Goal: Task Accomplishment & Management: Manage account settings

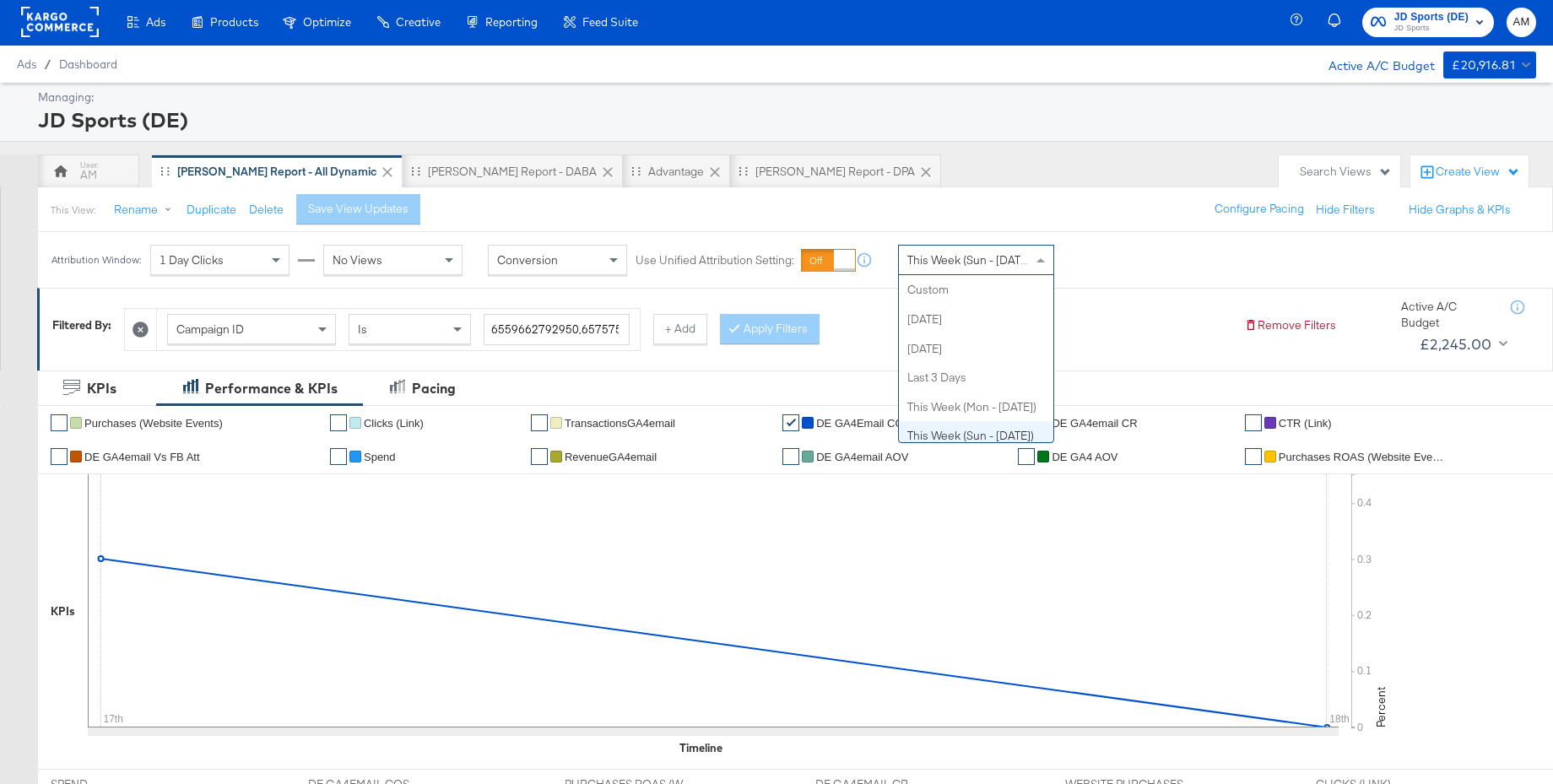
scroll to position [146, 0]
click at [945, 264] on span "This Week (Sun - [DATE])" at bounding box center [971, 259] width 127 height 15
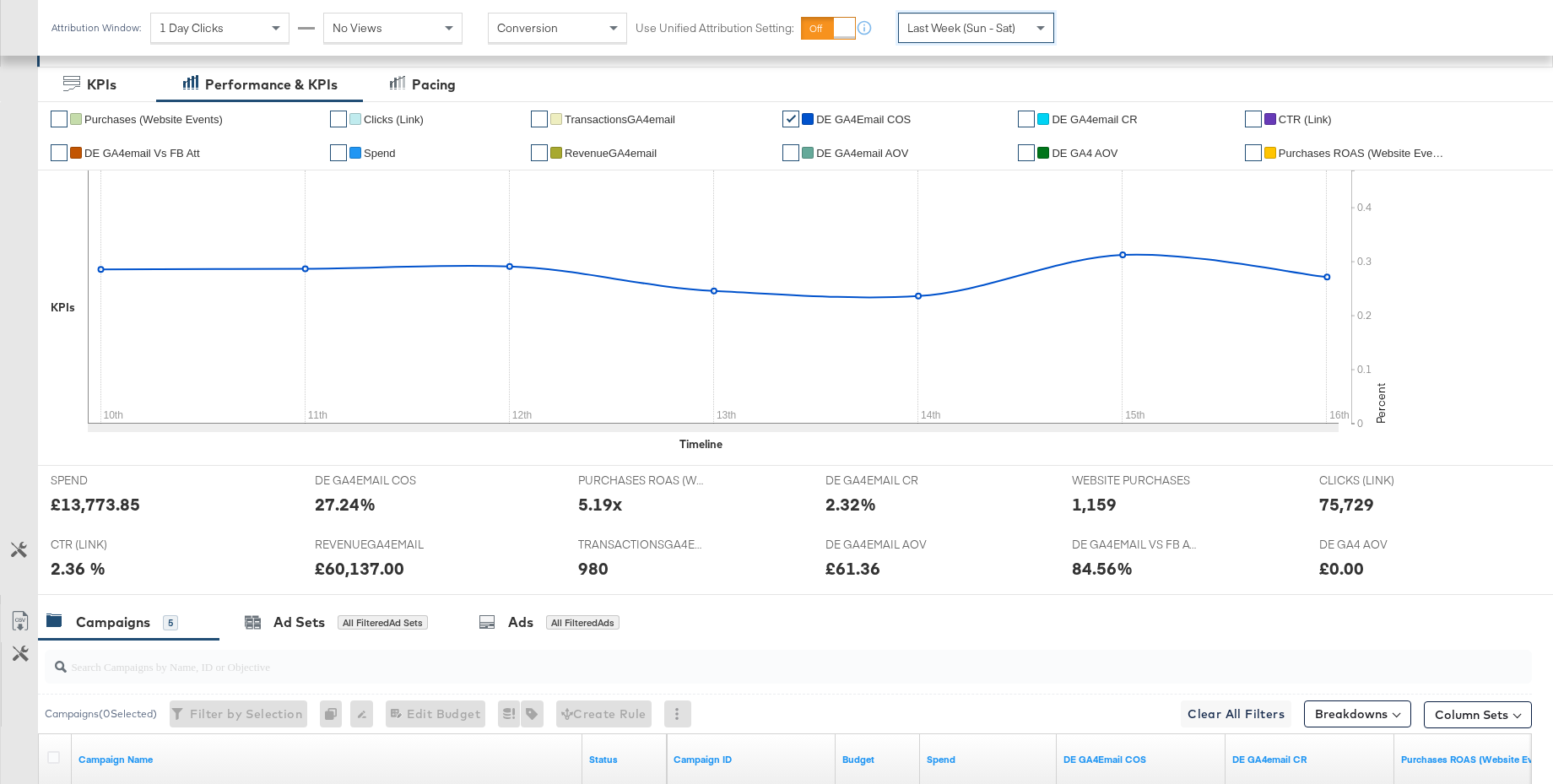
scroll to position [0, 0]
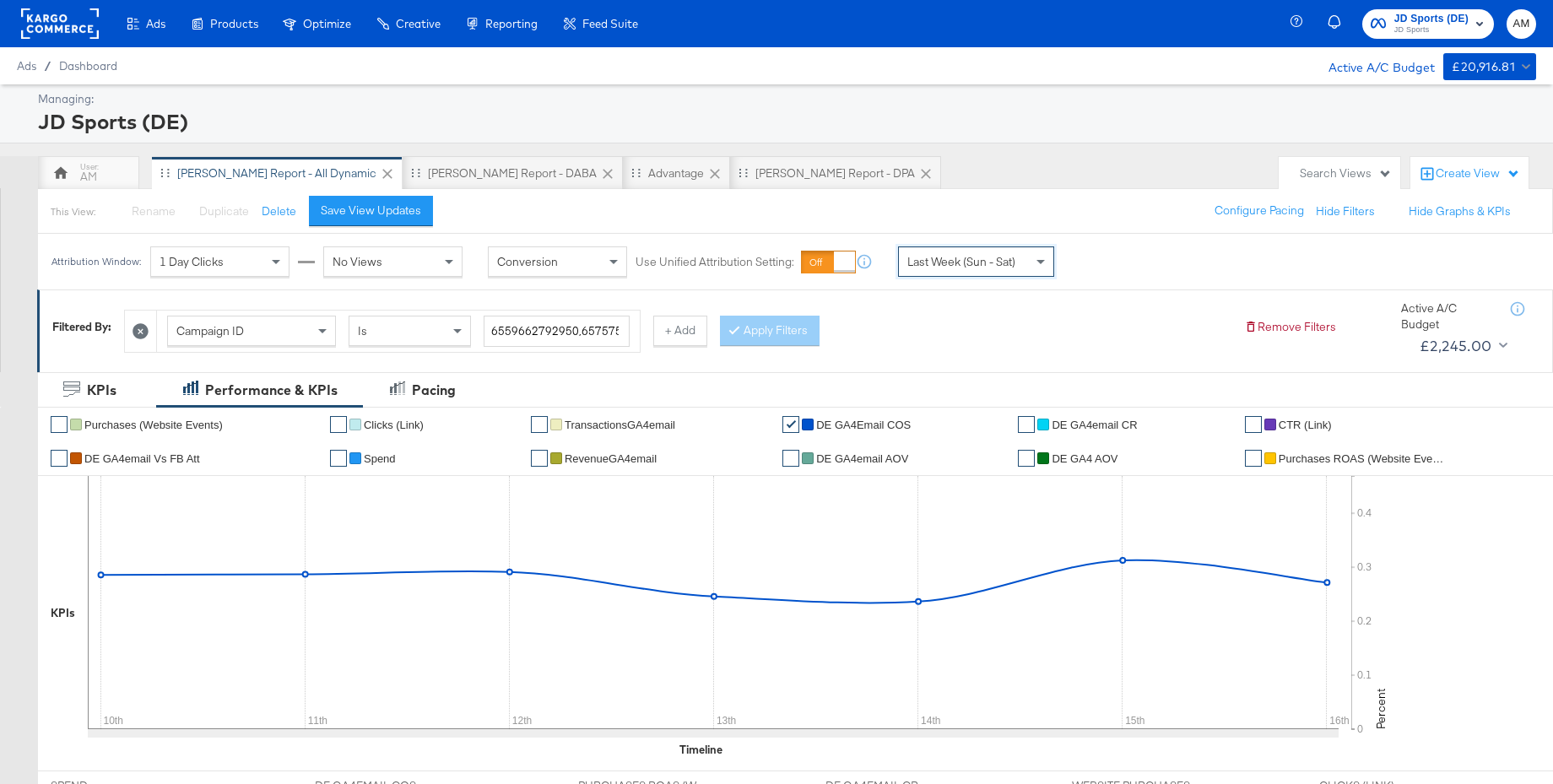
click at [1422, 25] on span "JD Sports" at bounding box center [1431, 30] width 75 height 13
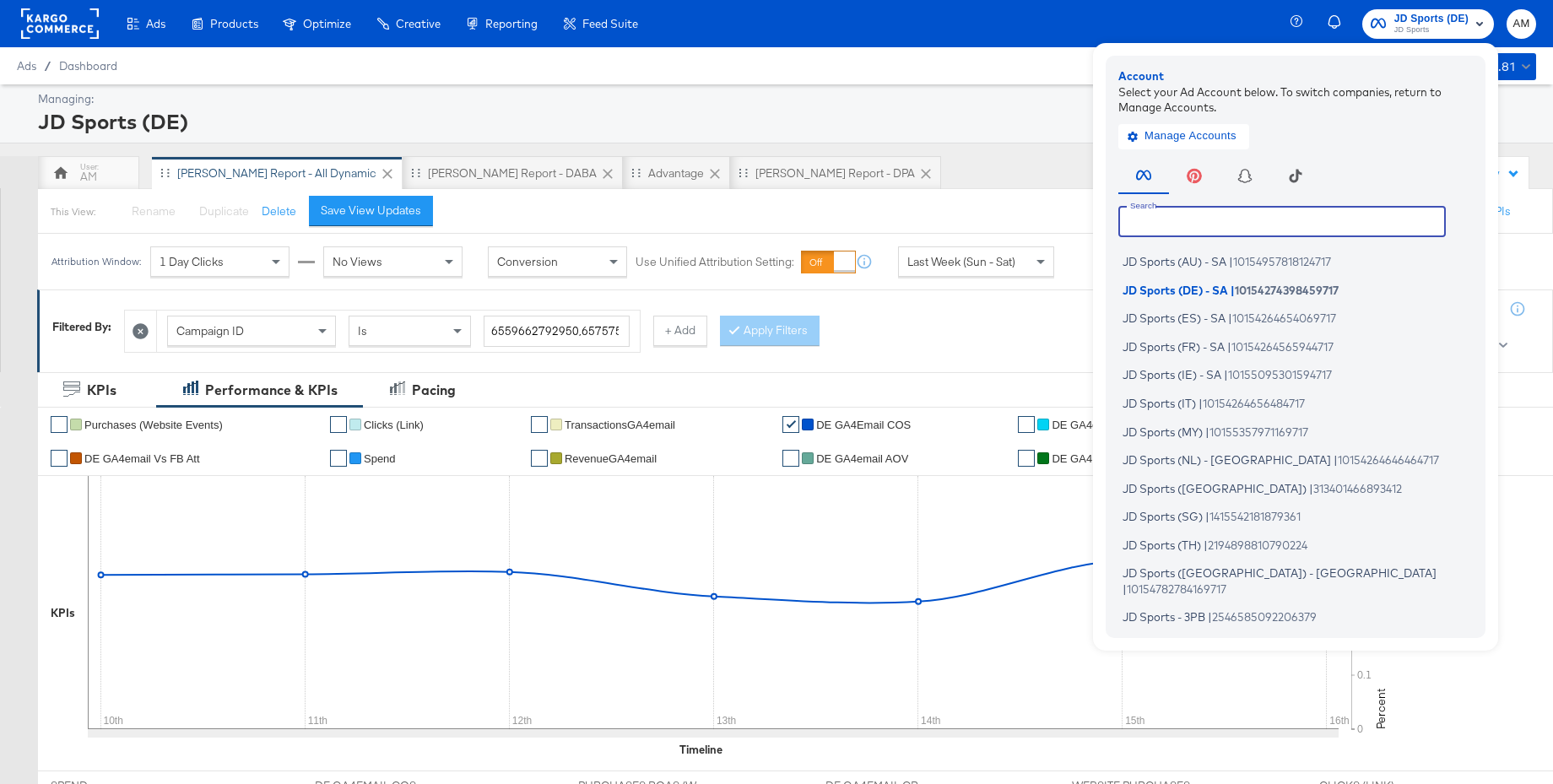
click at [1210, 226] on input "text" at bounding box center [1281, 221] width 328 height 30
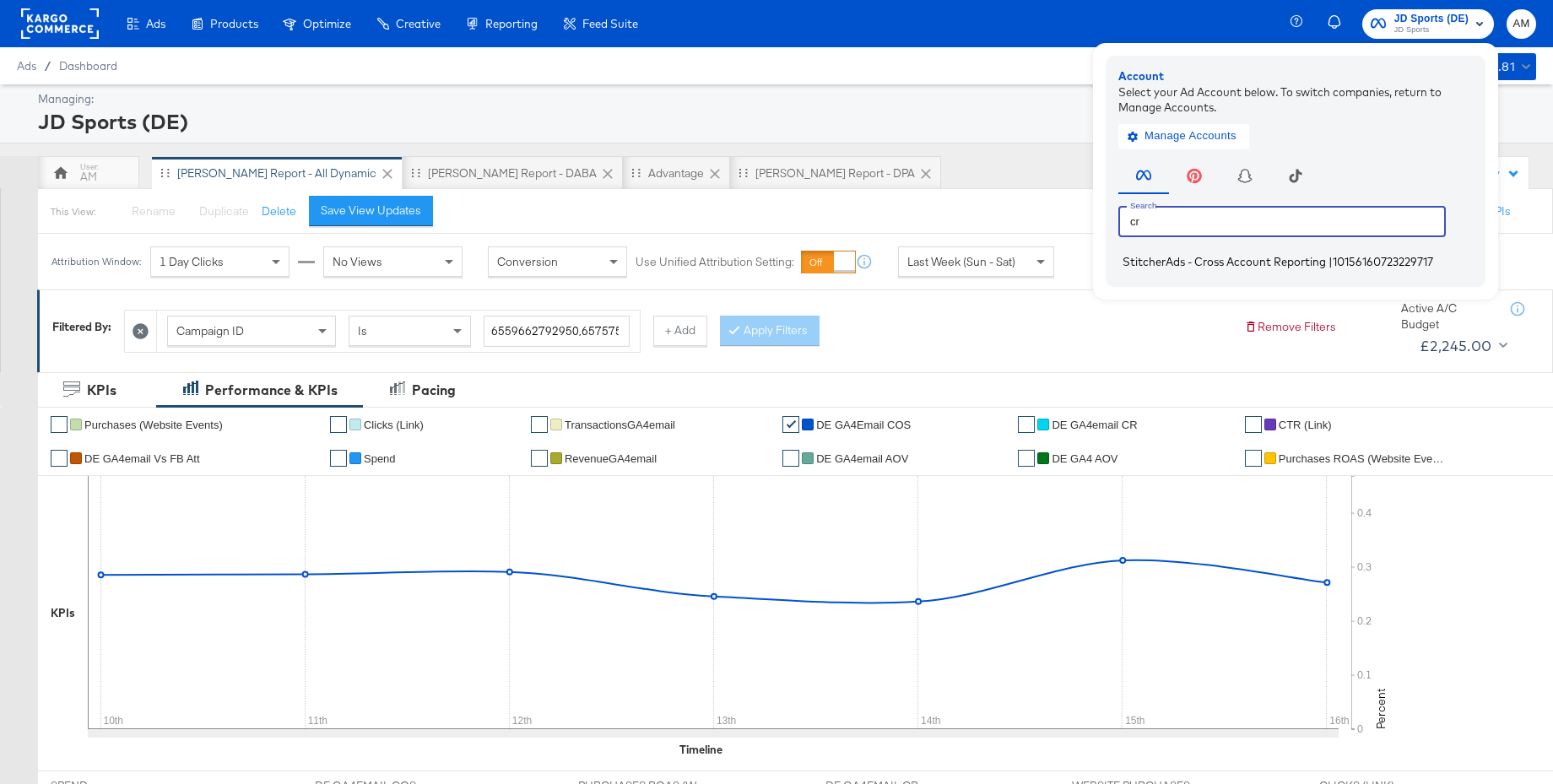
type input "cr"
click at [1181, 257] on span "StitcherAds - Cross Account Reporting" at bounding box center [1224, 261] width 203 height 13
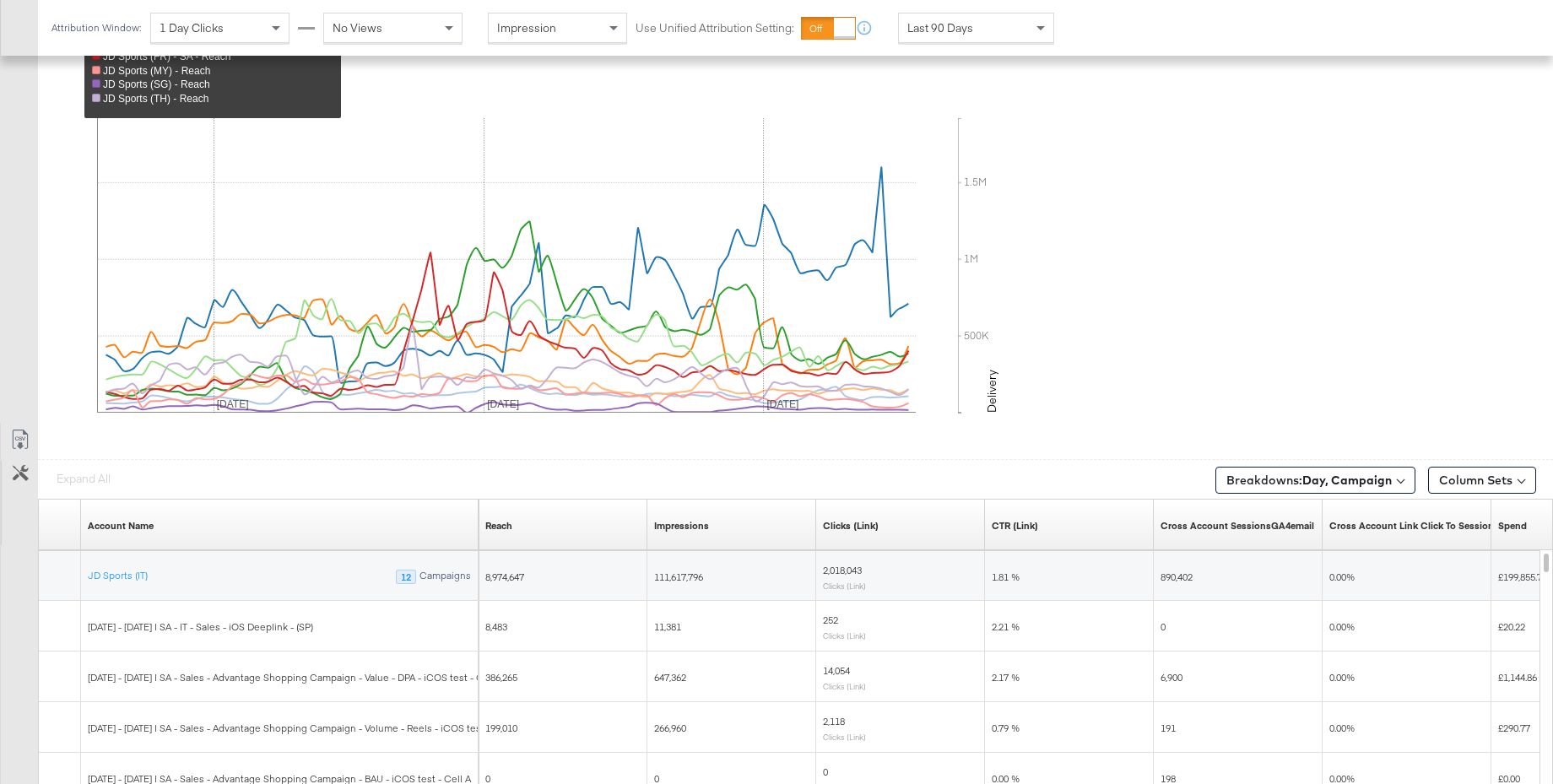
scroll to position [898, 0]
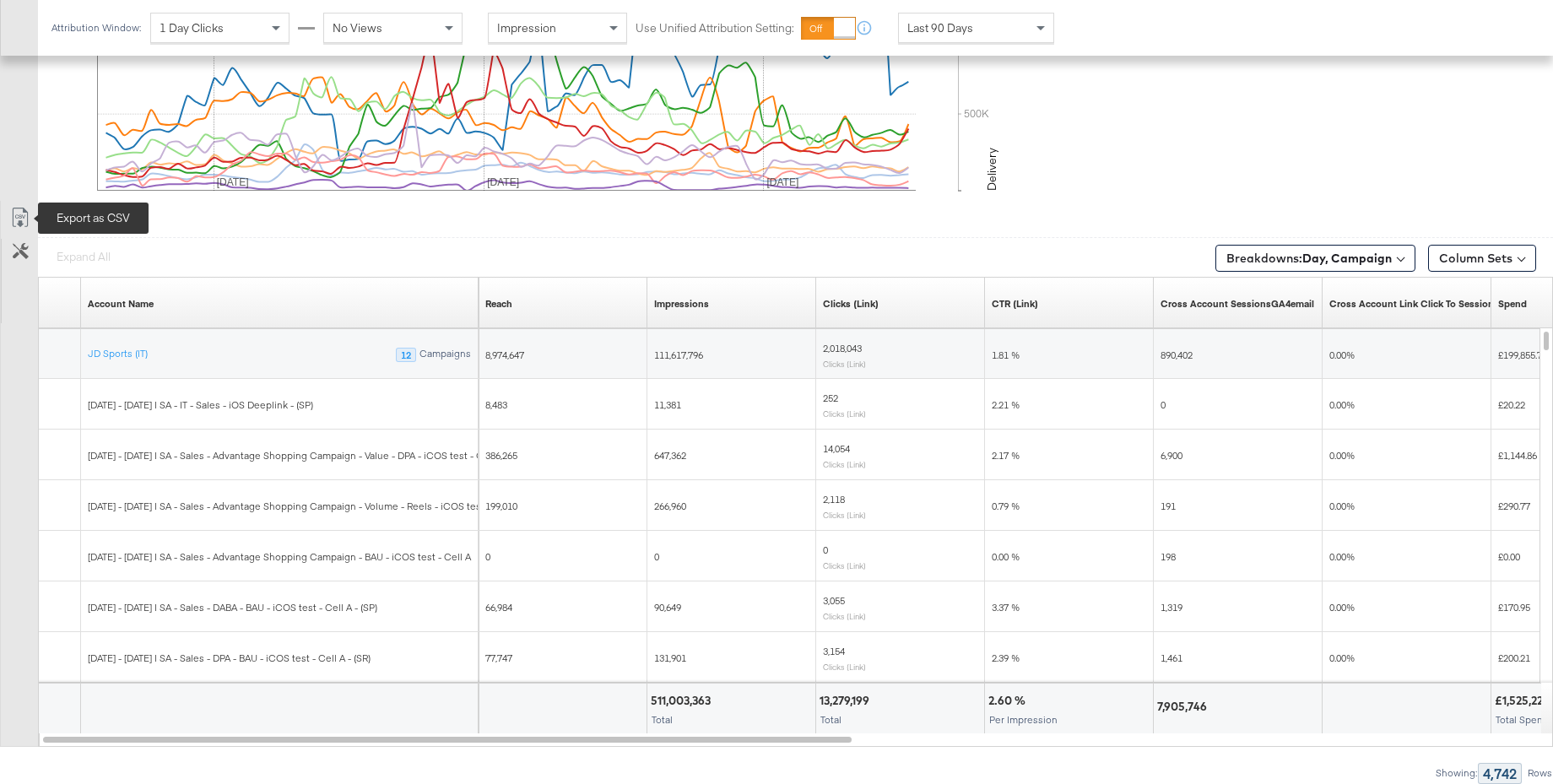
click at [19, 214] on icon at bounding box center [20, 218] width 20 height 20
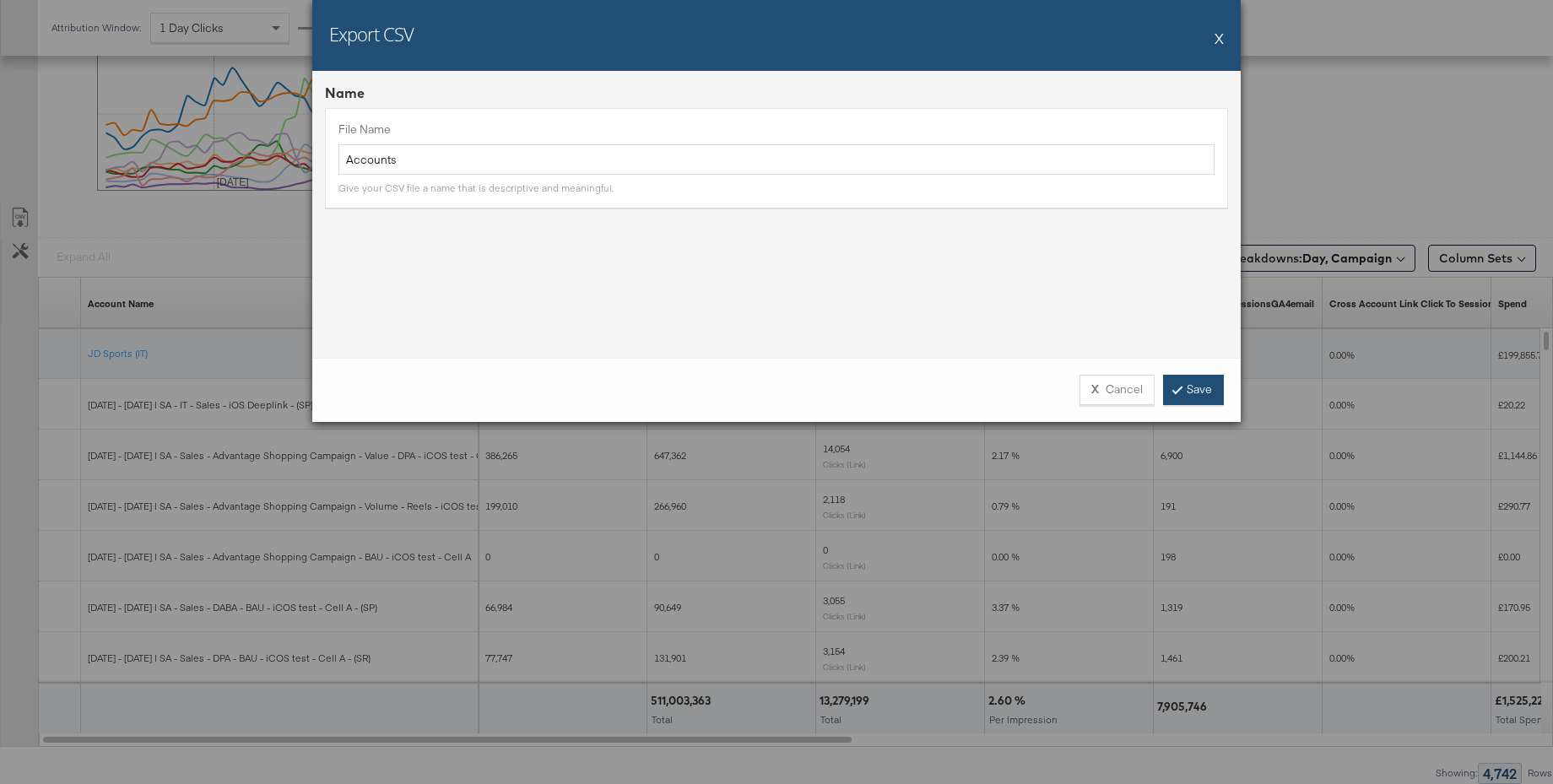
click at [1202, 395] on link "Save" at bounding box center [1192, 390] width 60 height 30
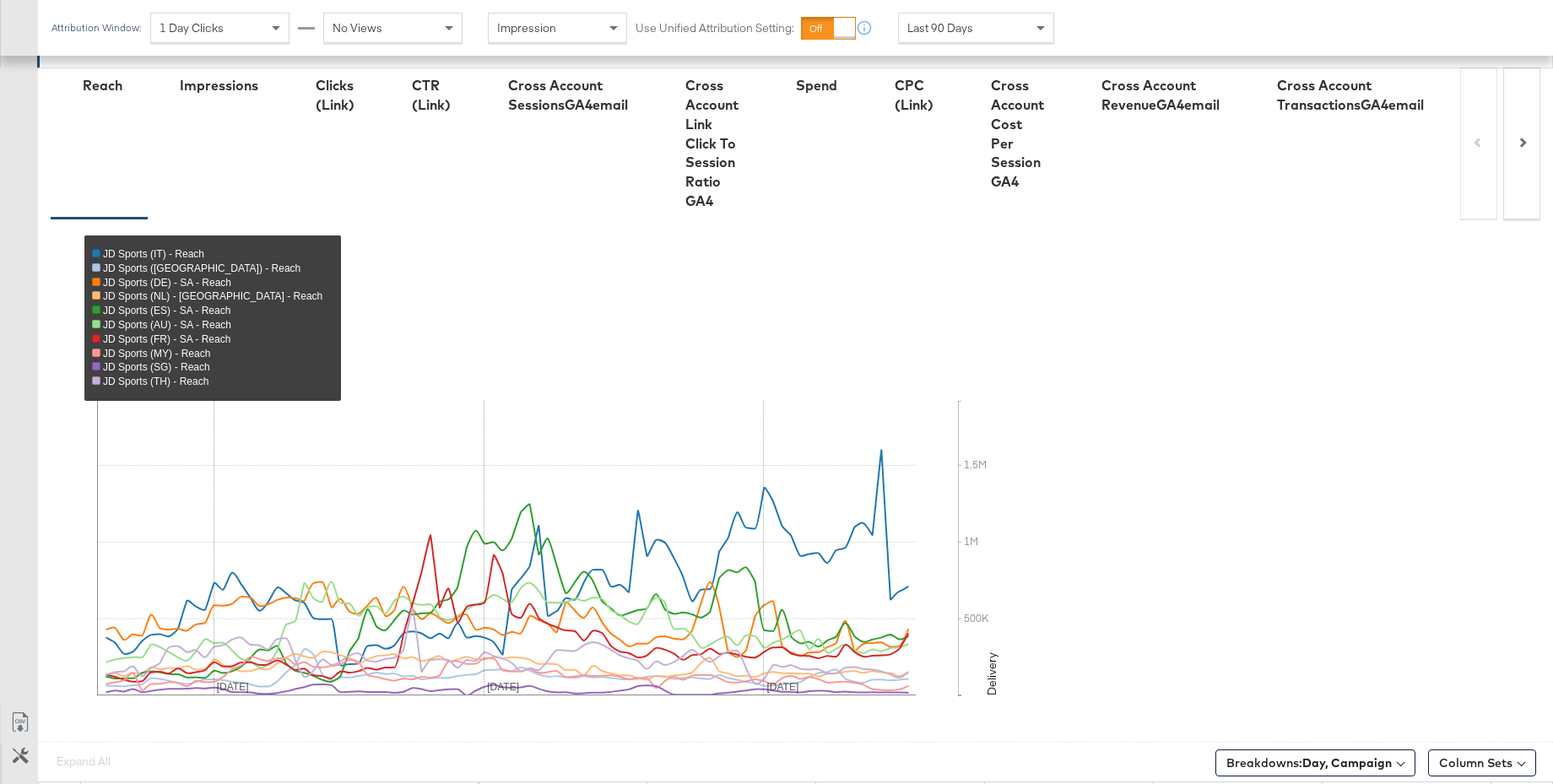
scroll to position [0, 0]
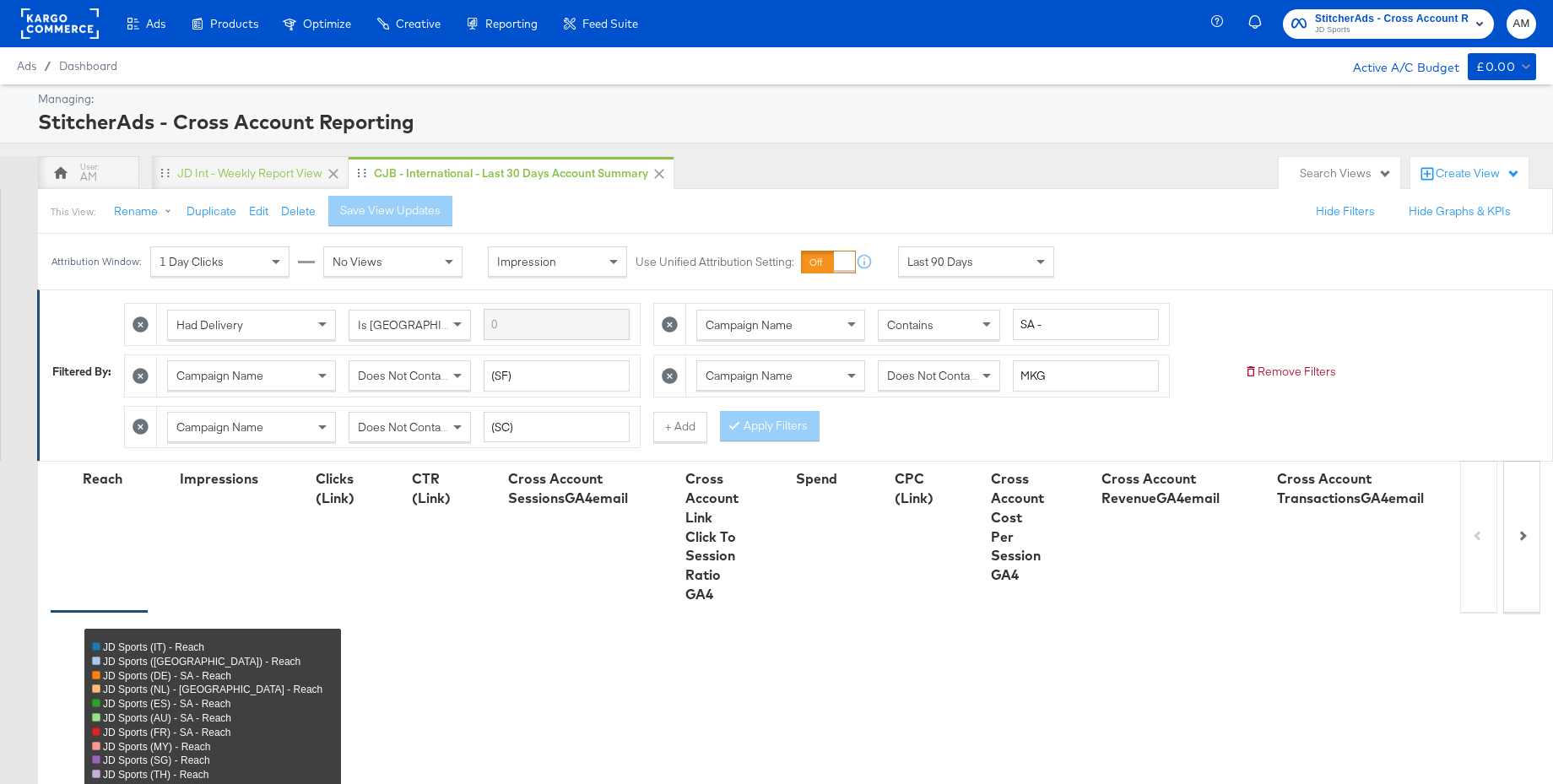
click at [1404, 26] on span "JD Sports" at bounding box center [1391, 30] width 154 height 13
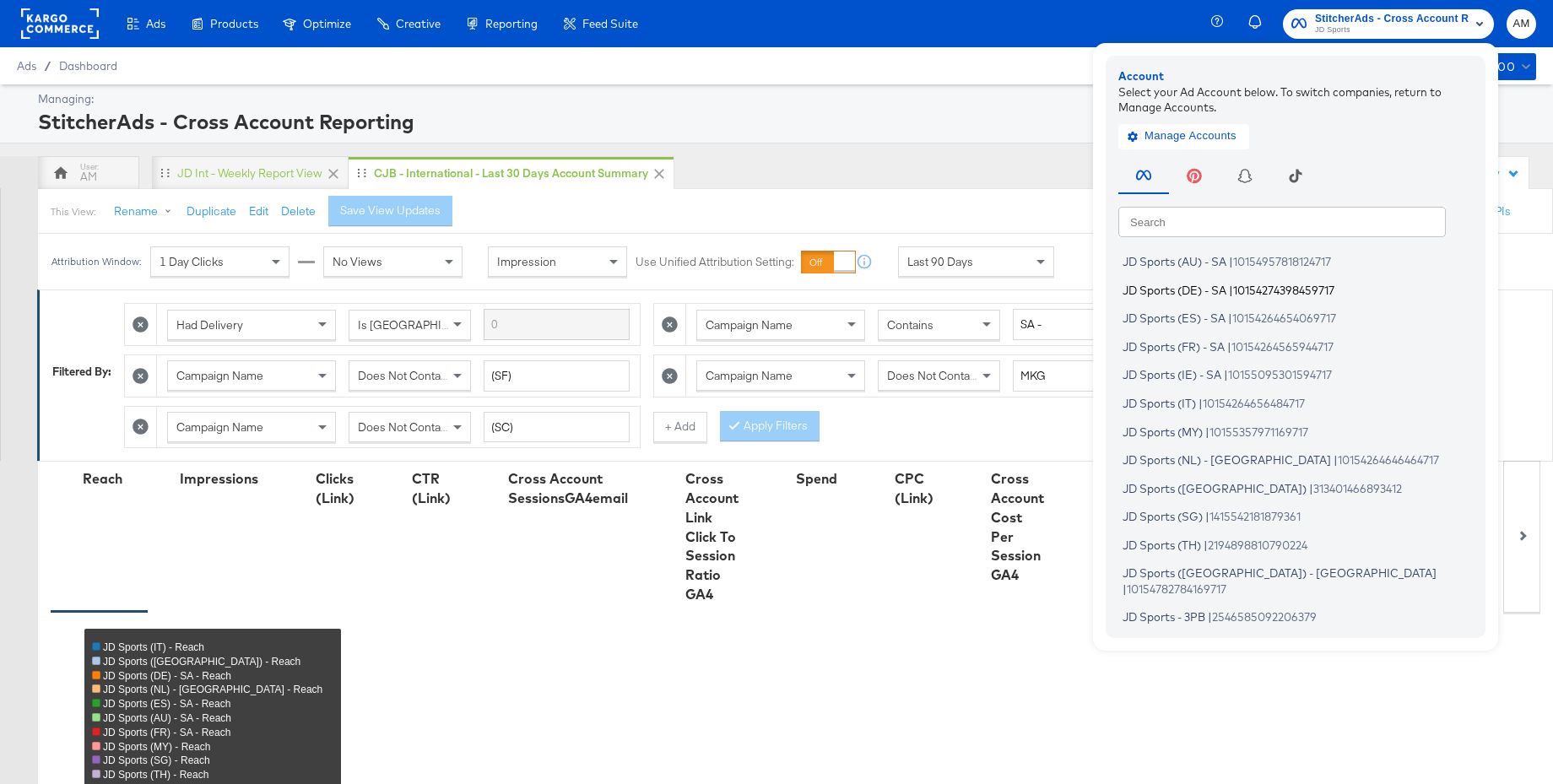
click at [1158, 286] on span "JD Sports (DE) - SA" at bounding box center [1174, 289] width 104 height 13
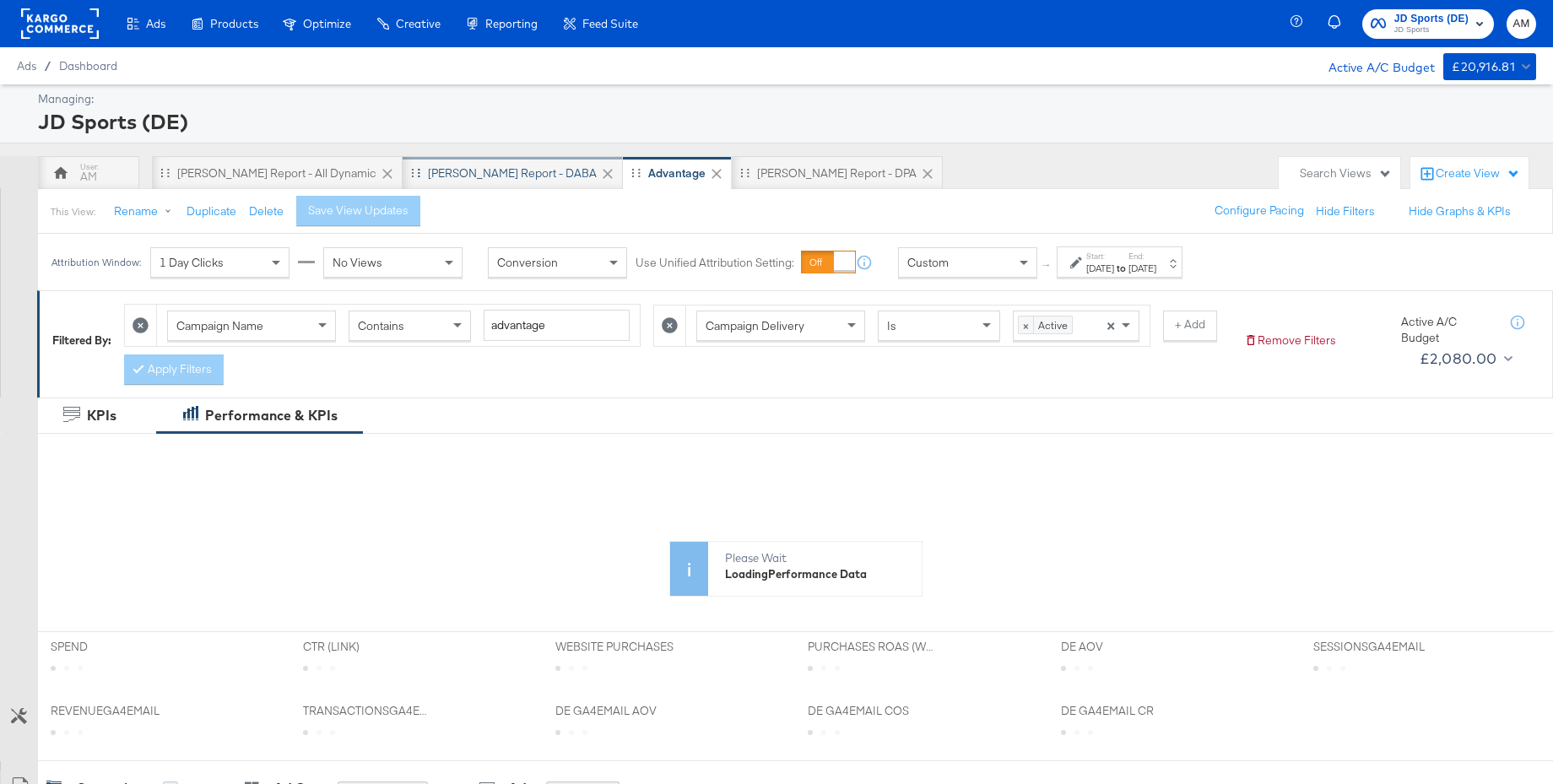
click at [444, 176] on div "SA - JD Report - DABA" at bounding box center [512, 173] width 169 height 16
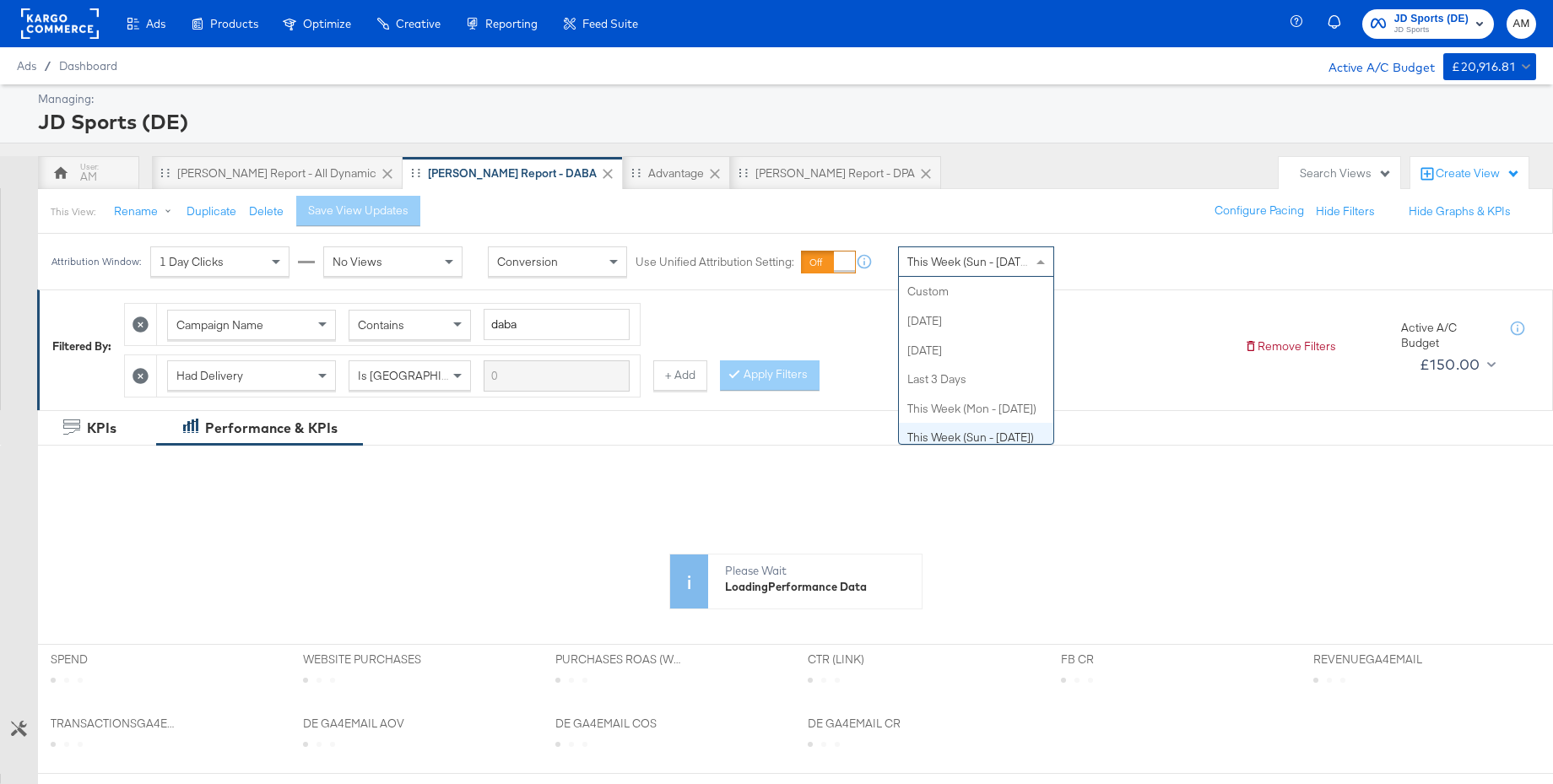
click at [984, 265] on span "This Week (Sun - Today)" at bounding box center [971, 261] width 127 height 15
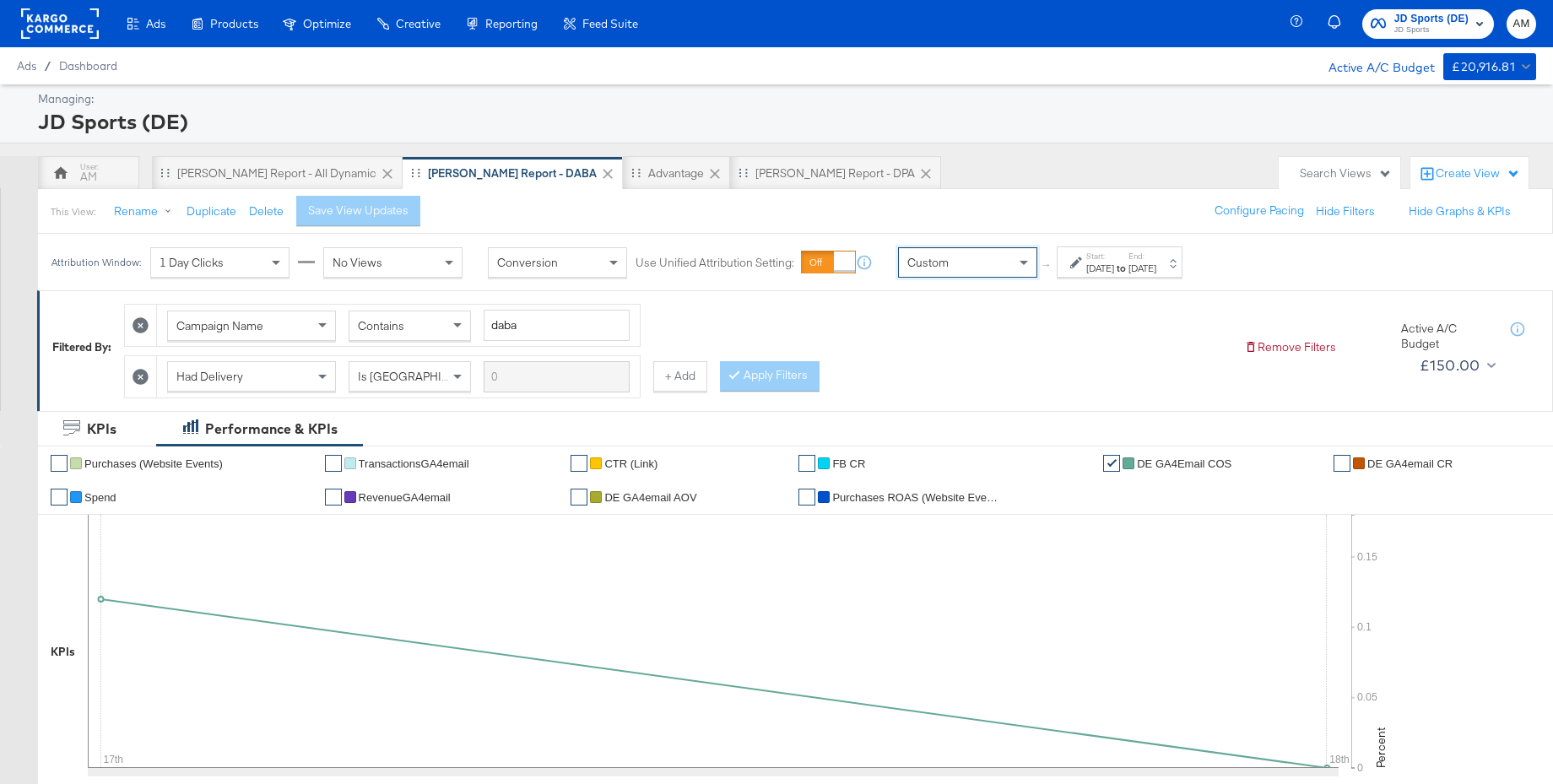
click at [1156, 256] on div "Start: Aug 18th 2025 to End: Aug 18th 2025" at bounding box center [1121, 263] width 70 height 25
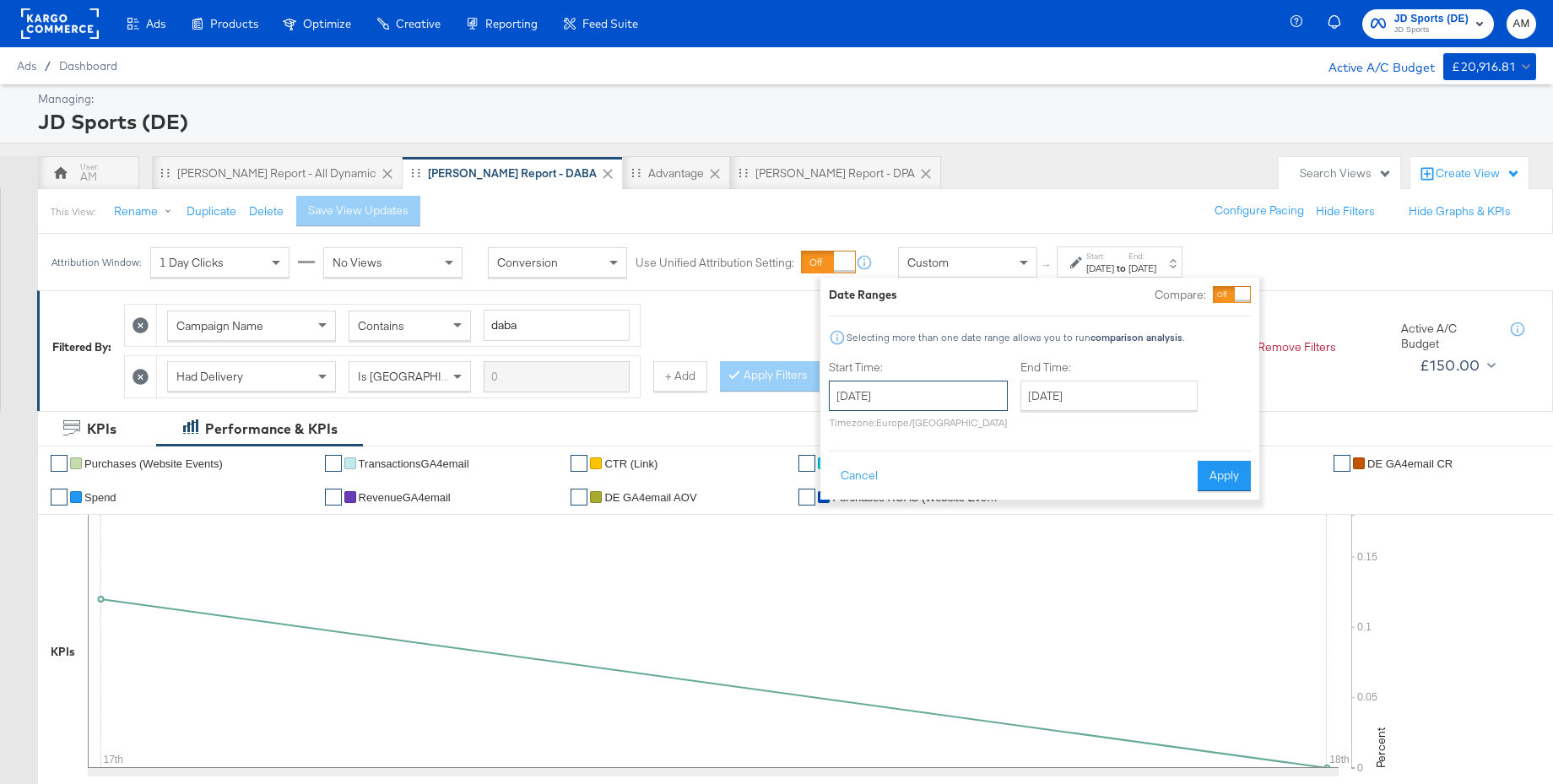
click at [892, 392] on input "August 18th 2025" at bounding box center [917, 396] width 178 height 30
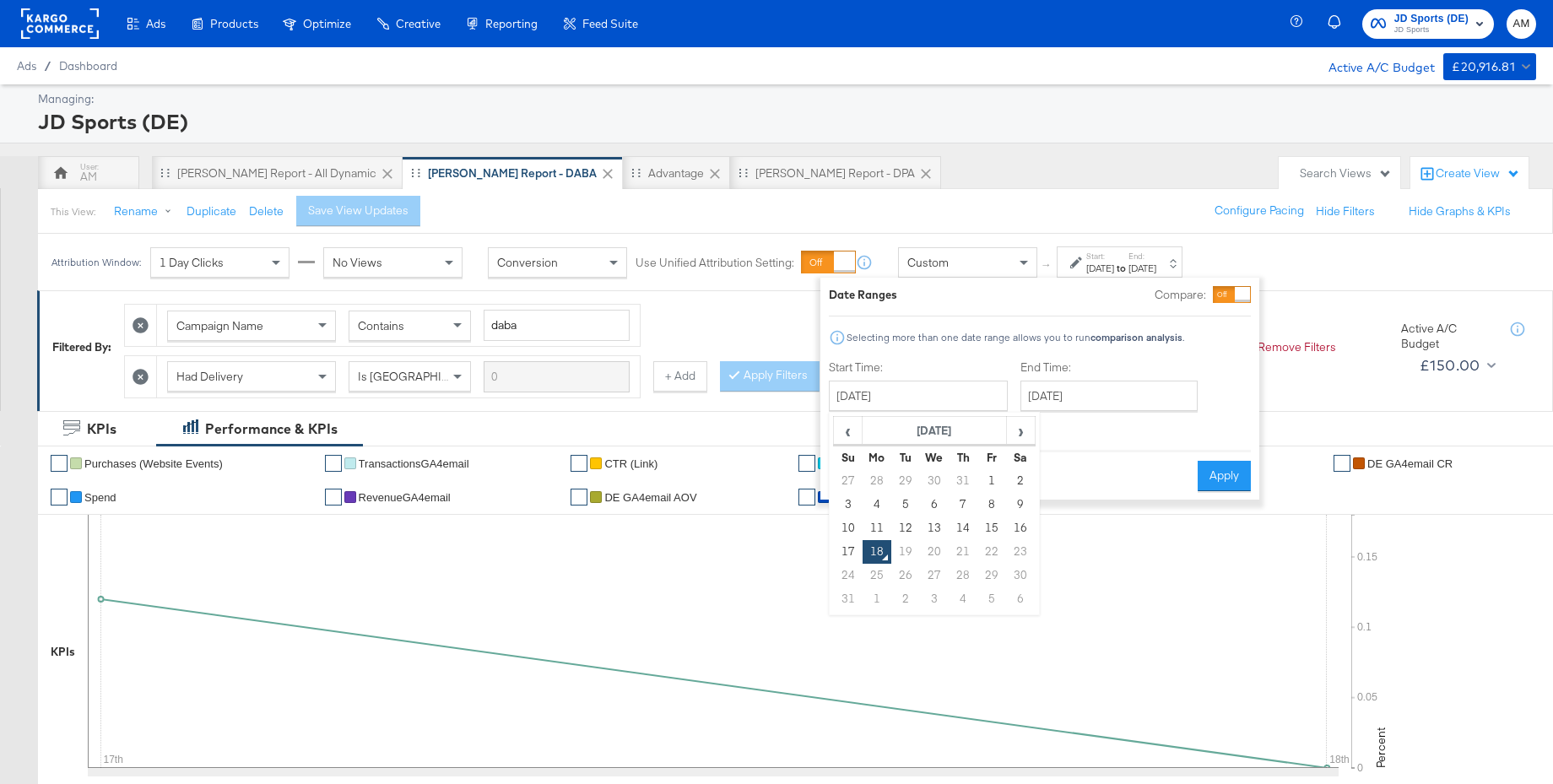
click at [959, 521] on td "14" at bounding box center [963, 528] width 28 height 24
type input "August 14th 2025"
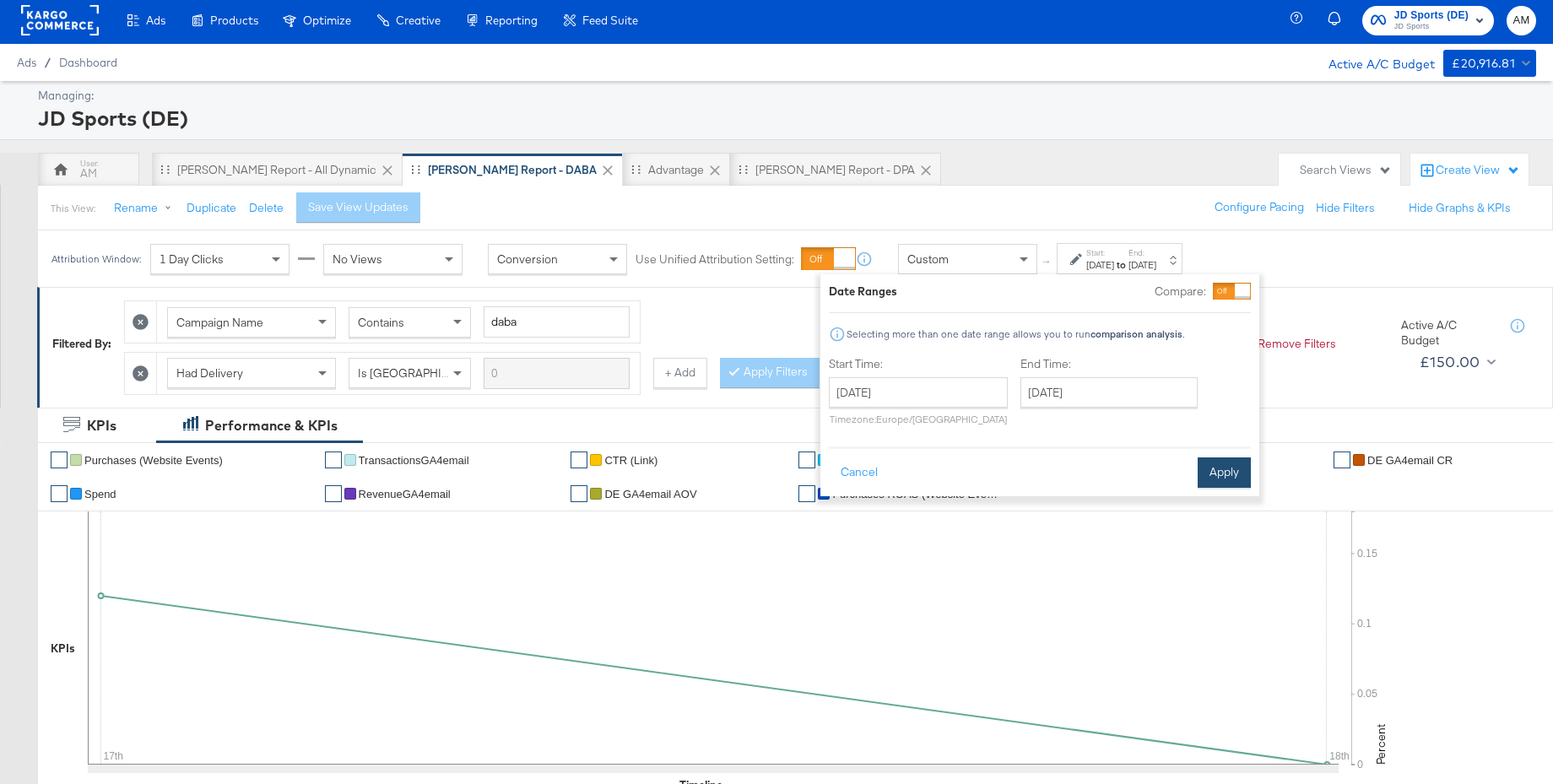
click at [1202, 479] on button "Apply" at bounding box center [1224, 472] width 53 height 30
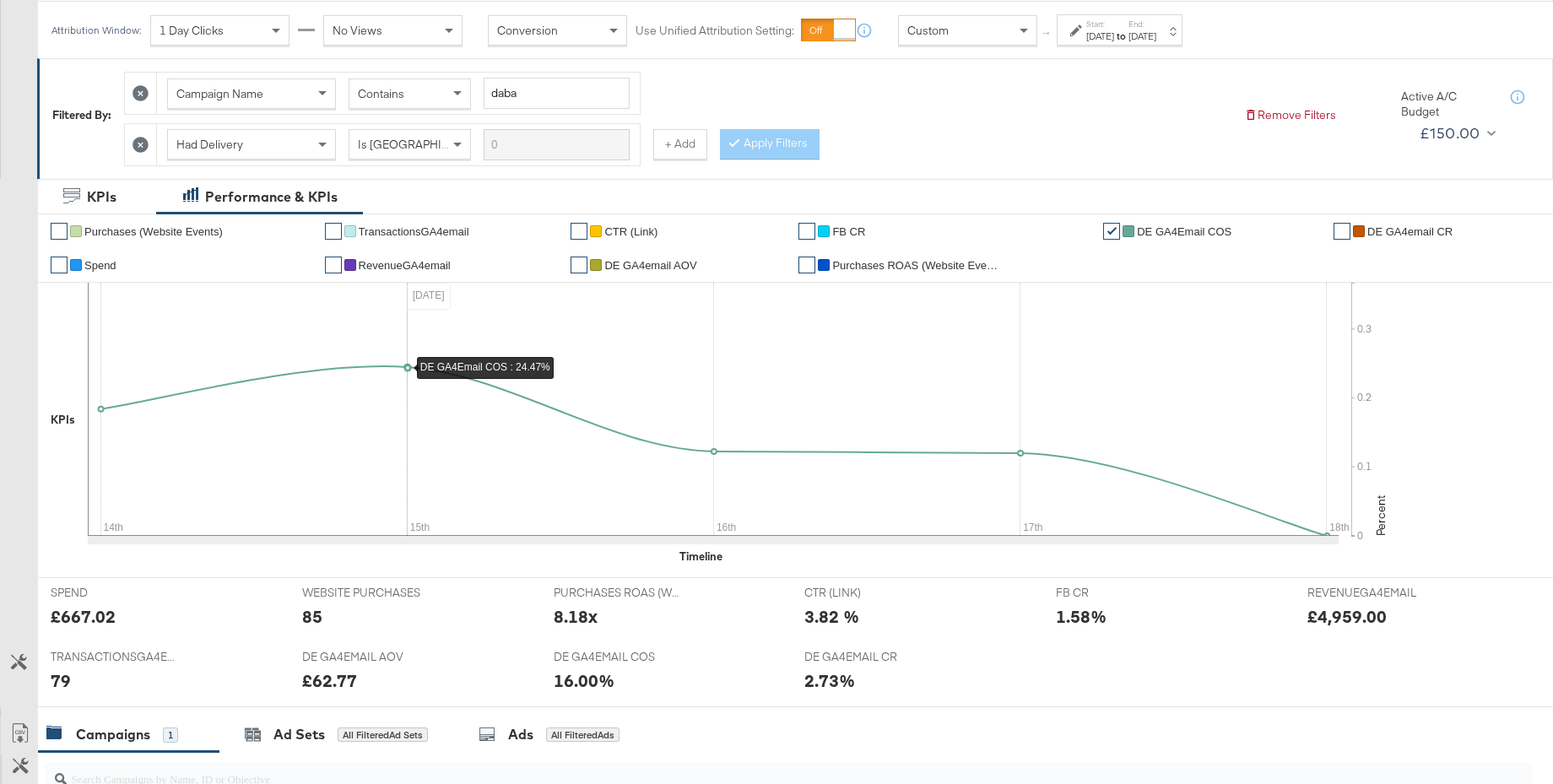
scroll to position [570, 0]
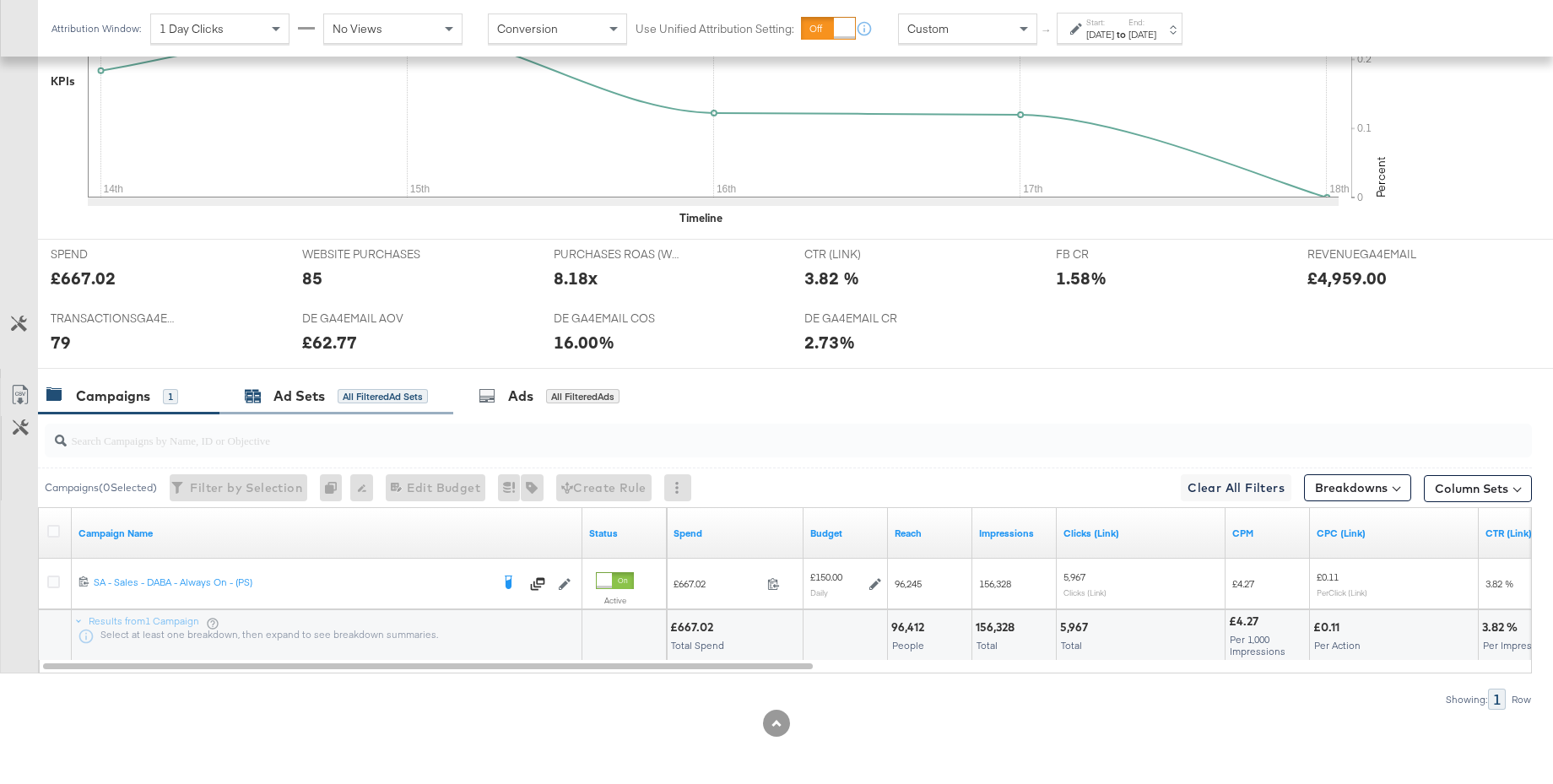
click at [297, 400] on div "Ad Sets" at bounding box center [299, 396] width 52 height 20
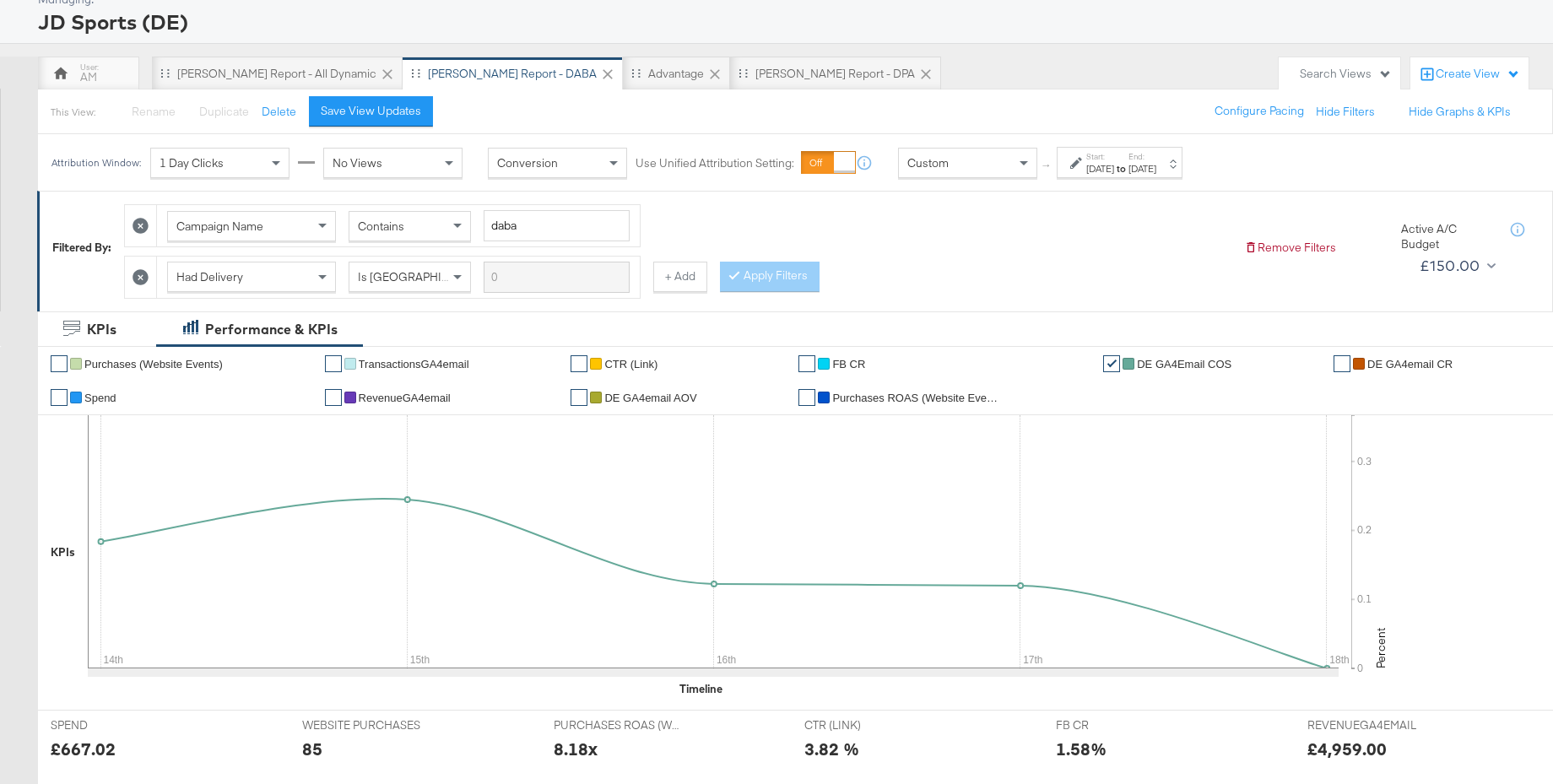
scroll to position [98, 0]
click at [648, 73] on div "Advantage" at bounding box center [676, 75] width 56 height 16
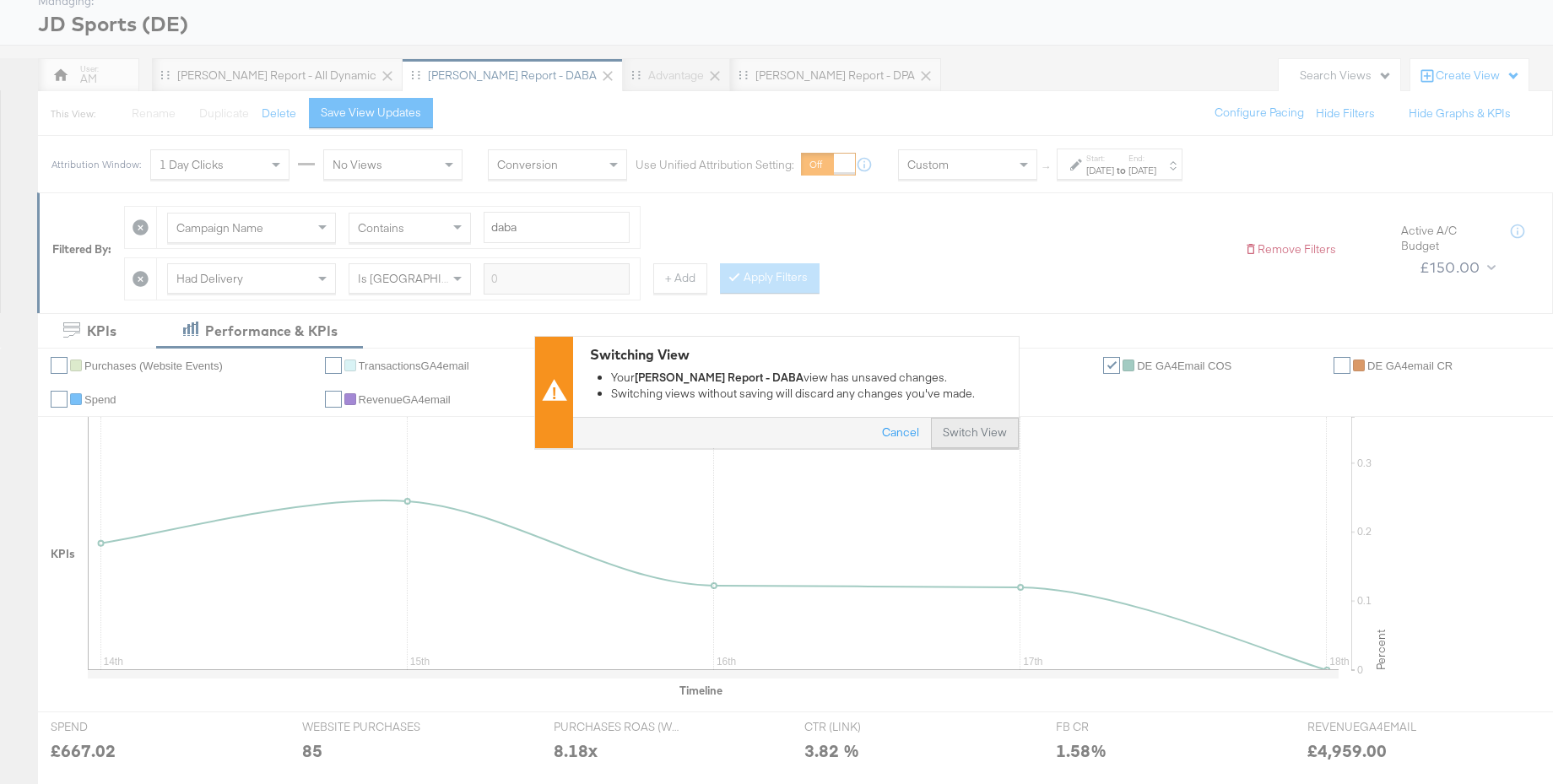
click at [946, 437] on button "Switch View" at bounding box center [974, 432] width 88 height 30
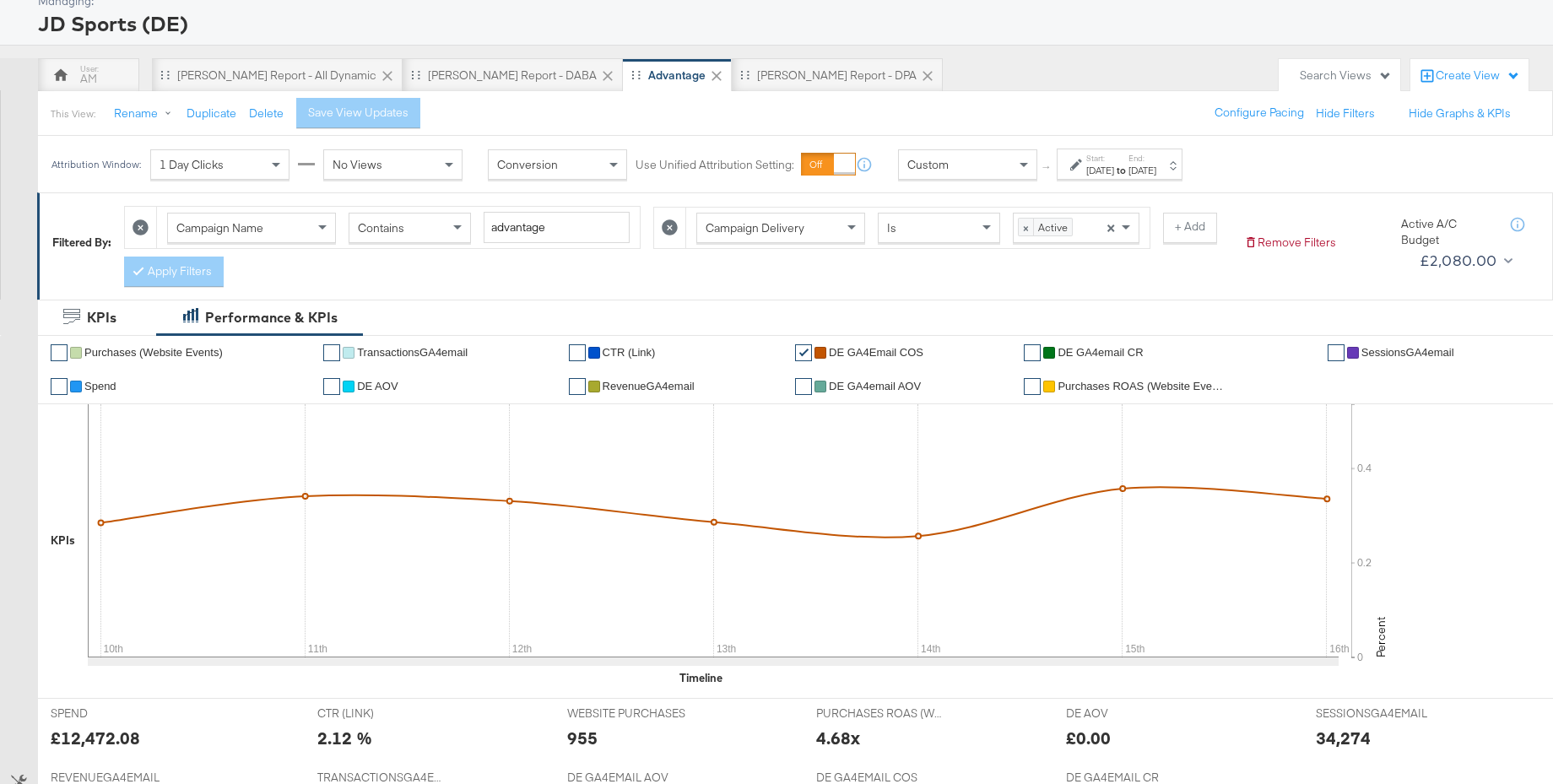
click at [1113, 163] on div "Aug 10th 2025" at bounding box center [1099, 170] width 28 height 13
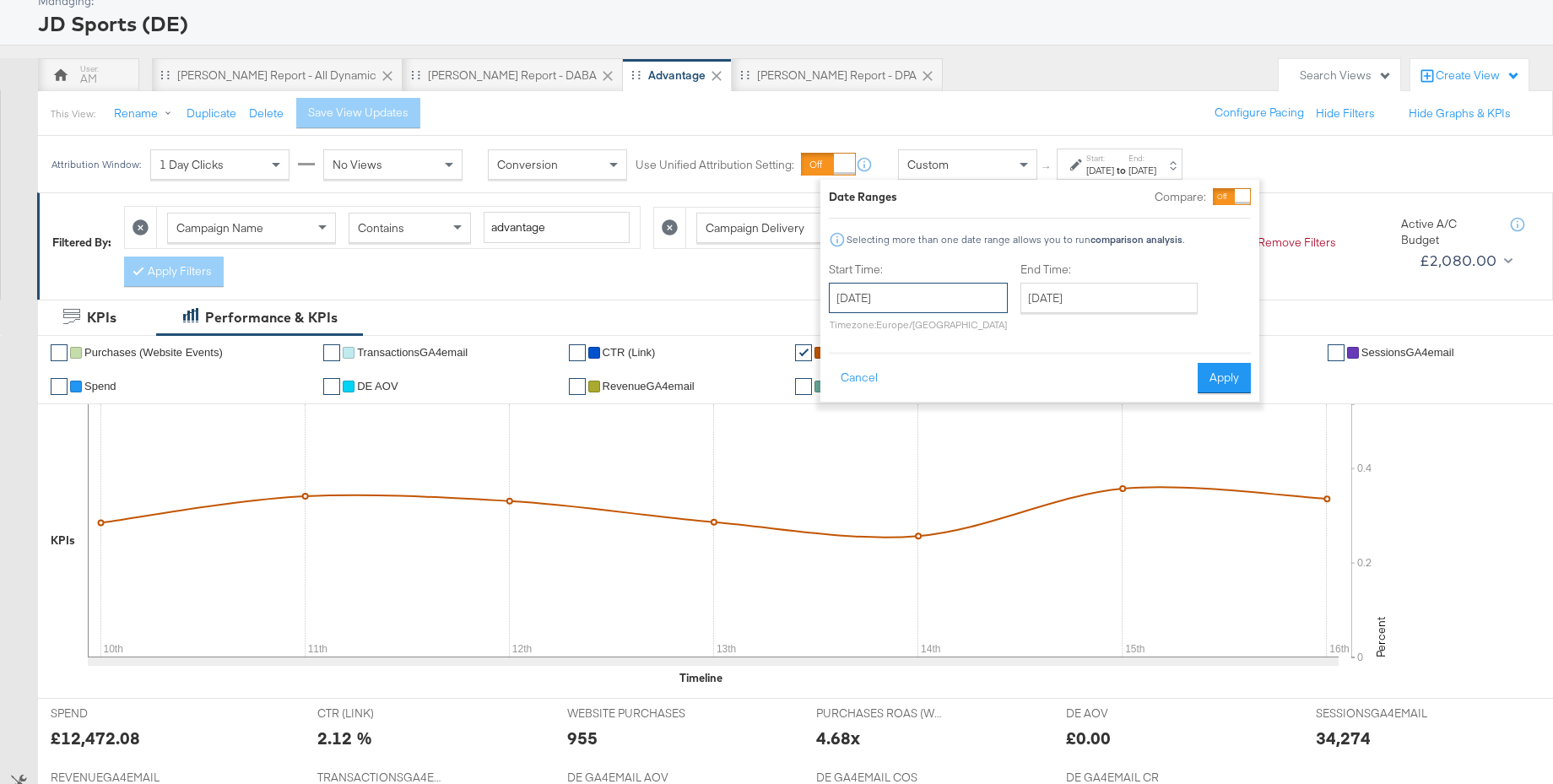
click at [902, 288] on input "August 10th 2025" at bounding box center [917, 297] width 178 height 30
drag, startPoint x: 840, startPoint y: 451, endPoint x: 902, endPoint y: 414, distance: 72.2
click at [840, 451] on td "17" at bounding box center [848, 454] width 28 height 24
type input "August 17th 2025"
drag, startPoint x: 1070, startPoint y: 305, endPoint x: 1098, endPoint y: 325, distance: 34.4
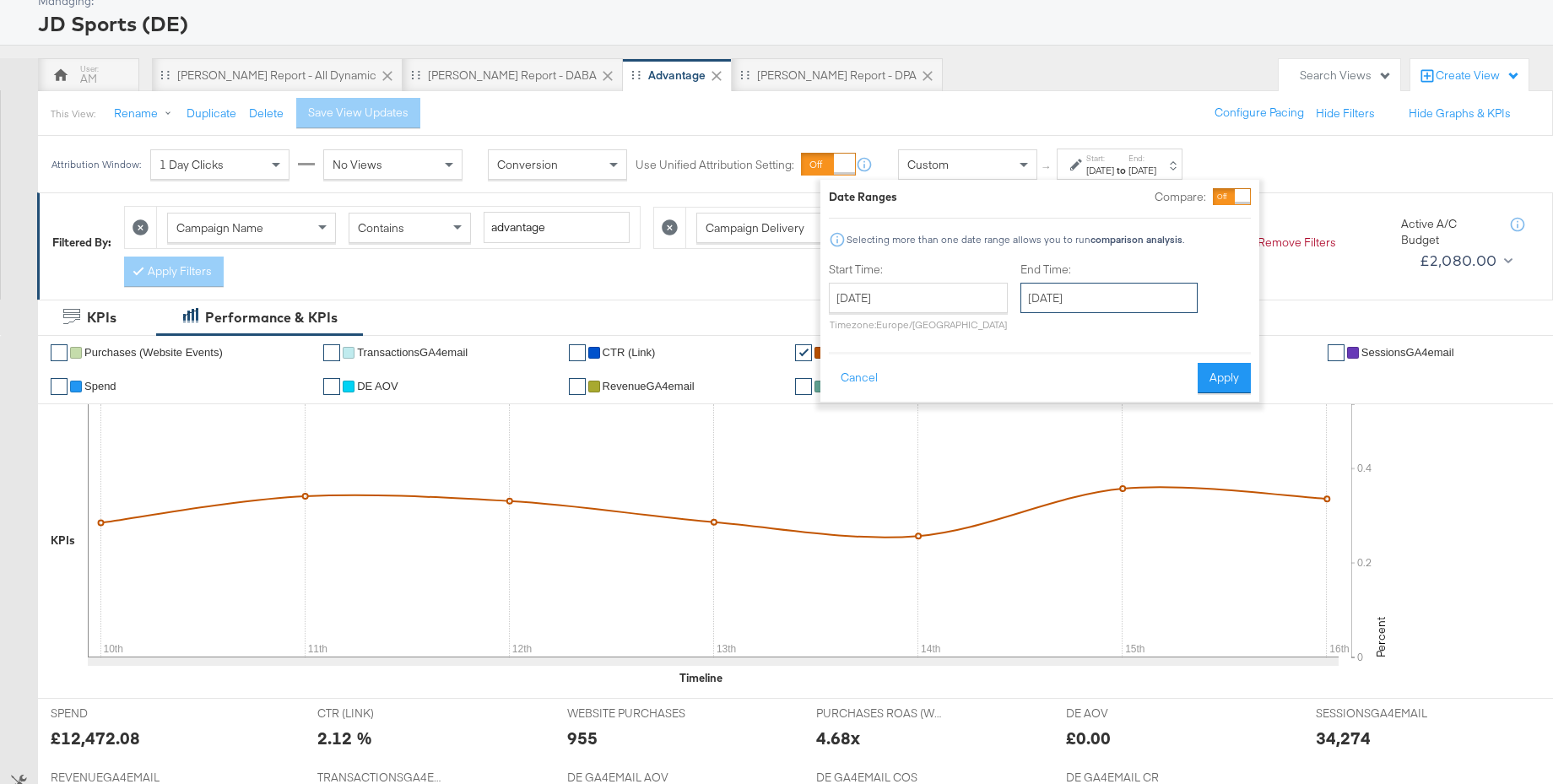
click at [1070, 305] on input "August 17th 2025" at bounding box center [1109, 297] width 178 height 30
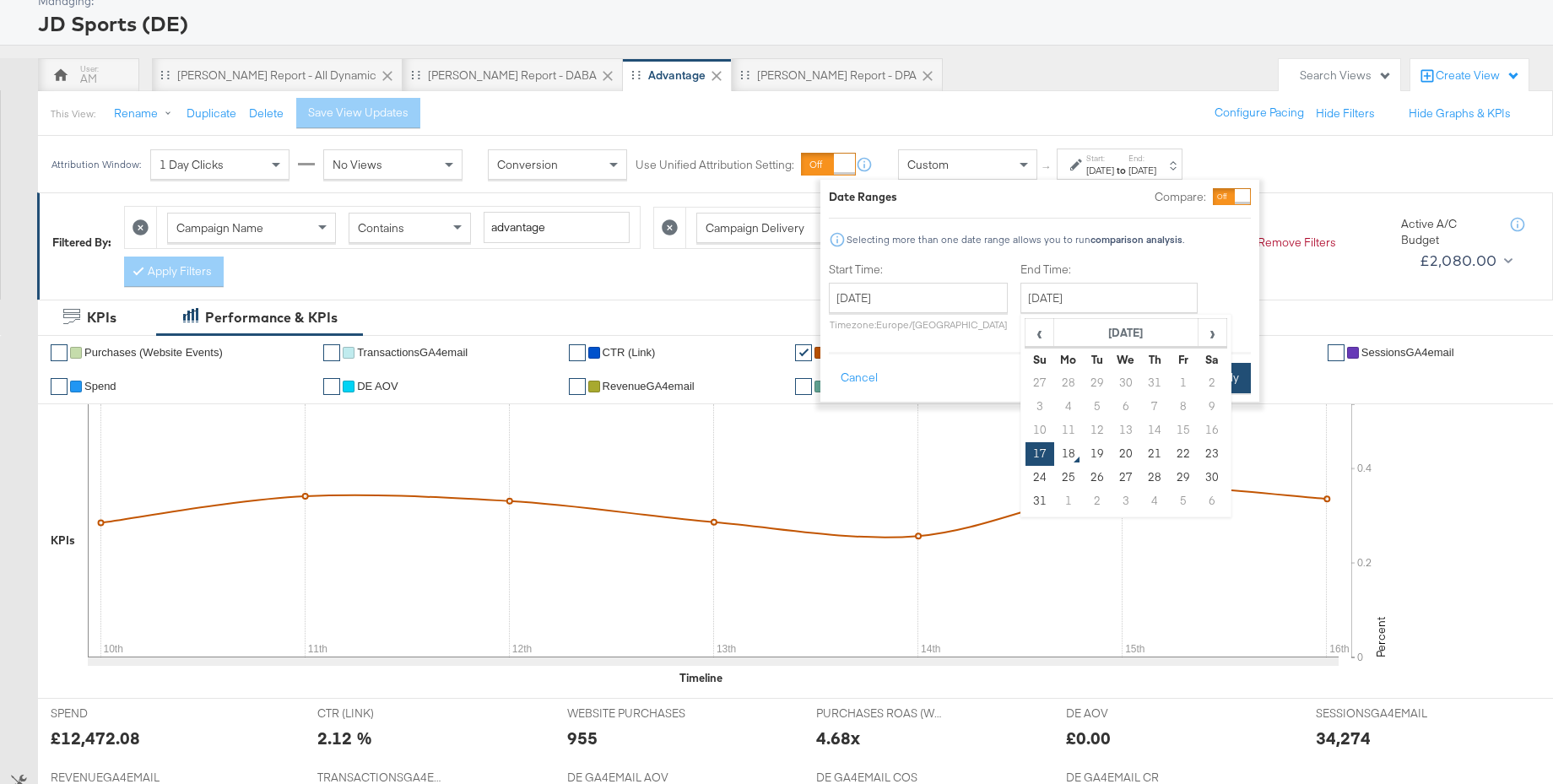
drag, startPoint x: 1208, startPoint y: 450, endPoint x: 1208, endPoint y: 388, distance: 62.0
click at [1208, 448] on td "23" at bounding box center [1211, 454] width 28 height 24
type input "August 23rd 2025"
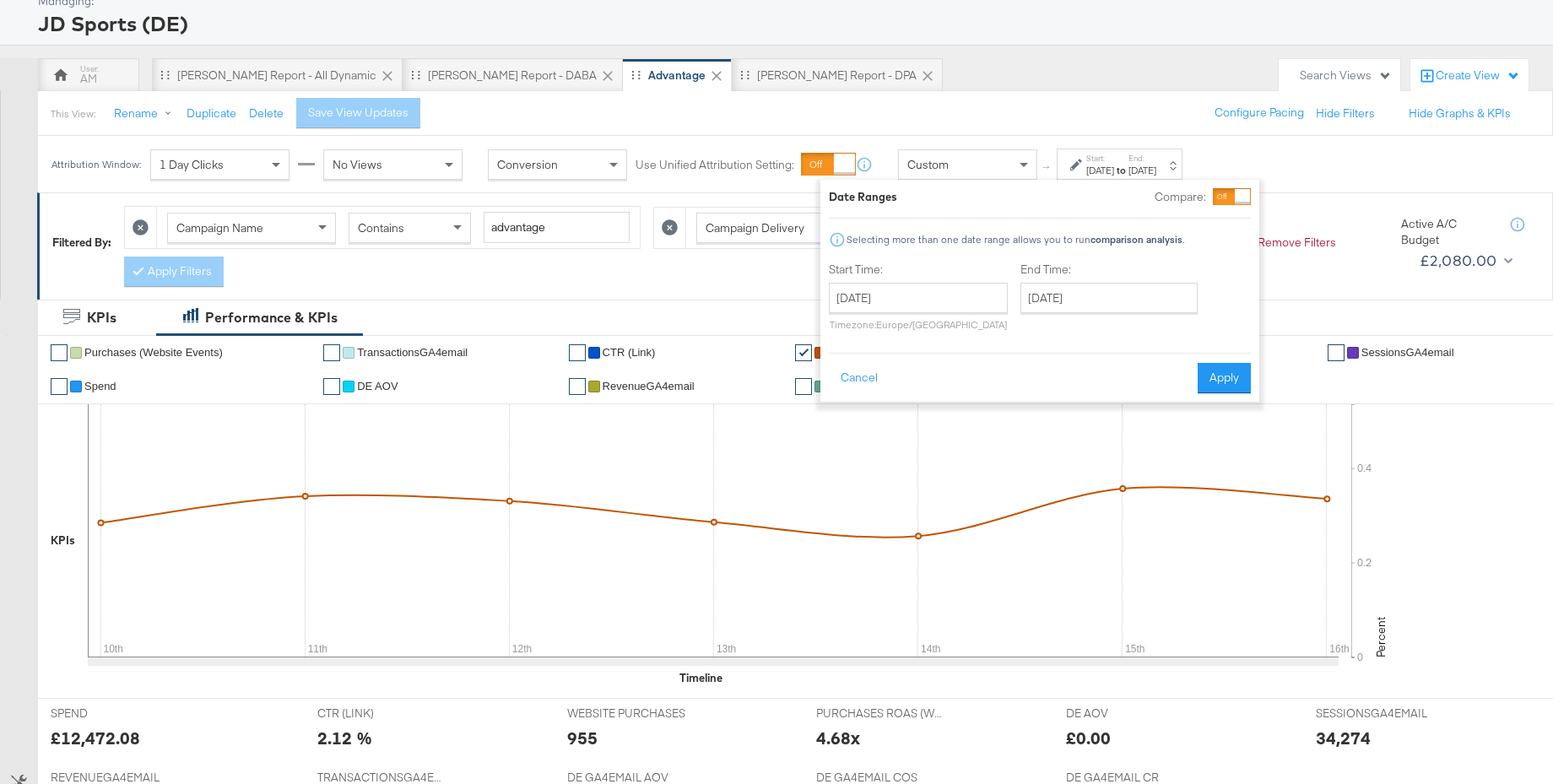
drag, startPoint x: 1211, startPoint y: 376, endPoint x: 819, endPoint y: 295, distance: 400.3
click at [1211, 376] on button "Apply" at bounding box center [1224, 378] width 53 height 30
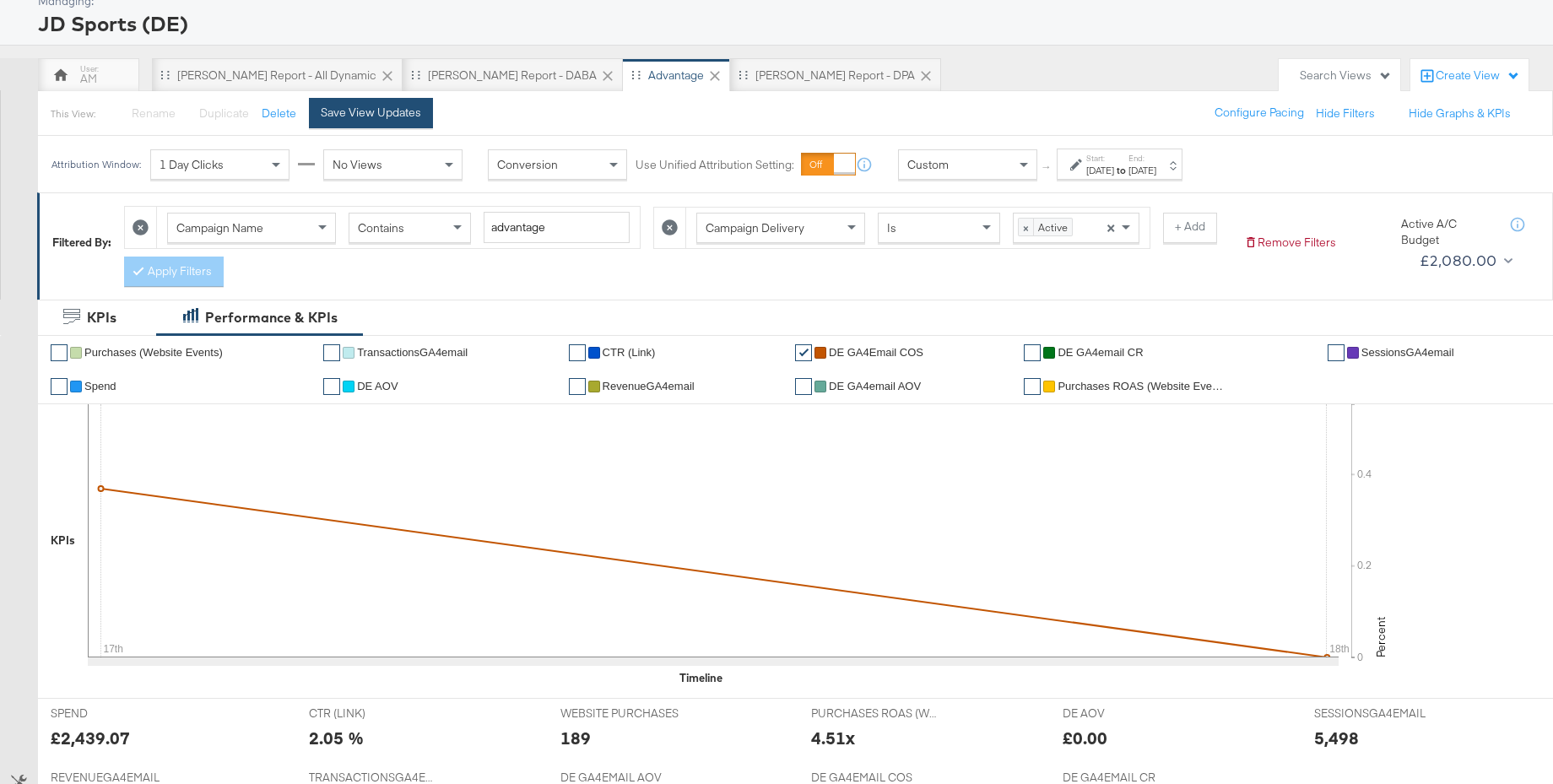
click at [401, 118] on div "Save View Updates" at bounding box center [370, 113] width 100 height 16
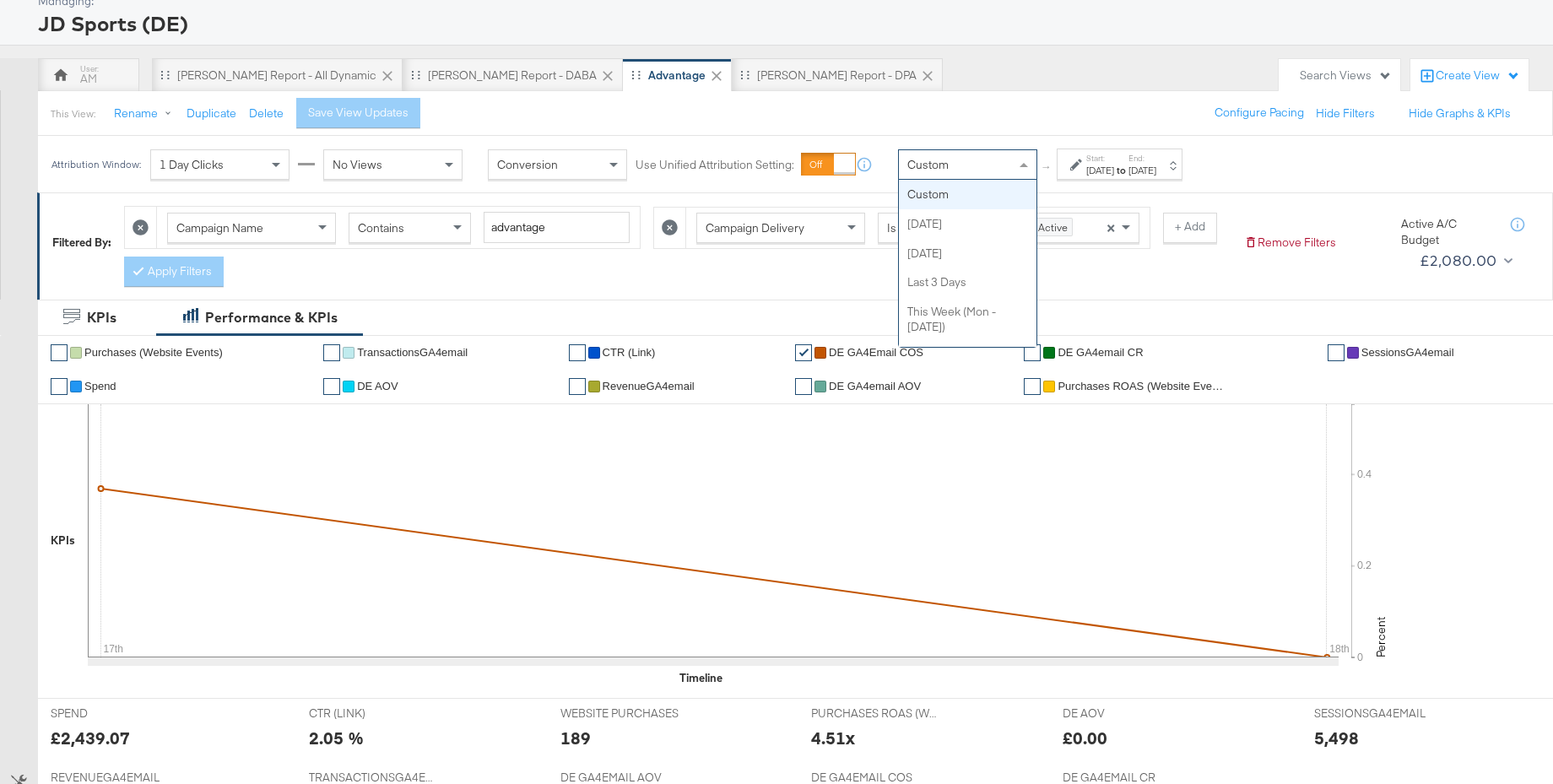
click at [964, 167] on div "Custom" at bounding box center [967, 164] width 138 height 28
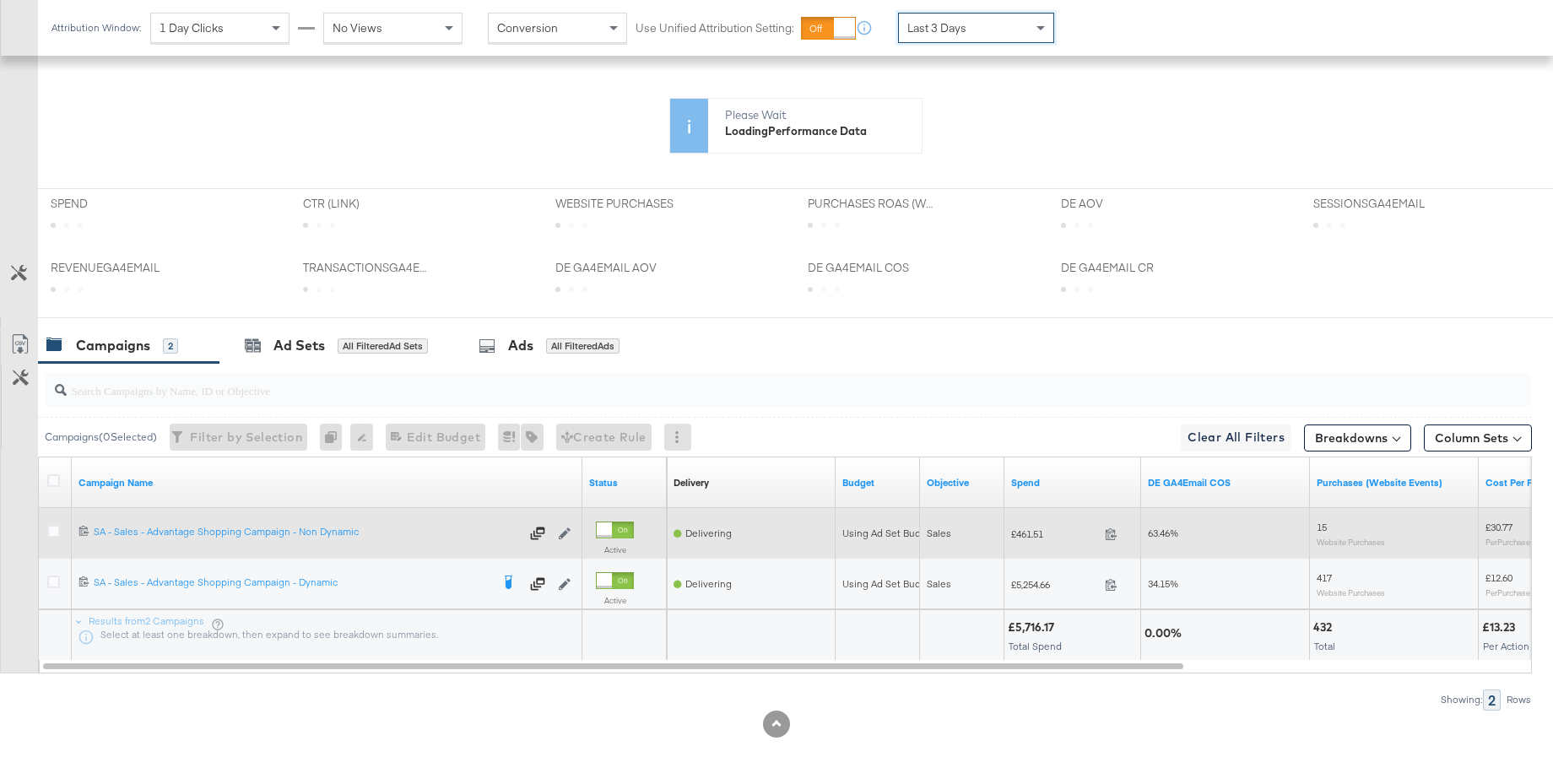
scroll to position [606, 0]
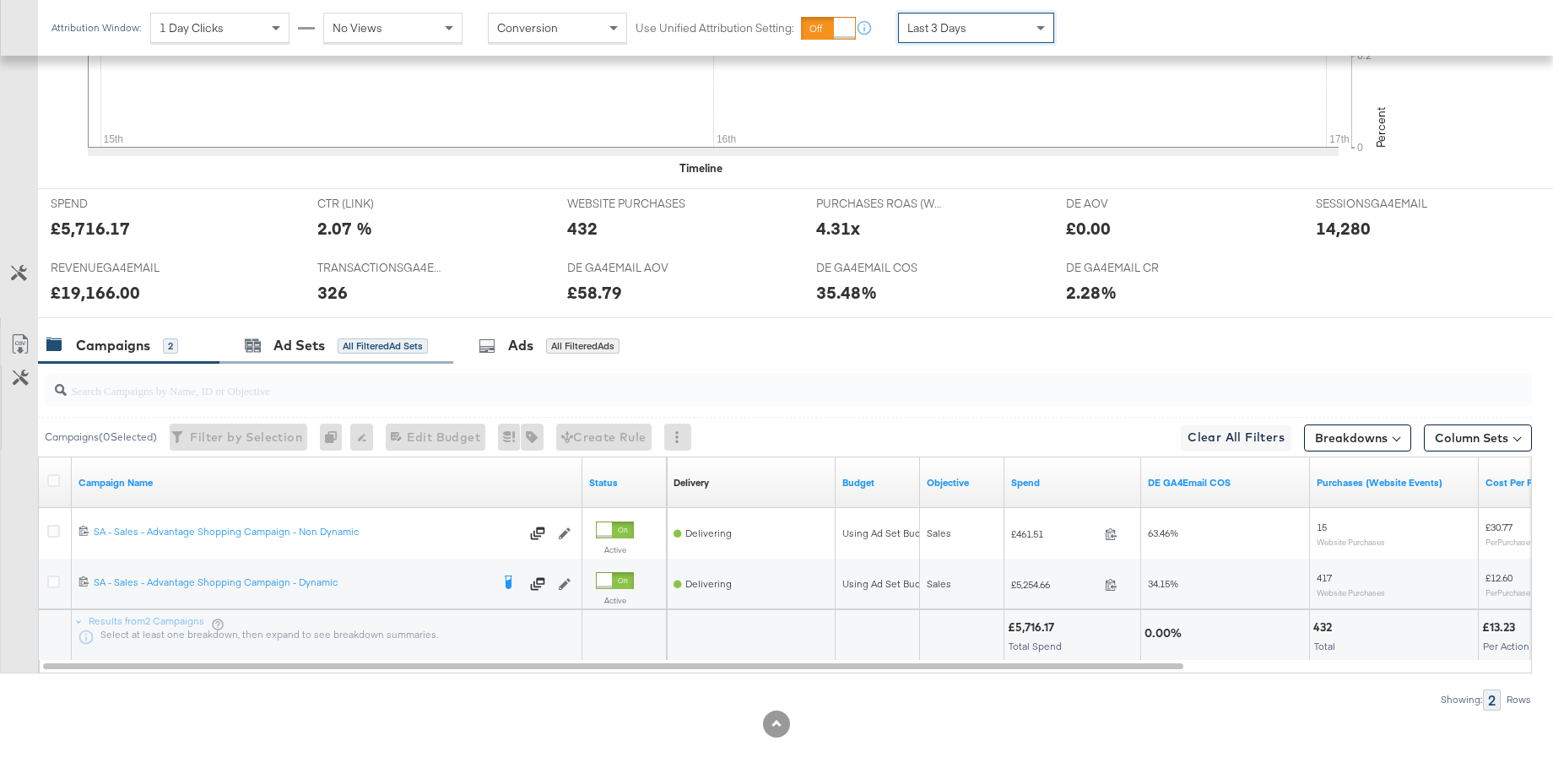
click at [279, 360] on div "Ad Sets All Filtered Ad Sets" at bounding box center [336, 345] width 234 height 36
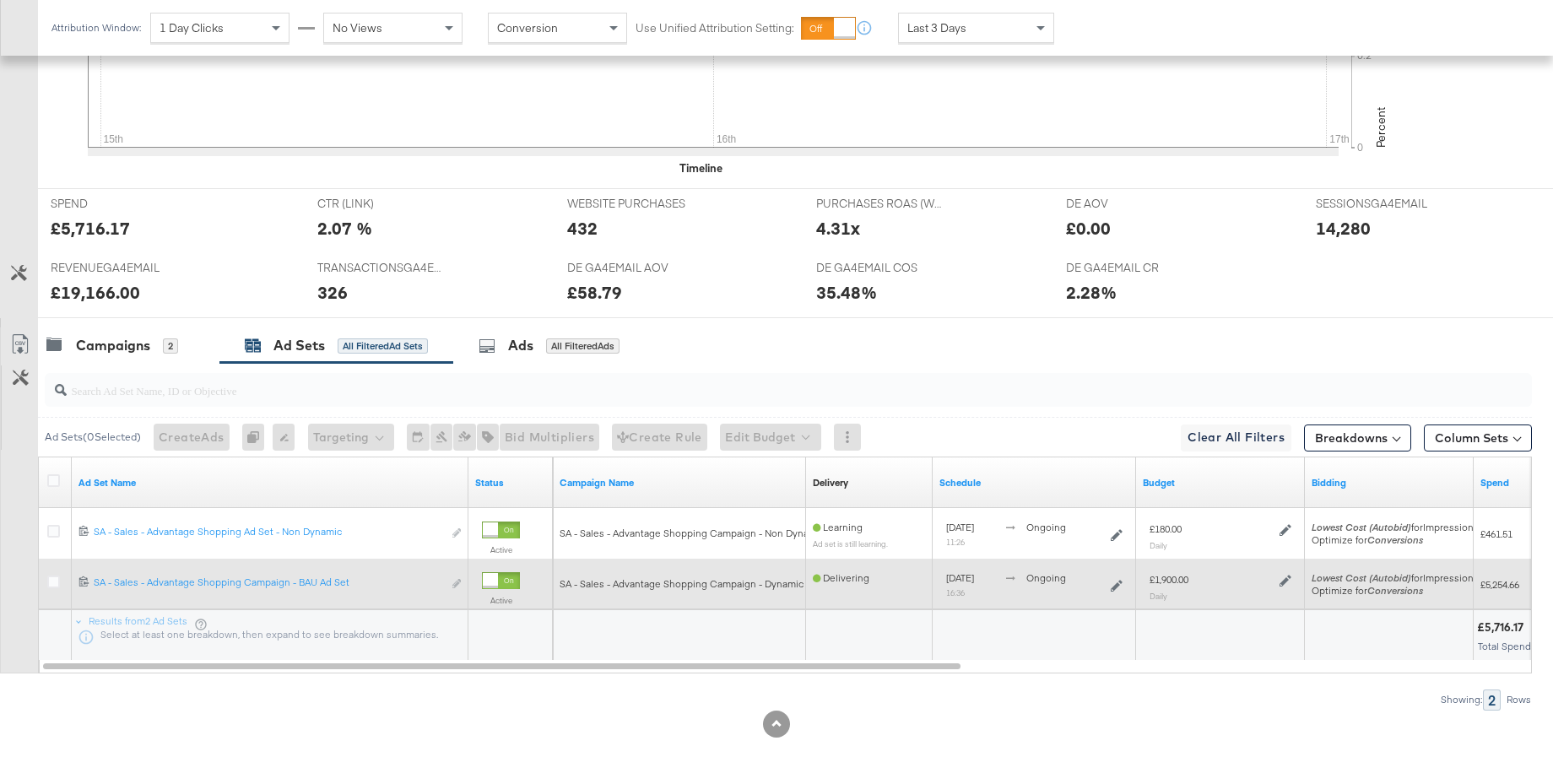
click at [1282, 580] on icon at bounding box center [1285, 581] width 12 height 12
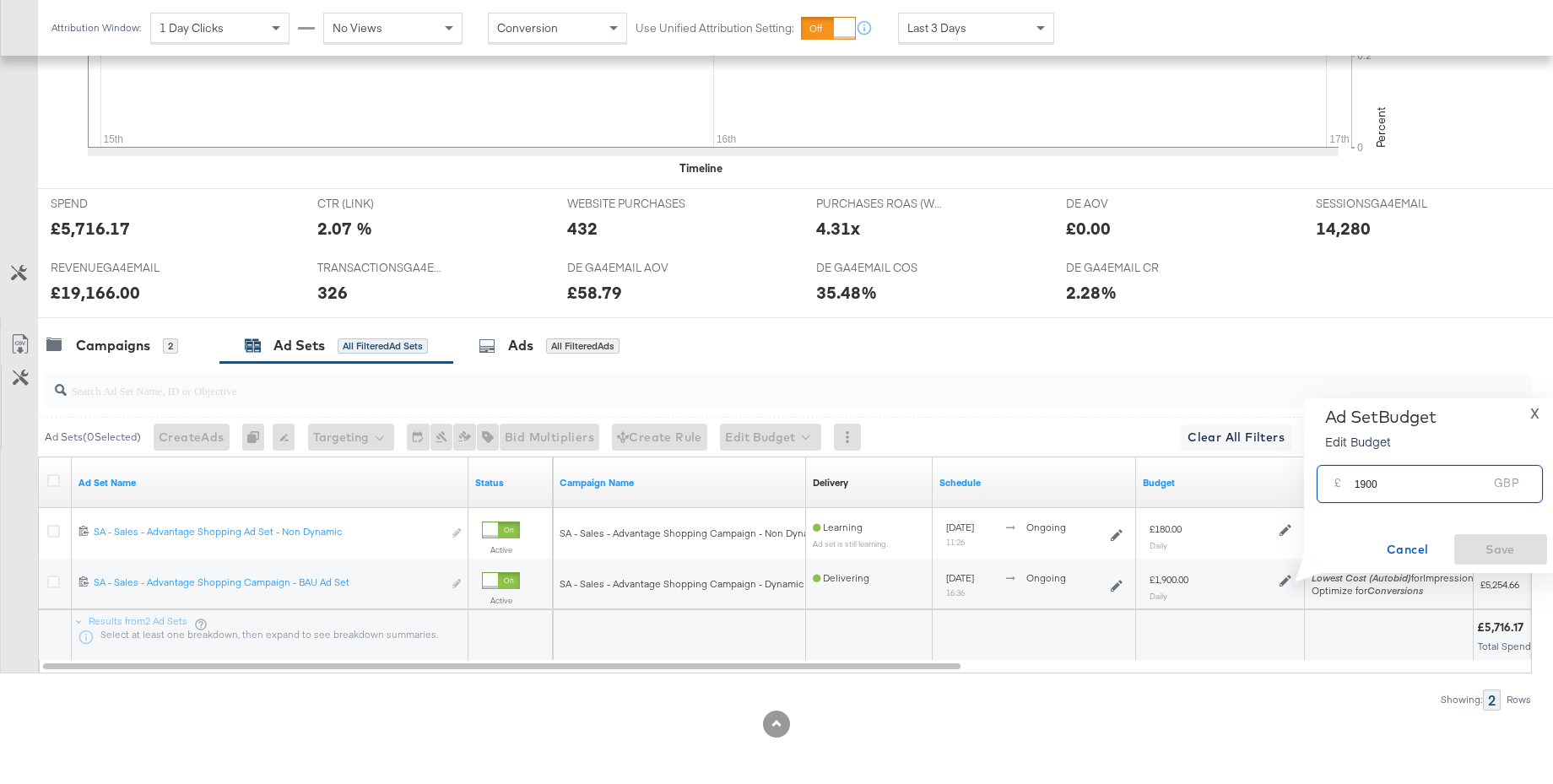
drag, startPoint x: 1381, startPoint y: 487, endPoint x: 1317, endPoint y: 485, distance: 64.0
click at [1317, 485] on div "£ 1900 GBP" at bounding box center [1429, 484] width 226 height 38
type input "1850"
click at [1472, 548] on span "Save" at bounding box center [1500, 550] width 79 height 21
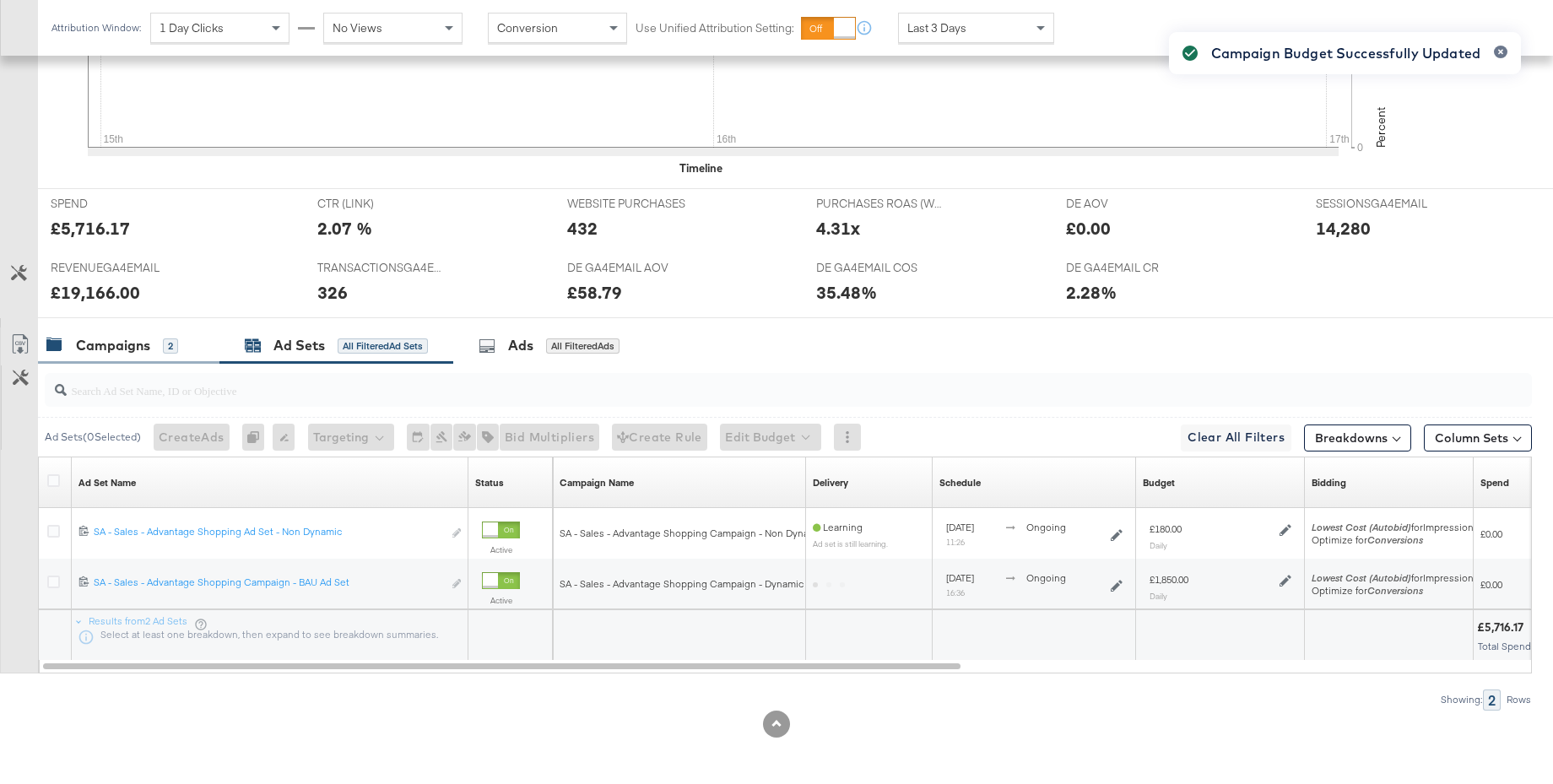
click at [128, 348] on div "Campaigns" at bounding box center [114, 345] width 75 height 20
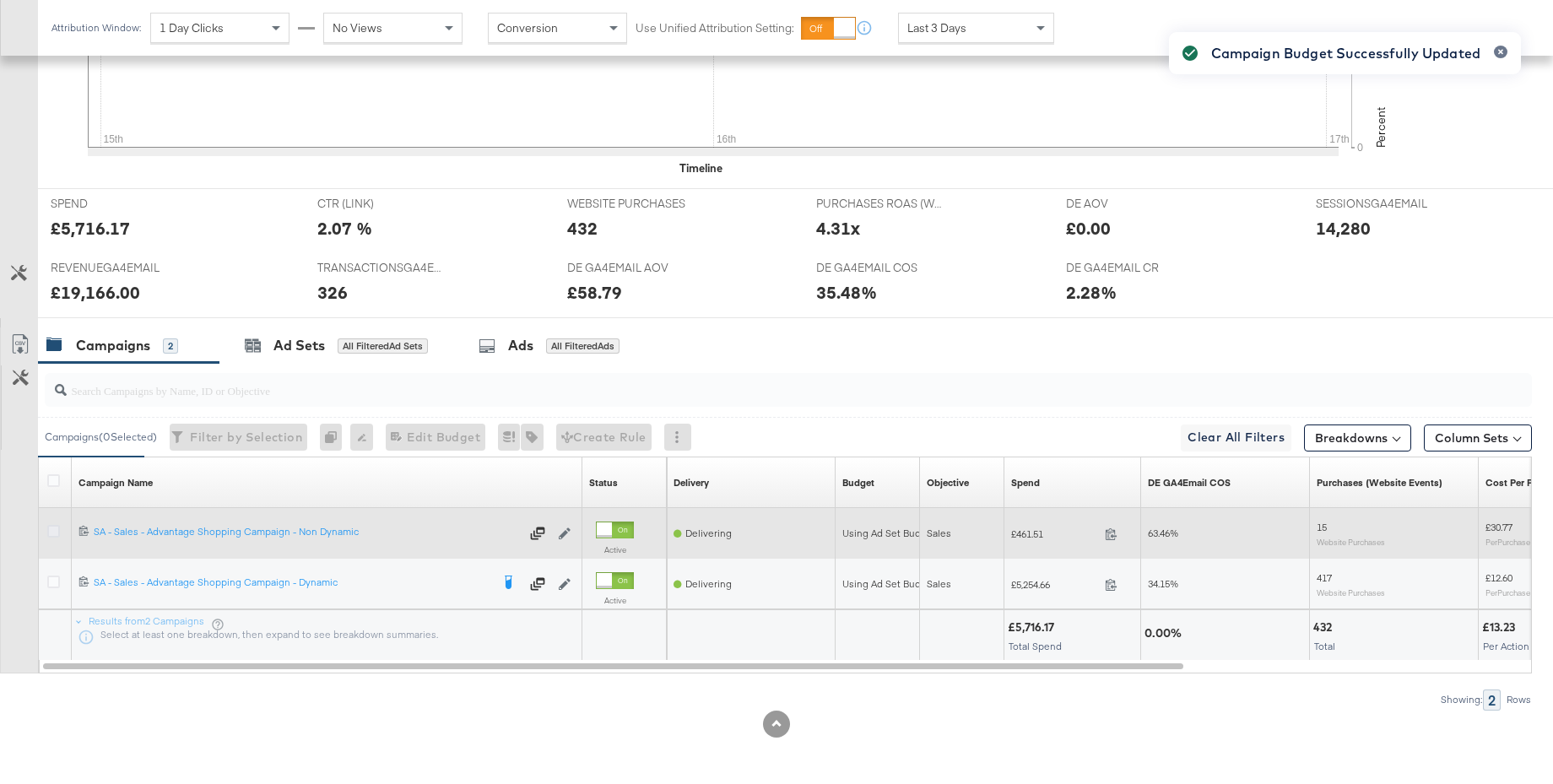
click at [57, 528] on icon at bounding box center [53, 531] width 12 height 12
click at [0, 0] on input "checkbox" at bounding box center [0, 0] width 0 height 0
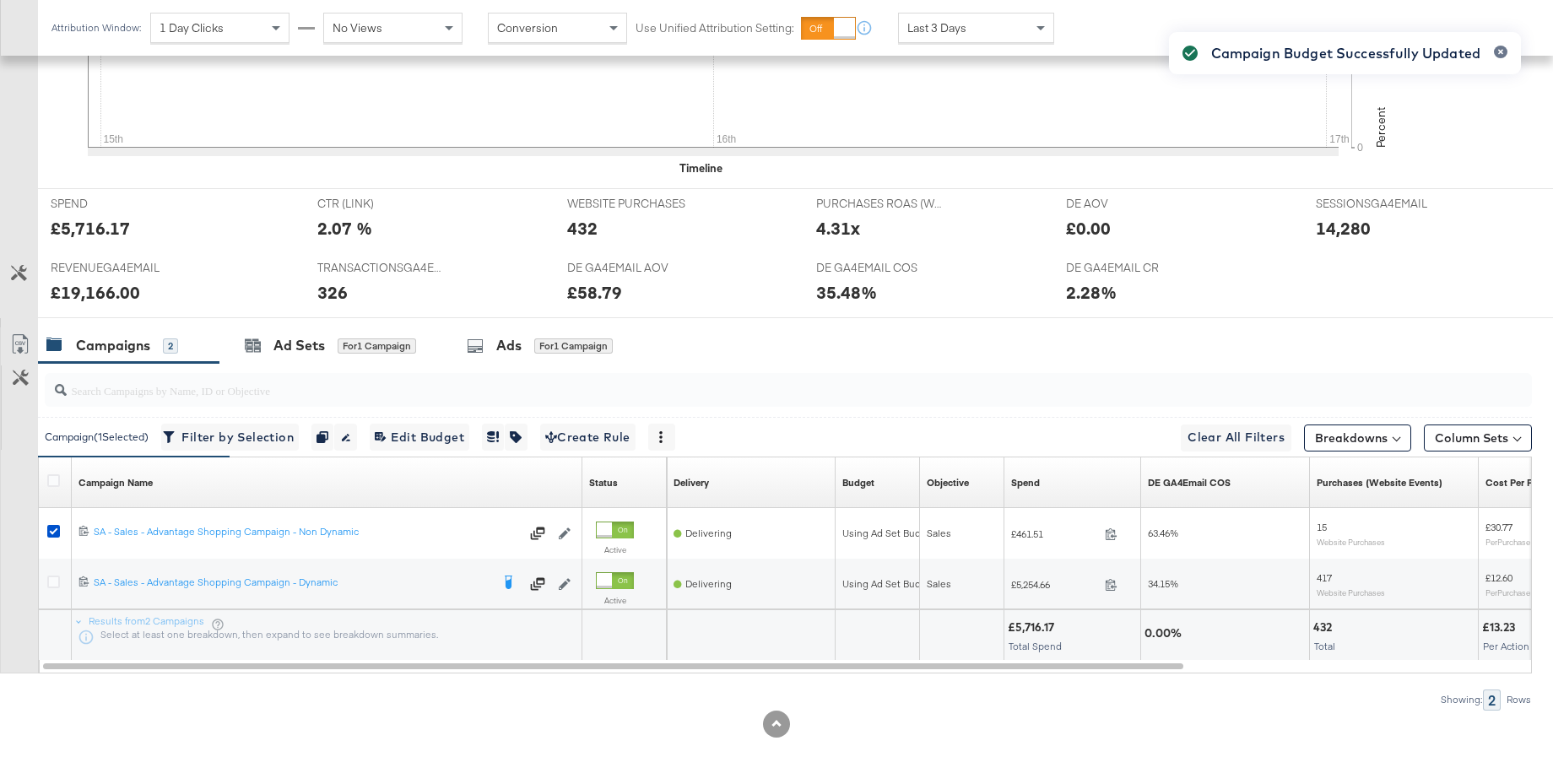
drag, startPoint x: 513, startPoint y: 351, endPoint x: 733, endPoint y: 354, distance: 220.0
click at [513, 350] on div "Ads" at bounding box center [509, 345] width 26 height 20
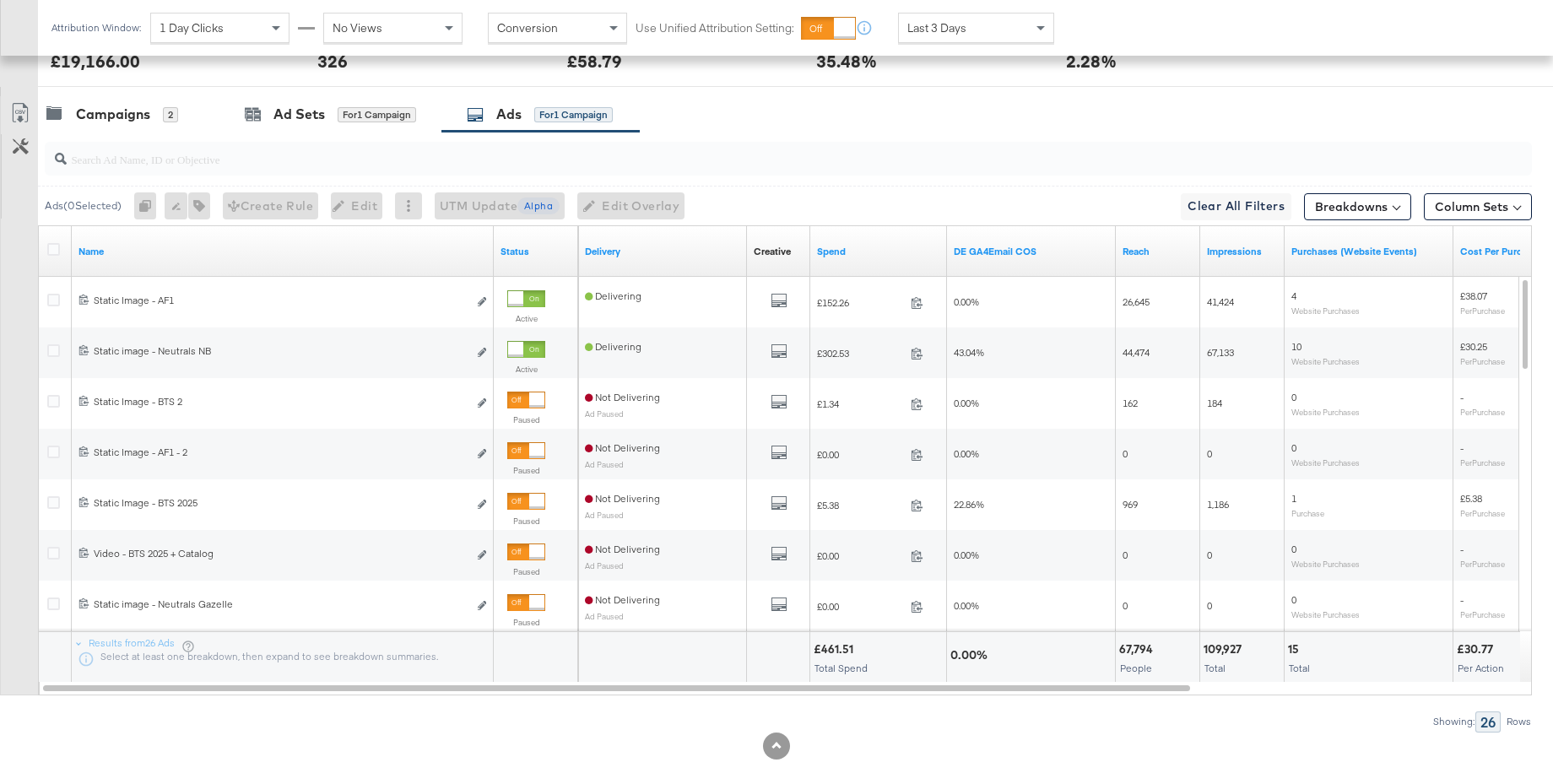
scroll to position [859, 0]
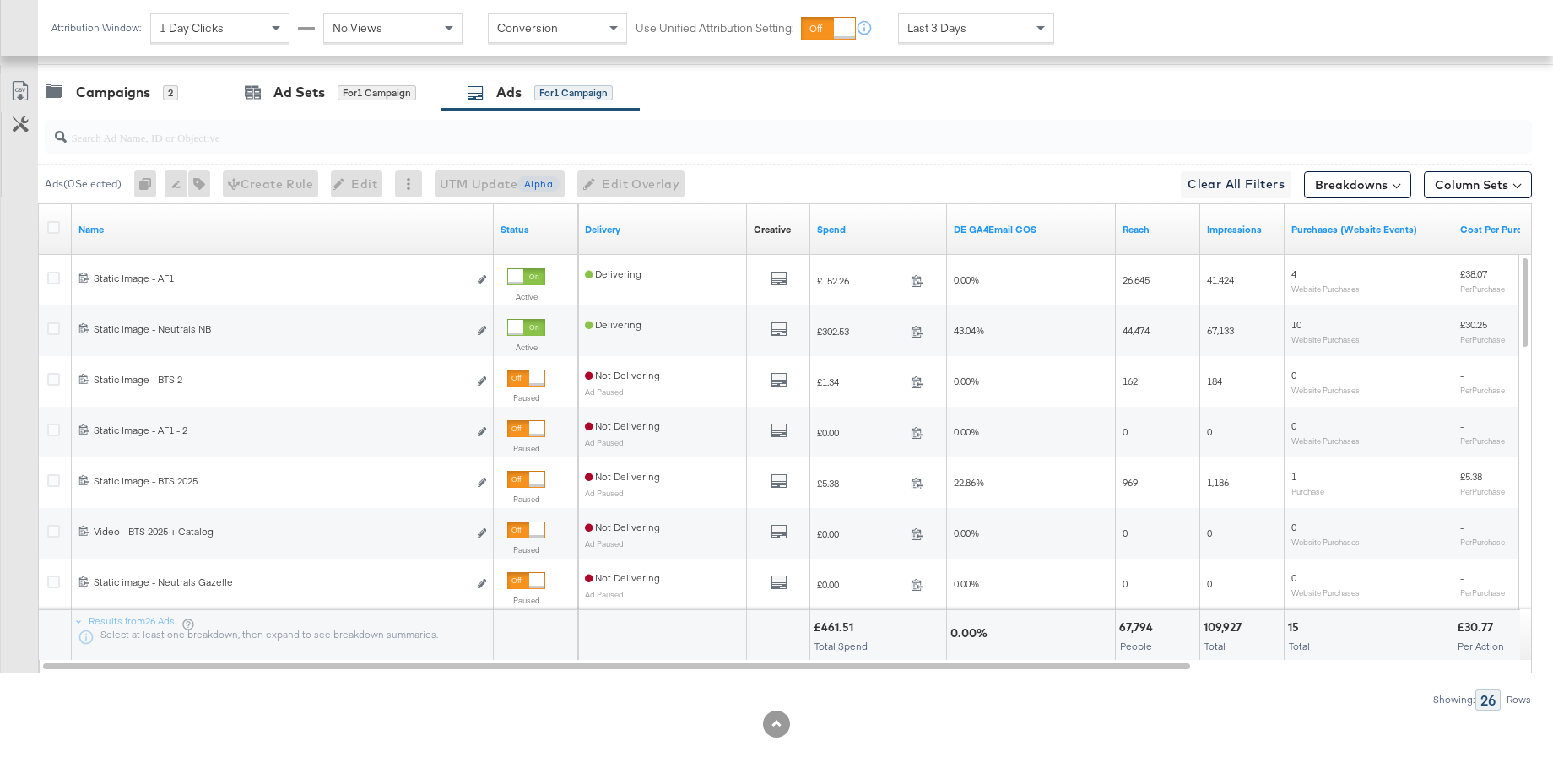
click at [941, 23] on span "Last 3 Days" at bounding box center [937, 28] width 59 height 15
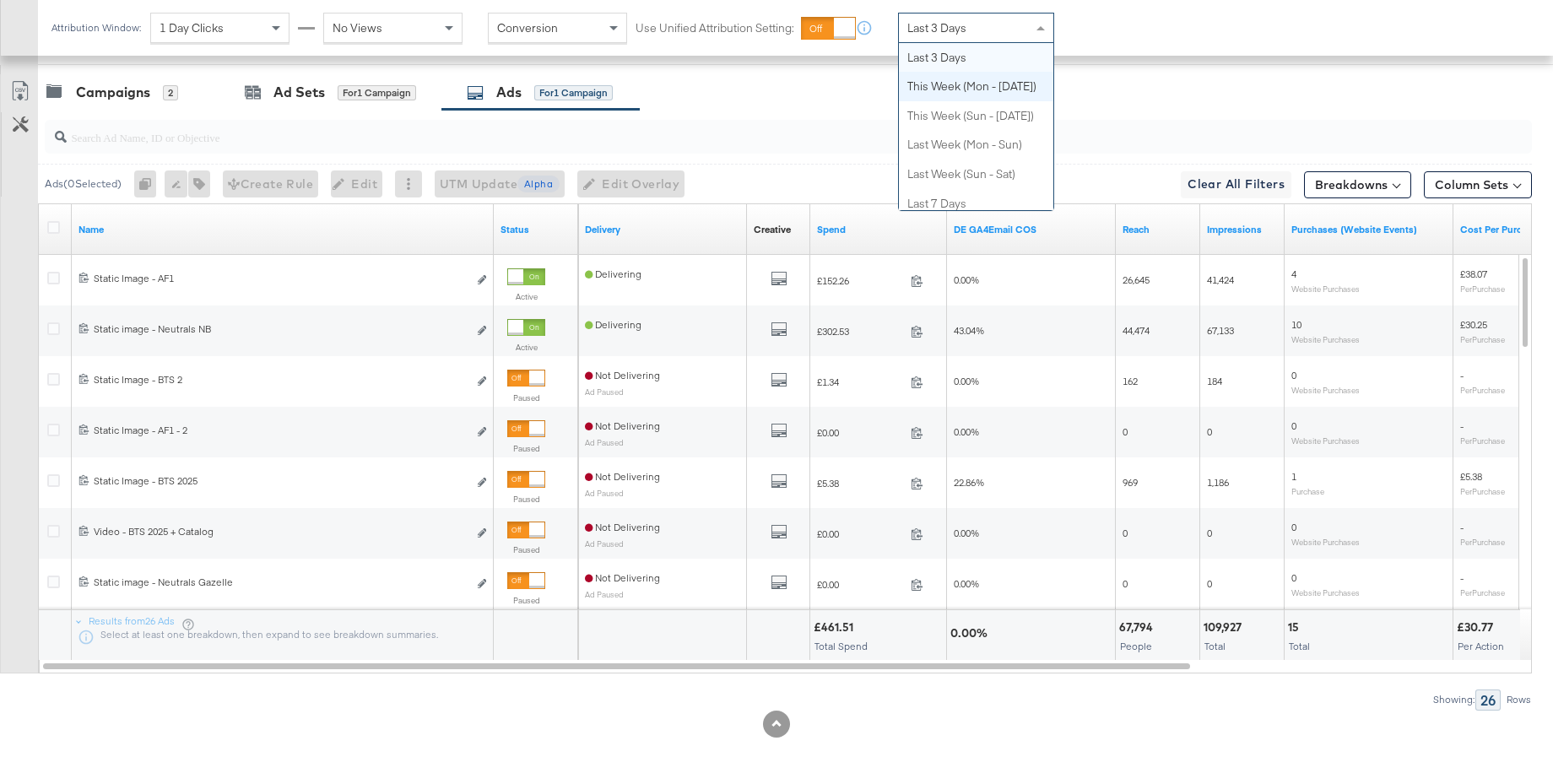
scroll to position [0, 0]
drag, startPoint x: 937, startPoint y: 114, endPoint x: 839, endPoint y: 118, distance: 98.1
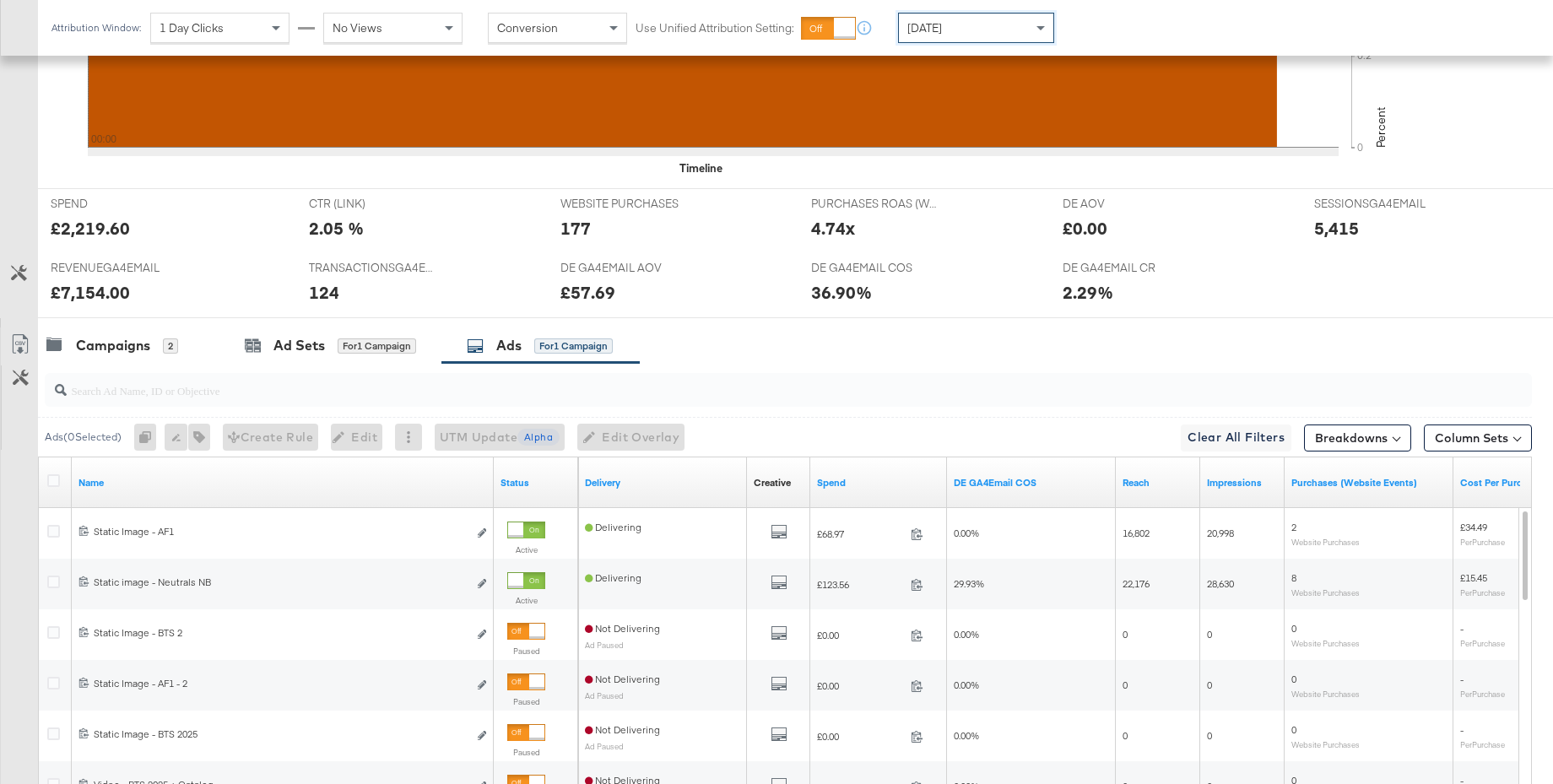
scroll to position [859, 0]
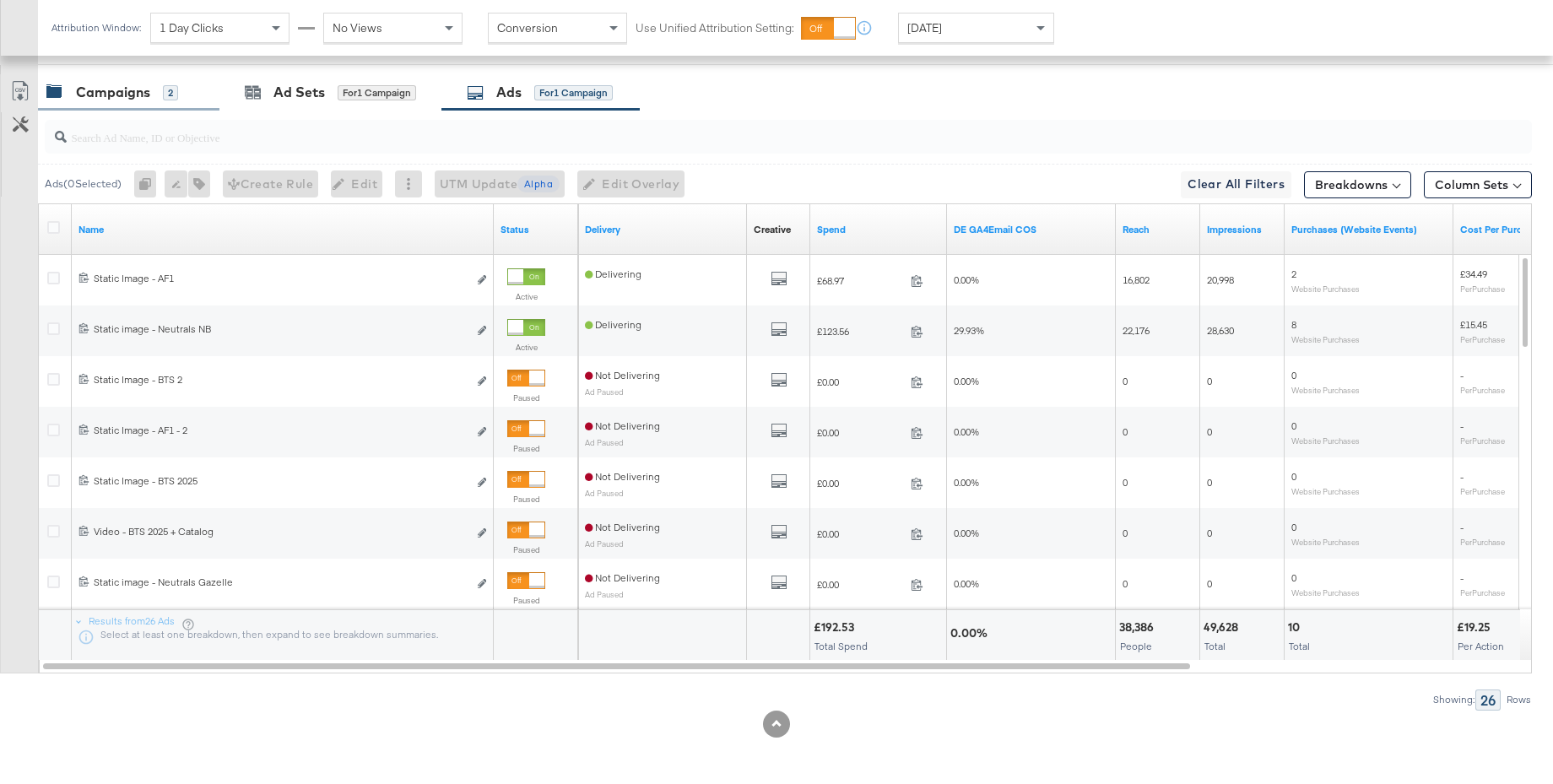
click at [83, 101] on div "Campaigns" at bounding box center [114, 92] width 75 height 20
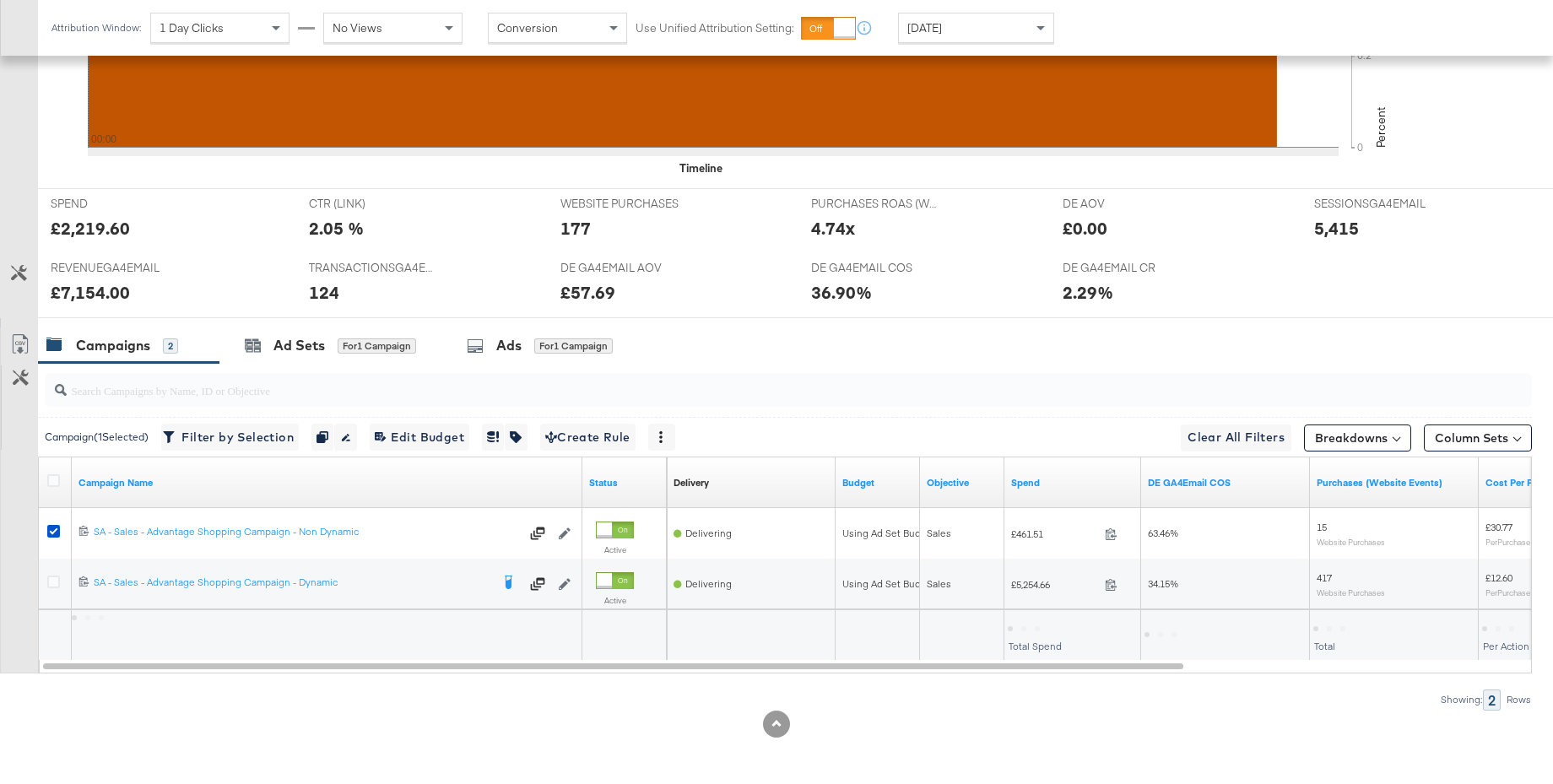
scroll to position [606, 0]
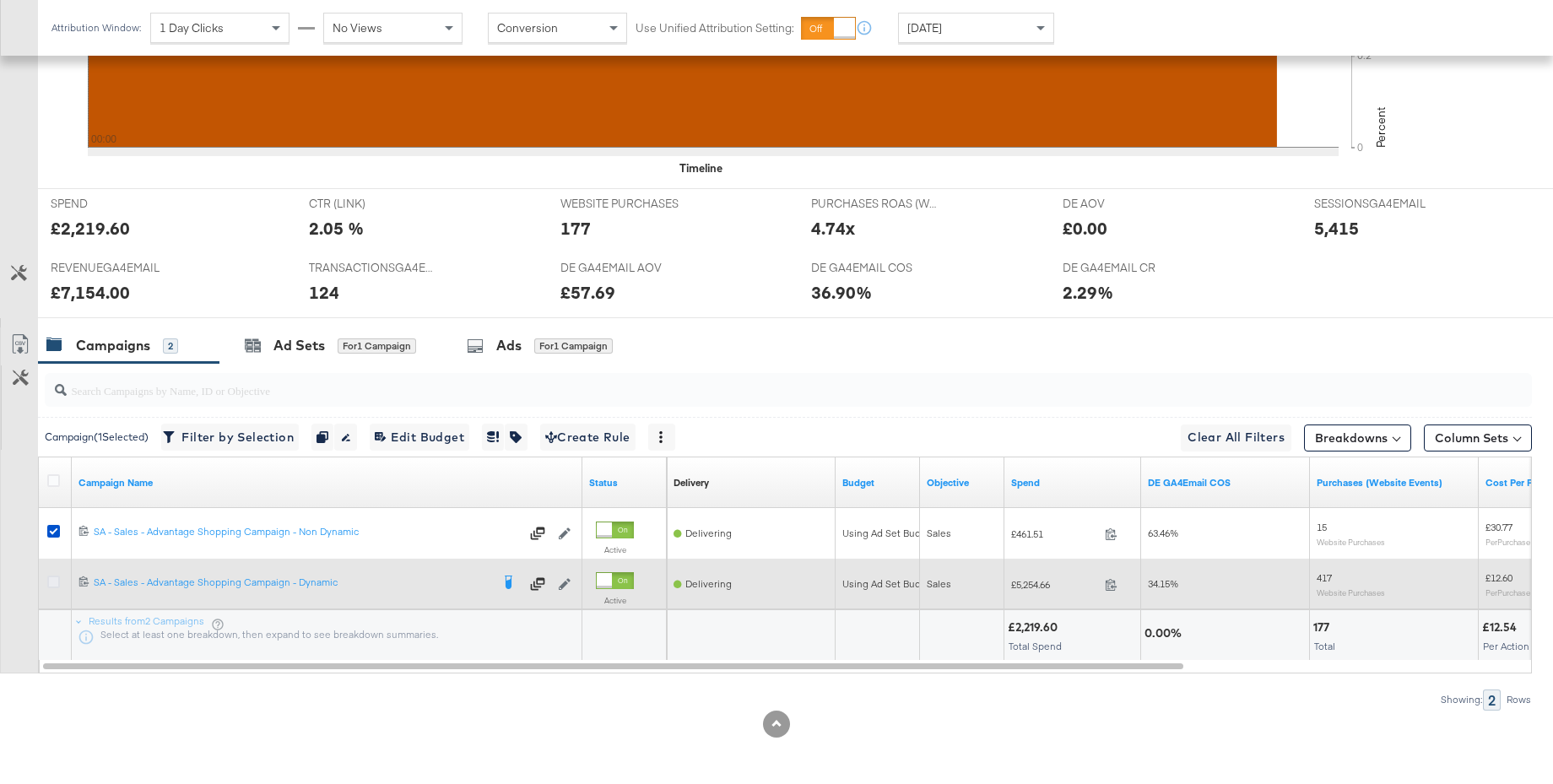
click at [58, 582] on icon at bounding box center [53, 582] width 12 height 12
click at [0, 0] on input "checkbox" at bounding box center [0, 0] width 0 height 0
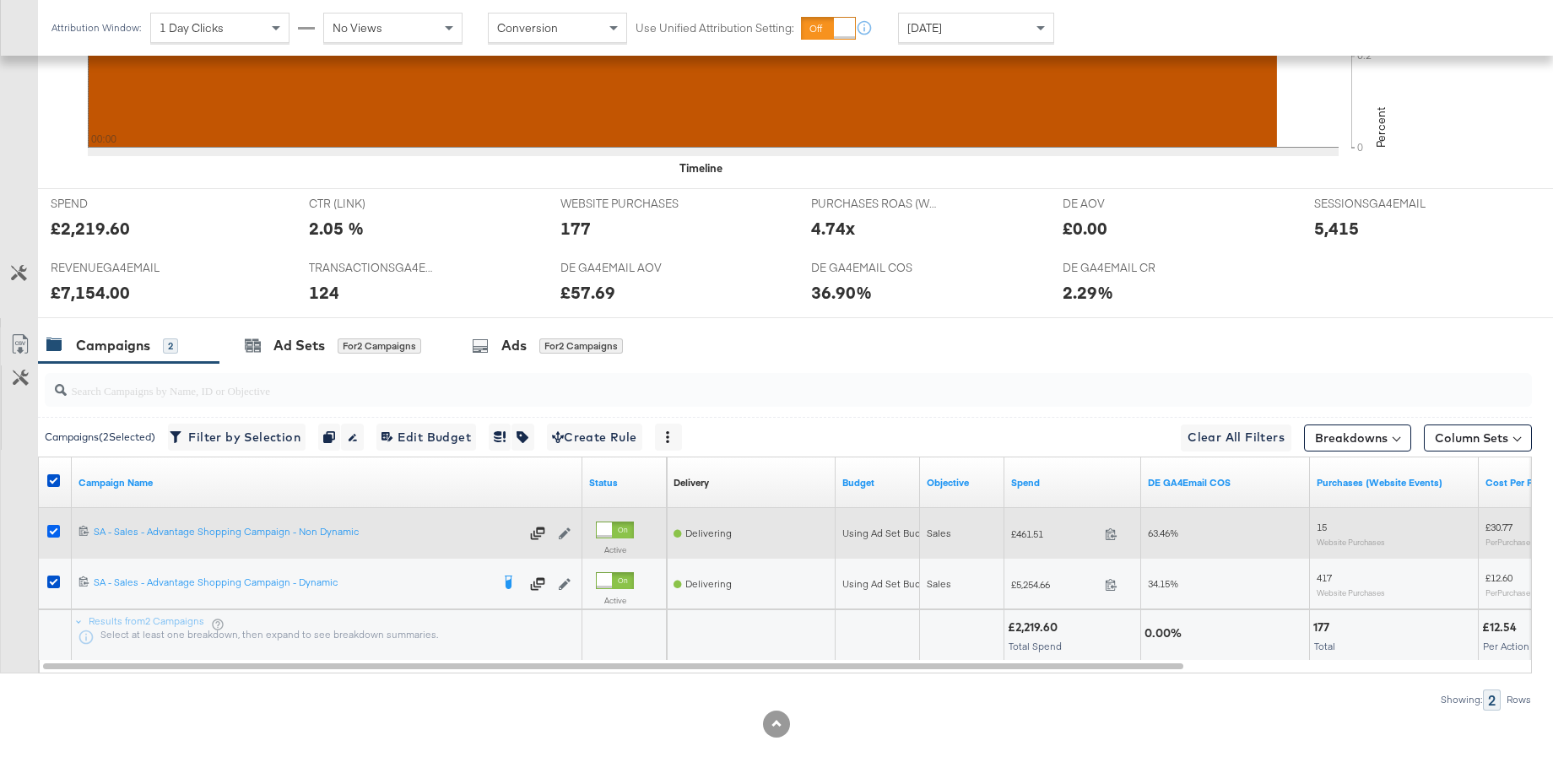
click at [55, 531] on icon at bounding box center [53, 531] width 12 height 12
click at [0, 0] on input "checkbox" at bounding box center [0, 0] width 0 height 0
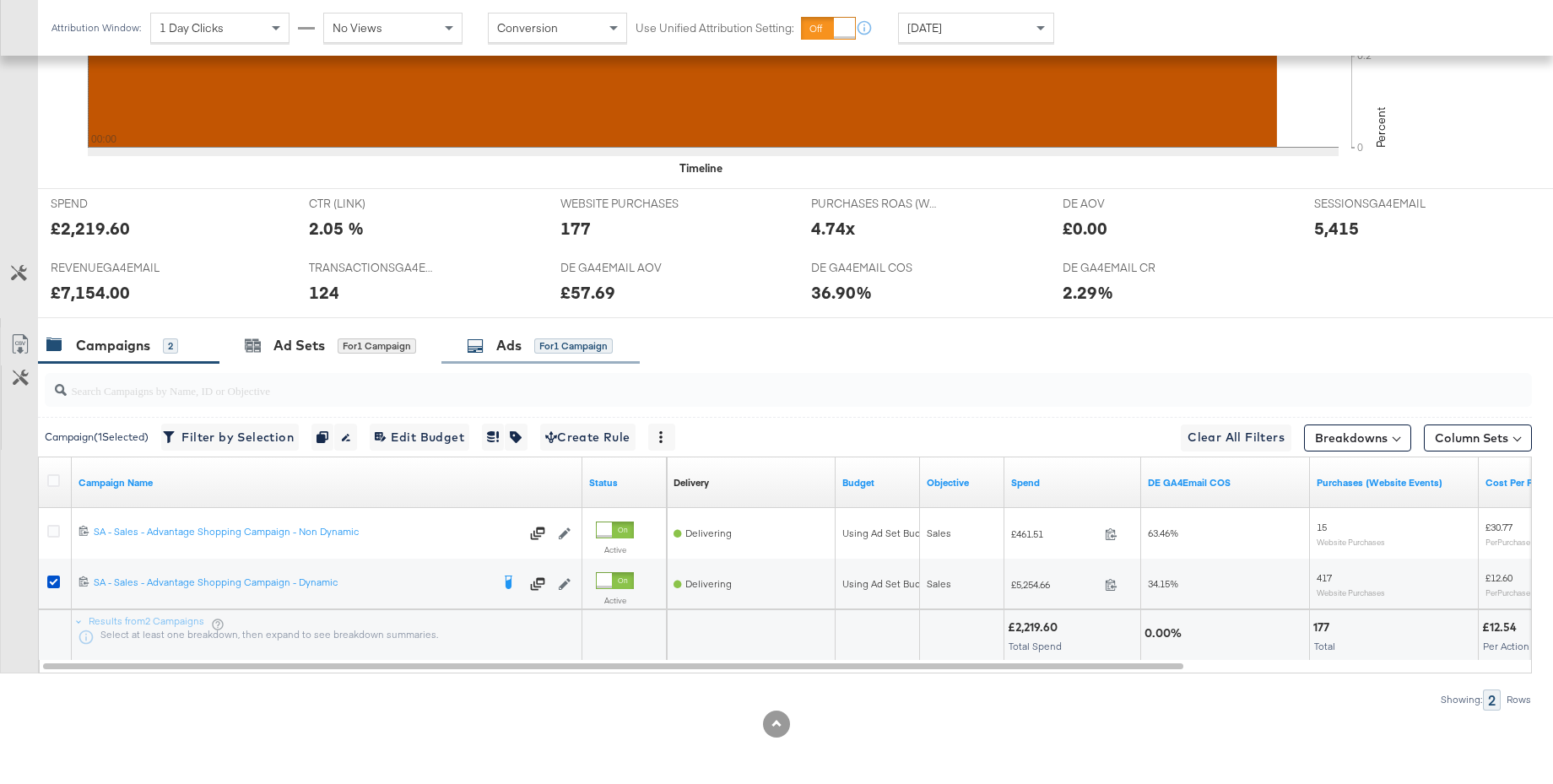
click at [512, 348] on div "Ads" at bounding box center [509, 345] width 26 height 20
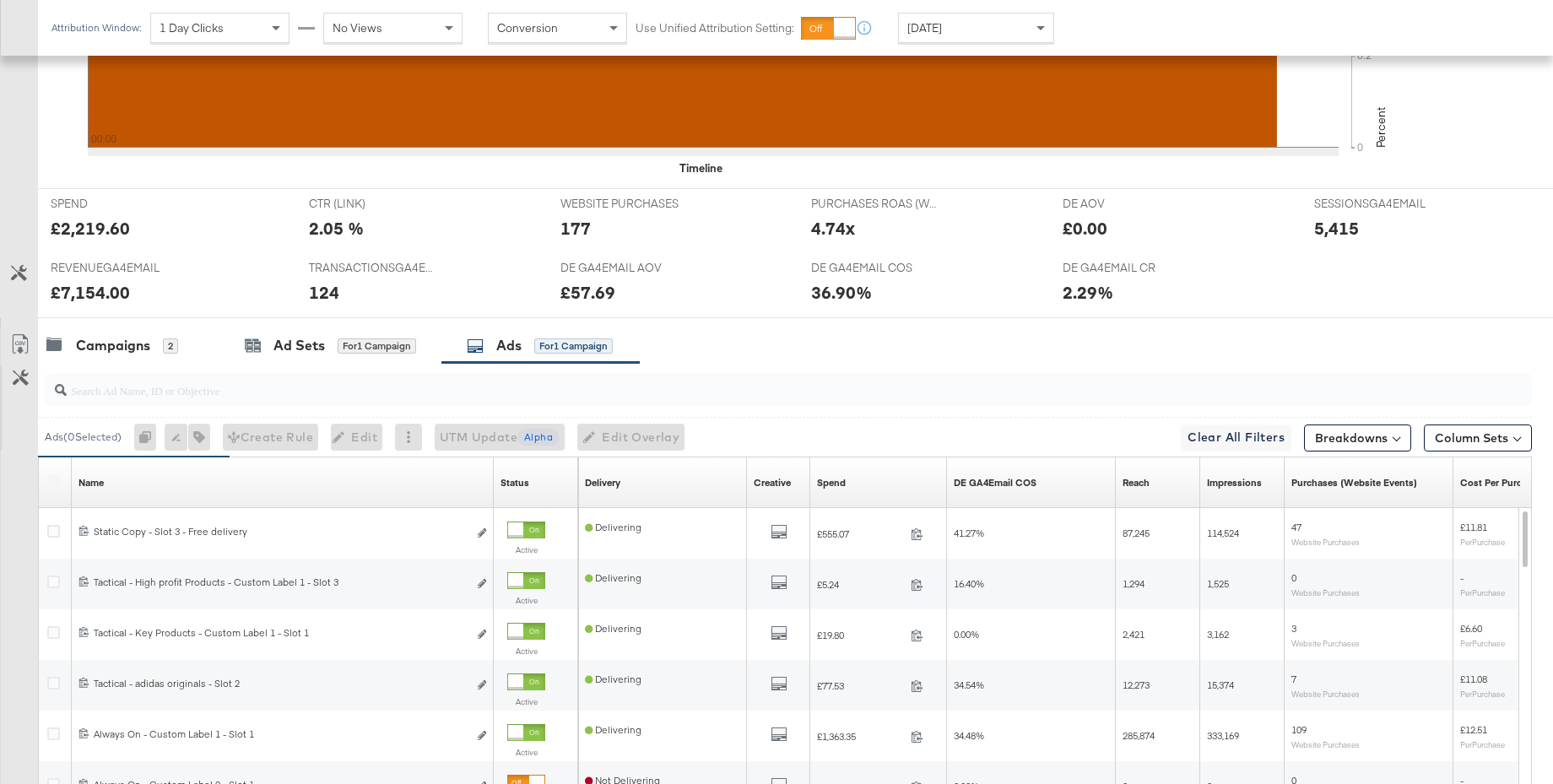
scroll to position [859, 0]
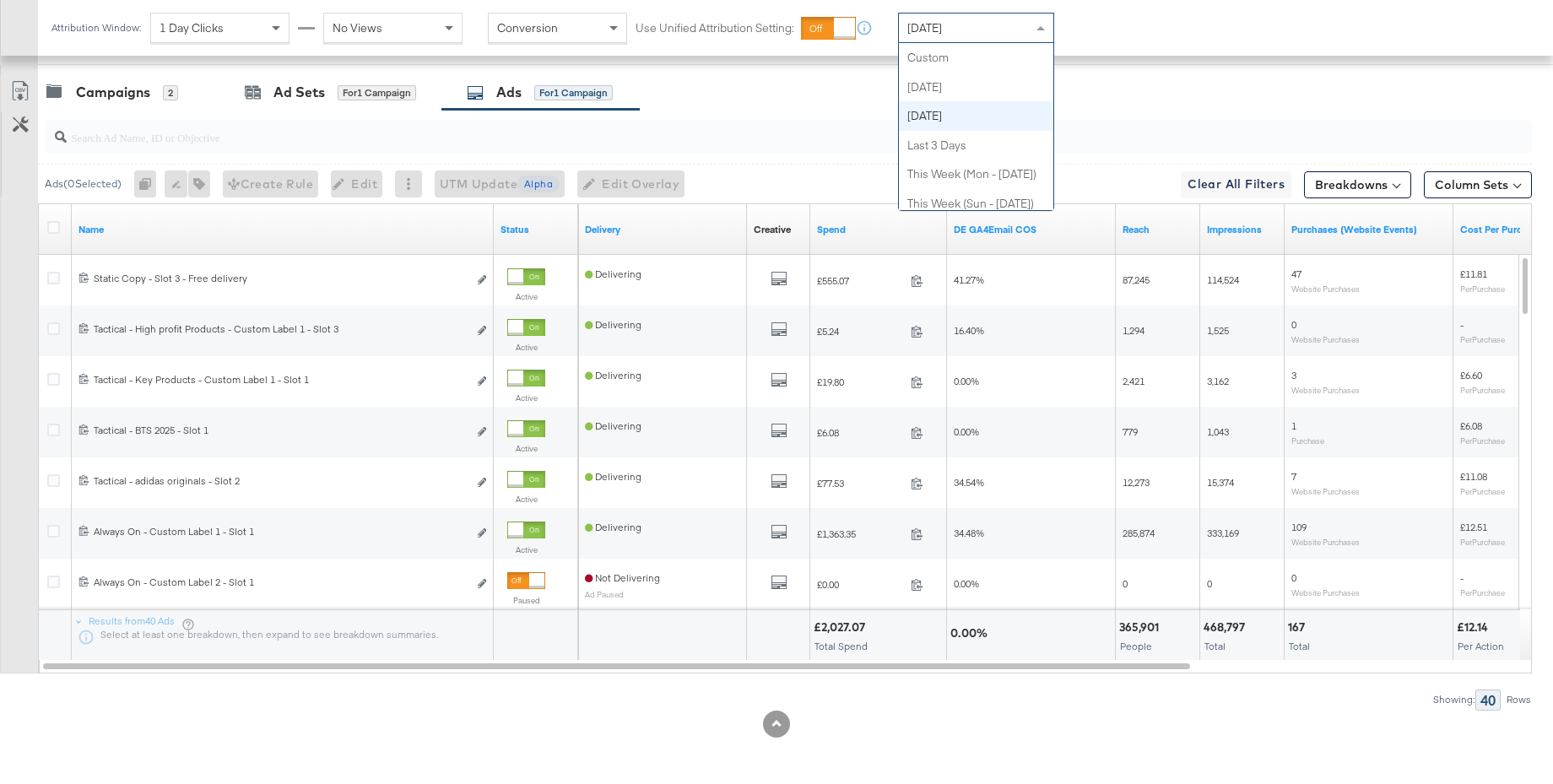
click at [942, 30] on span "[DATE]" at bounding box center [924, 28] width 35 height 15
click at [982, 30] on div "Last 3 Days" at bounding box center [976, 28] width 155 height 28
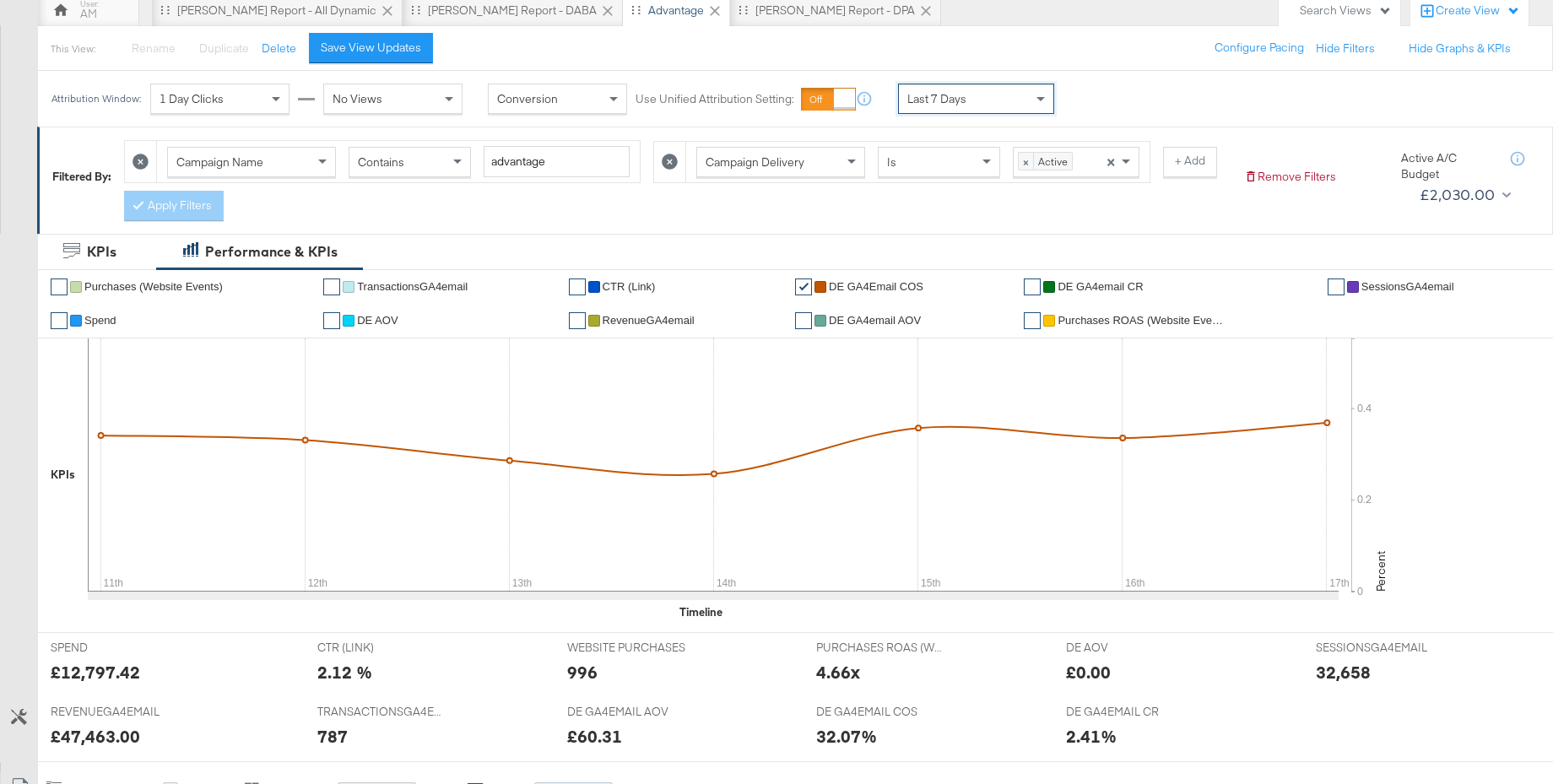
scroll to position [0, 0]
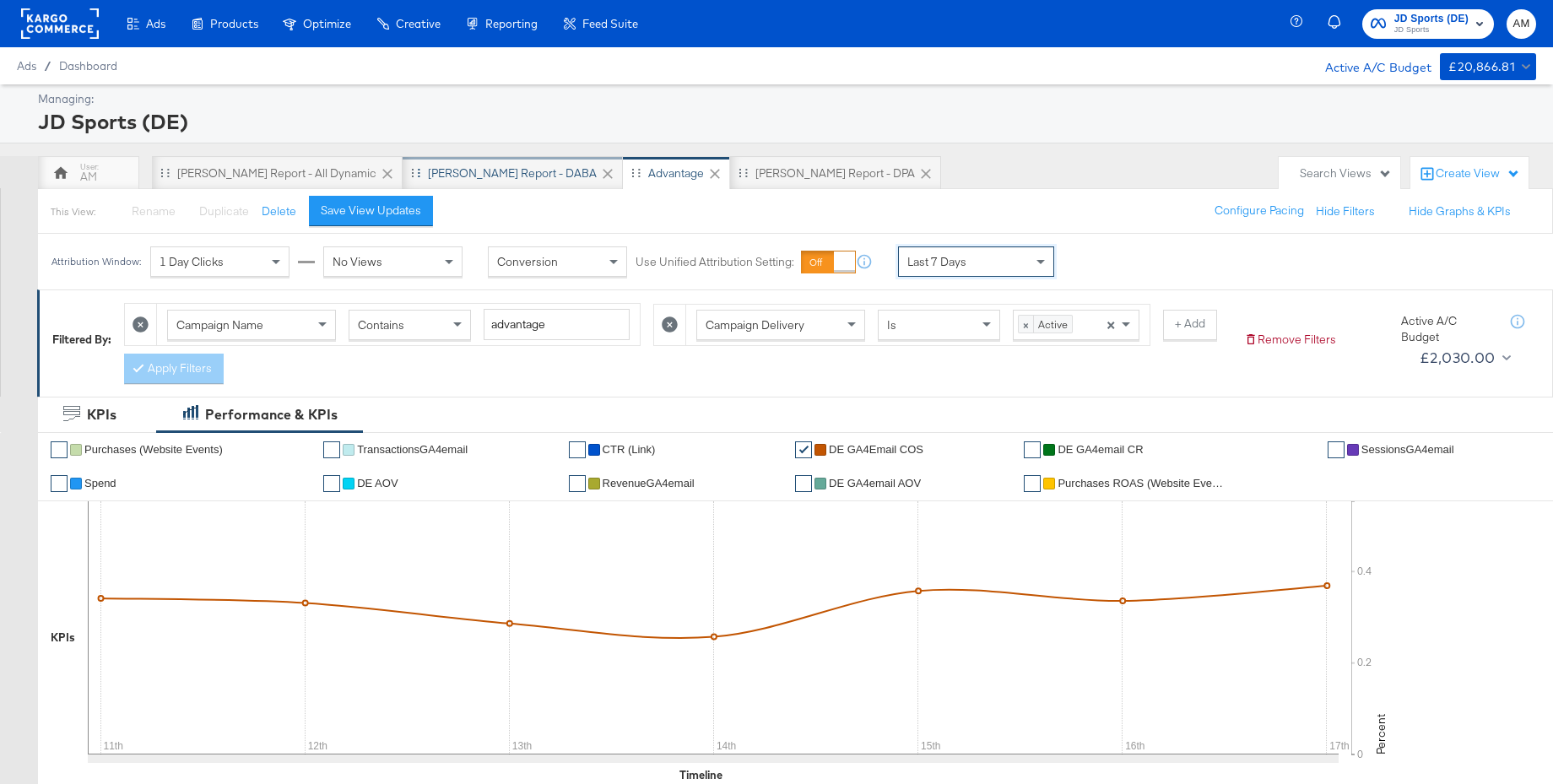
click at [437, 173] on div "SA - JD Report - DABA" at bounding box center [512, 173] width 169 height 16
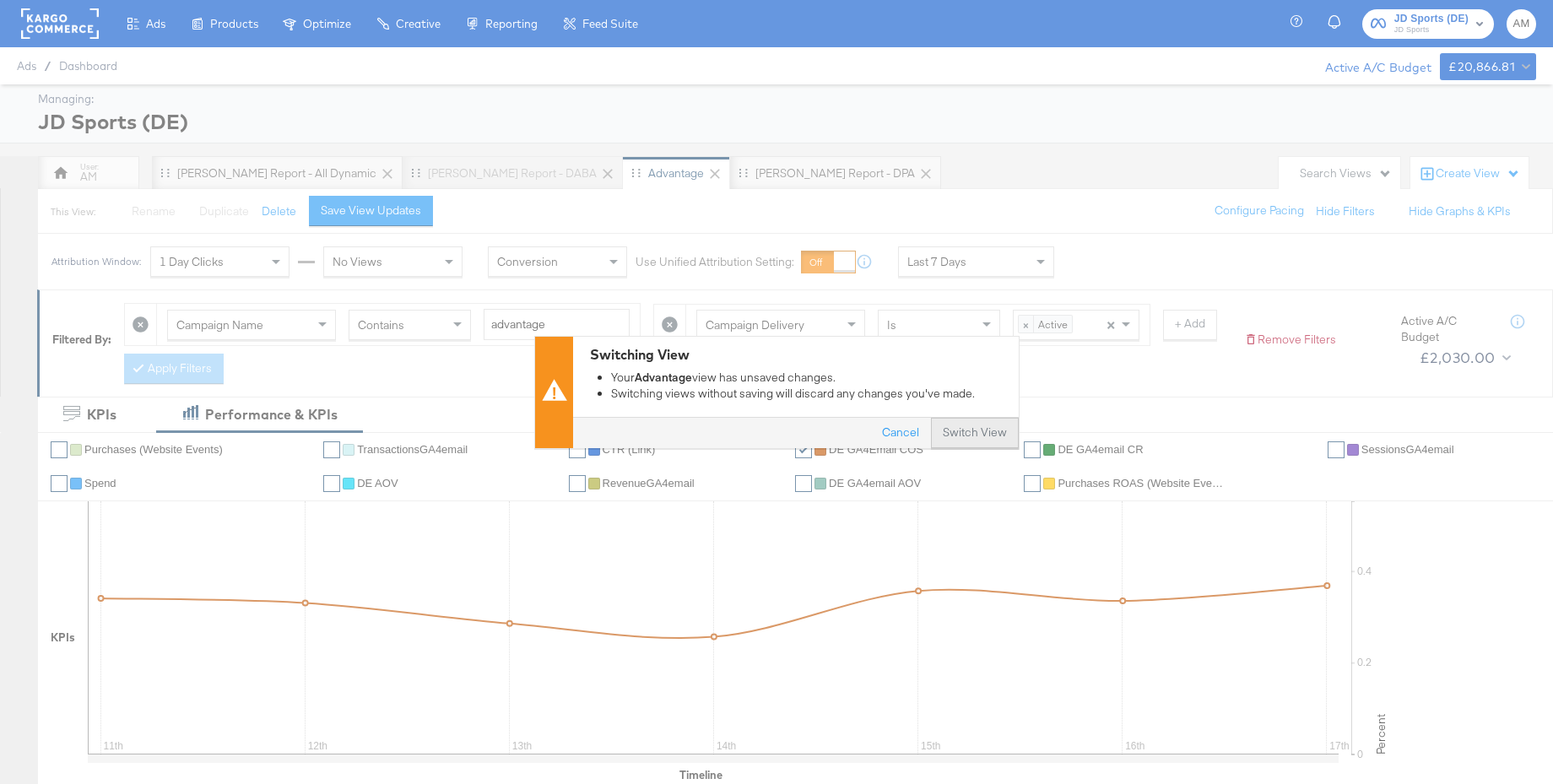
click at [963, 438] on button "Switch View" at bounding box center [974, 432] width 88 height 30
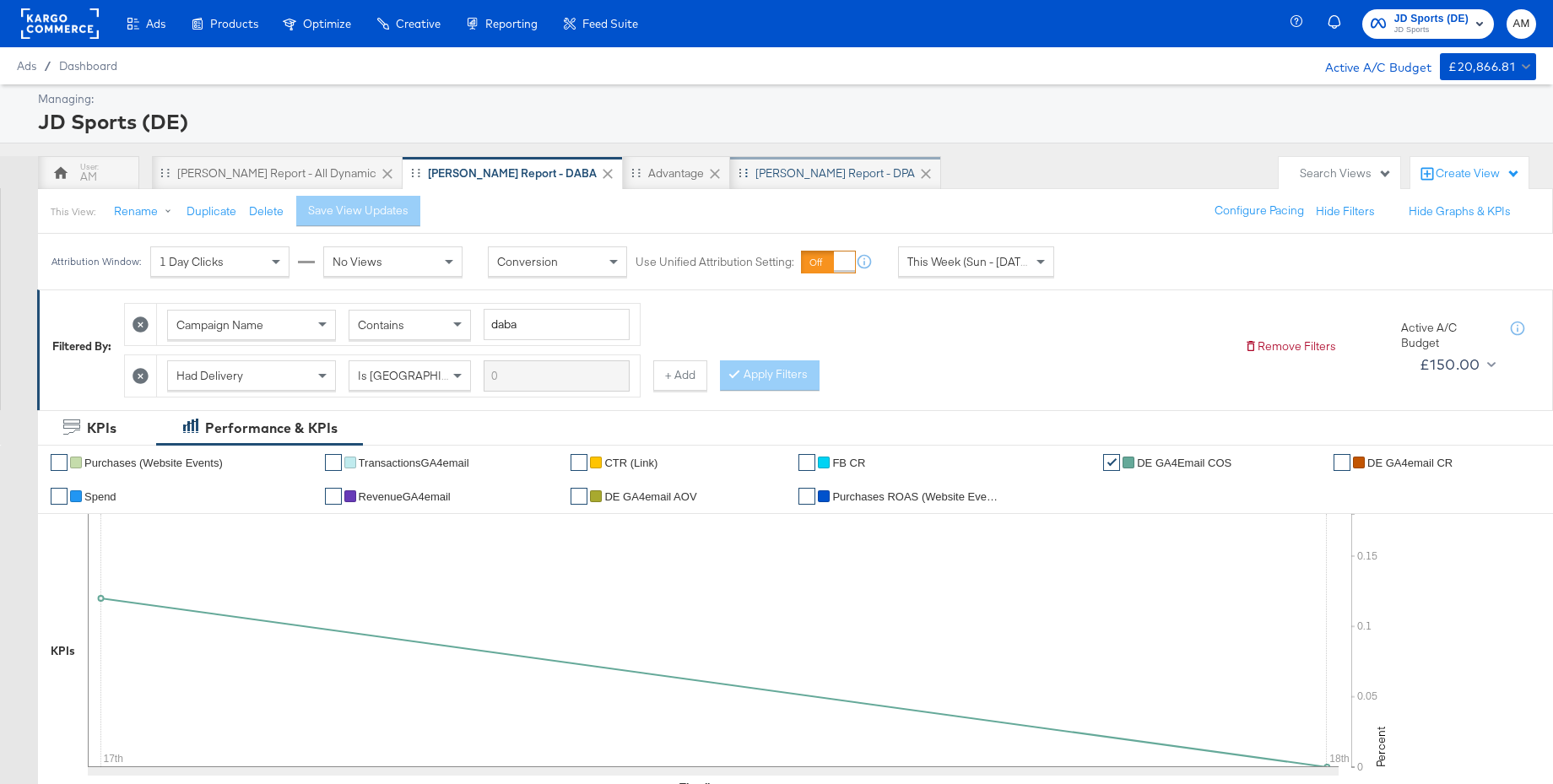
click at [756, 176] on div "SA - JD Report - DPA" at bounding box center [836, 173] width 160 height 16
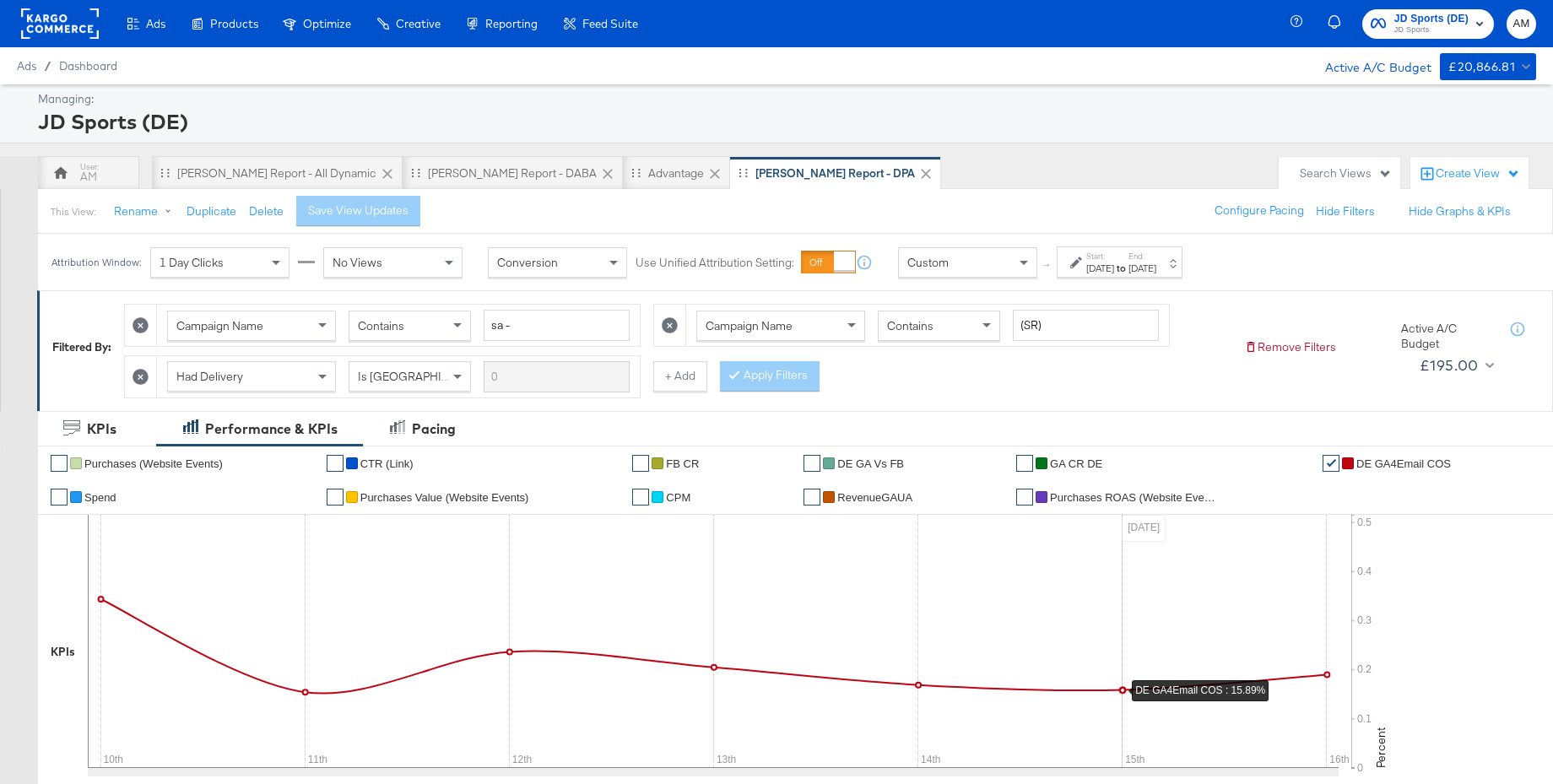
scroll to position [9, 0]
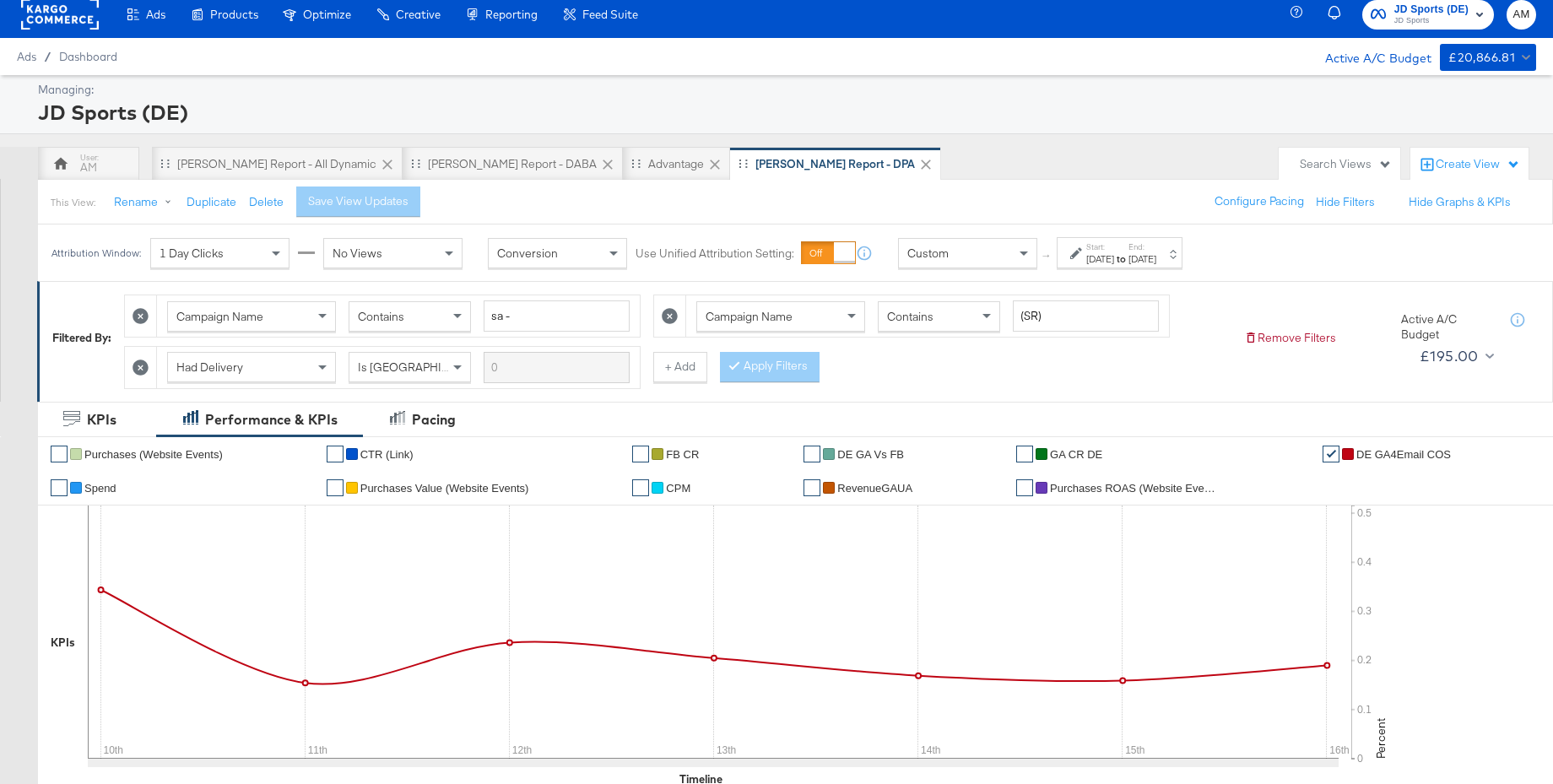
click at [1113, 259] on div "Aug 10th 2025" at bounding box center [1099, 258] width 28 height 13
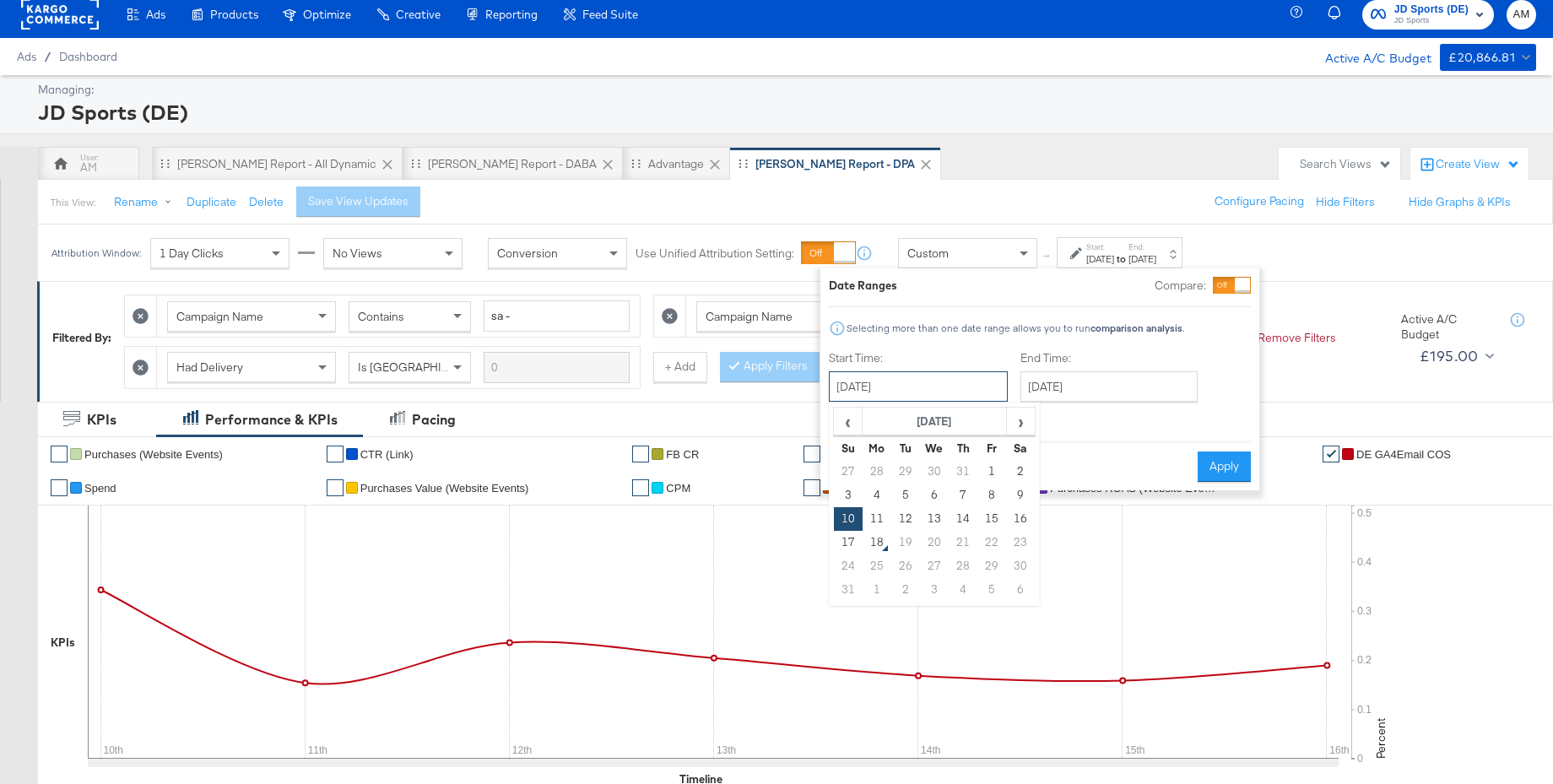
click at [915, 389] on input "August 10th 2025" at bounding box center [917, 386] width 178 height 30
click at [840, 543] on td "17" at bounding box center [848, 542] width 28 height 24
type input "August 17th 2025"
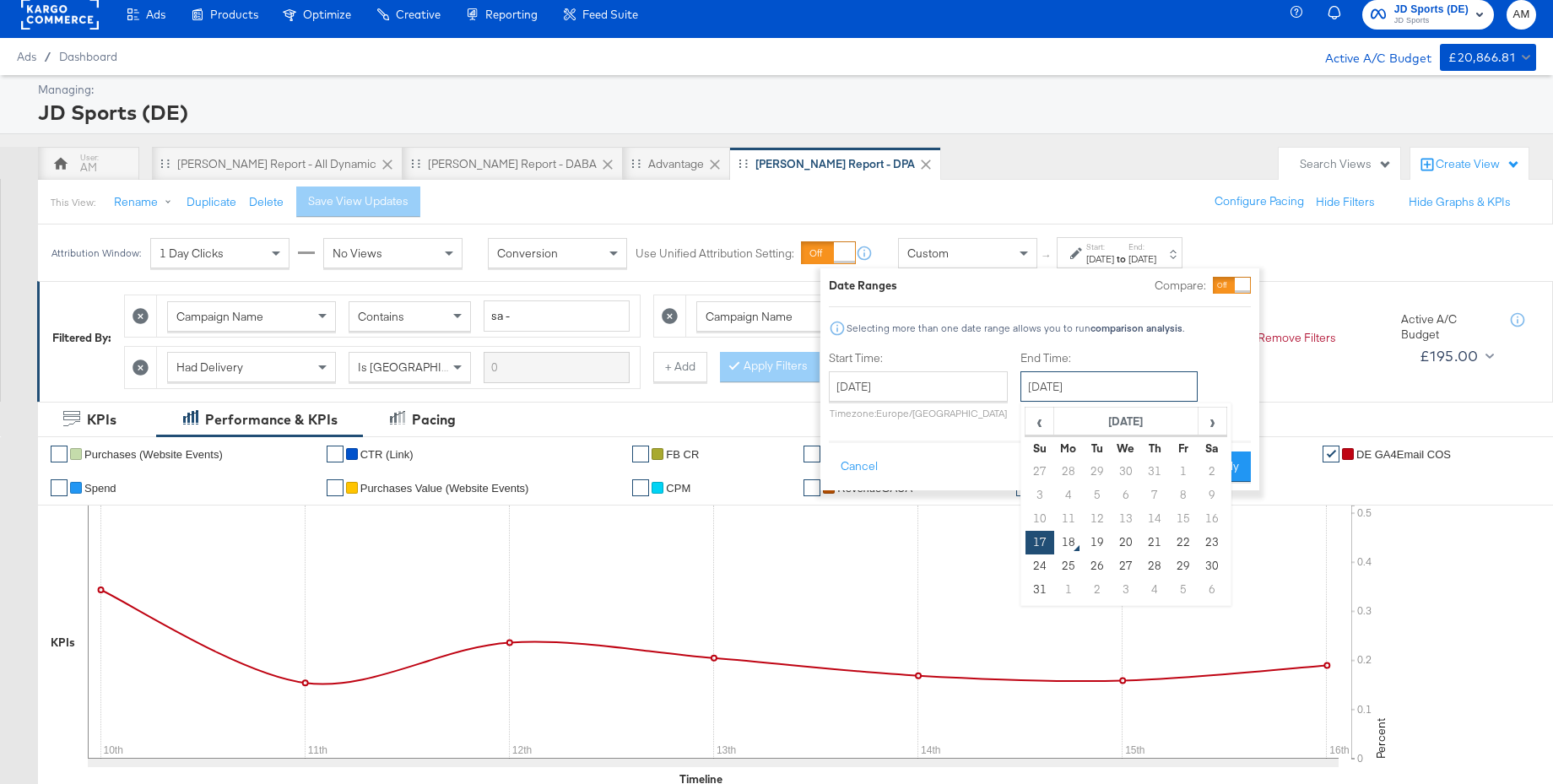
drag, startPoint x: 1052, startPoint y: 388, endPoint x: 1112, endPoint y: 460, distance: 93.7
click at [1053, 389] on input "August 17th 2025" at bounding box center [1109, 386] width 178 height 30
drag, startPoint x: 1209, startPoint y: 540, endPoint x: 1214, endPoint y: 515, distance: 25.5
click at [1208, 535] on td "23" at bounding box center [1211, 542] width 28 height 24
type input "August 23rd 2025"
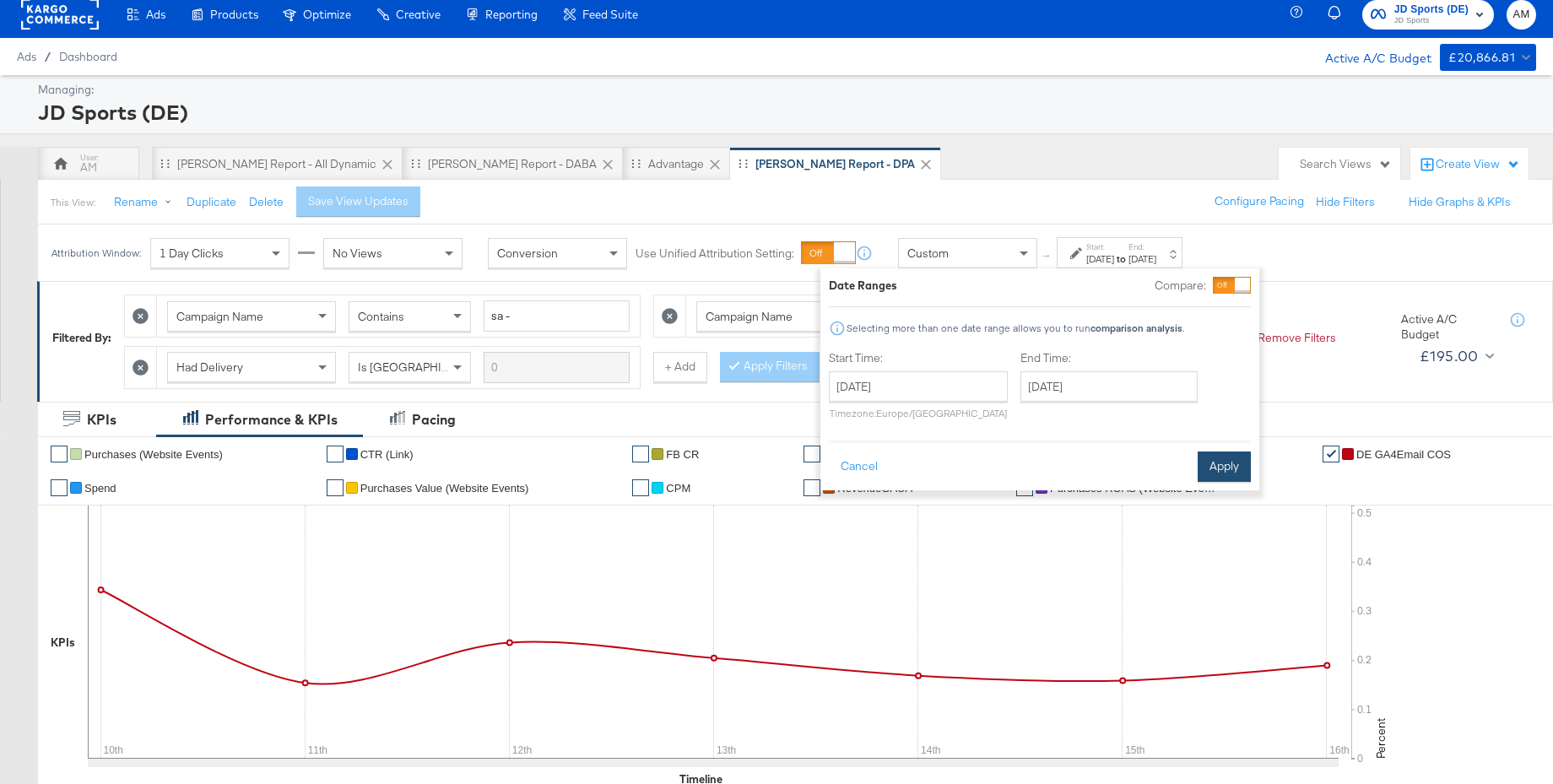
click at [1230, 454] on button "Apply" at bounding box center [1224, 466] width 53 height 30
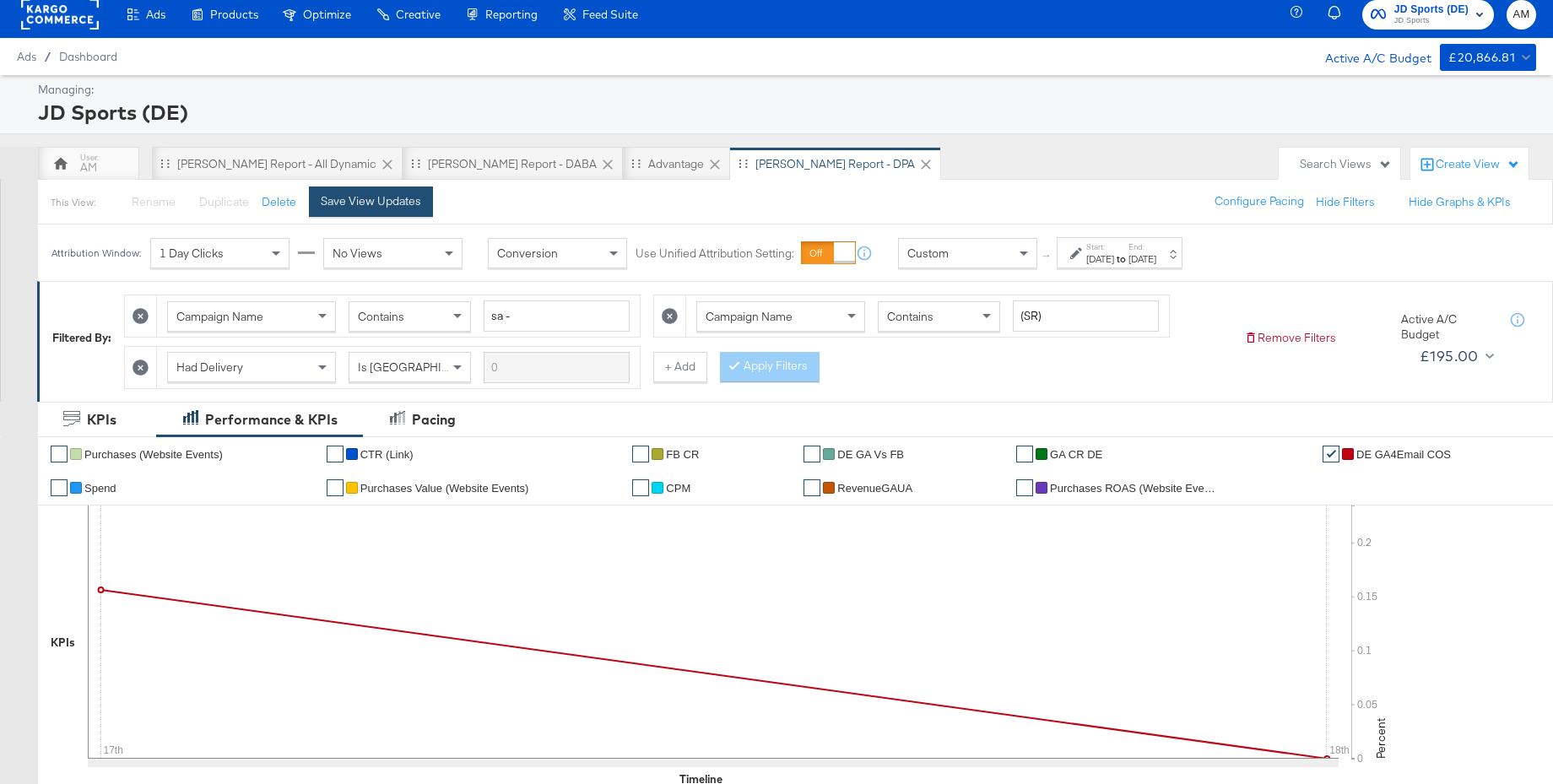
click at [348, 203] on div "Save View Updates" at bounding box center [370, 202] width 100 height 16
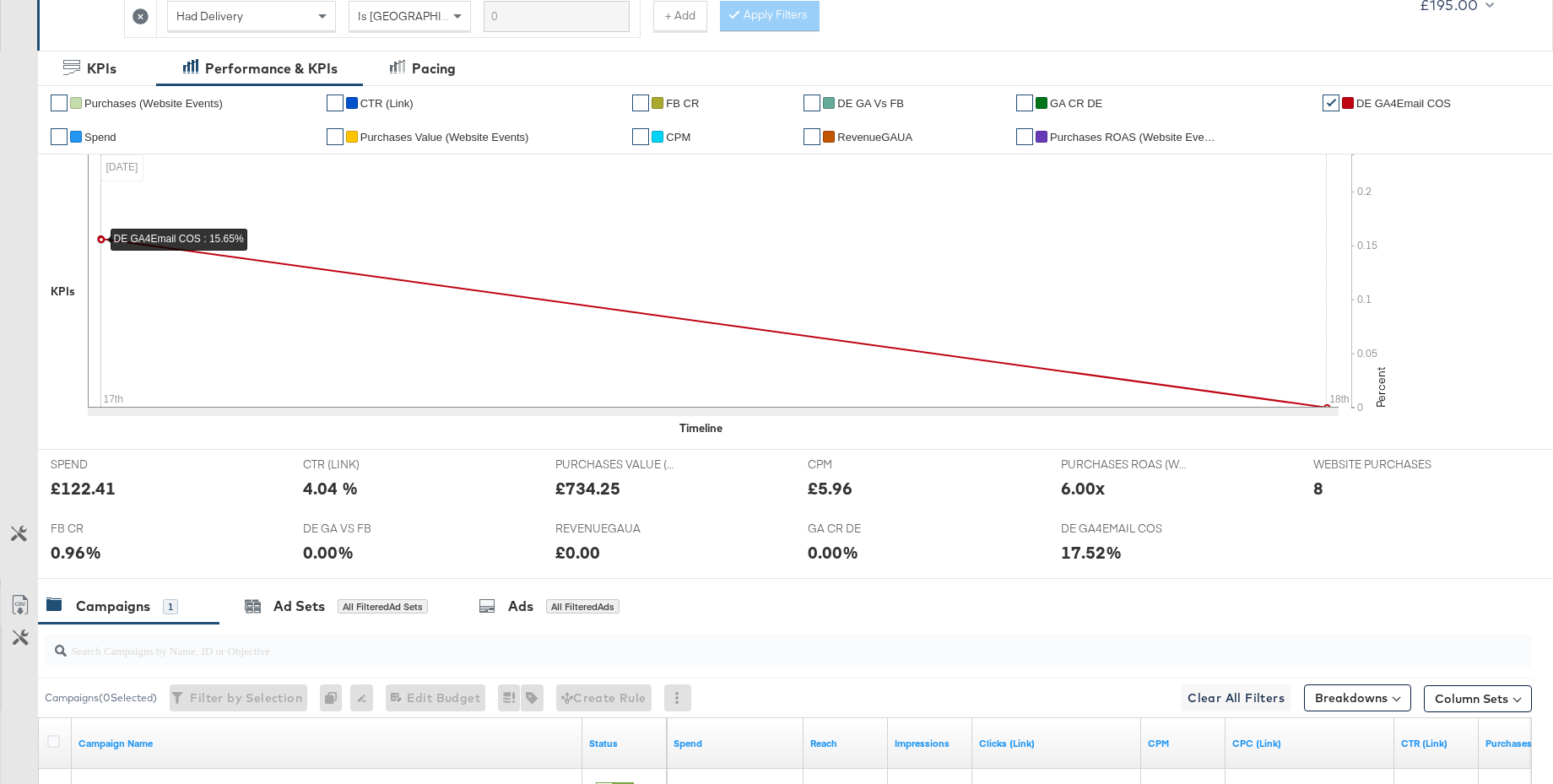
scroll to position [570, 0]
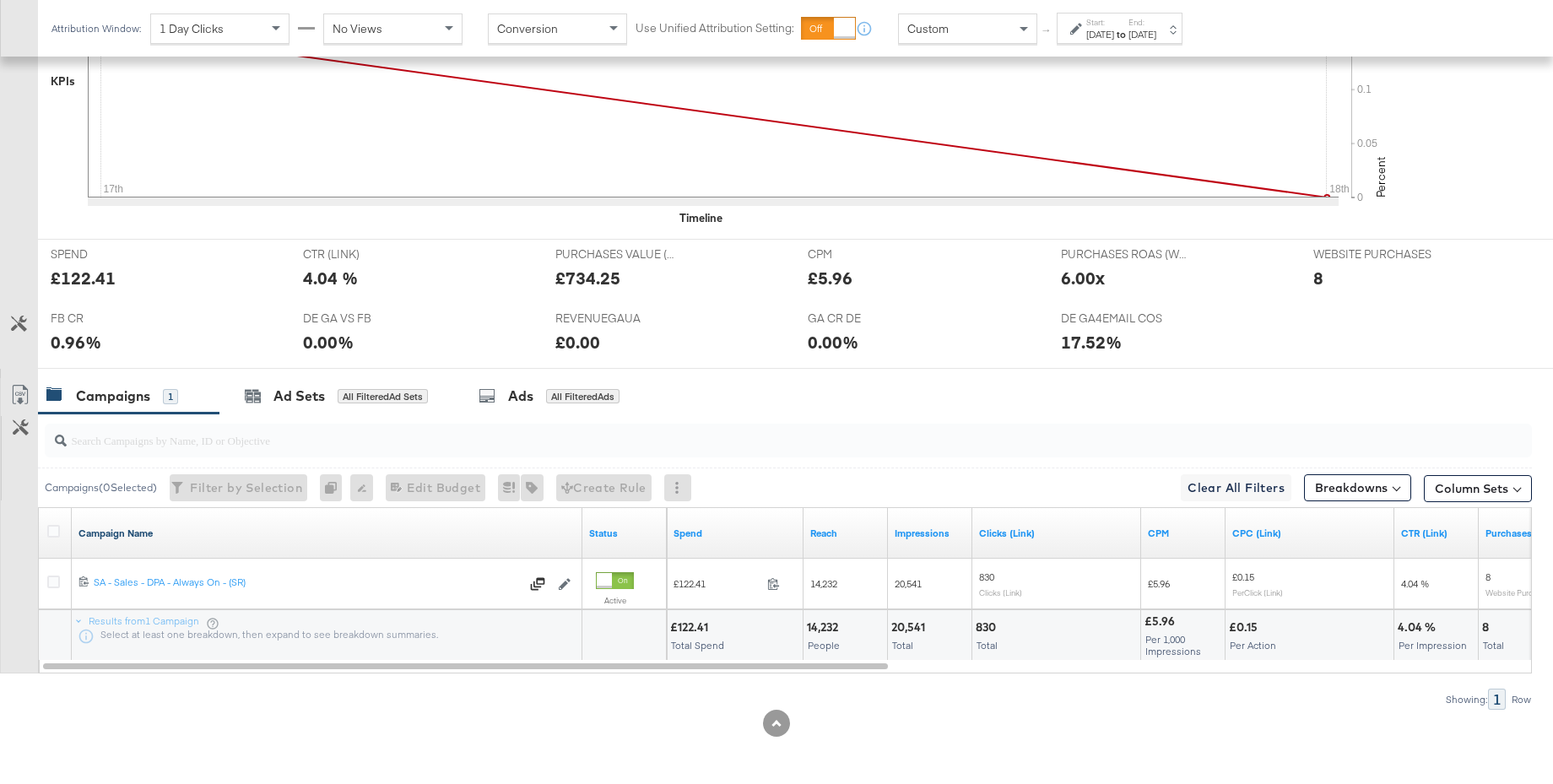
drag, startPoint x: 52, startPoint y: 529, endPoint x: 280, endPoint y: 529, distance: 228.0
click at [53, 530] on icon at bounding box center [53, 531] width 12 height 12
click at [0, 0] on input "checkbox" at bounding box center [0, 0] width 0 height 0
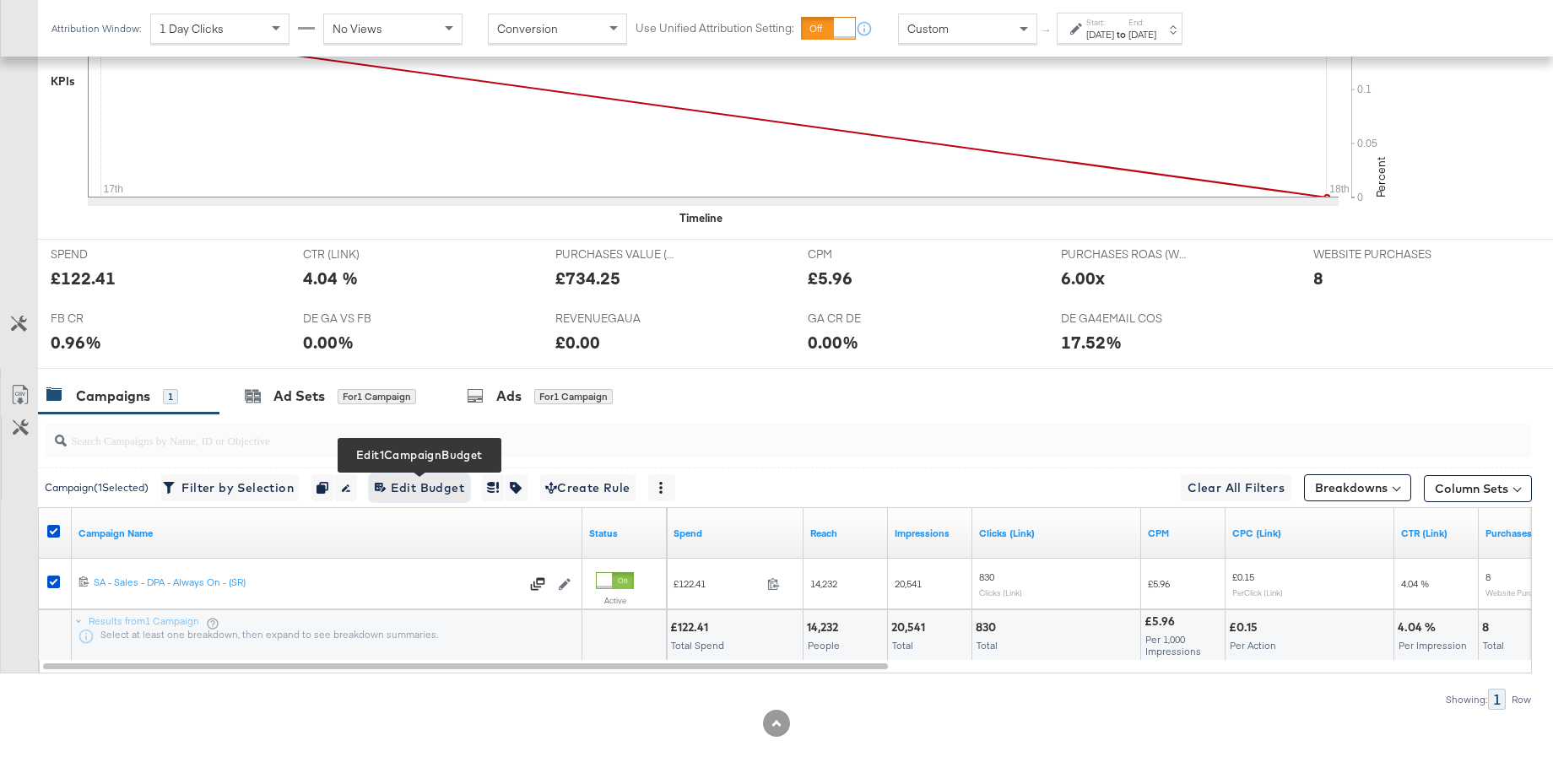
click at [417, 487] on span "Edit 1 Campaign Budget Edit Budget" at bounding box center [419, 488] width 90 height 21
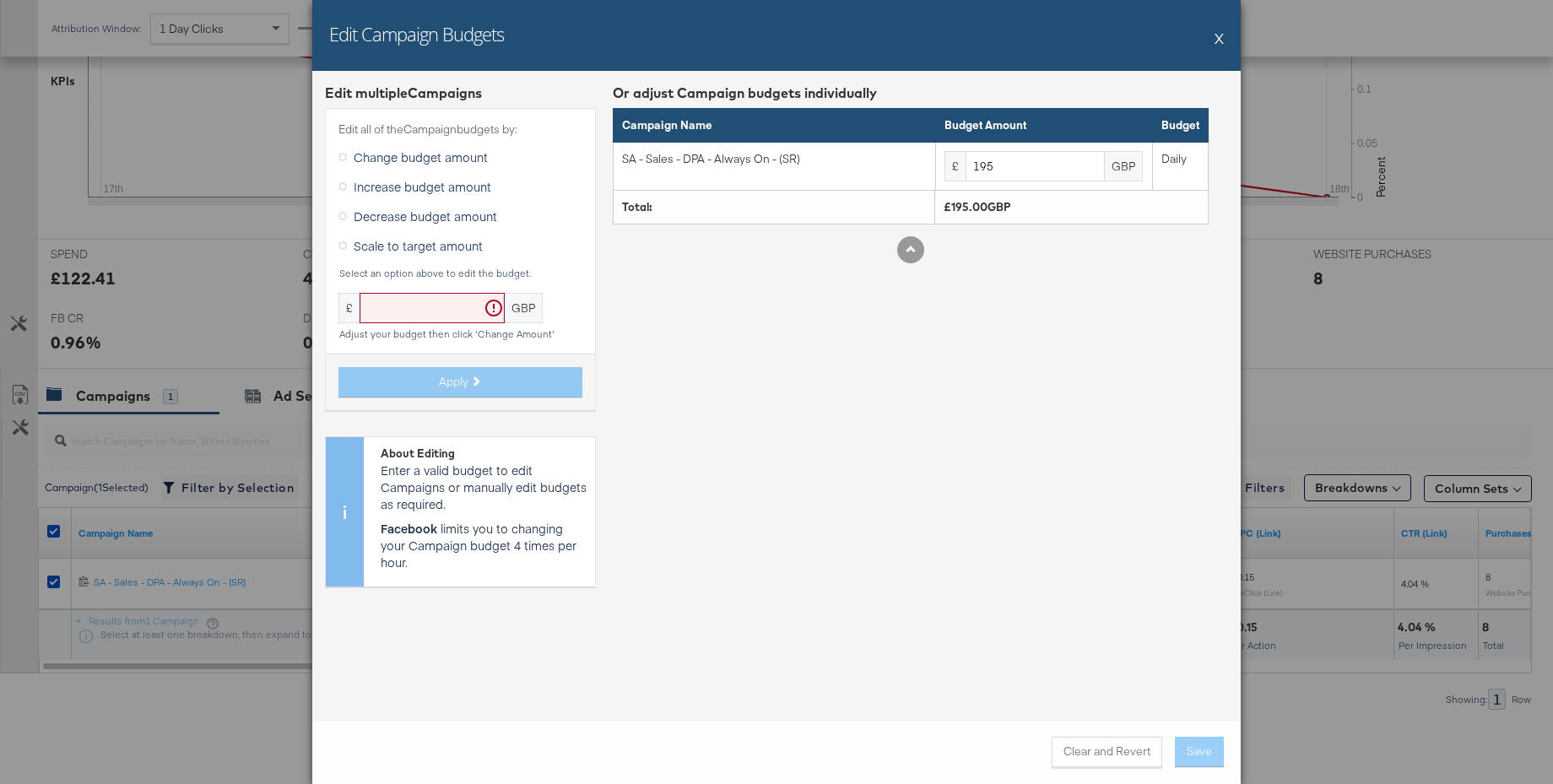
click at [1216, 43] on button "X" at bounding box center [1218, 38] width 9 height 34
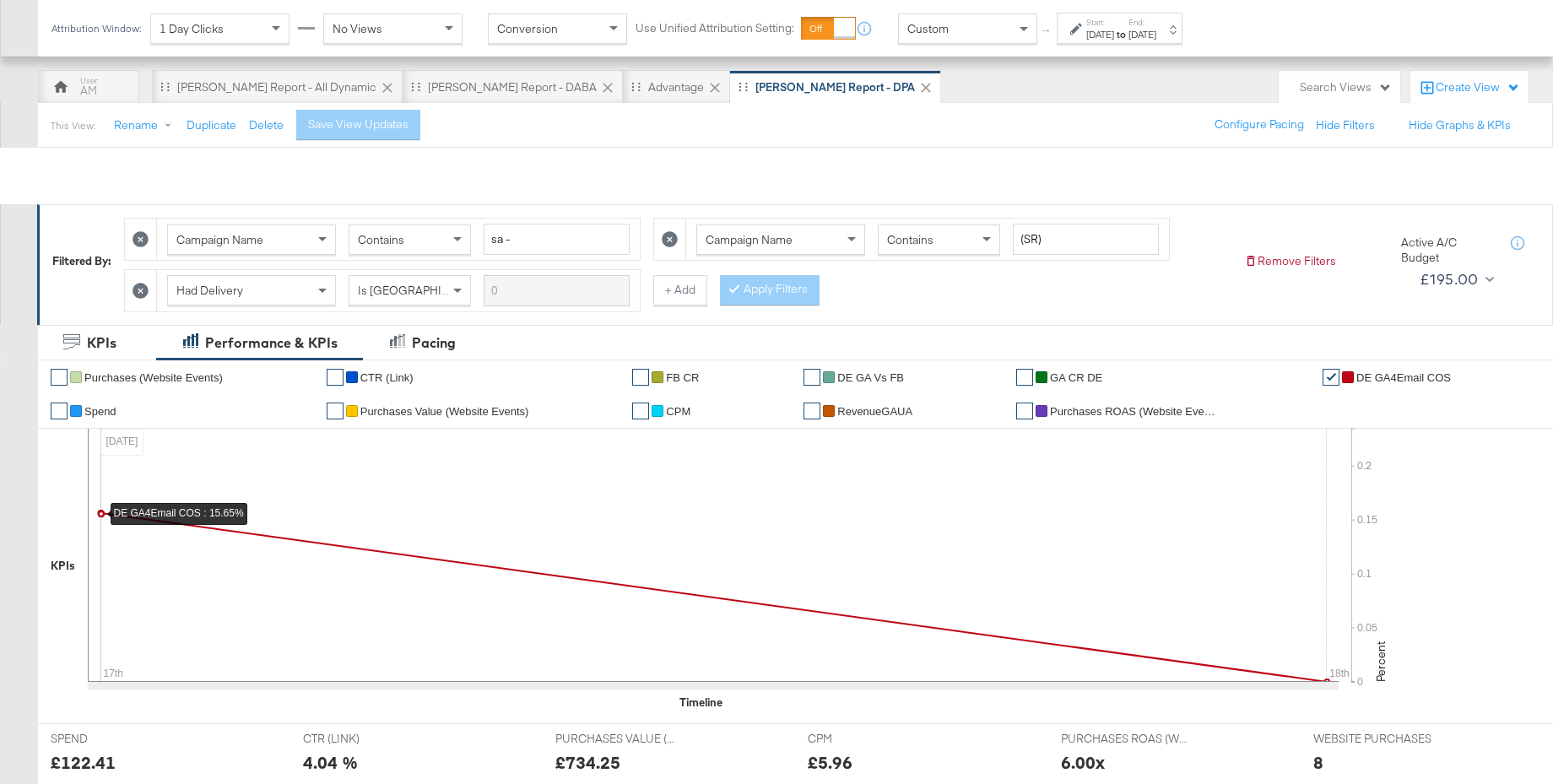
scroll to position [0, 0]
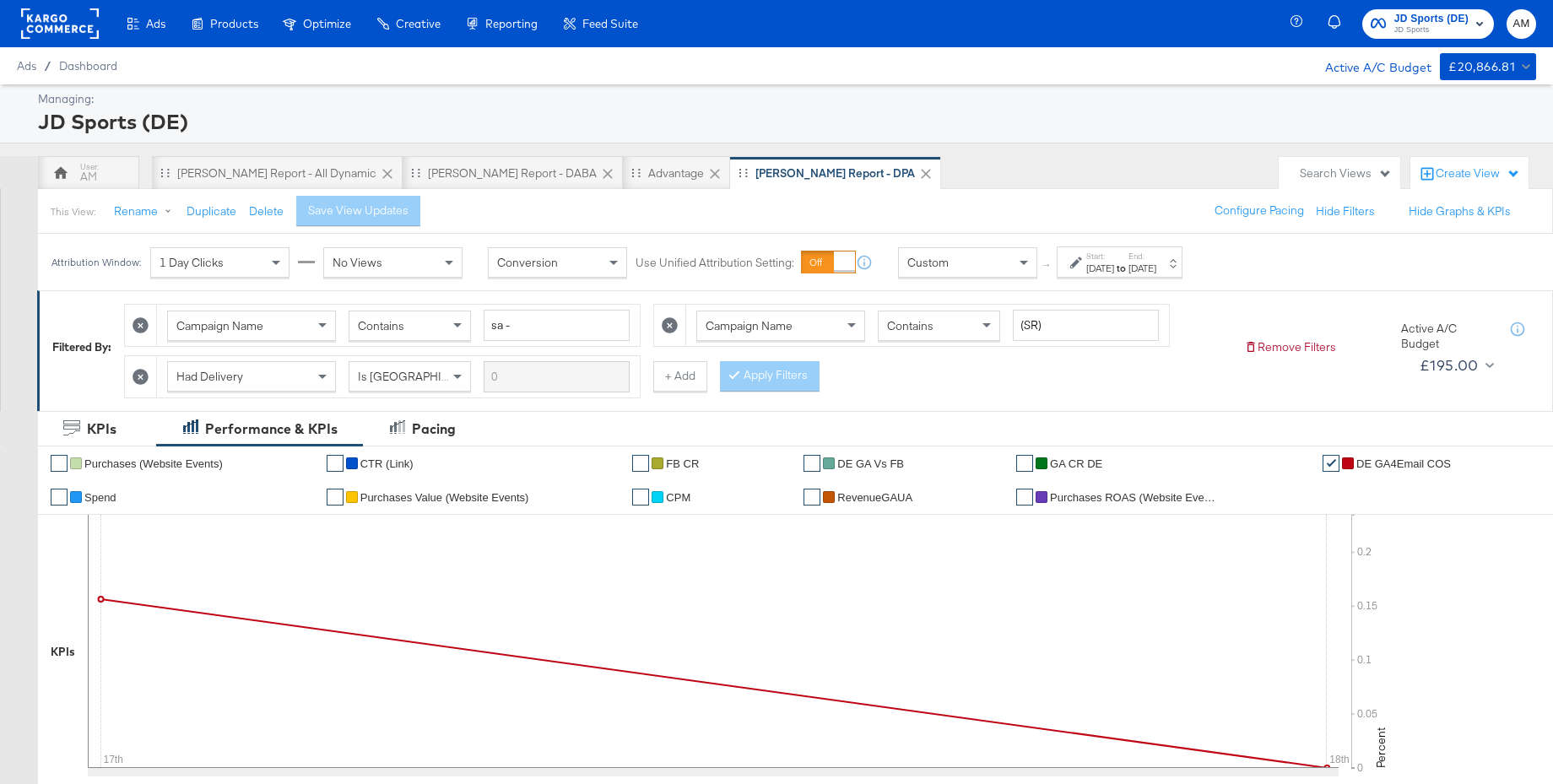
click at [1412, 24] on span "JD Sports" at bounding box center [1431, 30] width 75 height 13
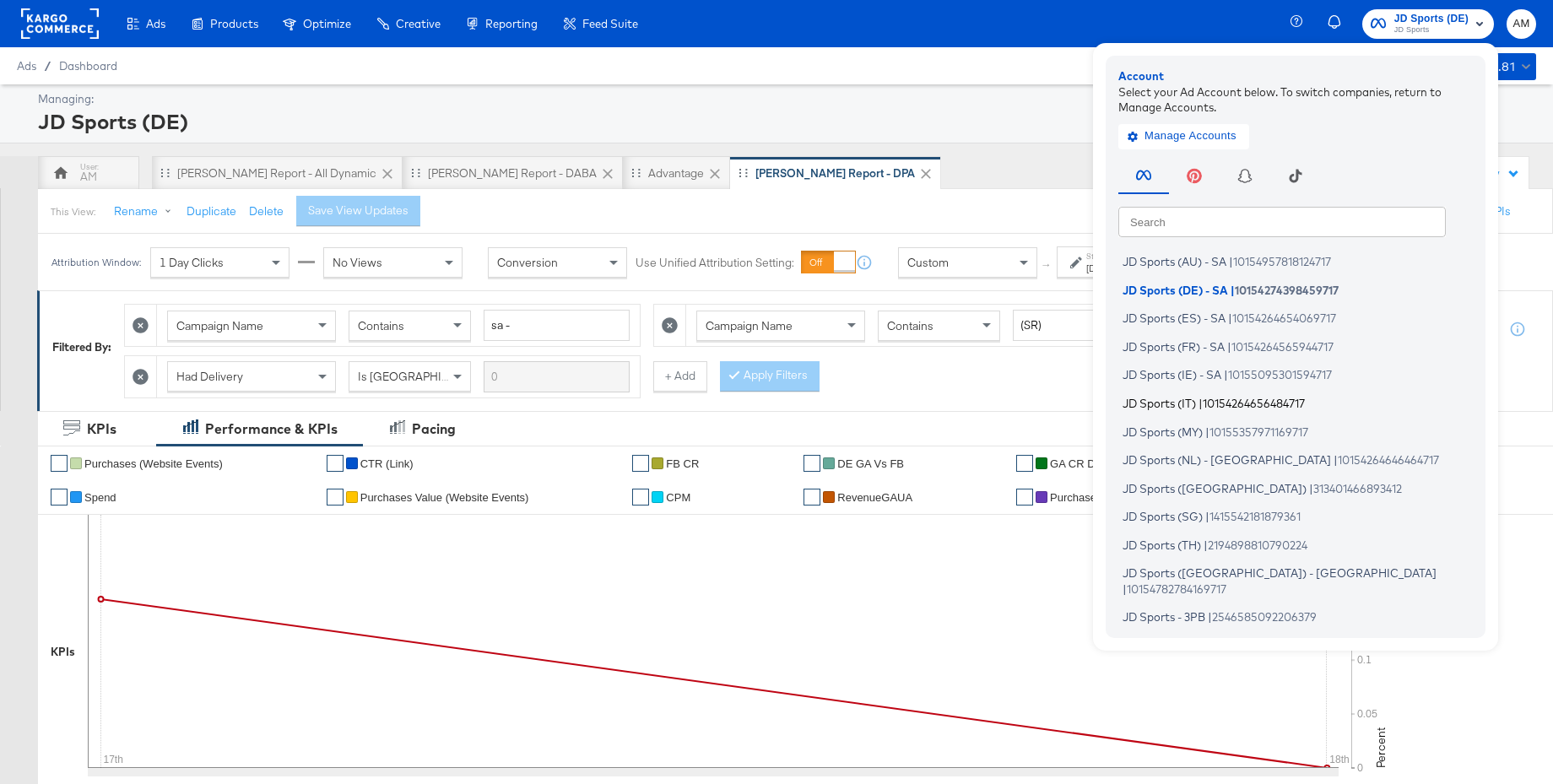
click at [1202, 399] on span "|" at bounding box center [1200, 402] width 4 height 13
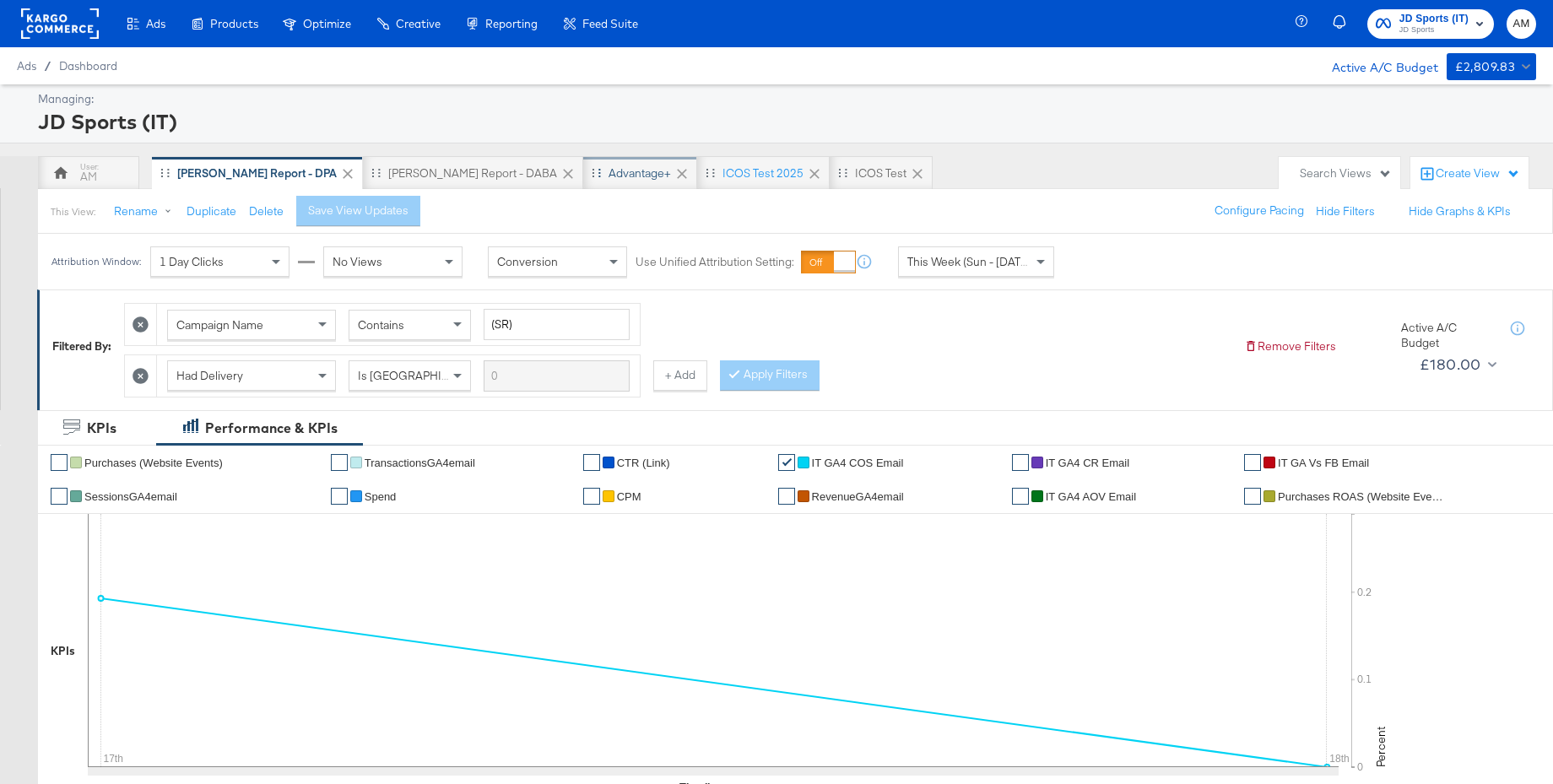
click at [608, 170] on div "Advantage+" at bounding box center [639, 173] width 62 height 16
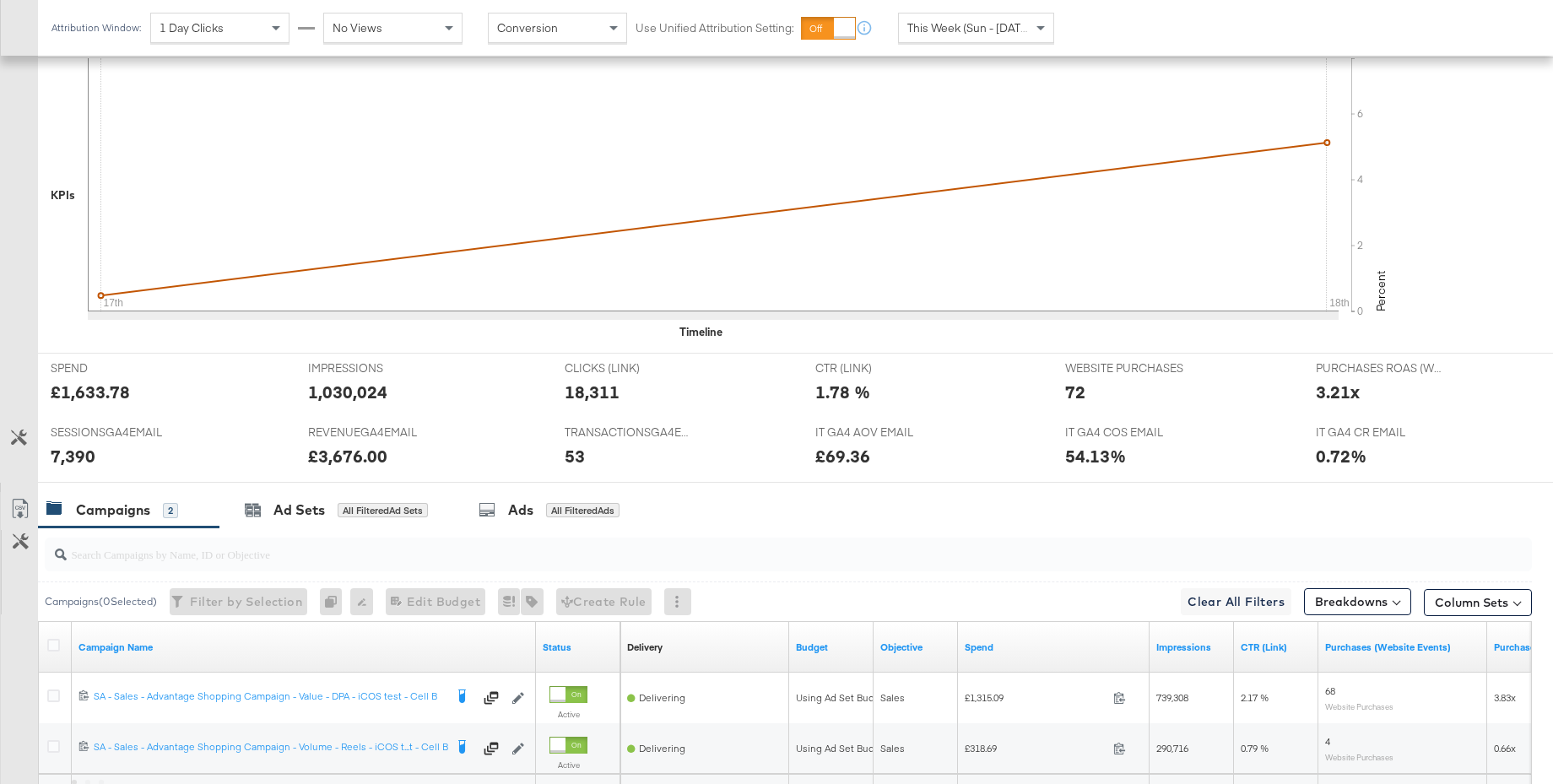
scroll to position [620, 0]
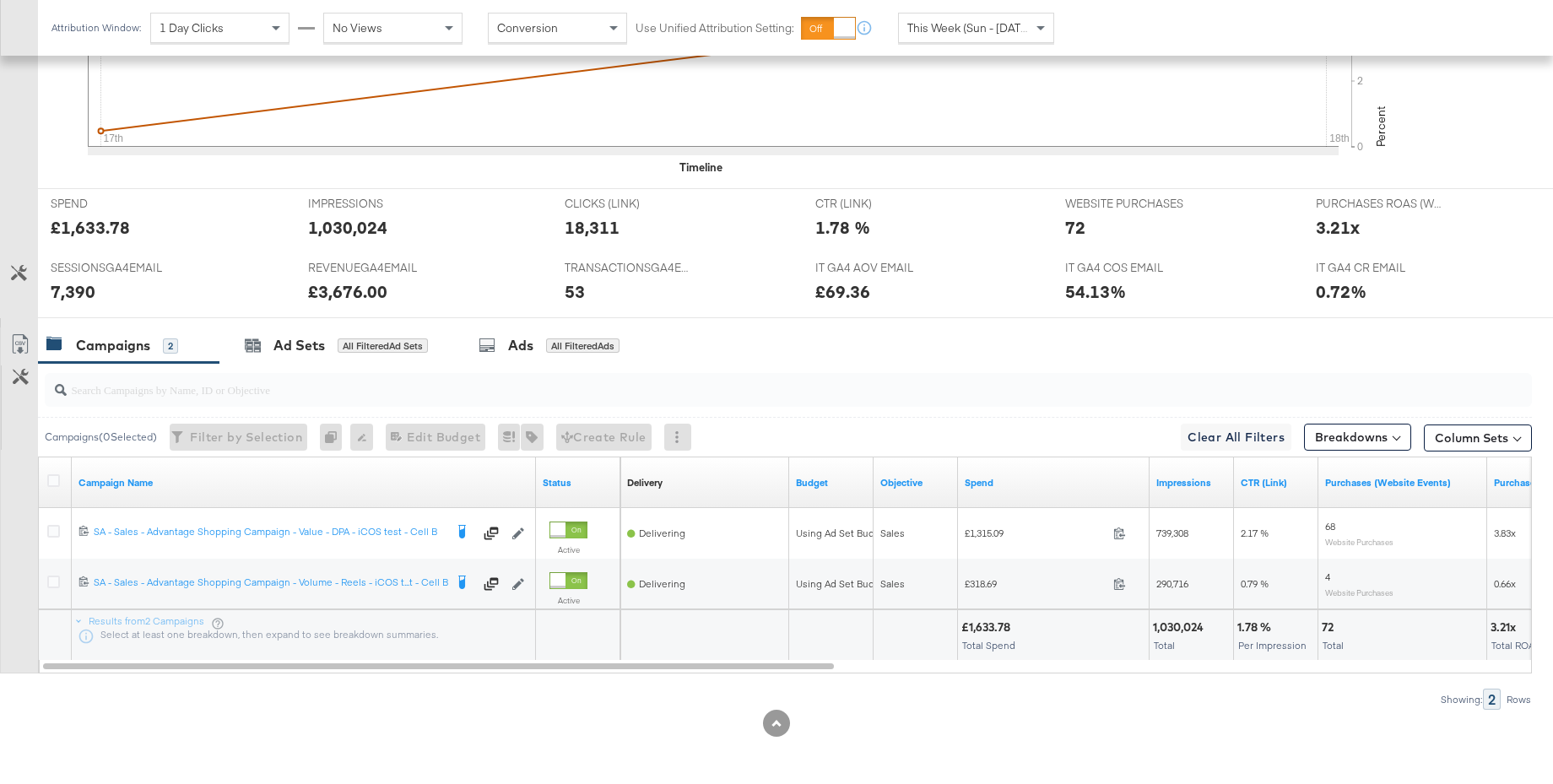
click at [300, 342] on div "Ad Sets" at bounding box center [299, 345] width 52 height 20
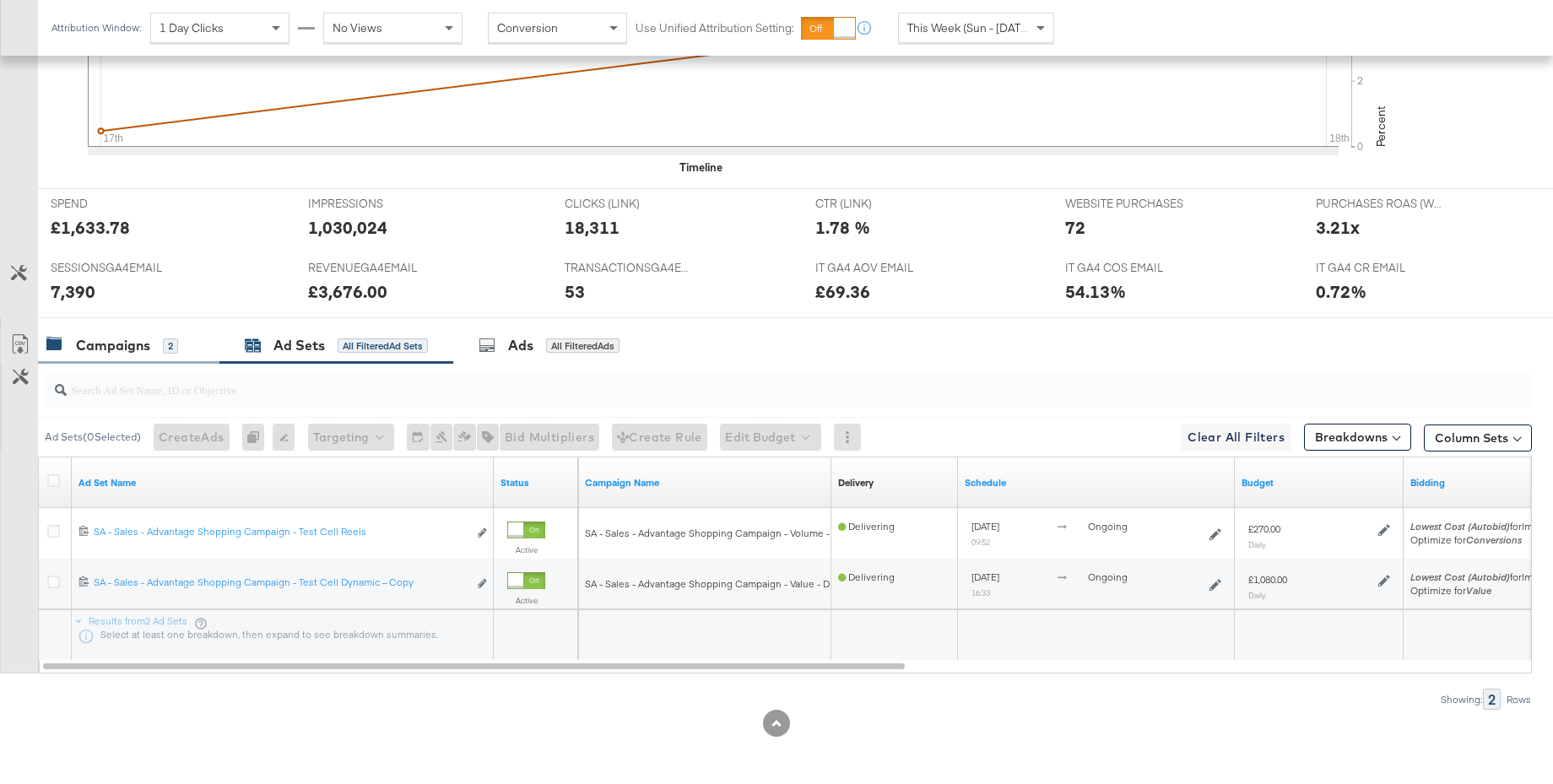
click at [96, 349] on div "Campaigns" at bounding box center [114, 345] width 75 height 20
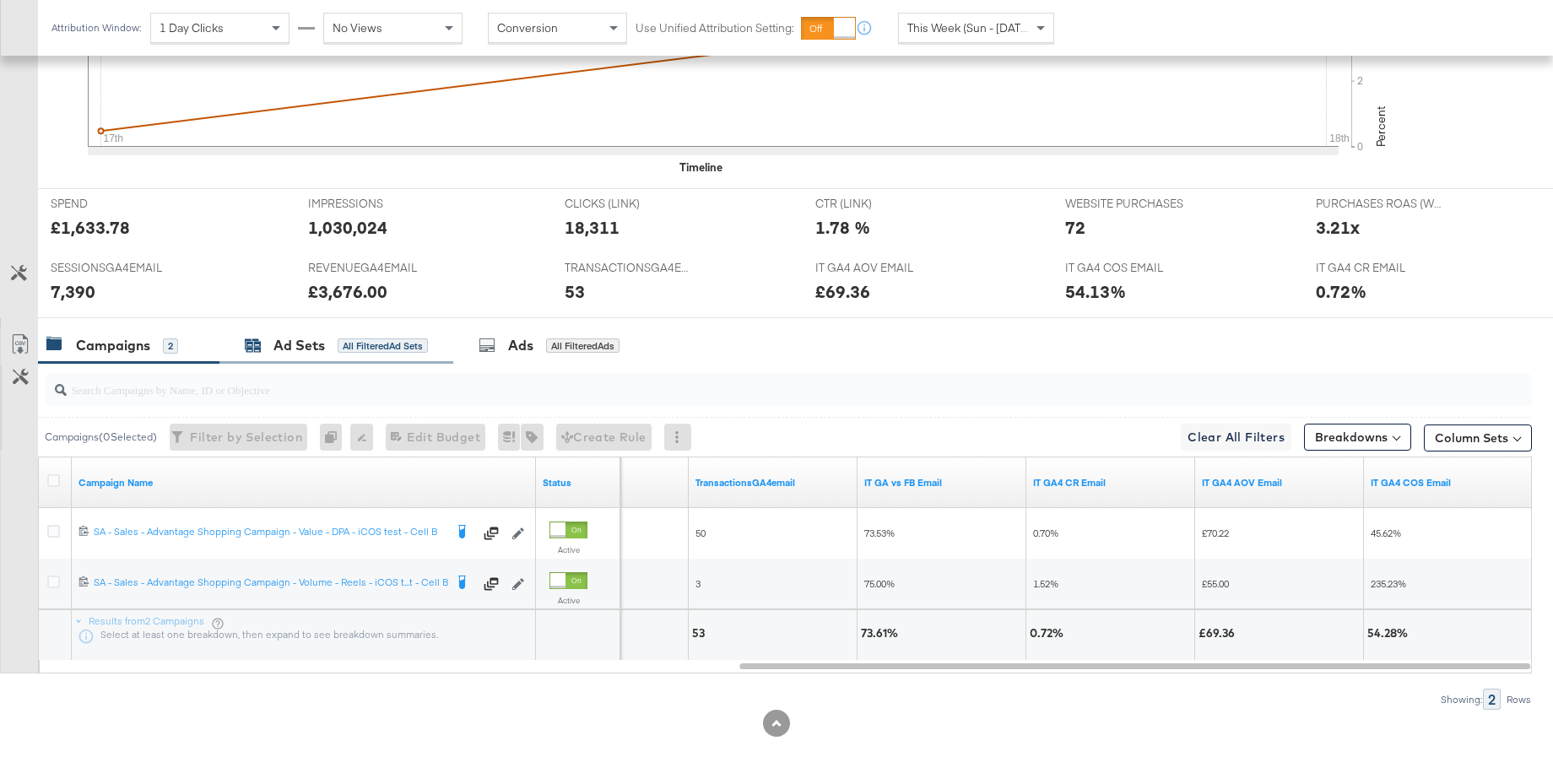
click at [274, 345] on div "Ad Sets" at bounding box center [299, 345] width 52 height 20
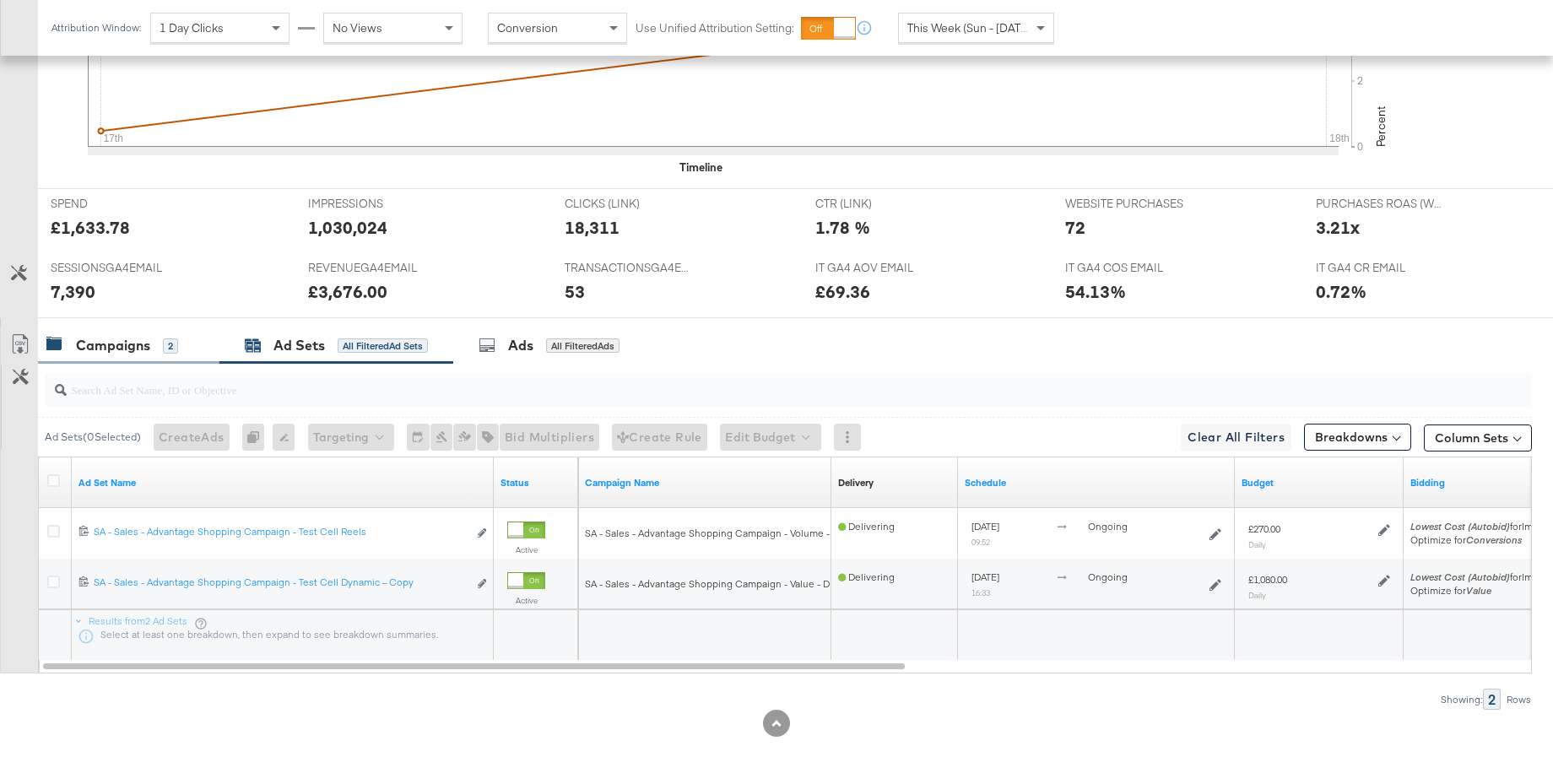
click at [119, 339] on div "Campaigns" at bounding box center [114, 345] width 75 height 20
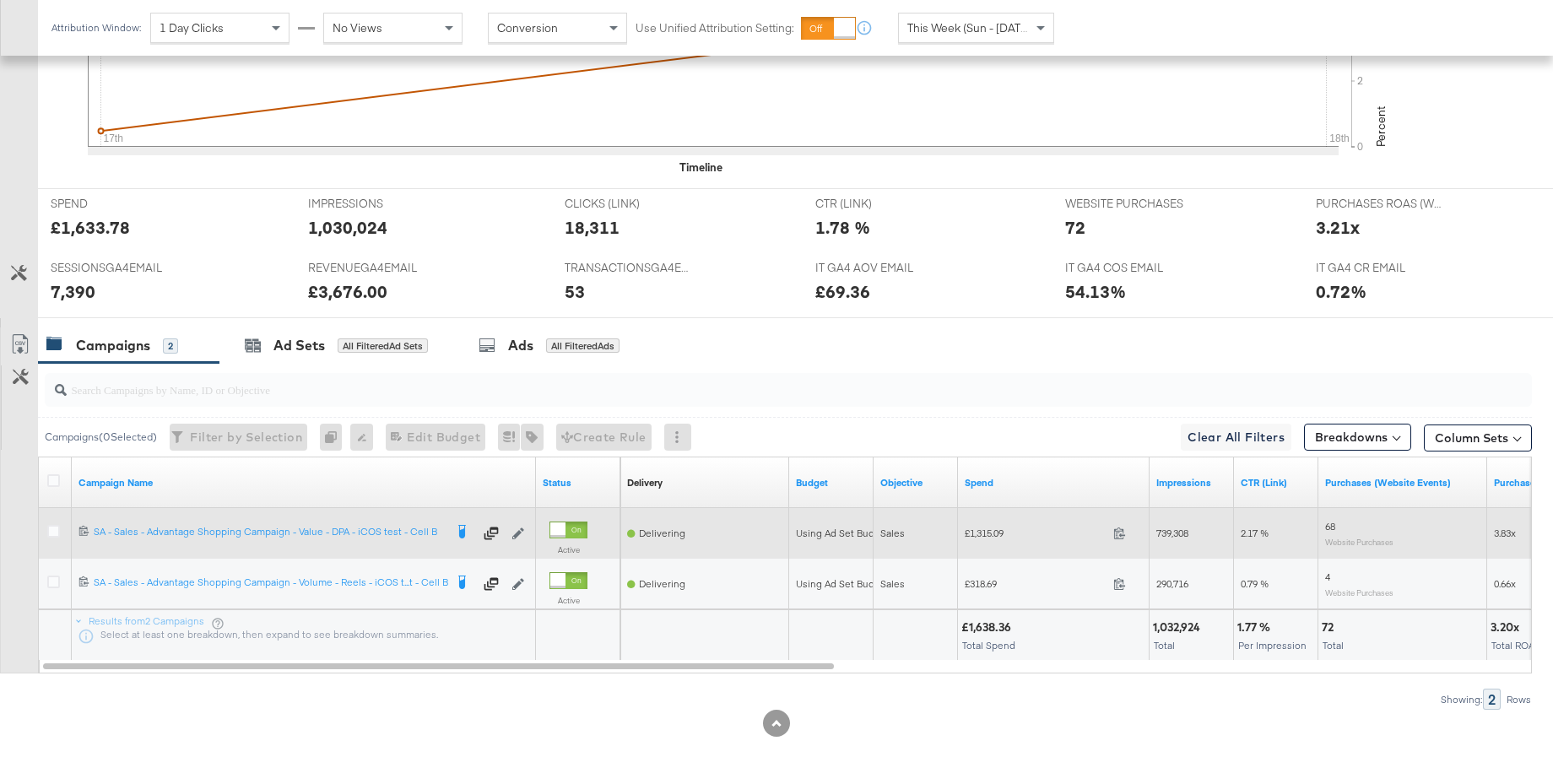
click at [53, 530] on icon at bounding box center [53, 531] width 12 height 12
click at [0, 0] on input "checkbox" at bounding box center [0, 0] width 0 height 0
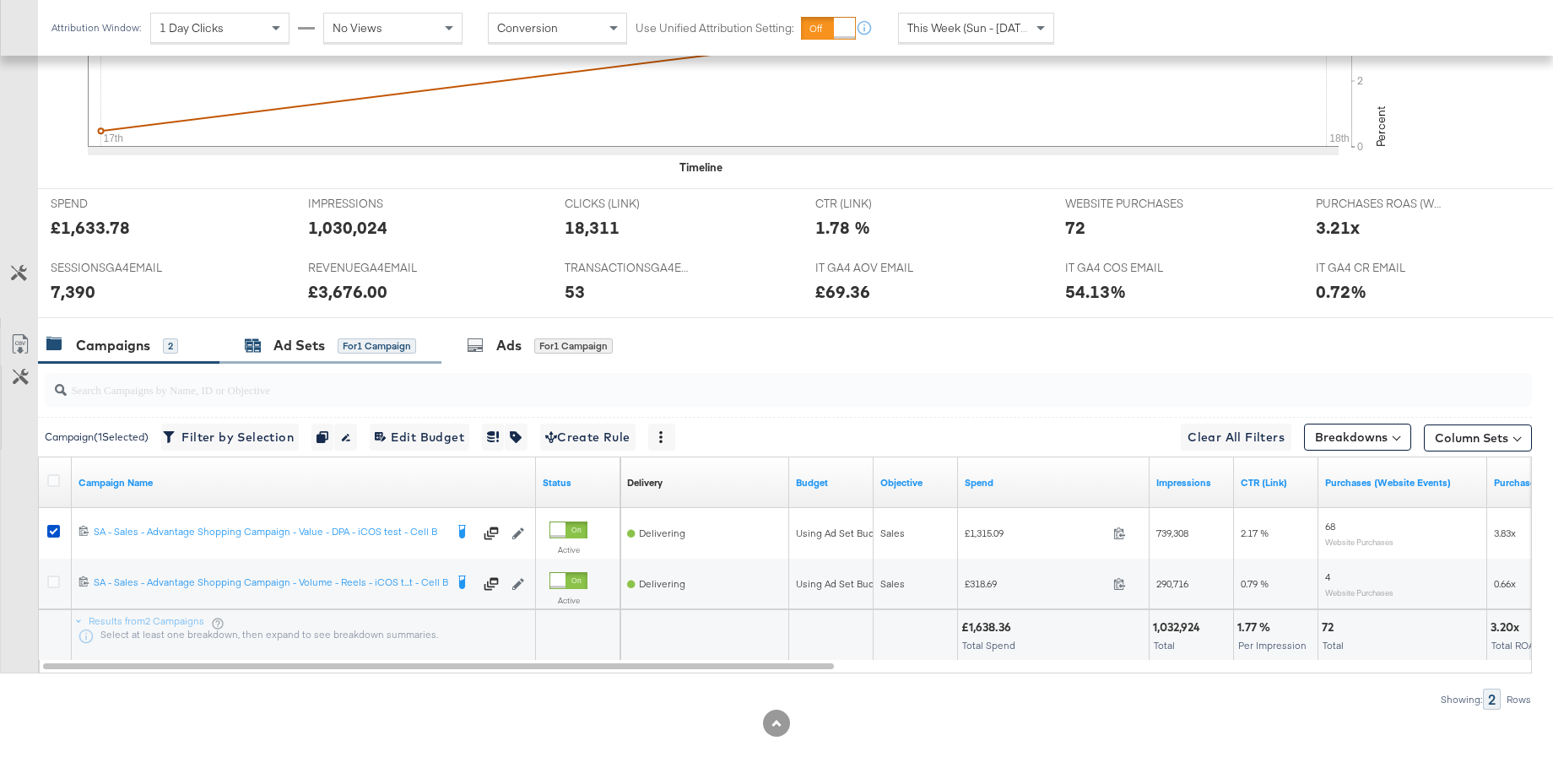
click at [298, 348] on div "Ad Sets" at bounding box center [299, 345] width 52 height 20
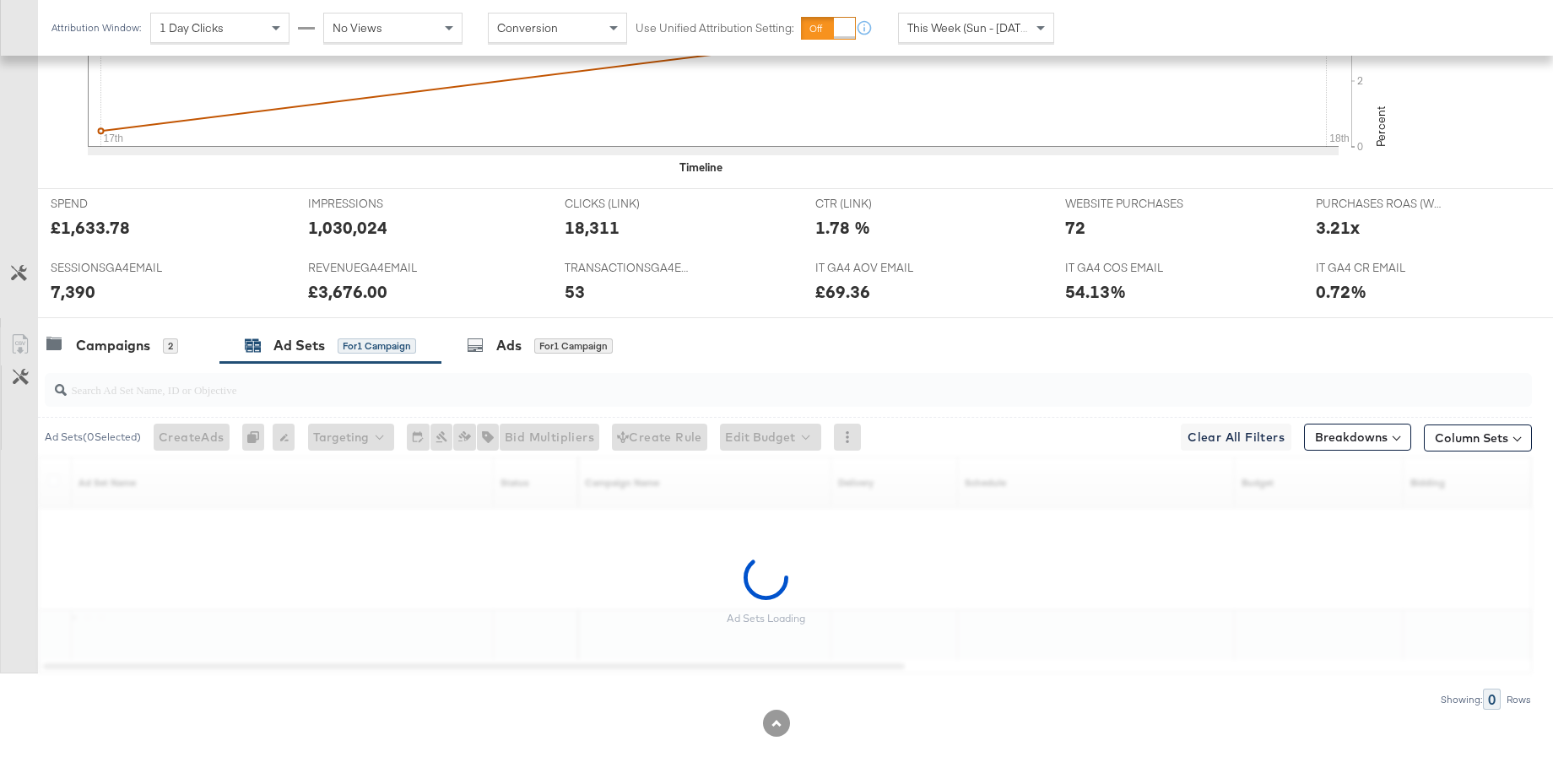
scroll to position [569, 0]
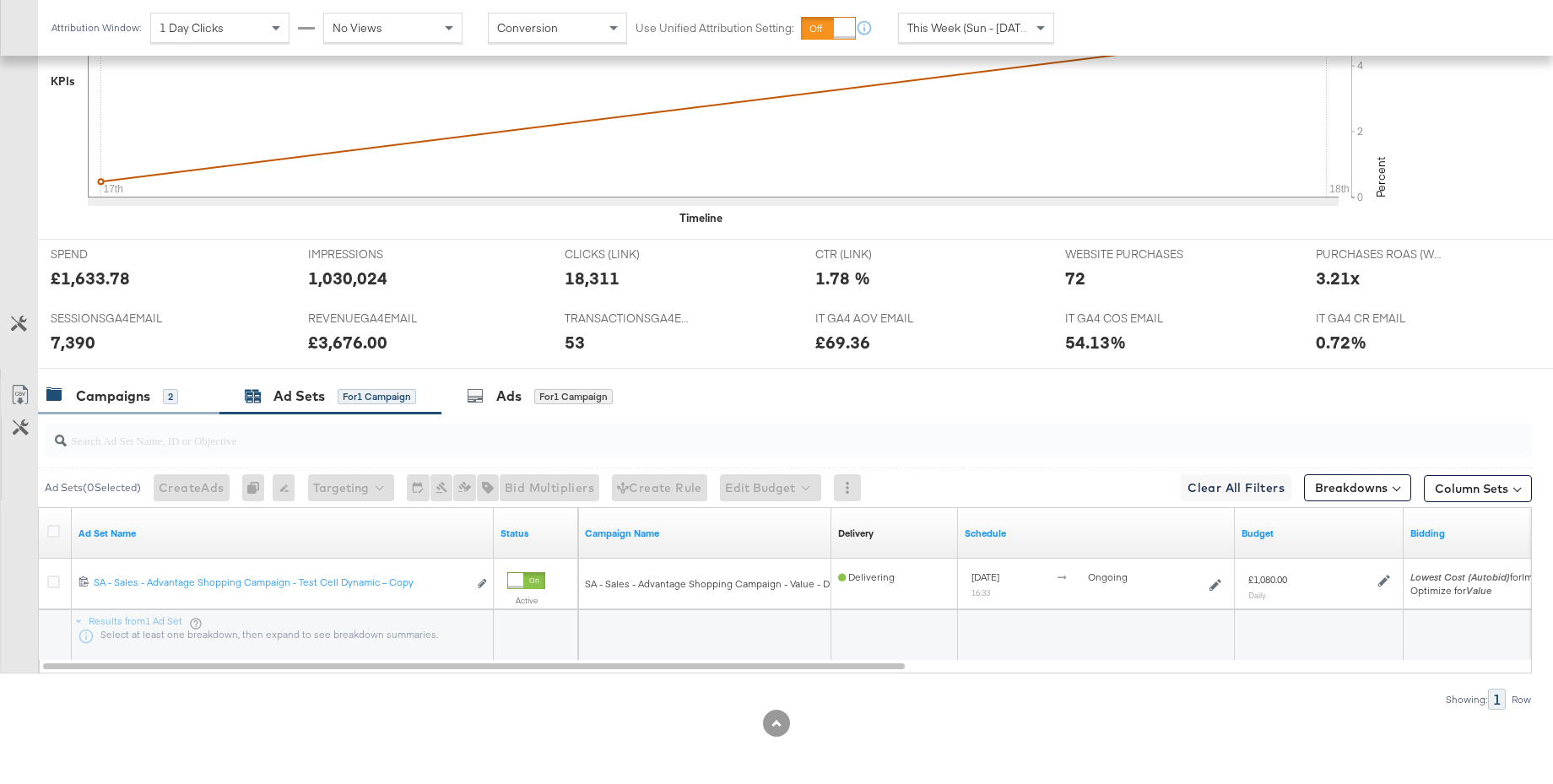
click at [122, 392] on div "Campaigns" at bounding box center [114, 396] width 75 height 20
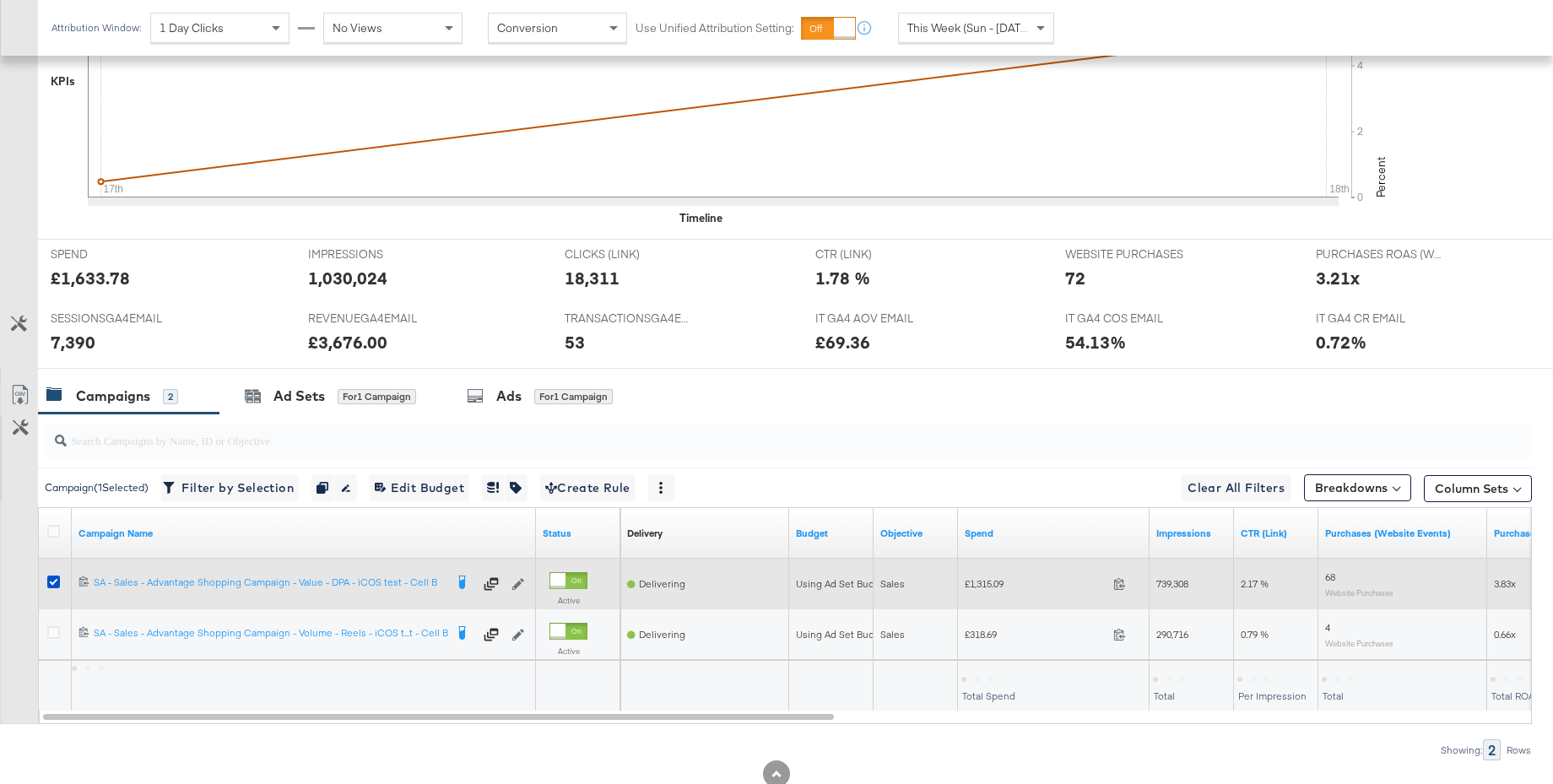
scroll to position [620, 0]
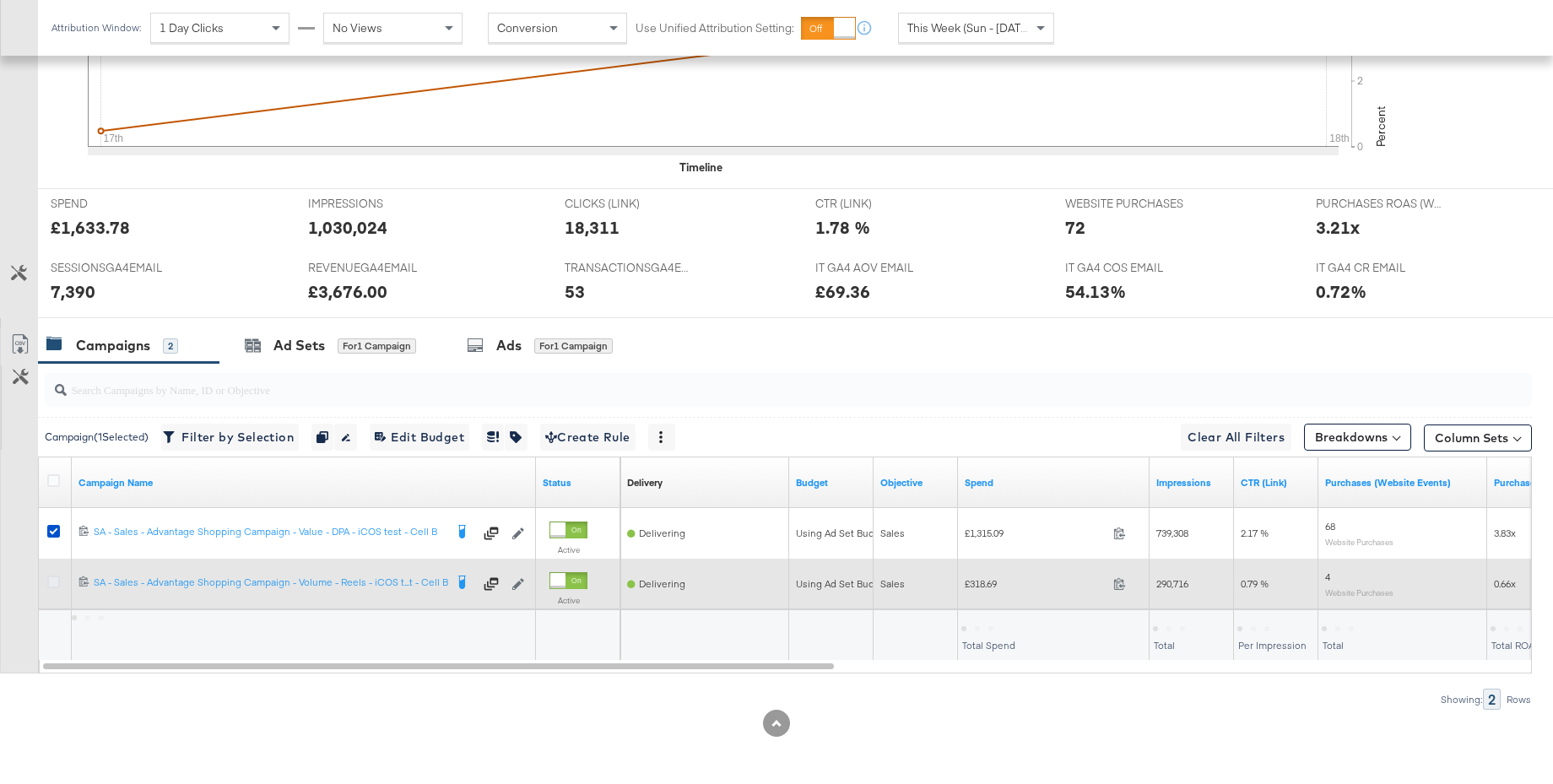
click at [52, 582] on icon at bounding box center [53, 582] width 12 height 12
click at [0, 0] on input "checkbox" at bounding box center [0, 0] width 0 height 0
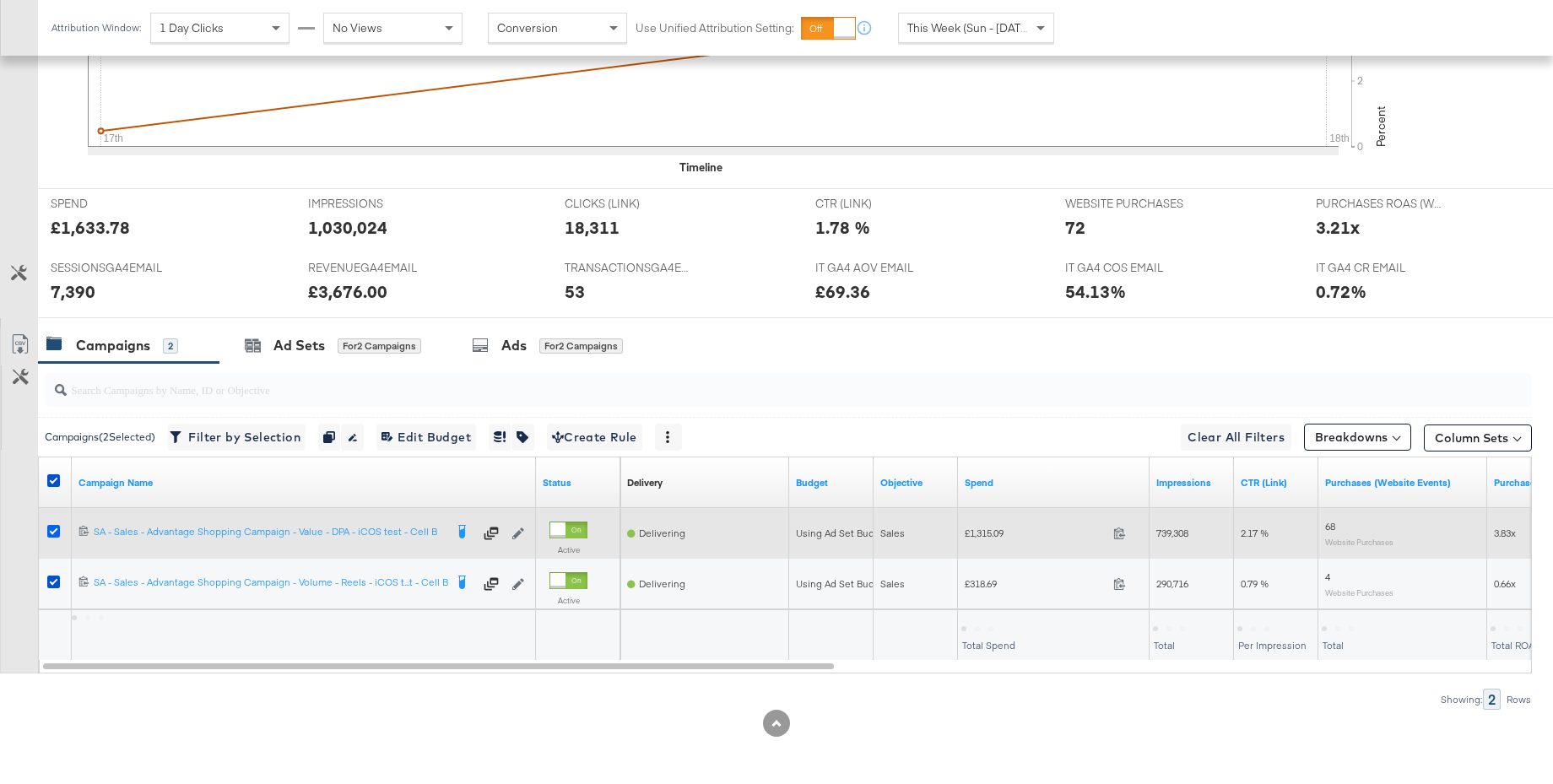
click at [52, 529] on icon at bounding box center [53, 531] width 12 height 12
click at [0, 0] on input "checkbox" at bounding box center [0, 0] width 0 height 0
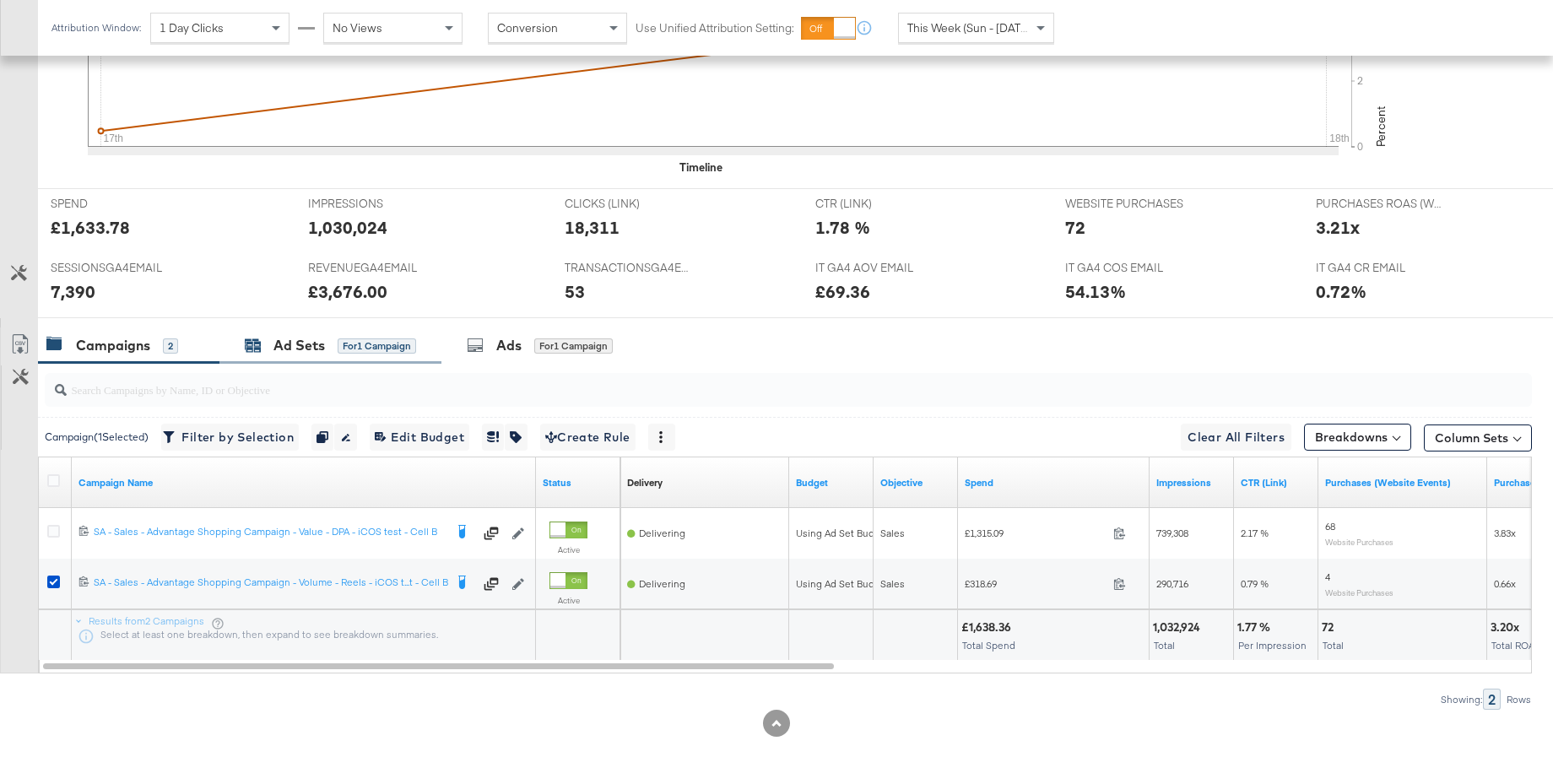
click at [277, 352] on div "Ad Sets" at bounding box center [299, 345] width 52 height 20
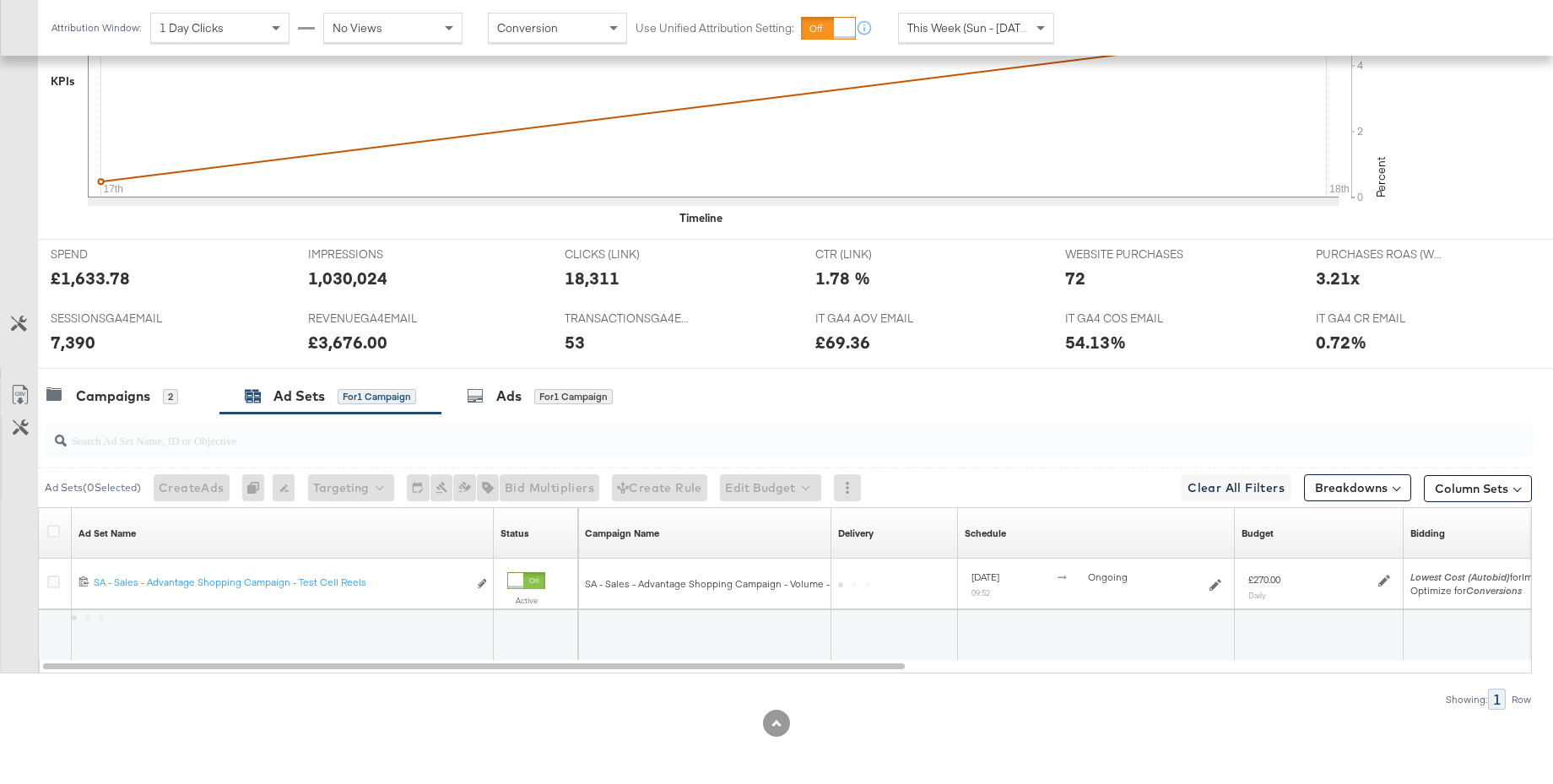
scroll to position [569, 0]
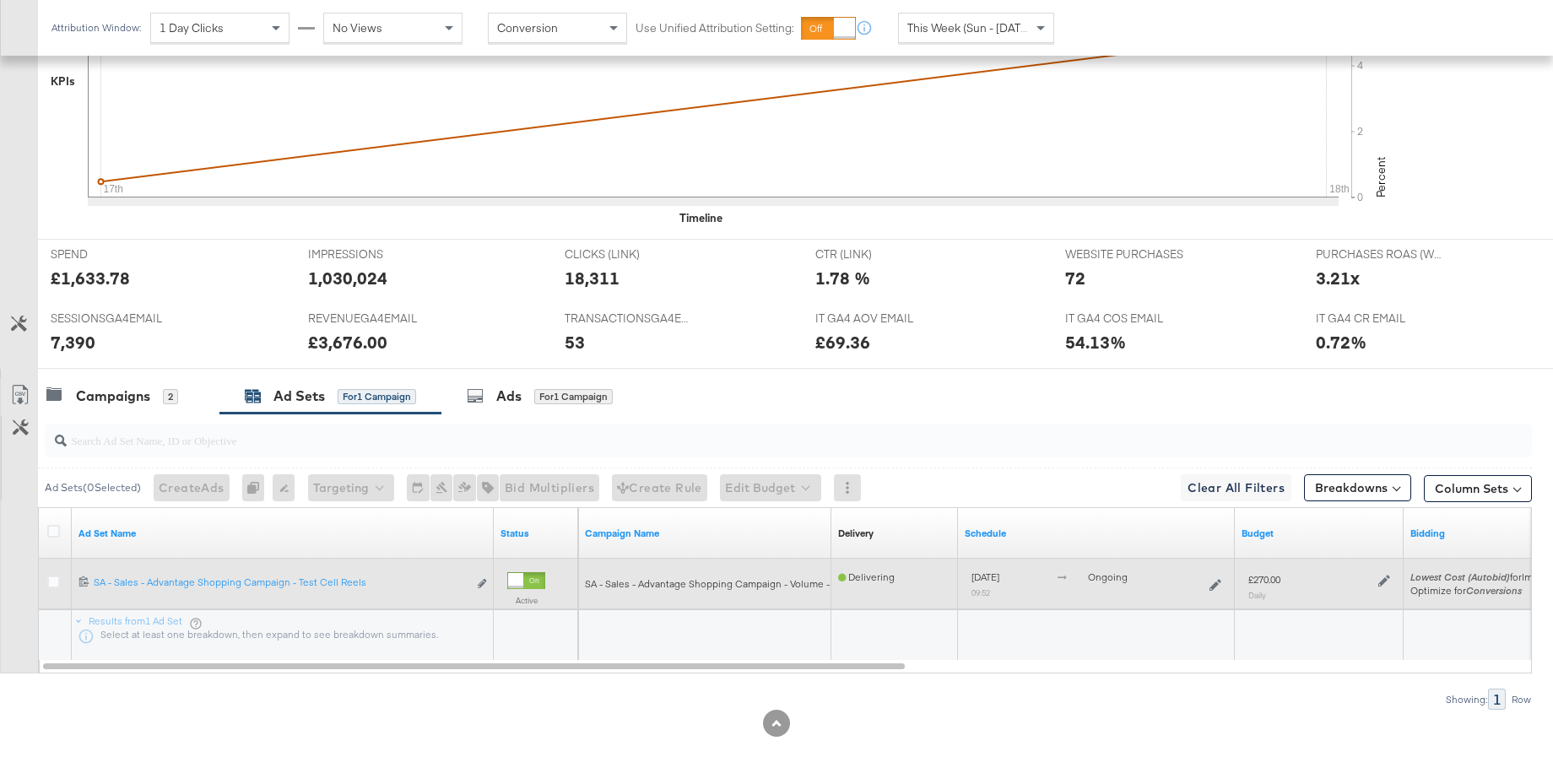
click at [1385, 579] on icon at bounding box center [1383, 580] width 12 height 12
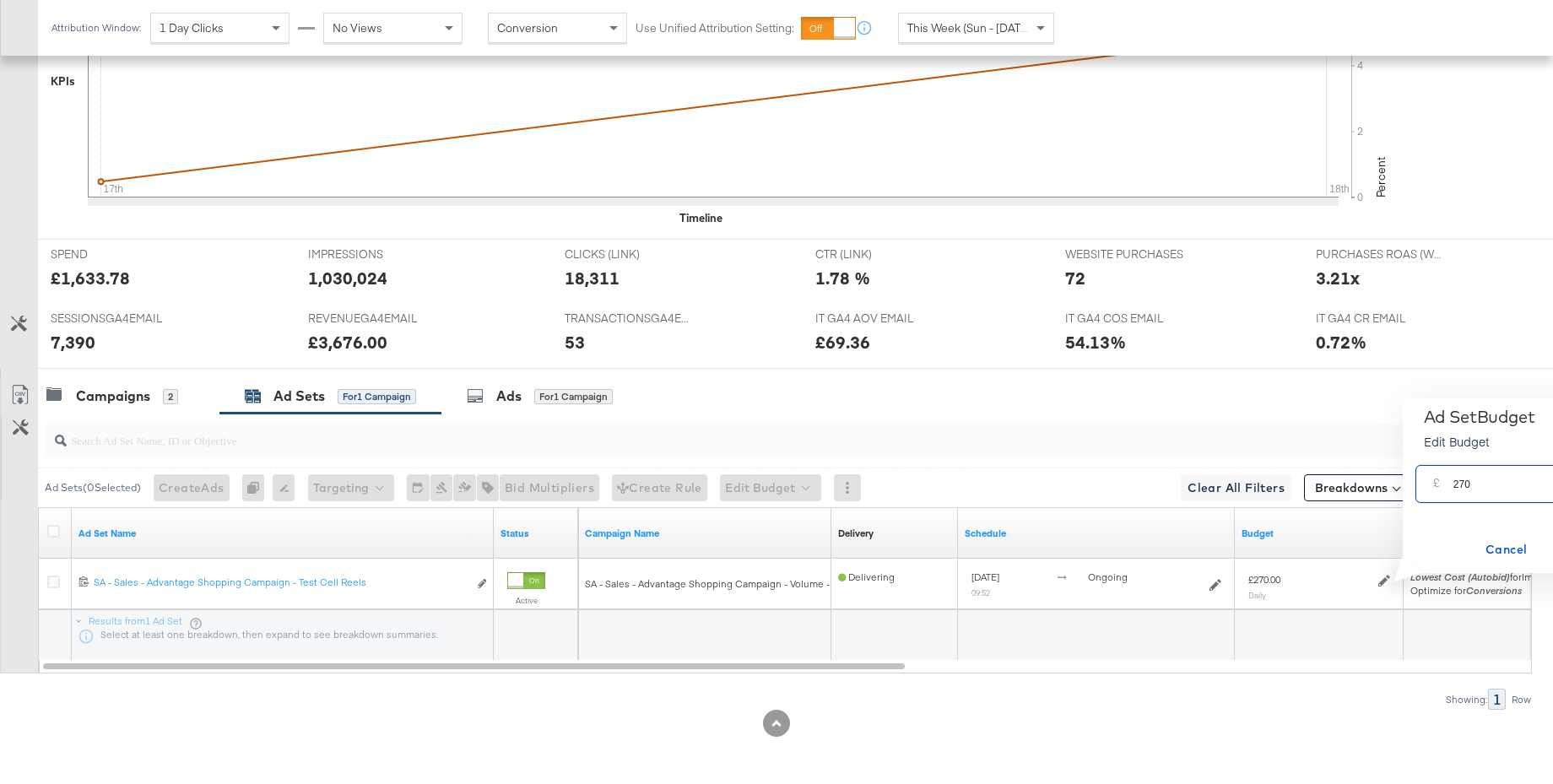
drag, startPoint x: 1482, startPoint y: 484, endPoint x: 1417, endPoint y: 483, distance: 65.0
click at [1417, 483] on div "£ 270 GBP" at bounding box center [1528, 484] width 226 height 38
type input "240"
drag, startPoint x: 1493, startPoint y: 546, endPoint x: 1224, endPoint y: 497, distance: 273.4
click at [1488, 545] on span "Cancel" at bounding box center [1506, 550] width 79 height 21
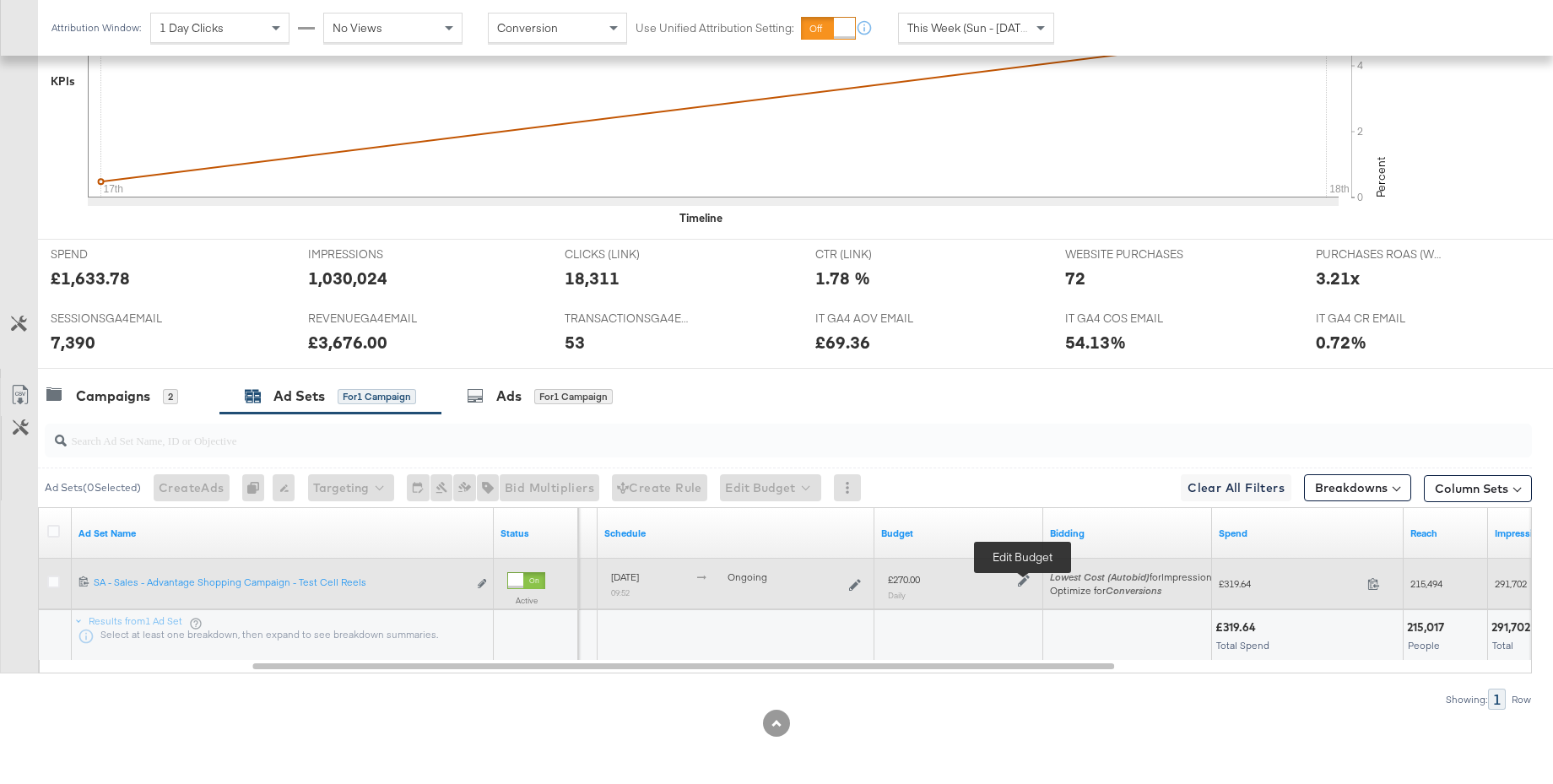
click at [1026, 580] on icon at bounding box center [1023, 580] width 12 height 12
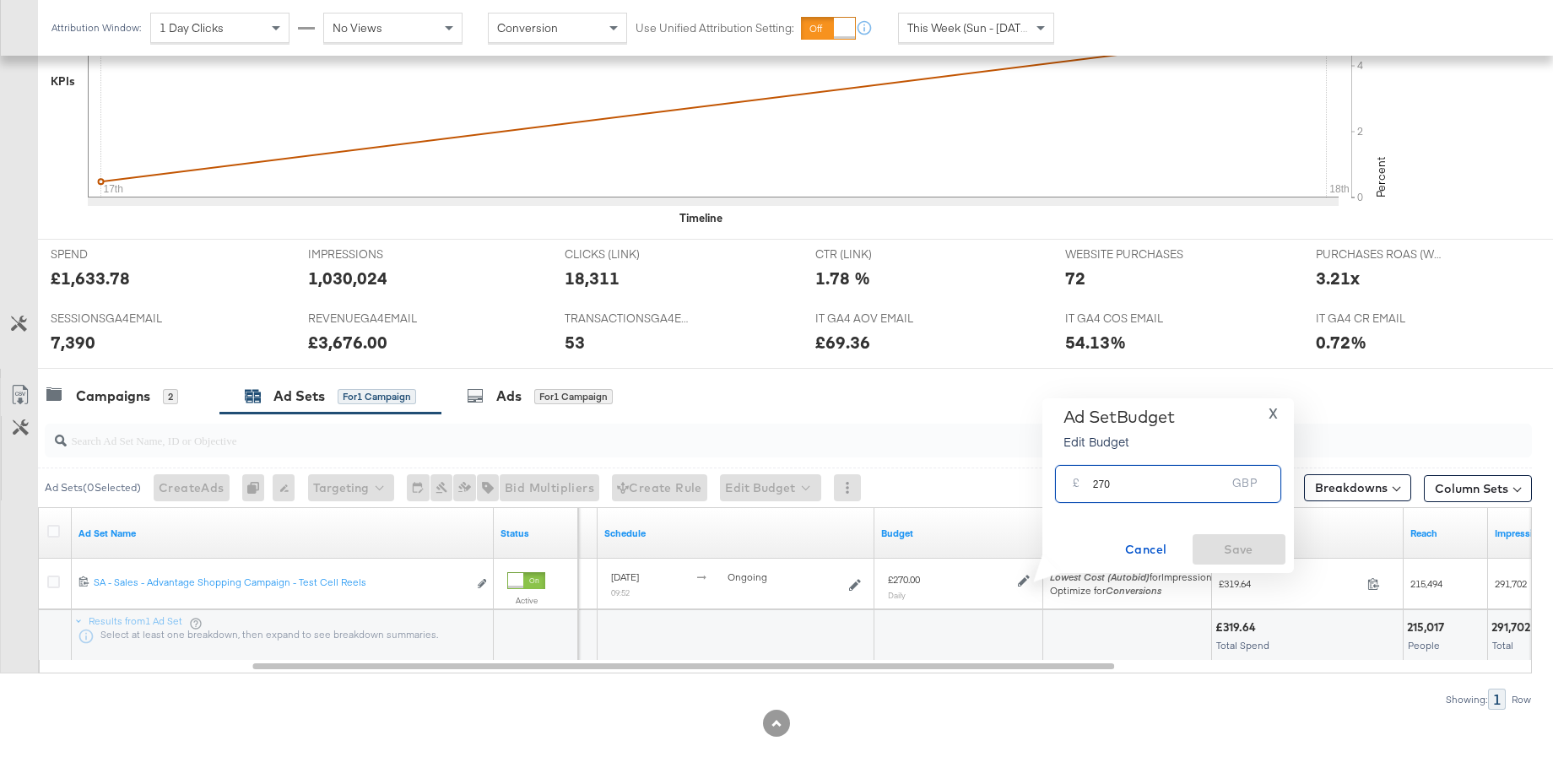
drag, startPoint x: 1122, startPoint y: 482, endPoint x: 1051, endPoint y: 484, distance: 71.0
click at [1051, 484] on div "£ 270 GBP" at bounding box center [1168, 484] width 234 height 53
type input "240"
drag, startPoint x: 1222, startPoint y: 542, endPoint x: 1184, endPoint y: 534, distance: 38.8
click at [1222, 542] on span "Save" at bounding box center [1238, 550] width 79 height 21
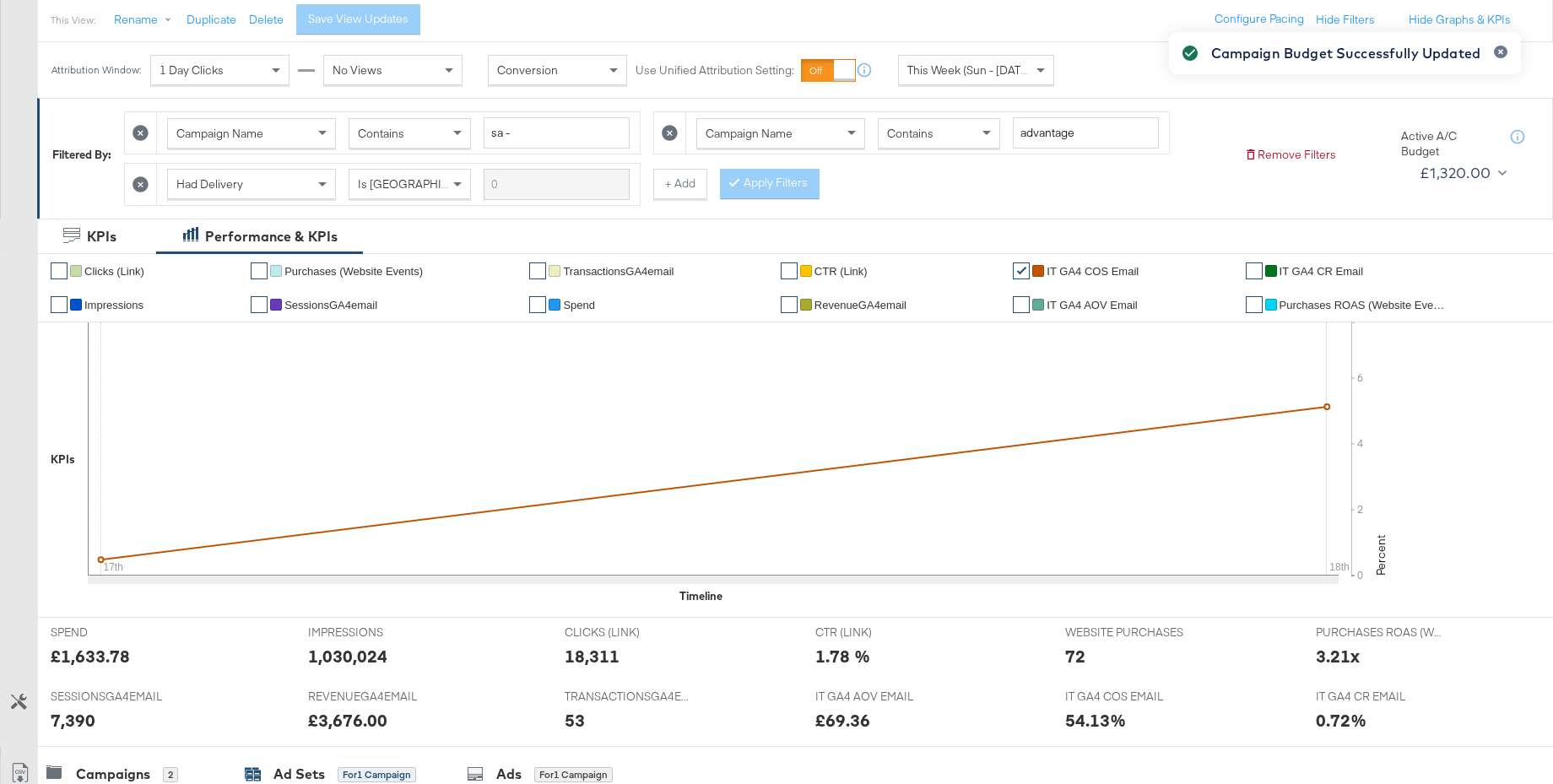
scroll to position [0, 0]
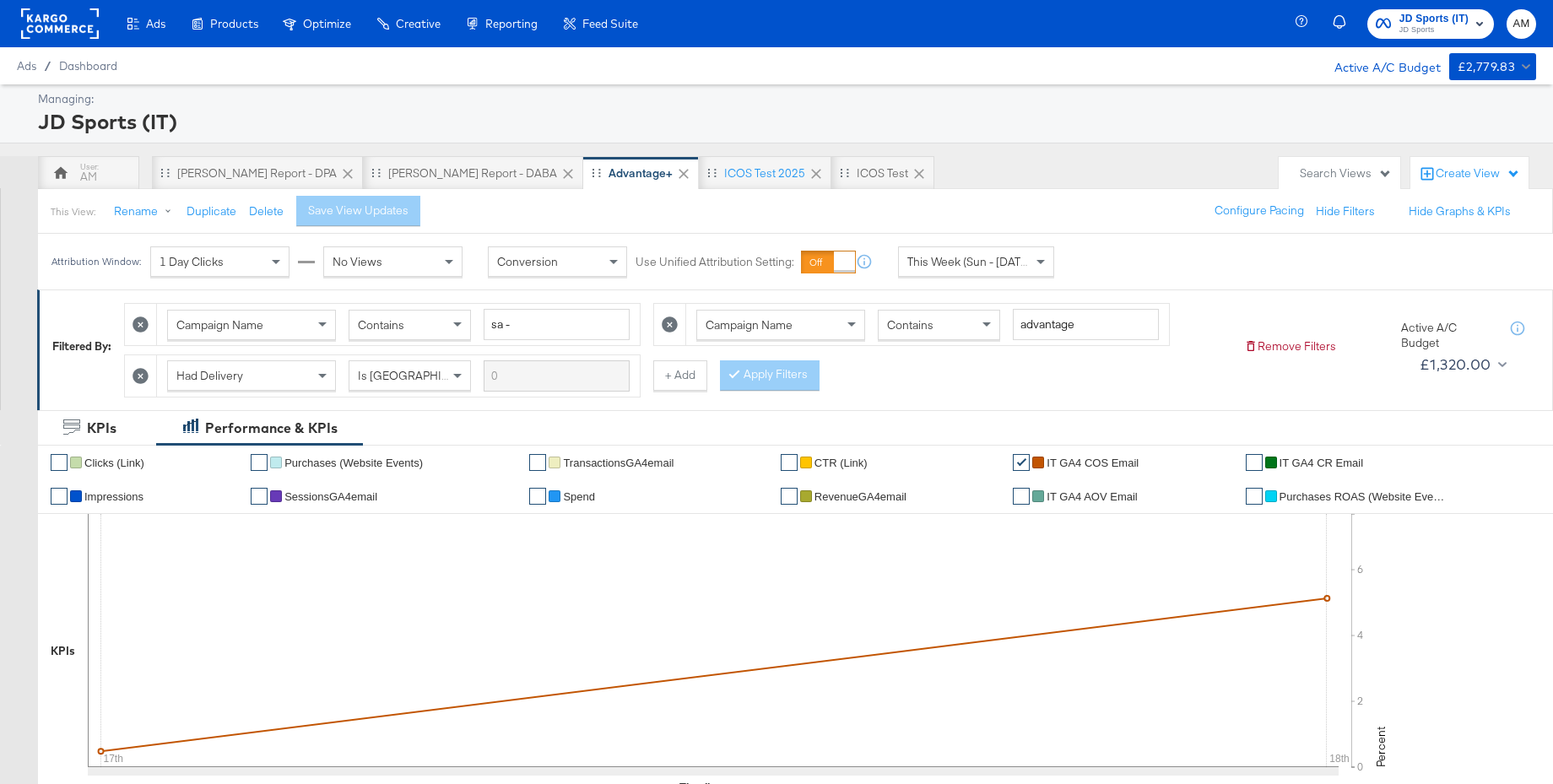
click at [1435, 25] on span "JD Sports" at bounding box center [1434, 30] width 69 height 13
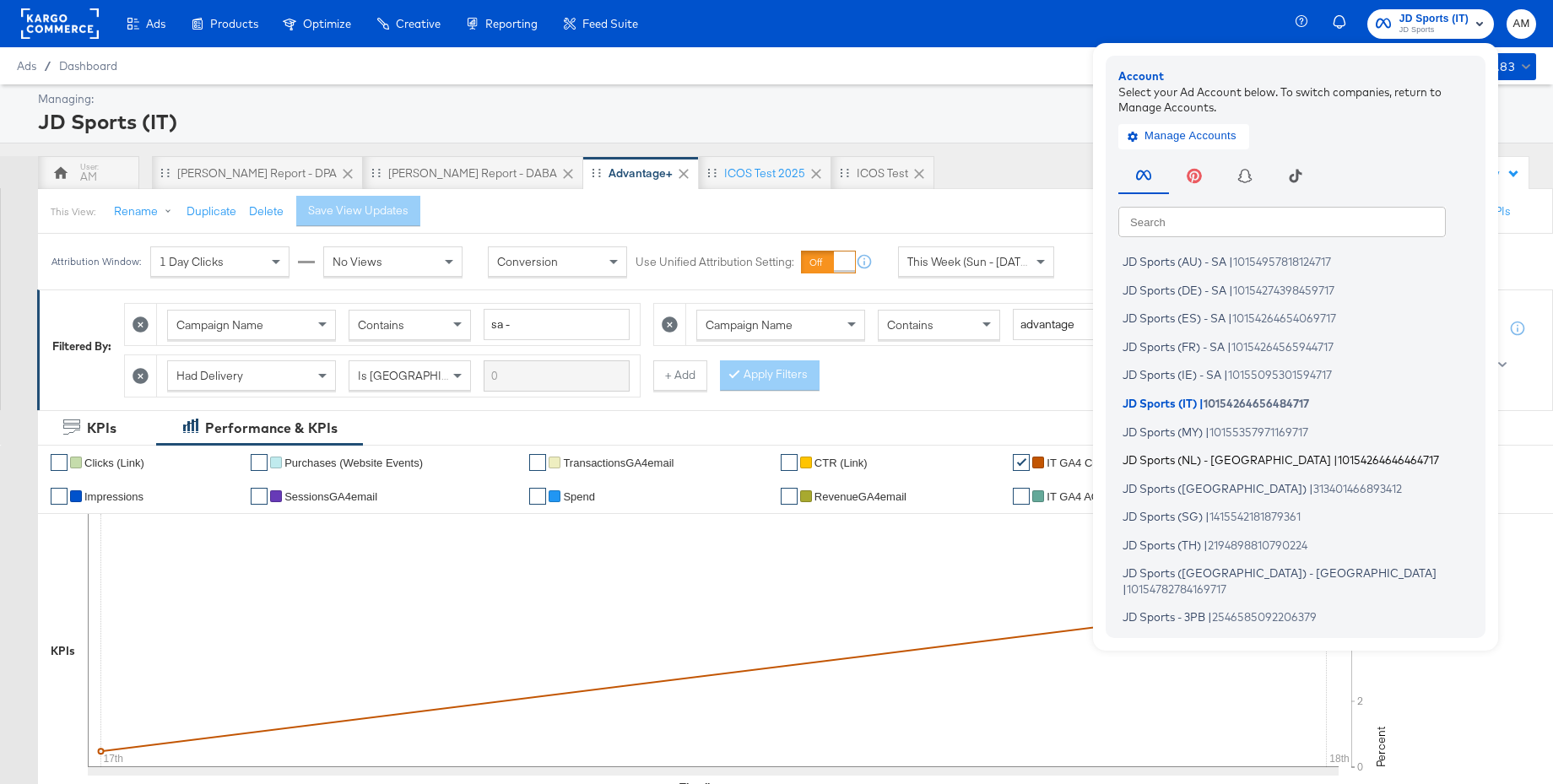
click at [1166, 456] on span "JD Sports (NL) - [GEOGRAPHIC_DATA]" at bounding box center [1226, 459] width 209 height 13
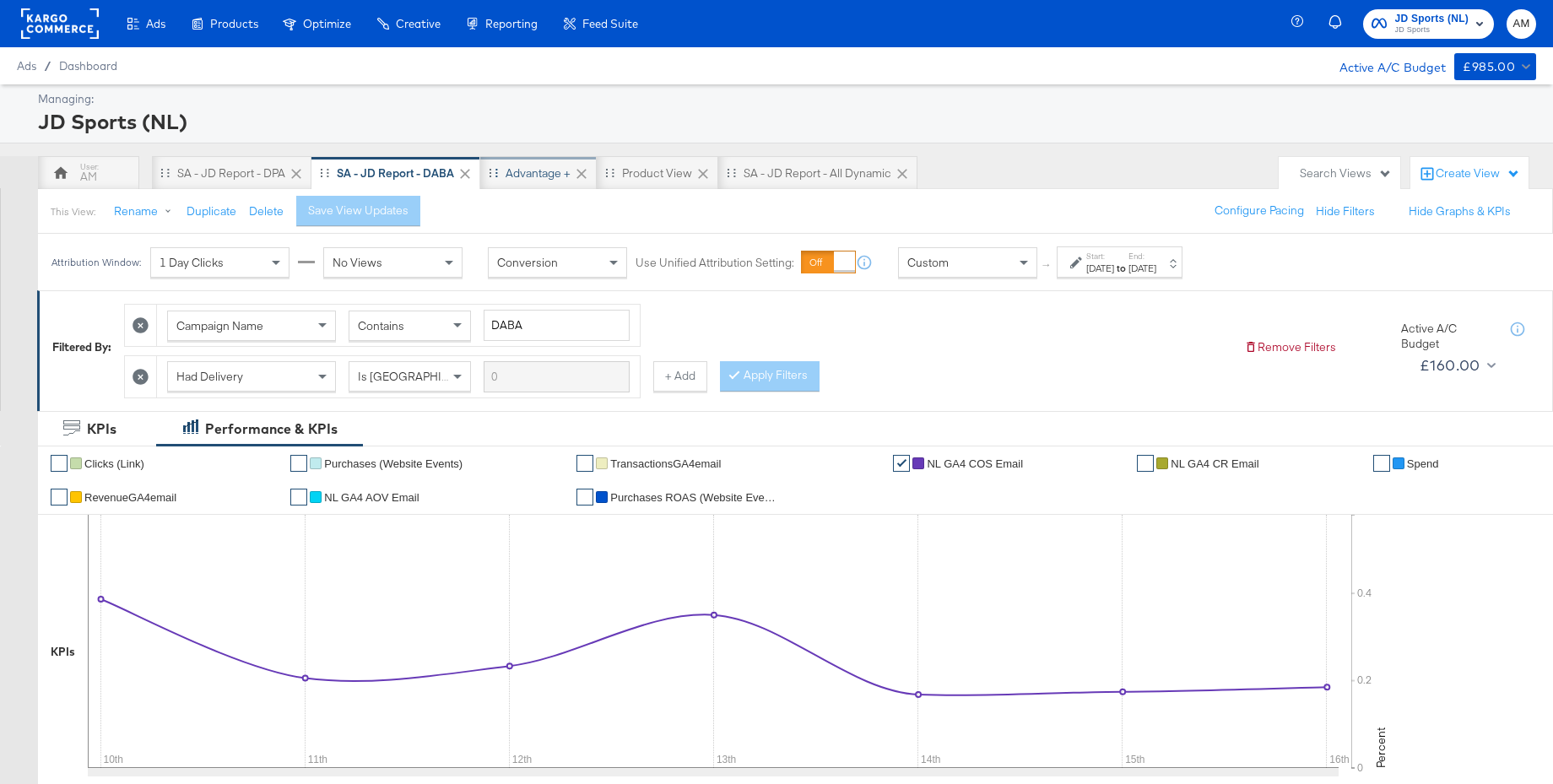
click at [516, 170] on div "Advantage +" at bounding box center [537, 173] width 65 height 16
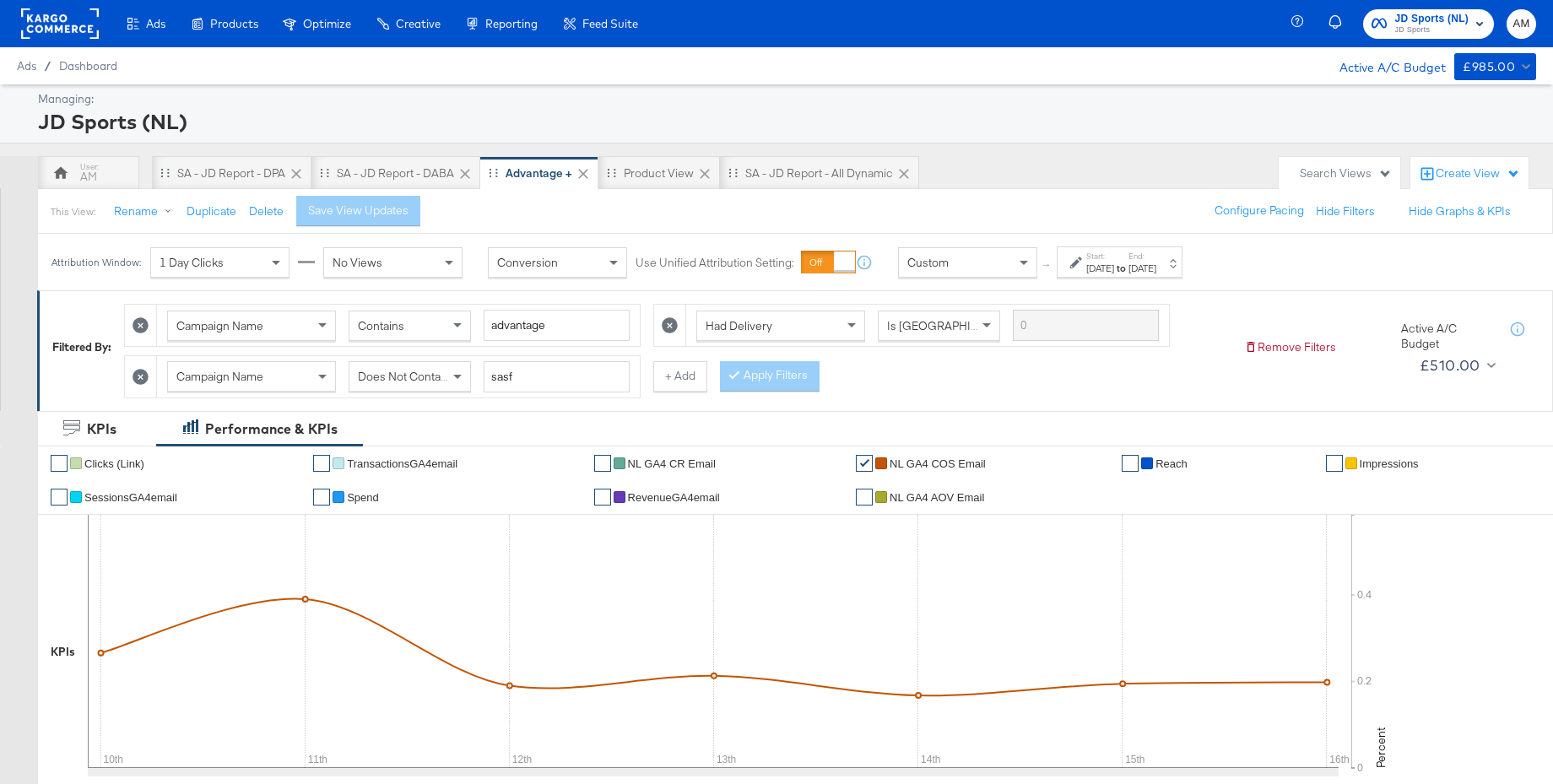
click at [1112, 259] on label "Start:" at bounding box center [1099, 256] width 28 height 11
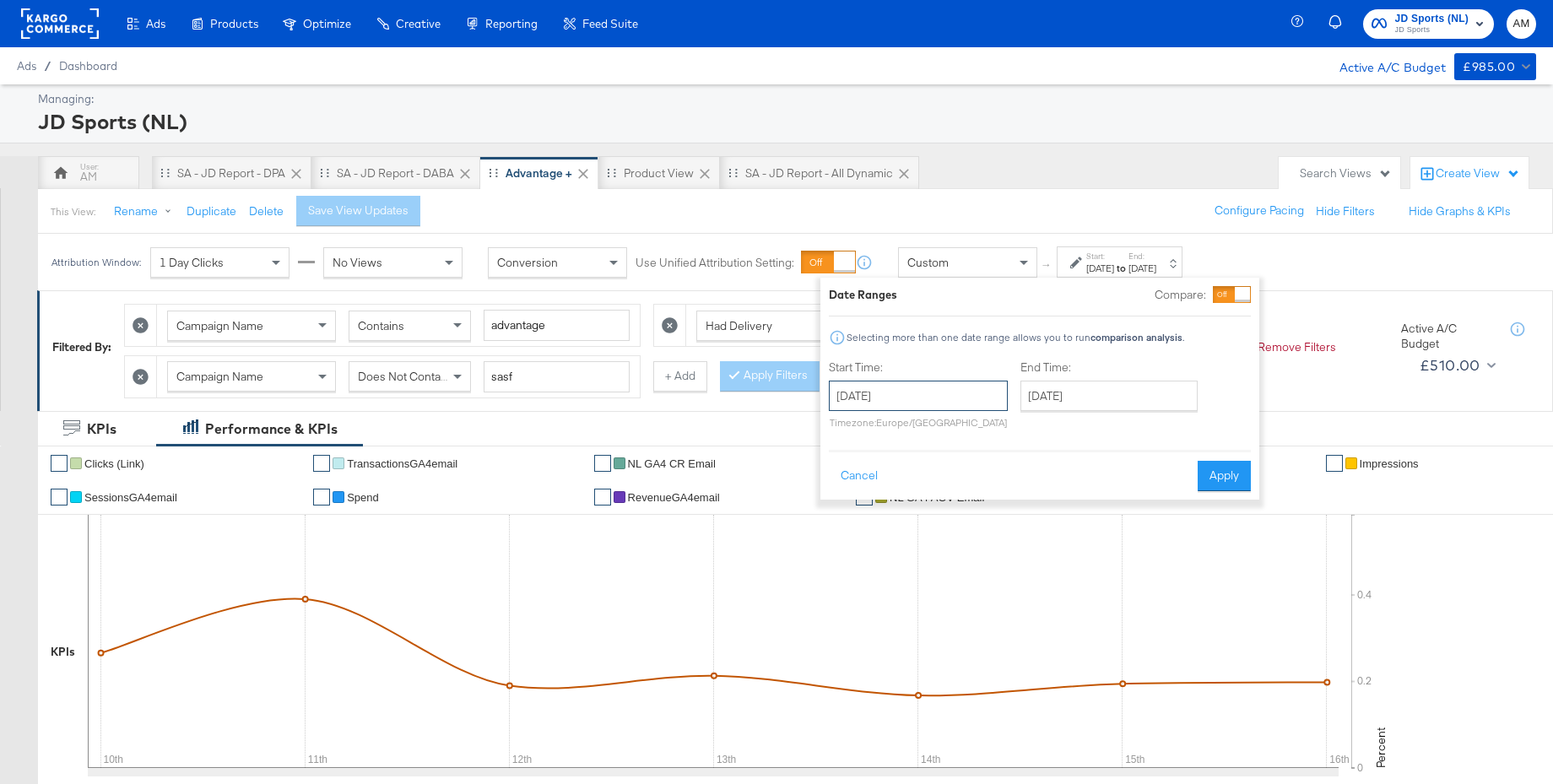
click at [894, 390] on input "[DATE]" at bounding box center [917, 396] width 178 height 30
click at [848, 551] on td "17" at bounding box center [848, 551] width 28 height 24
type input "[DATE]"
click at [1070, 393] on input "[DATE]" at bounding box center [1109, 396] width 178 height 30
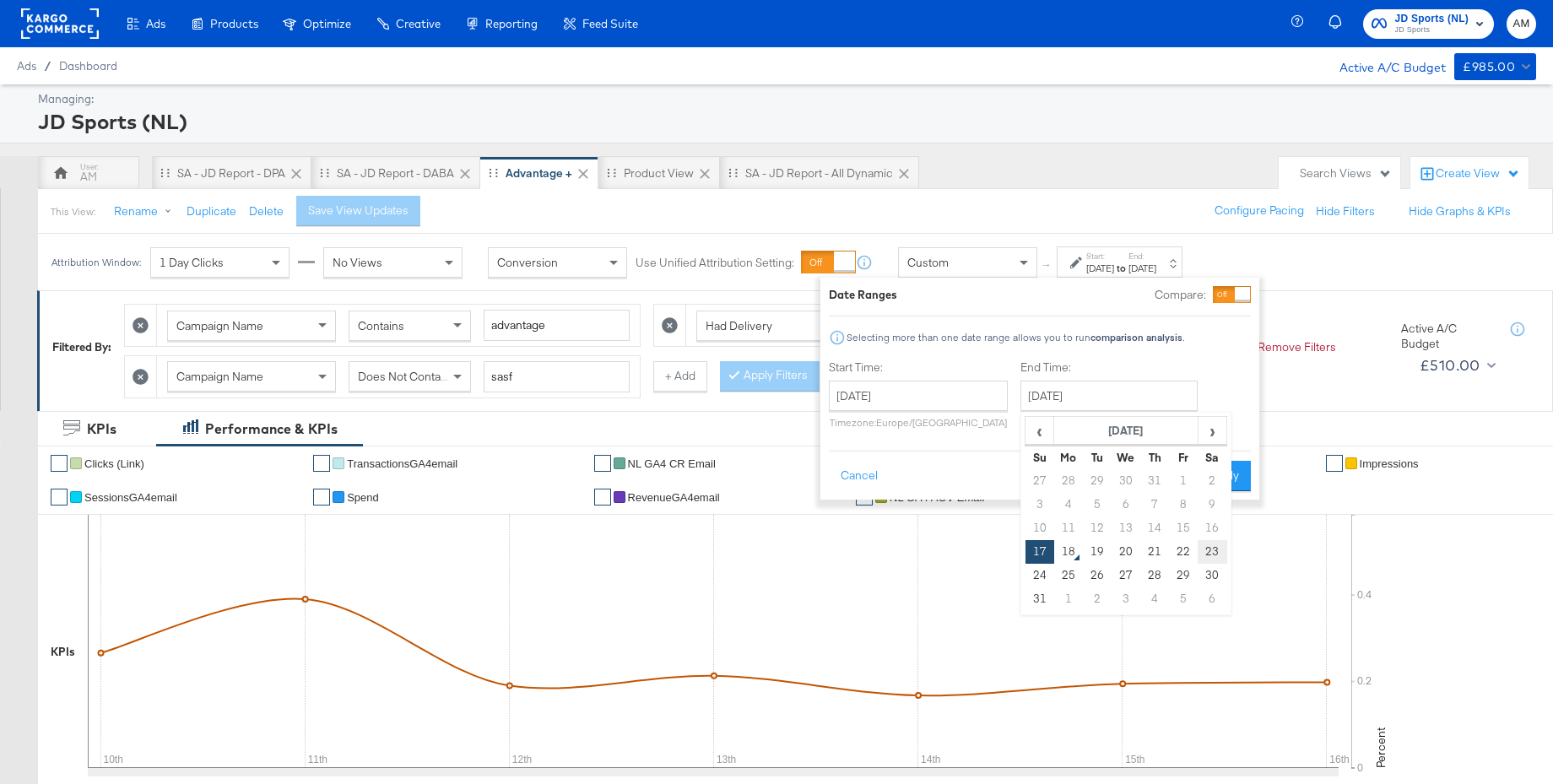
click at [1216, 547] on td "23" at bounding box center [1211, 551] width 28 height 24
type input "[DATE]"
click at [1216, 469] on button "Apply" at bounding box center [1224, 476] width 53 height 30
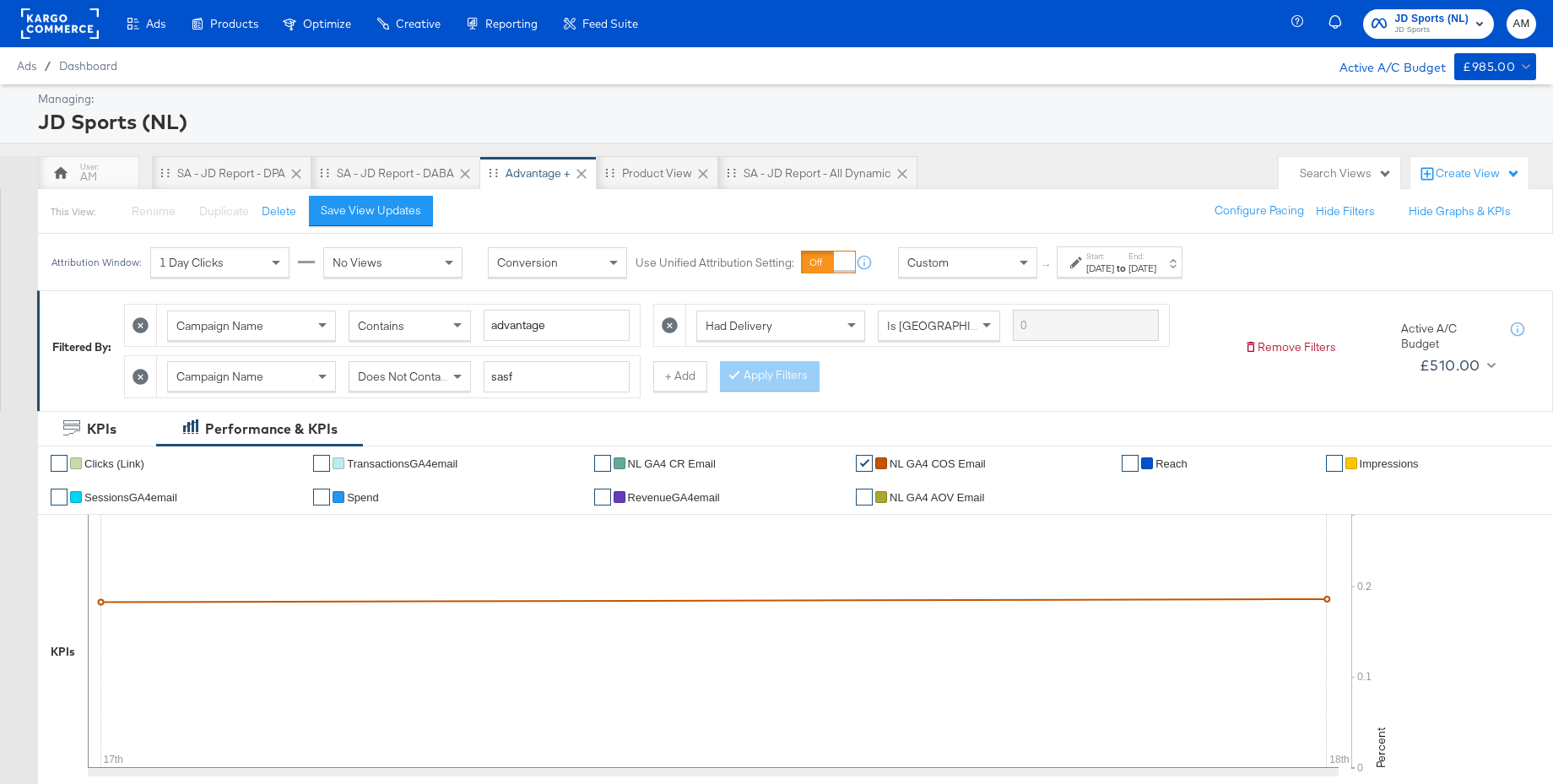
drag, startPoint x: 380, startPoint y: 215, endPoint x: 309, endPoint y: 424, distance: 220.7
click at [380, 215] on div "Save View Updates" at bounding box center [370, 210] width 100 height 16
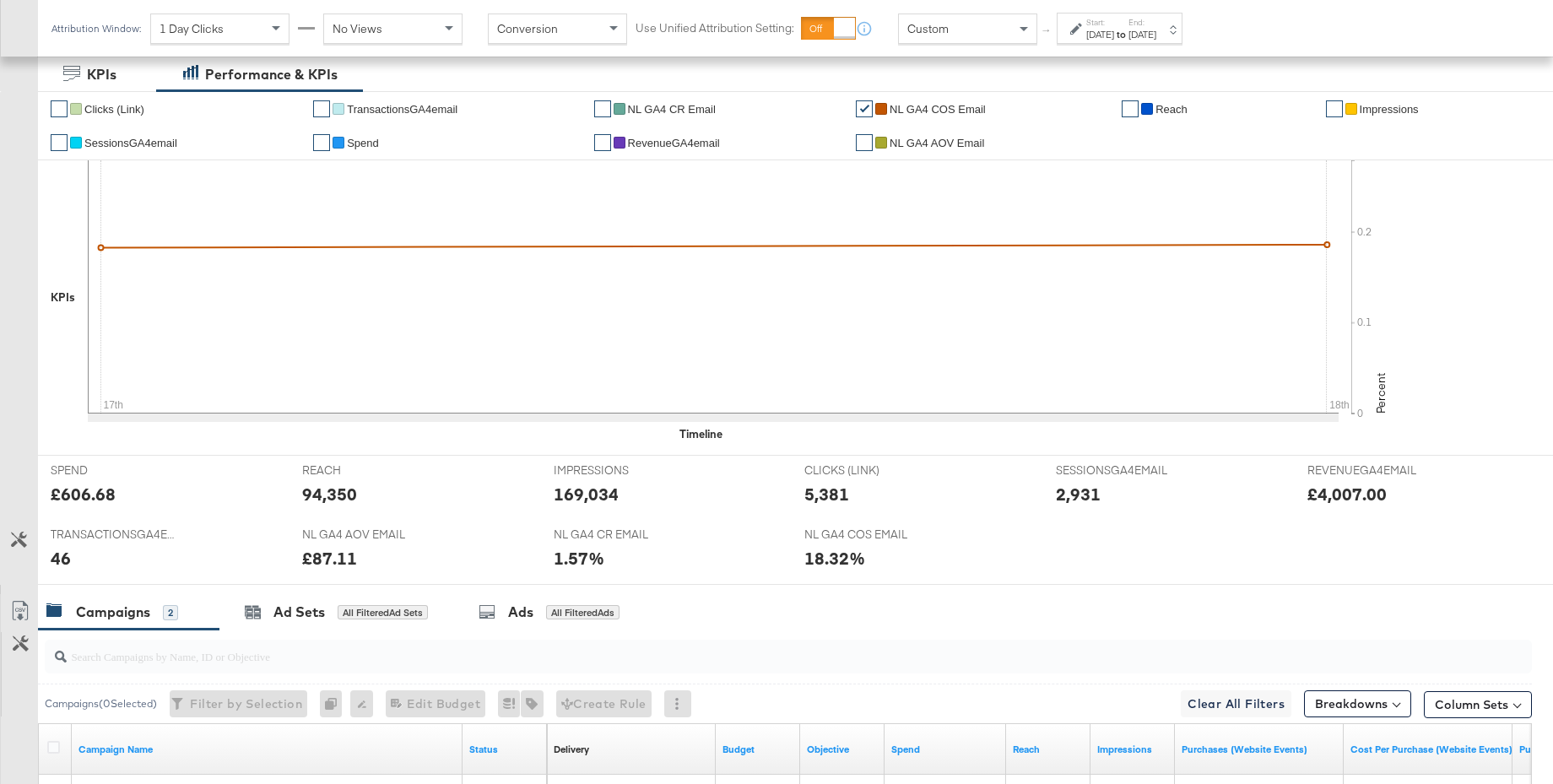
scroll to position [621, 0]
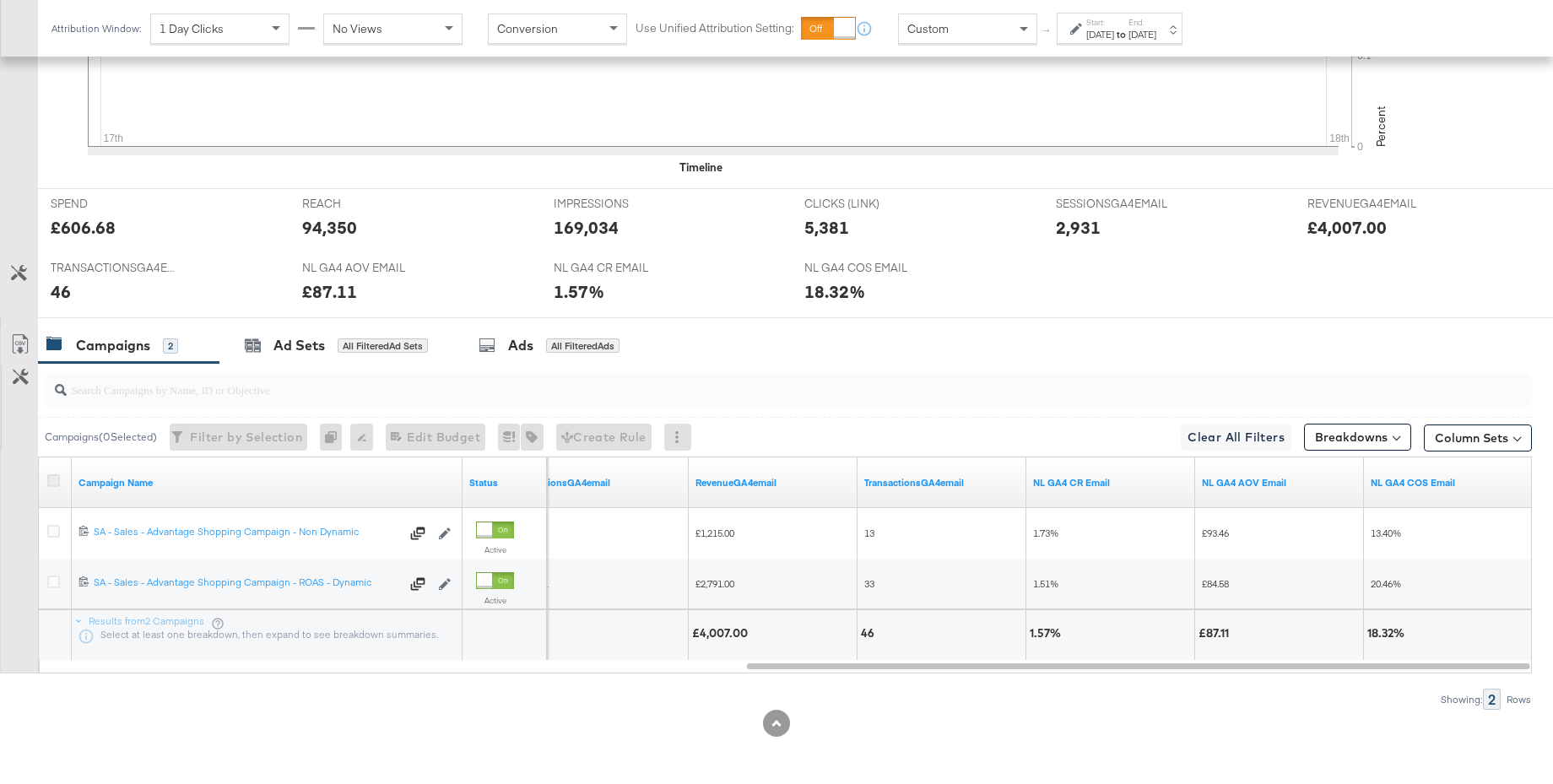
click at [51, 478] on icon at bounding box center [53, 480] width 12 height 12
click at [0, 0] on input "checkbox" at bounding box center [0, 0] width 0 height 0
drag, startPoint x: 280, startPoint y: 348, endPoint x: 322, endPoint y: 361, distance: 44.0
click at [280, 348] on div "Ad Sets" at bounding box center [299, 345] width 52 height 20
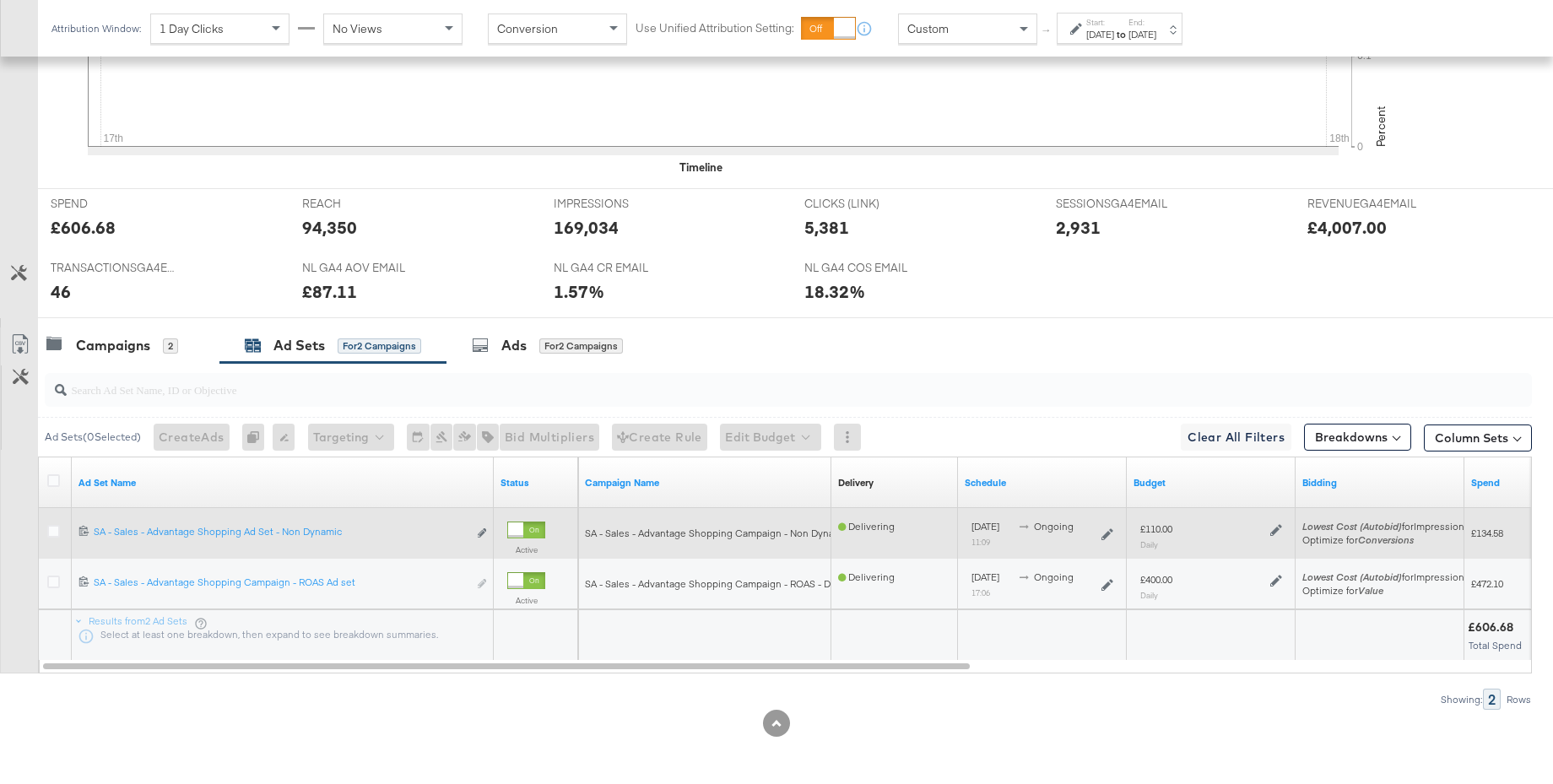
click at [1271, 533] on icon at bounding box center [1275, 529] width 12 height 12
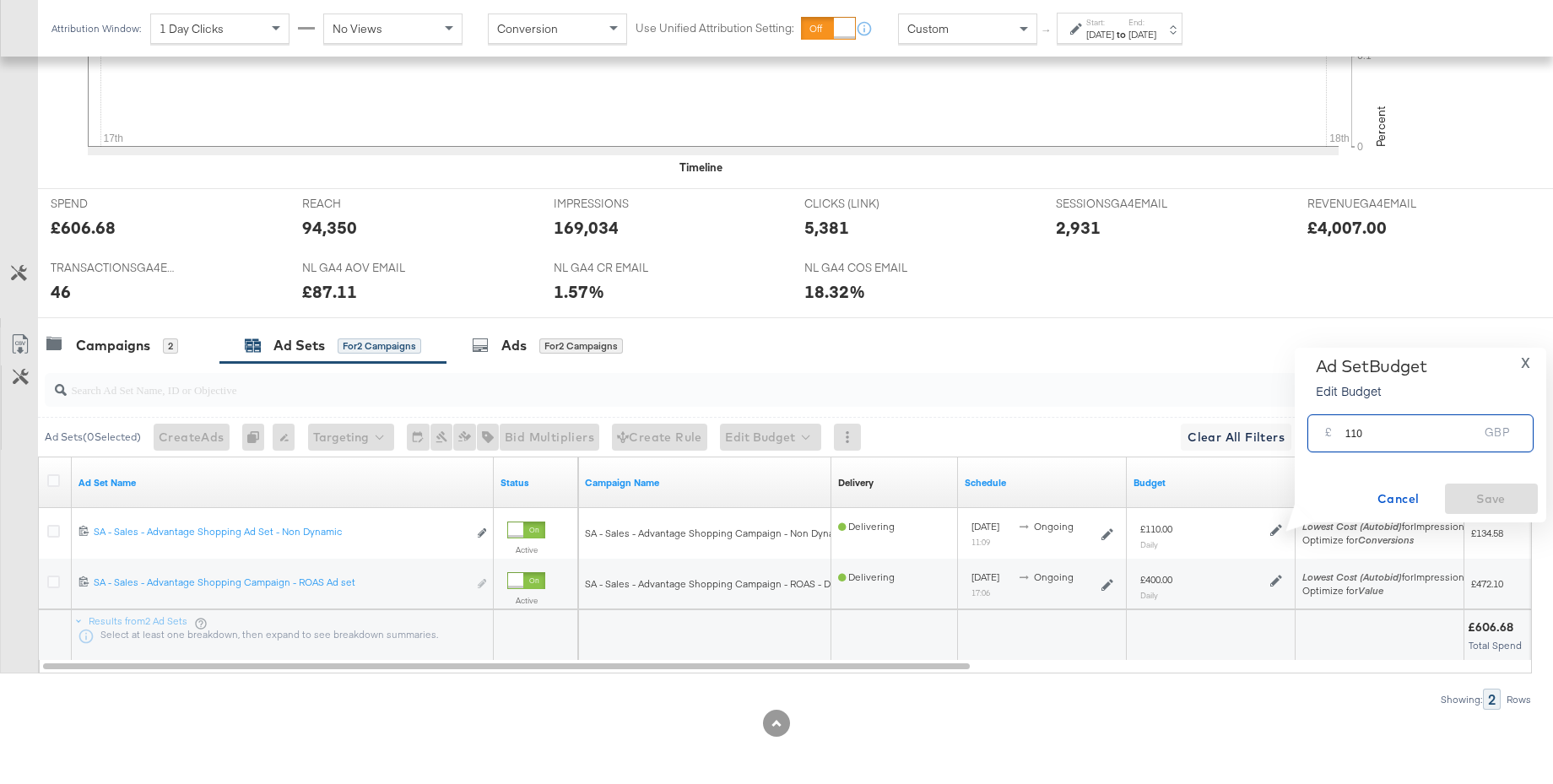
drag, startPoint x: 1367, startPoint y: 436, endPoint x: 1332, endPoint y: 433, distance: 35.1
click at [1332, 433] on div "£ 110 GBP" at bounding box center [1420, 433] width 226 height 38
type input "200"
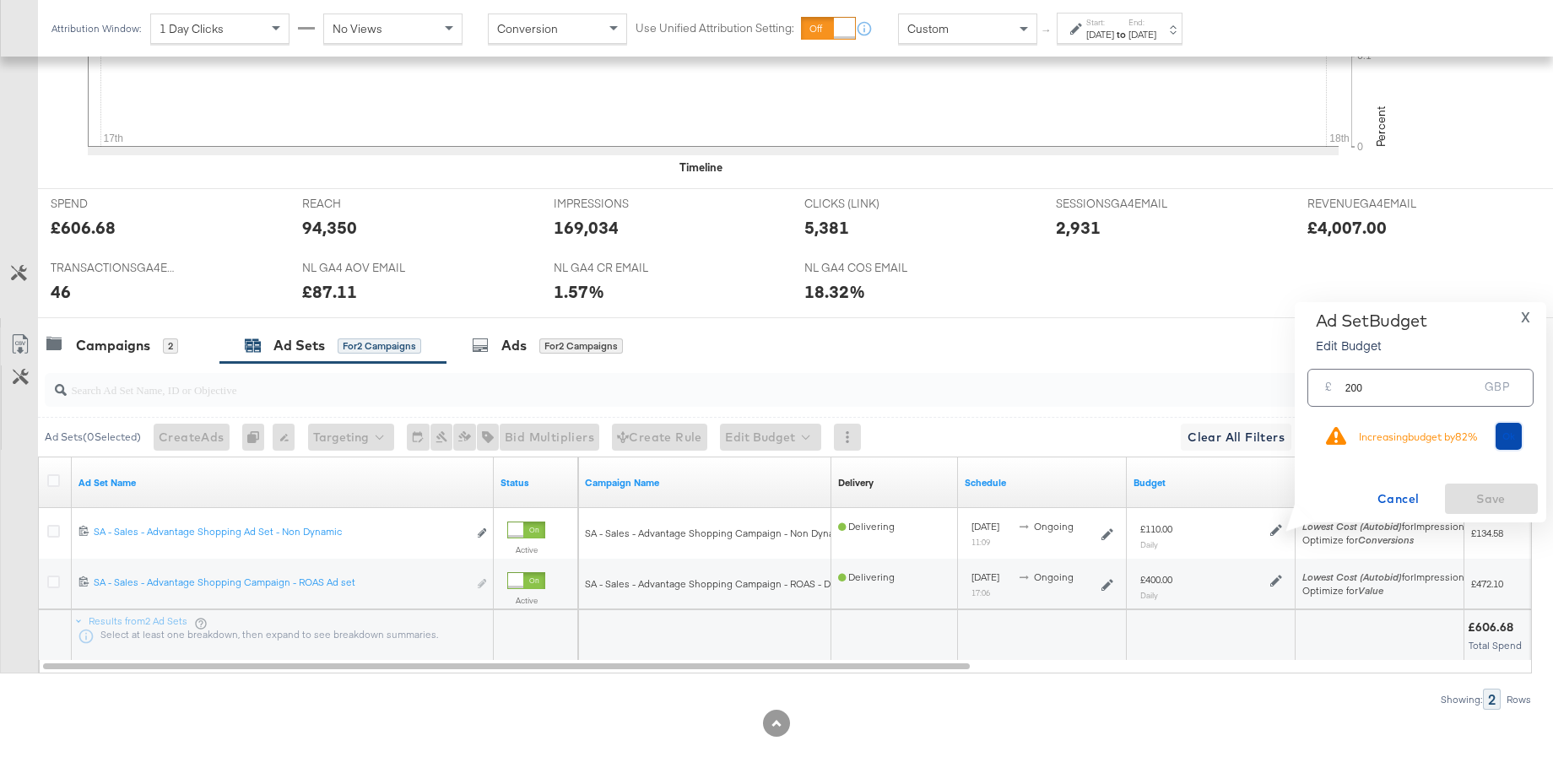
drag, startPoint x: 1502, startPoint y: 430, endPoint x: 1498, endPoint y: 467, distance: 37.2
click at [1502, 430] on button "Ok" at bounding box center [1509, 436] width 27 height 27
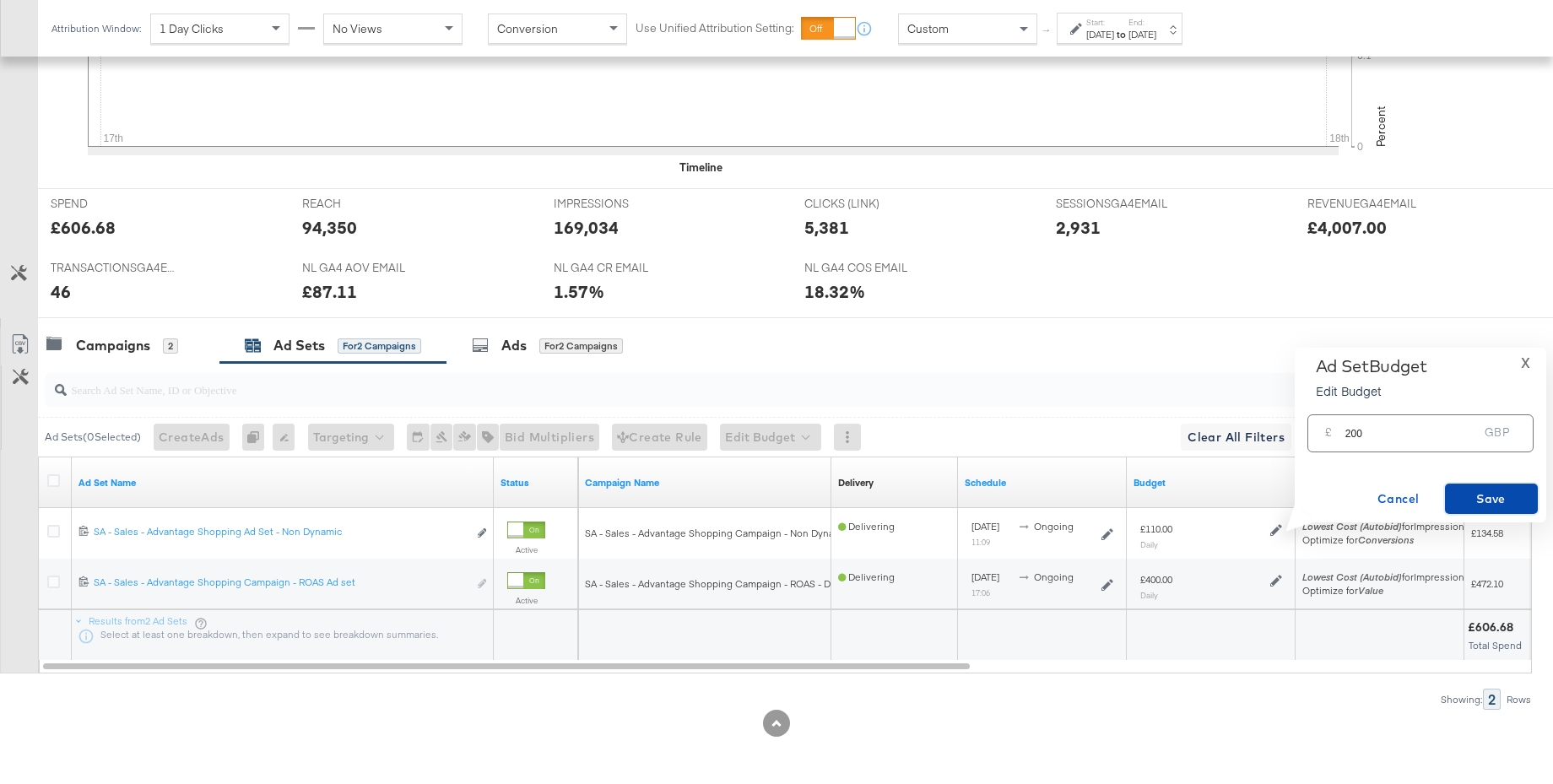
click at [1485, 495] on span "Save" at bounding box center [1490, 499] width 79 height 21
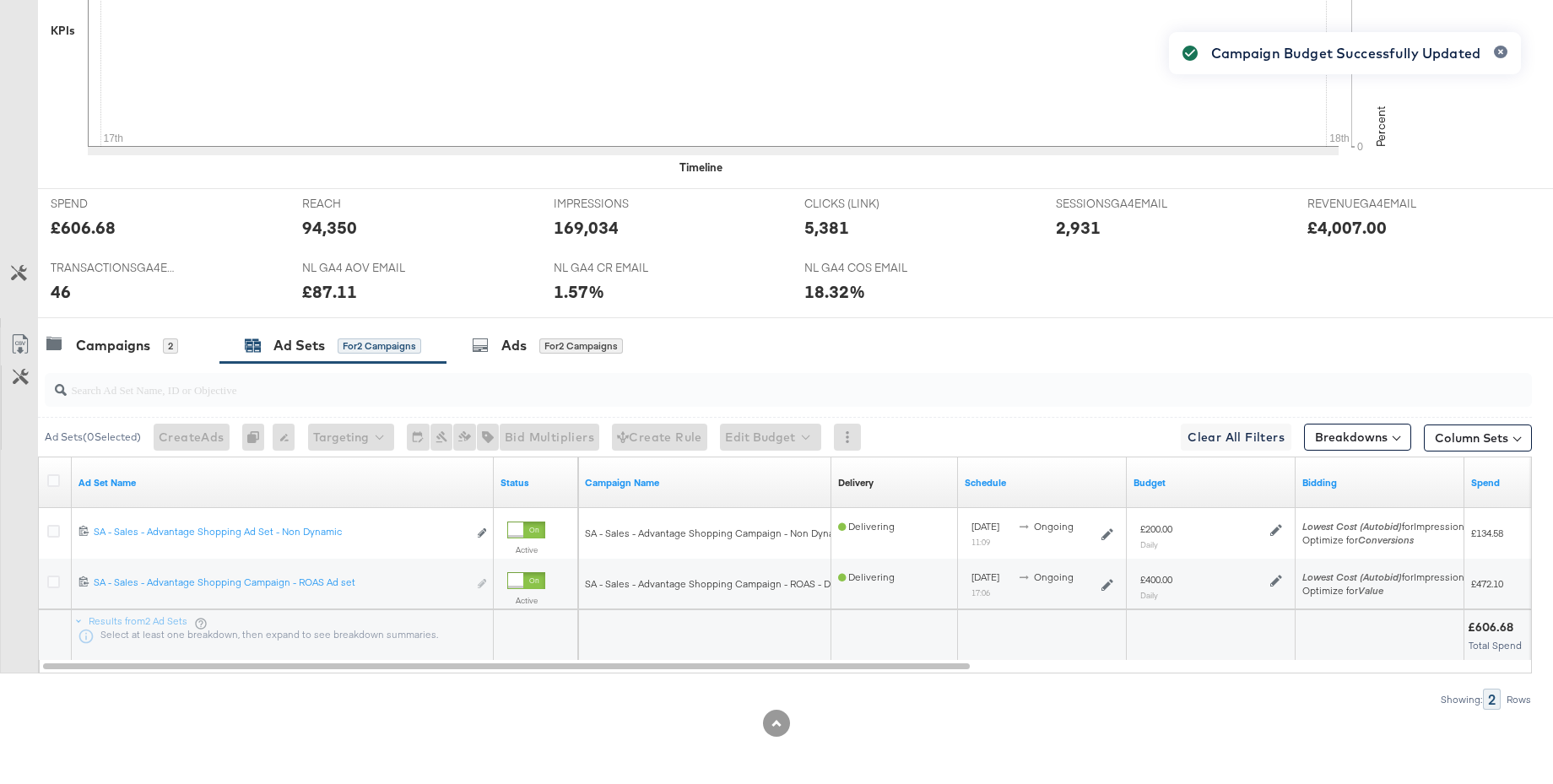
scroll to position [0, 0]
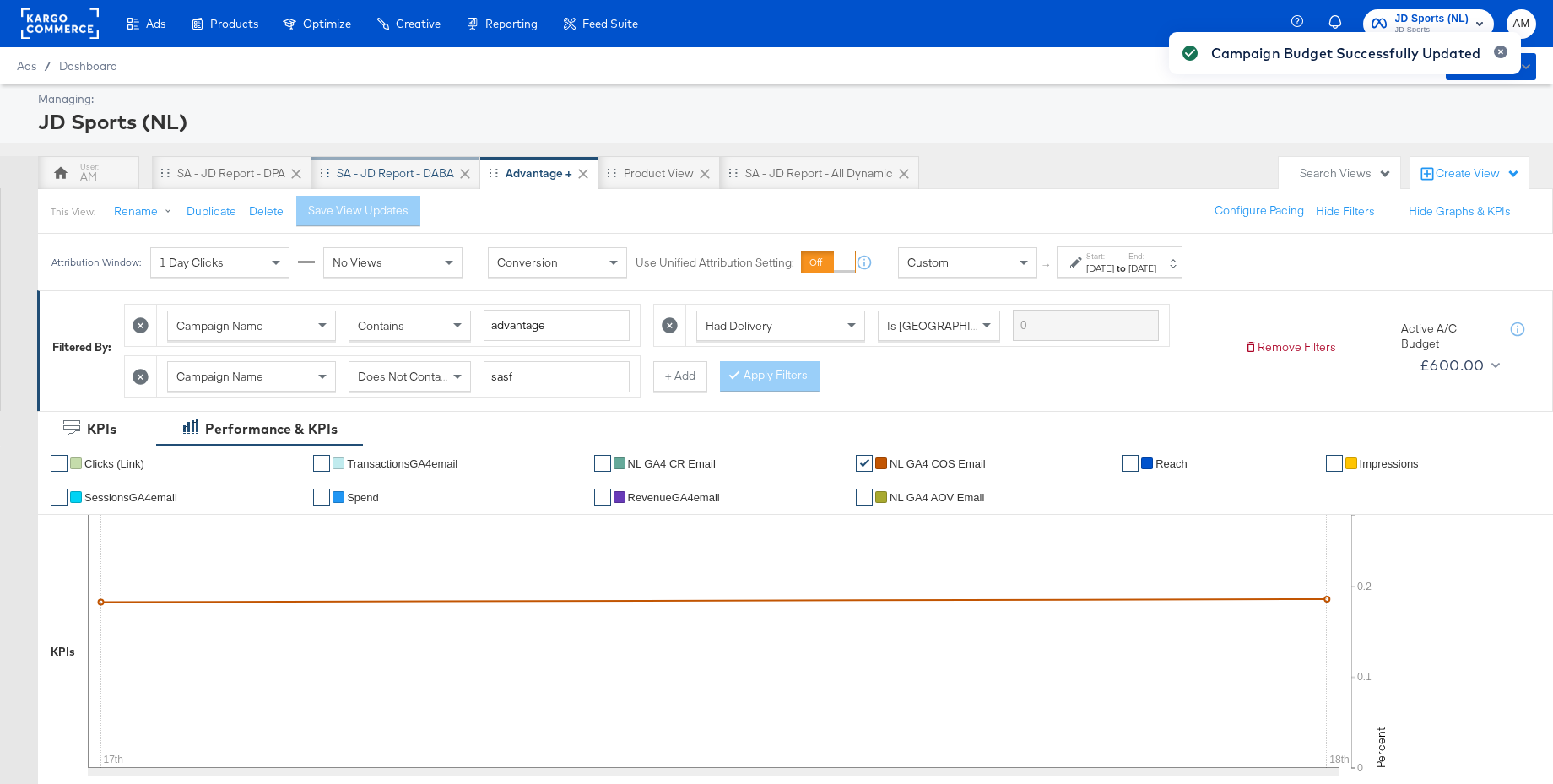
click at [377, 177] on div "SA - JD Report - DABA" at bounding box center [395, 173] width 117 height 16
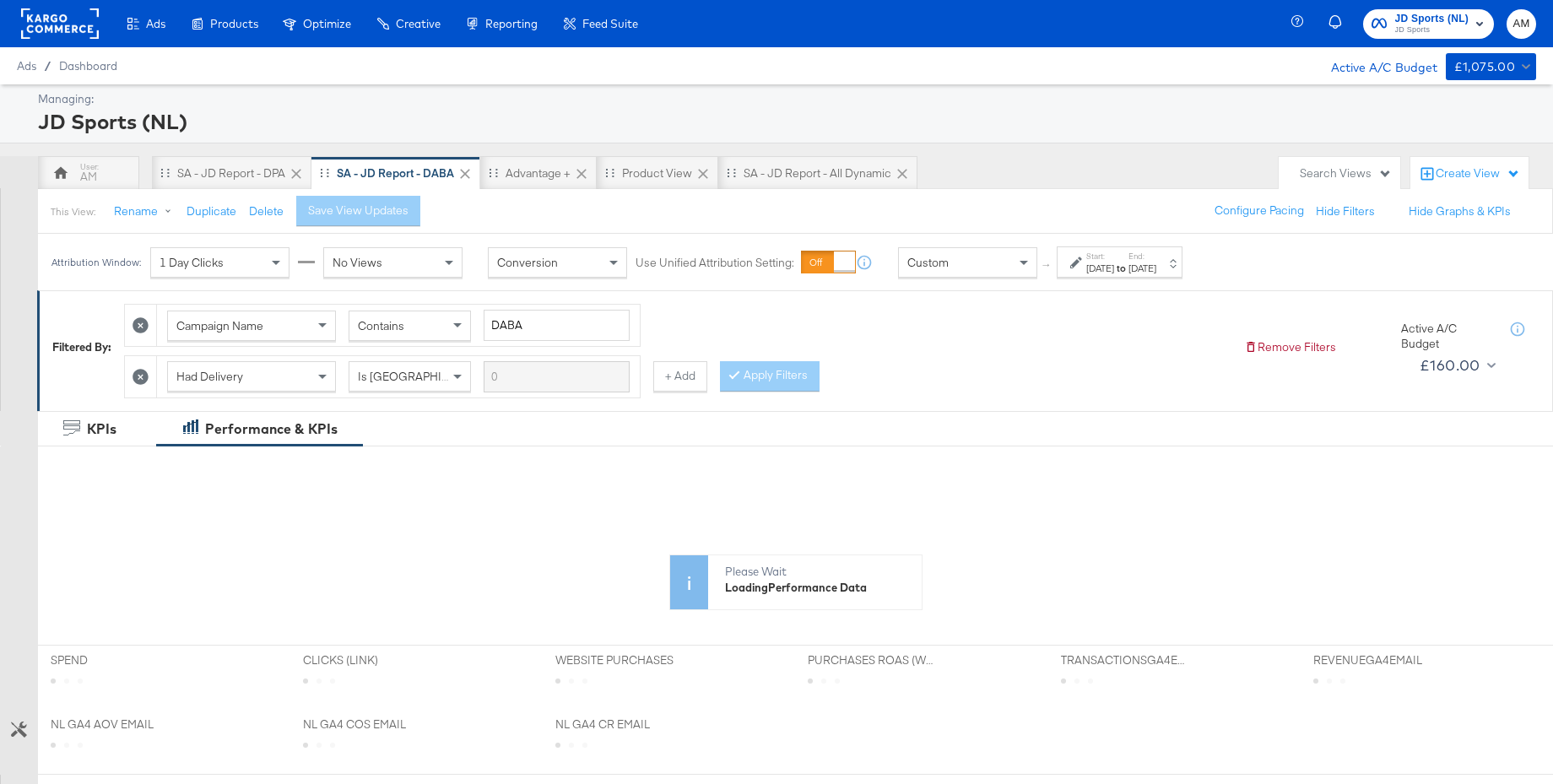
click at [1156, 266] on div "Aug 16th 2025" at bounding box center [1142, 268] width 28 height 13
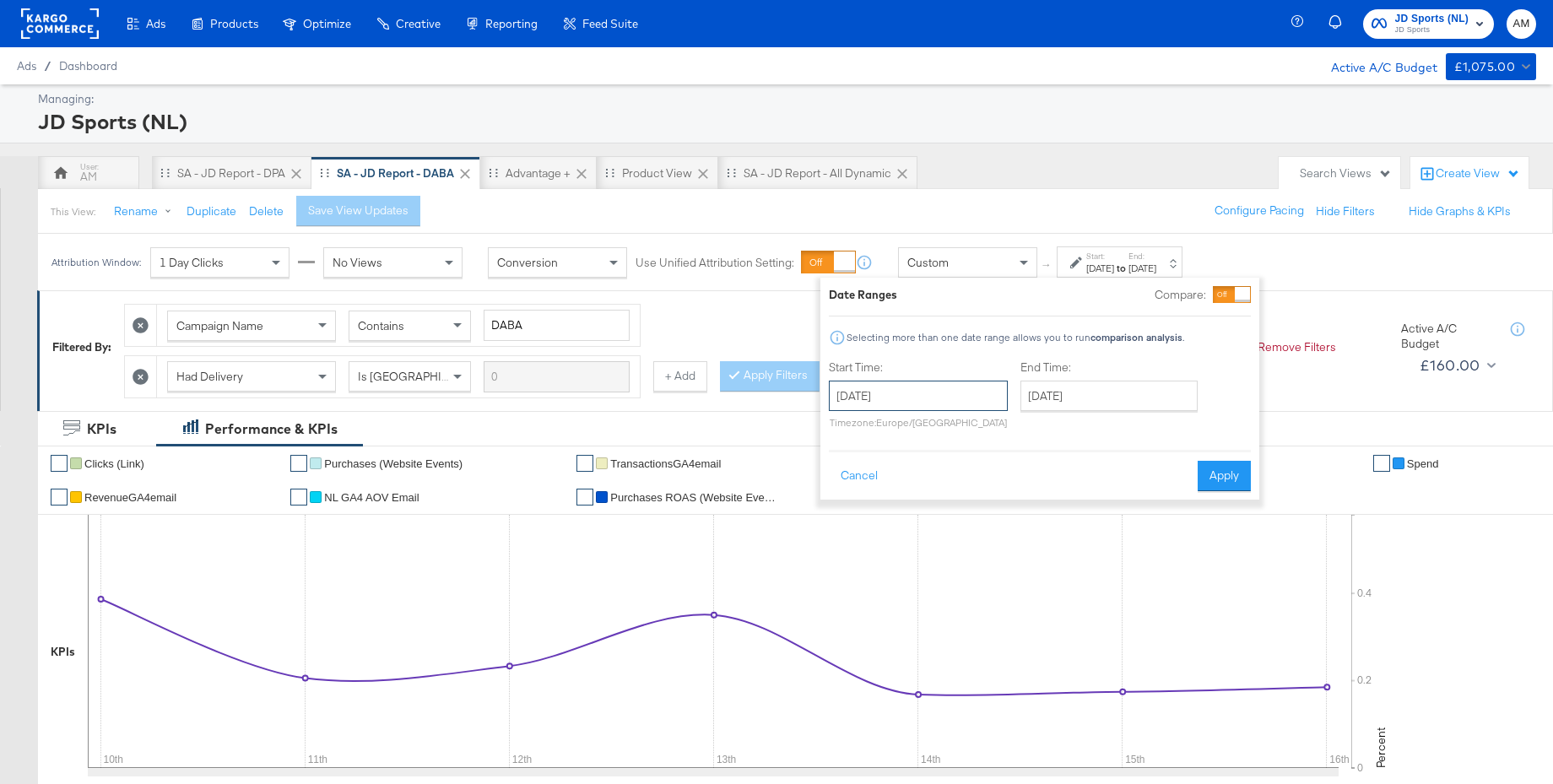
click at [939, 392] on input "August 10th 2025" at bounding box center [917, 396] width 178 height 30
click at [851, 548] on td "17" at bounding box center [848, 551] width 28 height 24
type input "[DATE]"
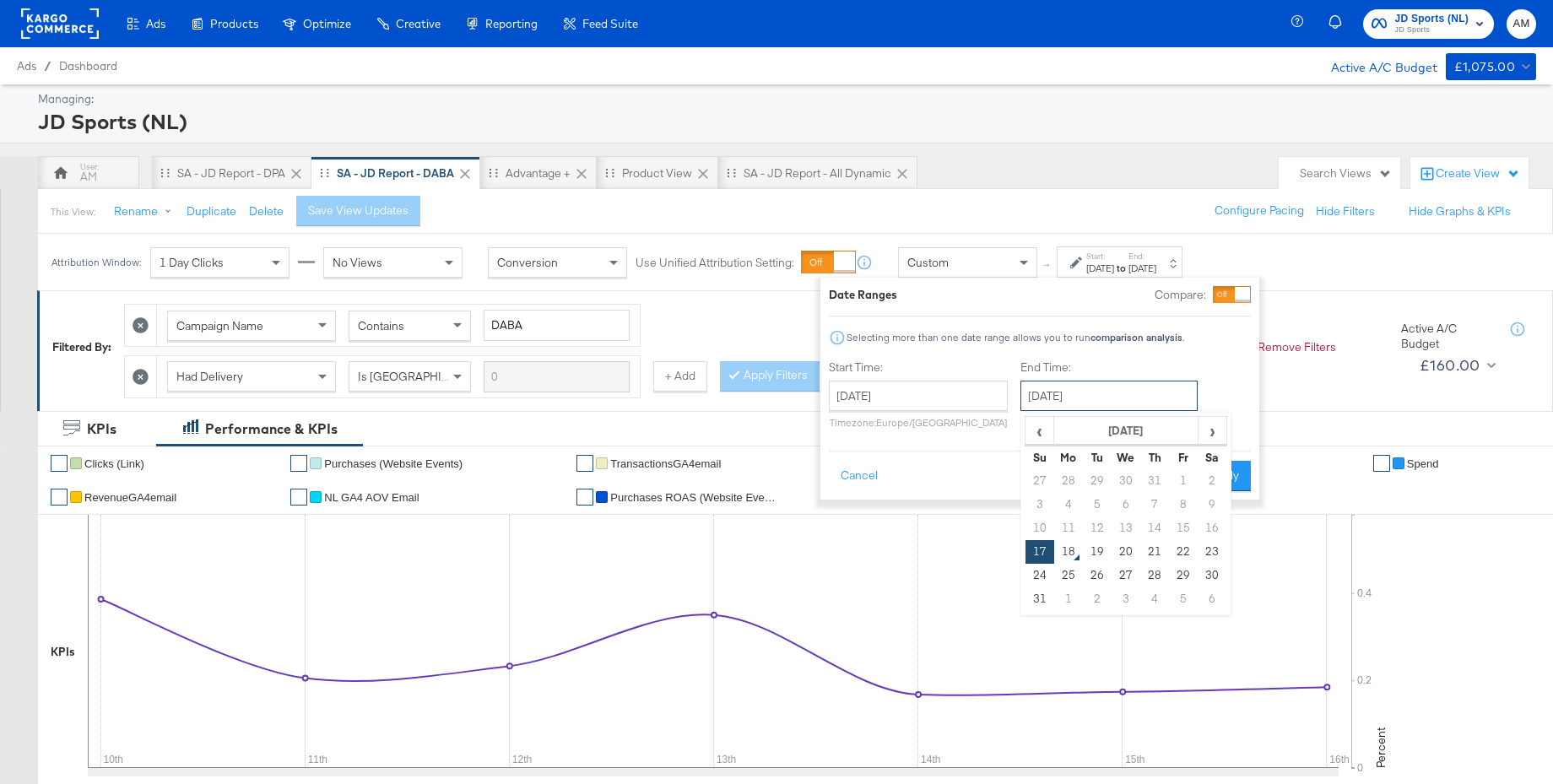
drag, startPoint x: 1080, startPoint y: 395, endPoint x: 1155, endPoint y: 463, distance: 101.2
click at [1080, 395] on input "[DATE]" at bounding box center [1109, 396] width 178 height 30
click at [1206, 544] on td "23" at bounding box center [1211, 551] width 28 height 24
type input "August 23rd 2025"
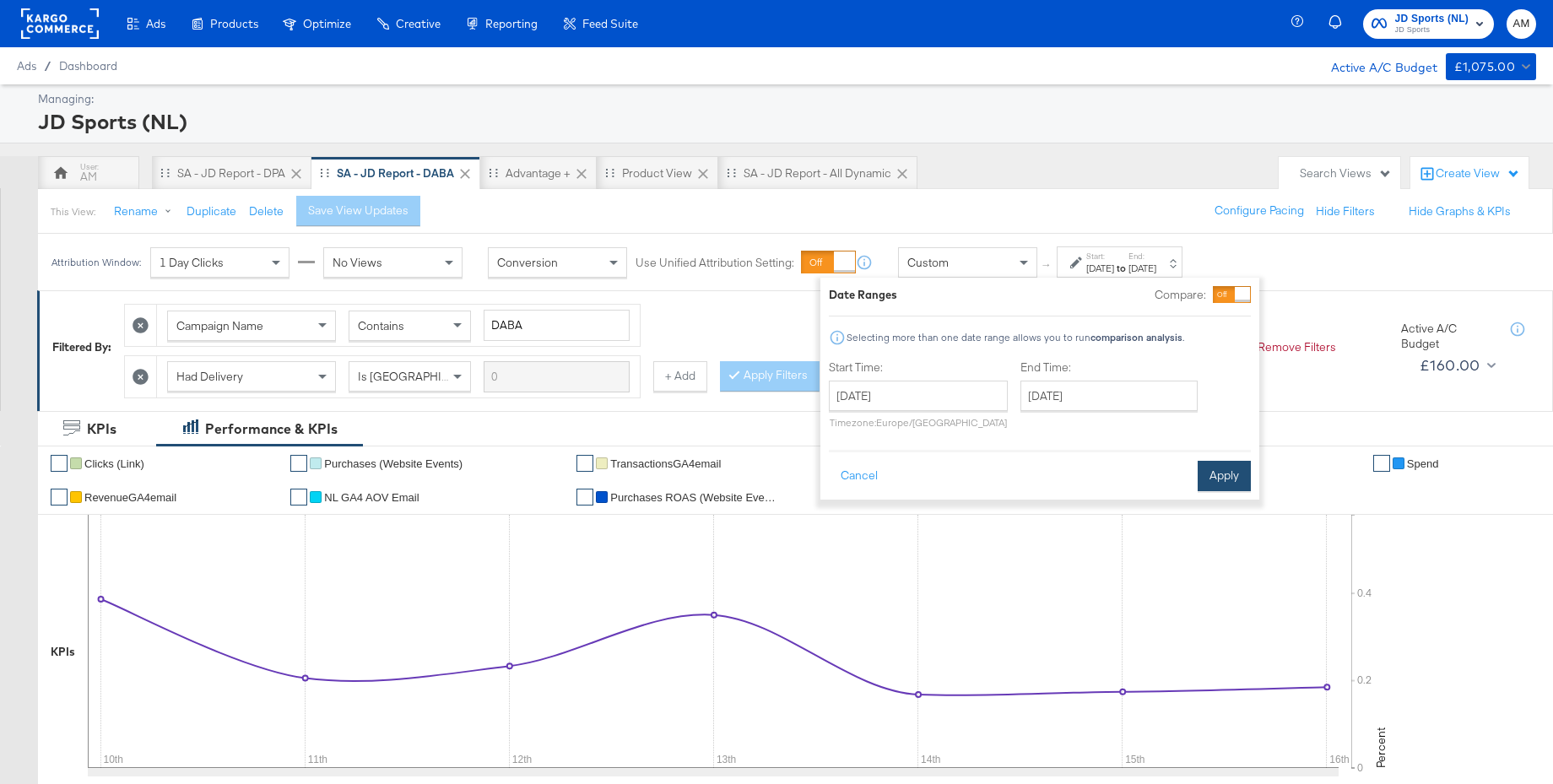
click at [1231, 475] on button "Apply" at bounding box center [1224, 476] width 53 height 30
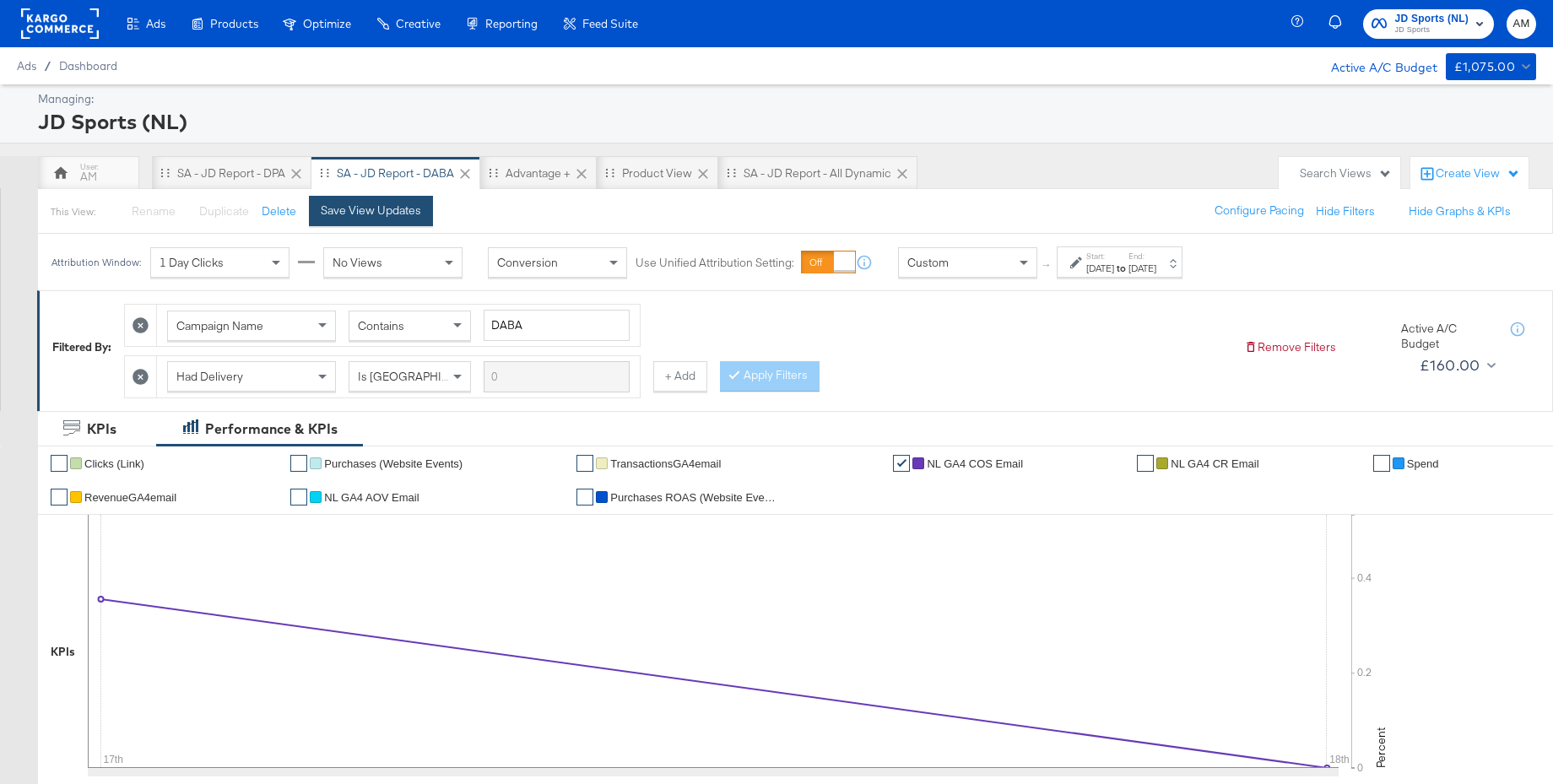
click at [404, 210] on div "Save View Updates" at bounding box center [370, 210] width 100 height 16
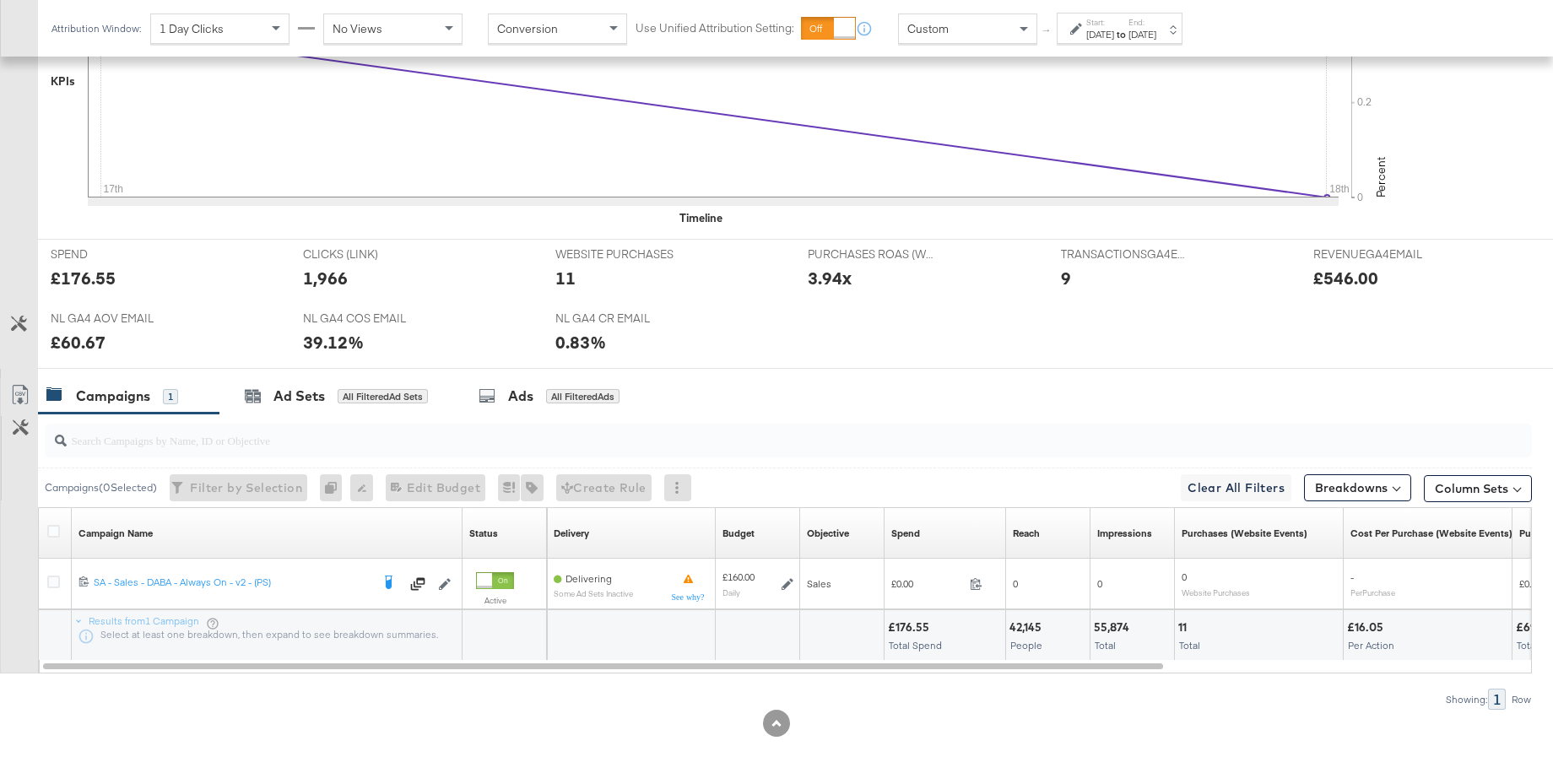
scroll to position [570, 0]
click at [971, 34] on div "Custom" at bounding box center [967, 28] width 138 height 28
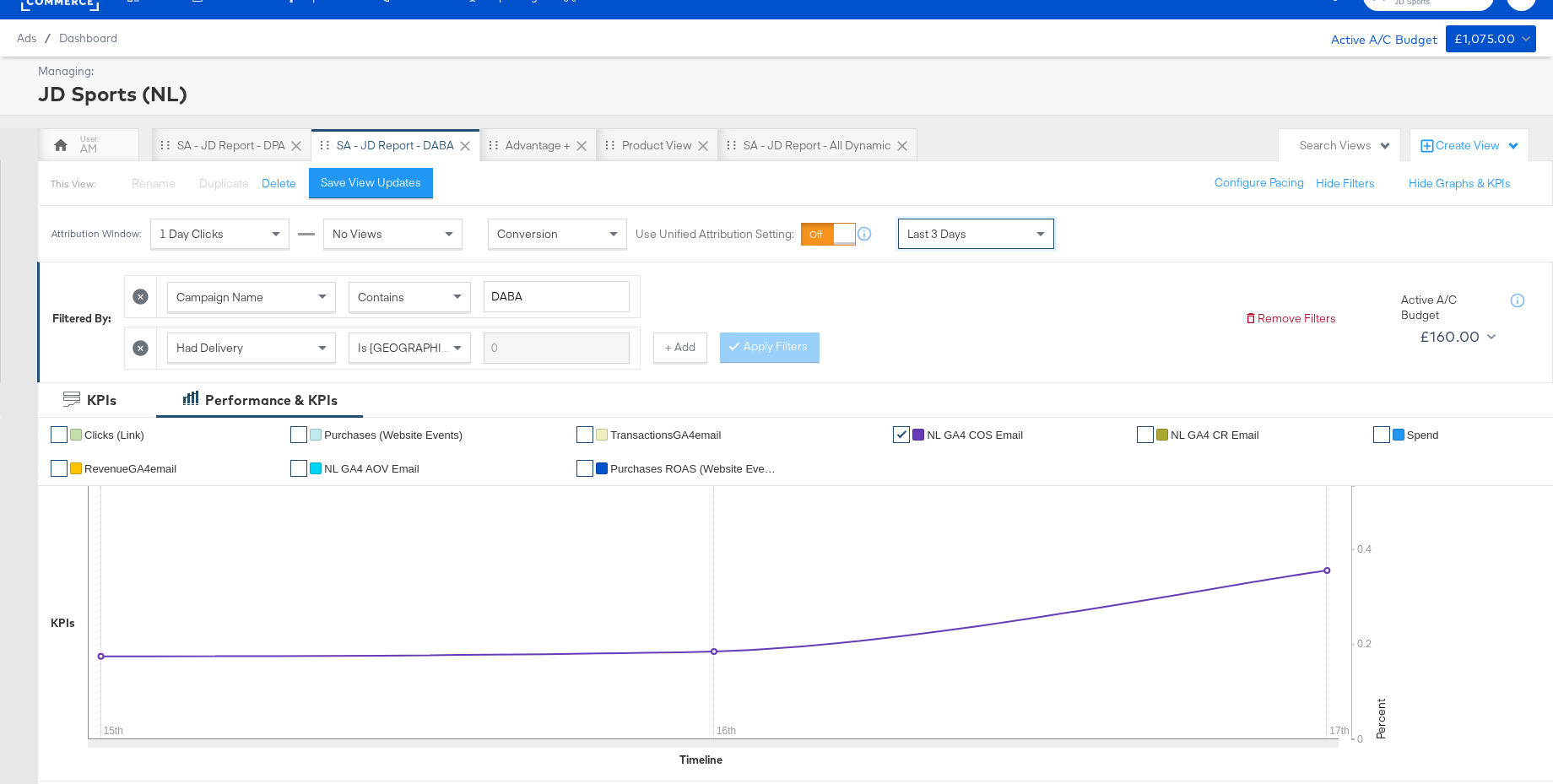
scroll to position [0, 0]
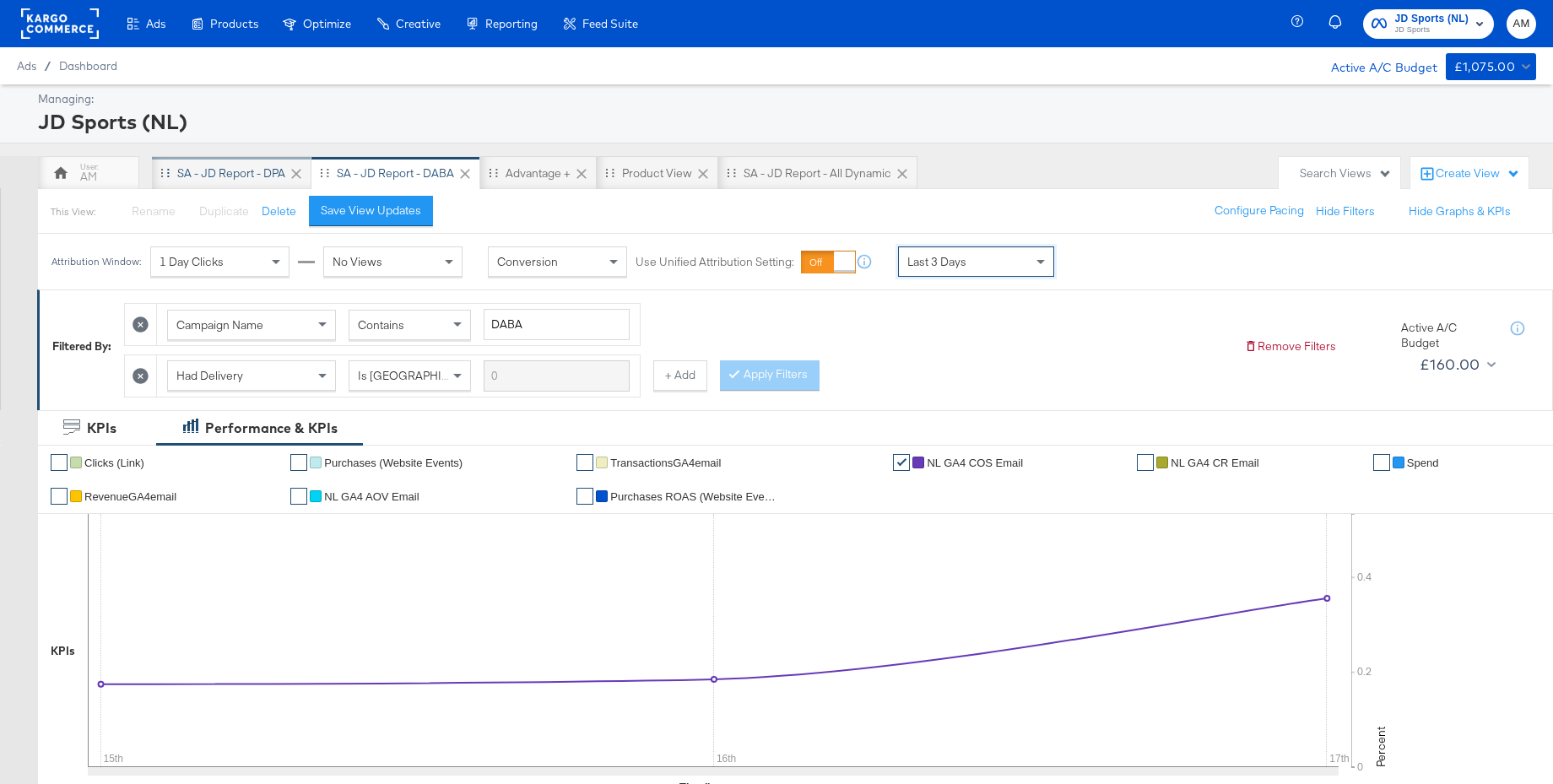
click at [240, 169] on div "SA - JD Report - DPA" at bounding box center [232, 173] width 108 height 16
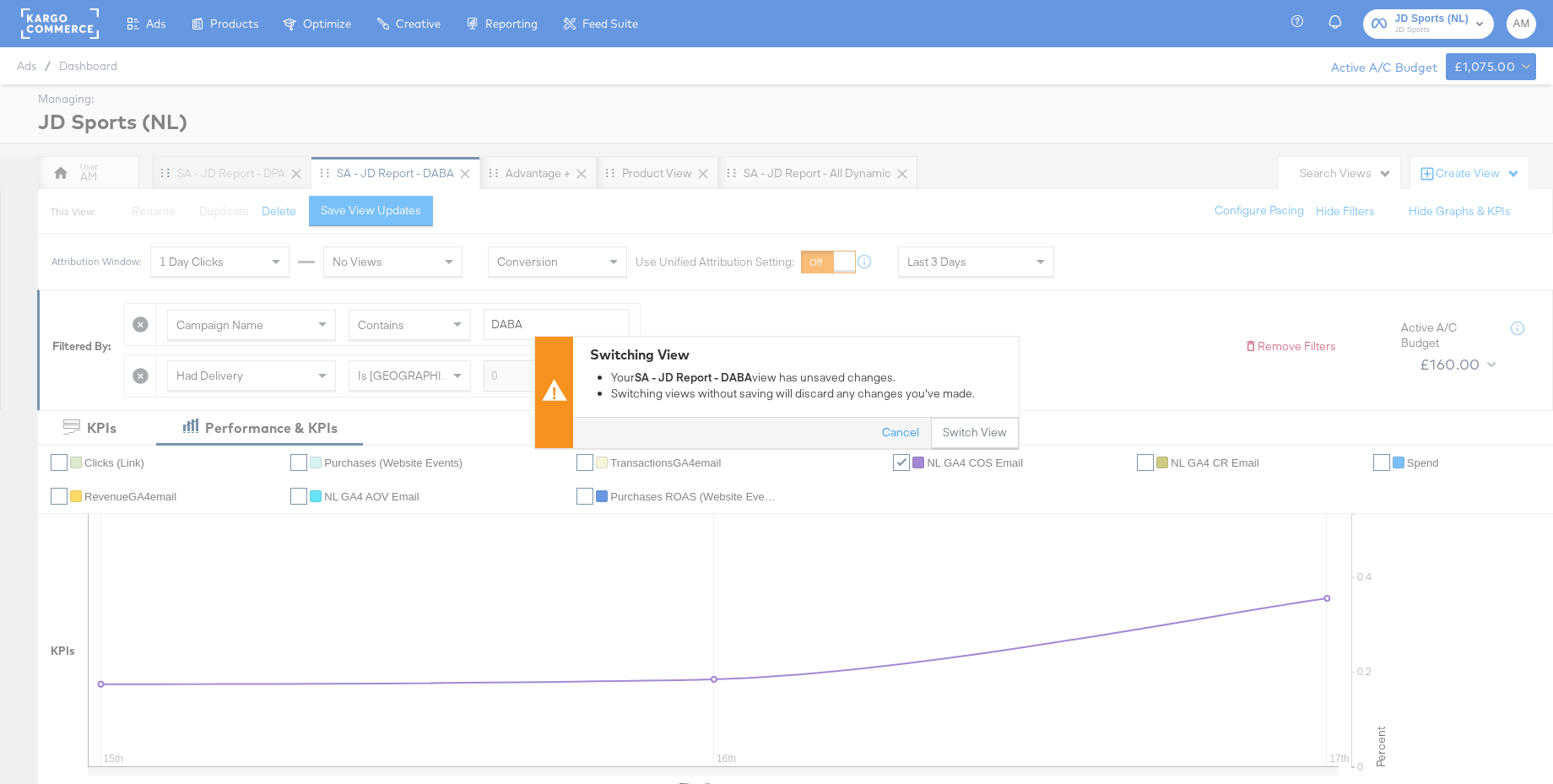
scroll to position [1, 0]
click at [962, 428] on button "Switch View" at bounding box center [974, 432] width 88 height 30
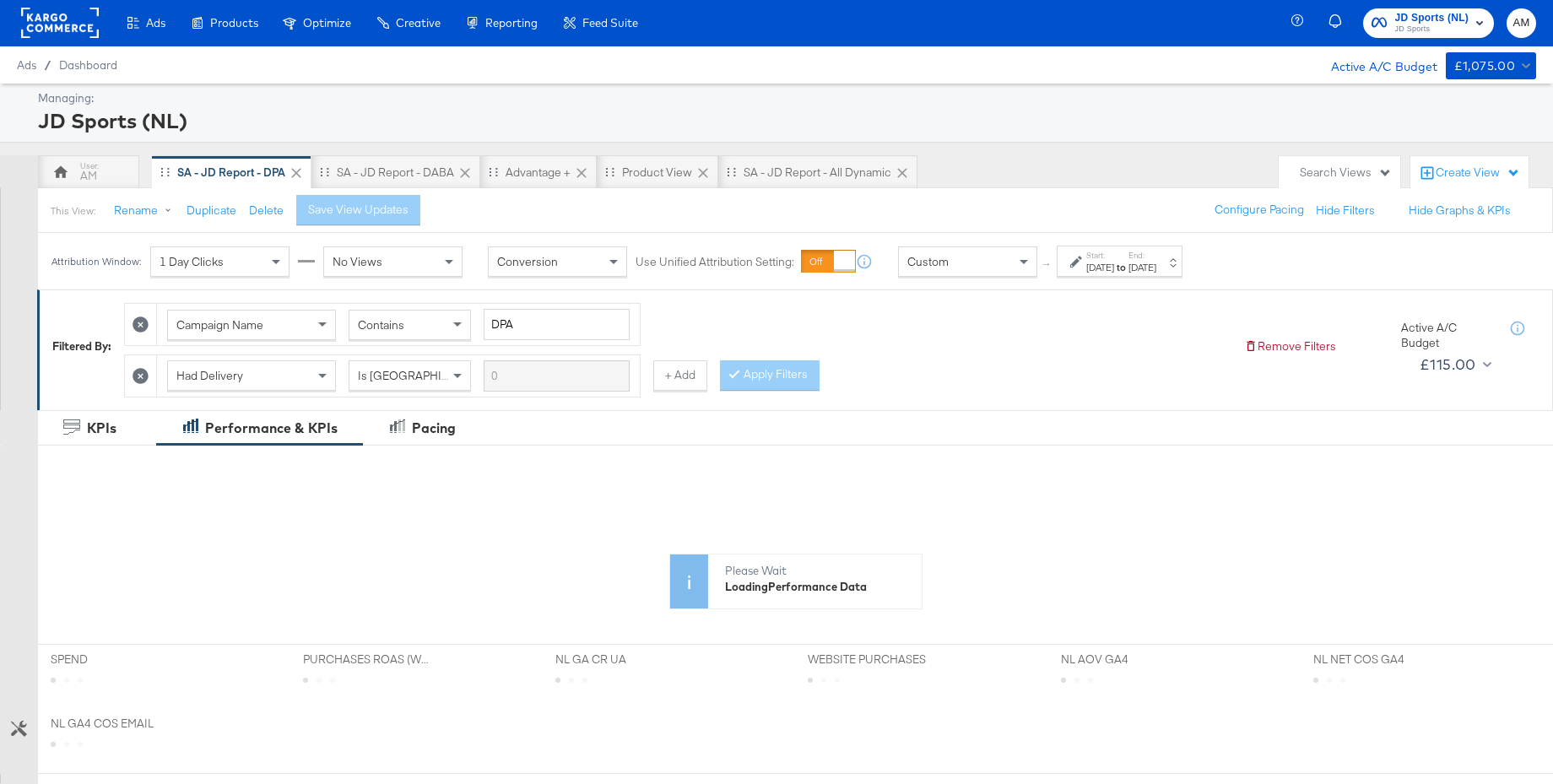
click at [1103, 265] on div "Aug 10th 2025" at bounding box center [1099, 267] width 28 height 13
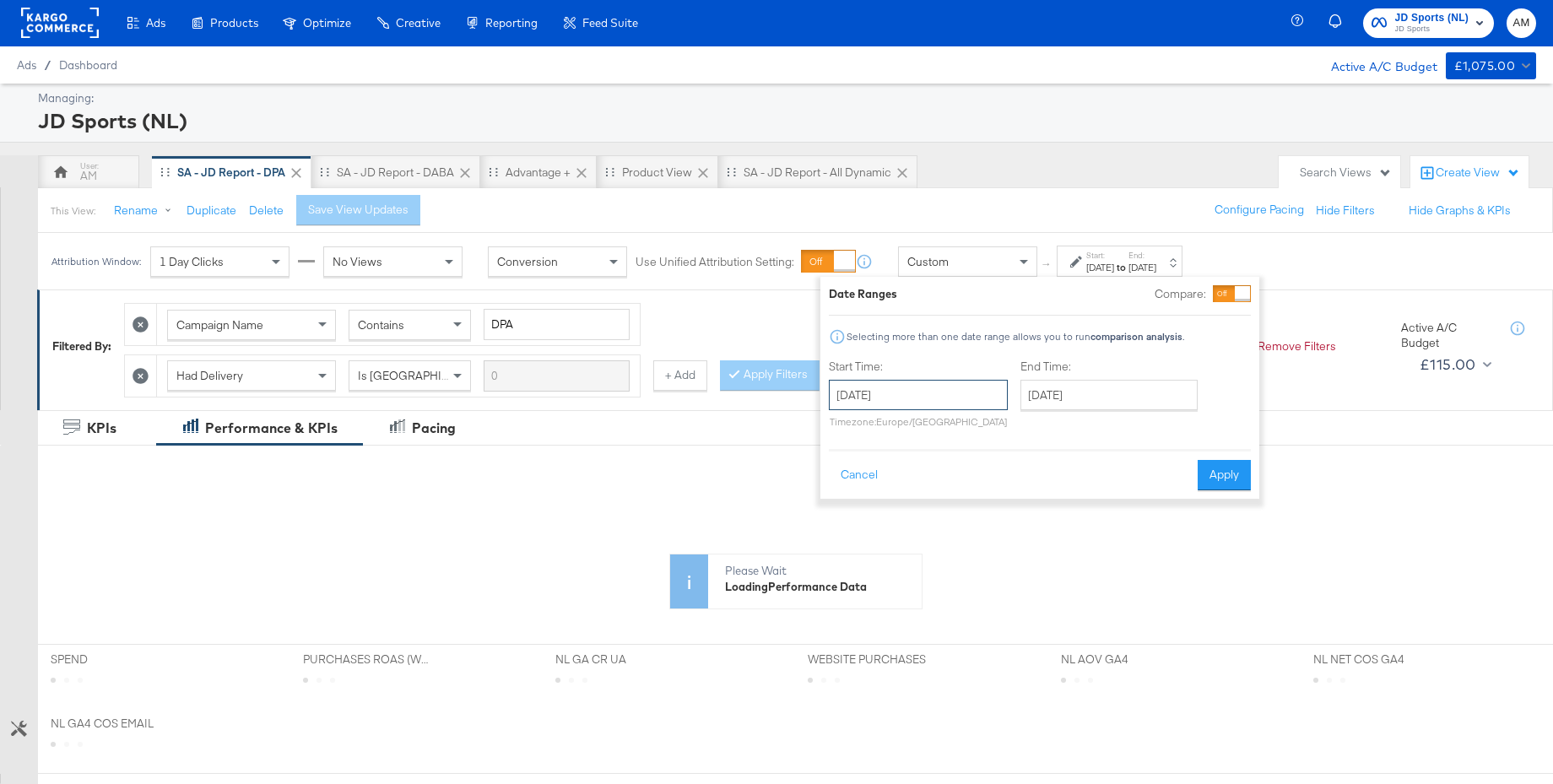
drag, startPoint x: 880, startPoint y: 390, endPoint x: 887, endPoint y: 433, distance: 43.6
click at [880, 390] on input "August 10th 2025" at bounding box center [917, 395] width 178 height 30
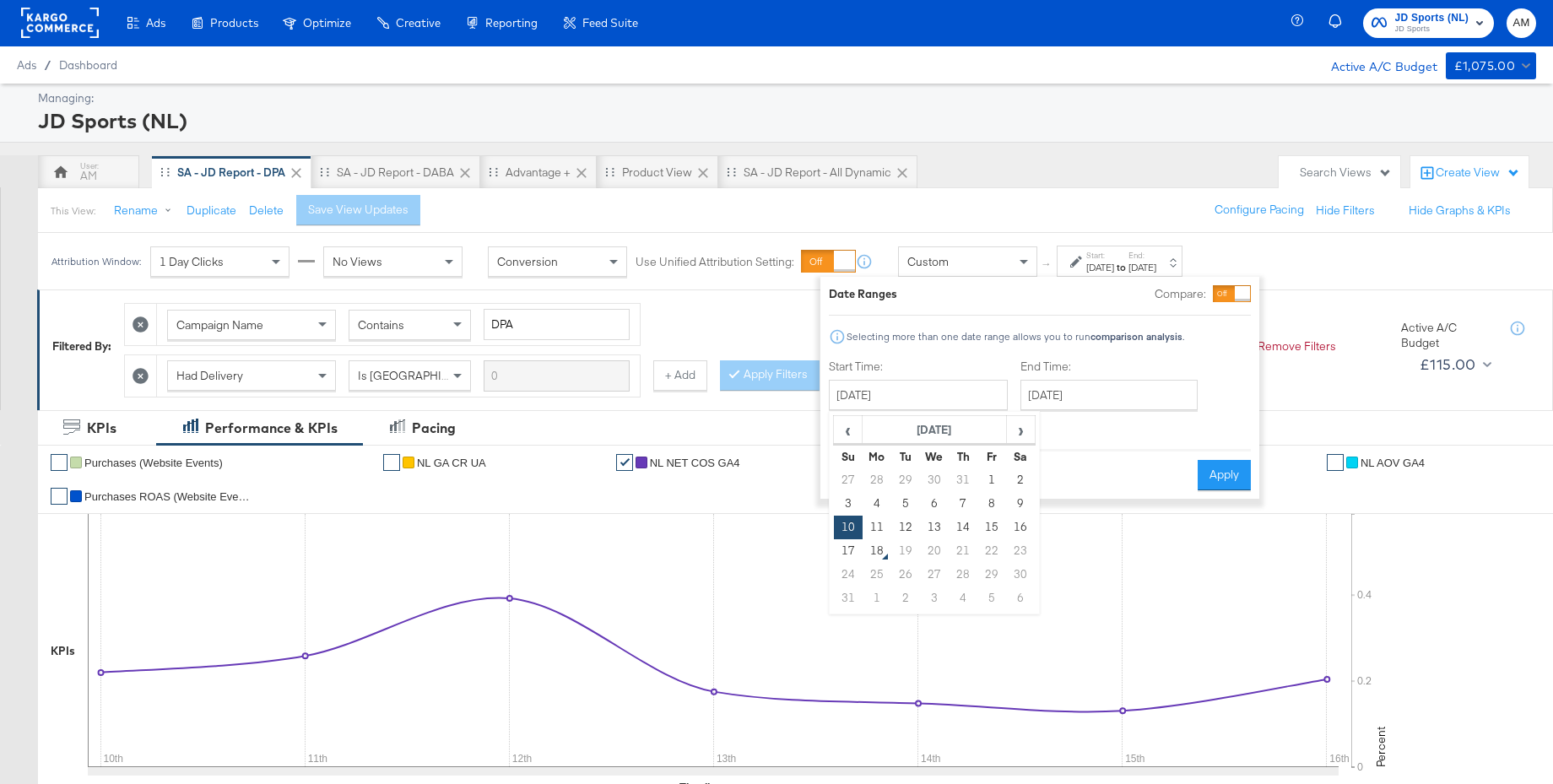
click at [844, 548] on td "17" at bounding box center [848, 550] width 28 height 24
type input "August 17th 2025"
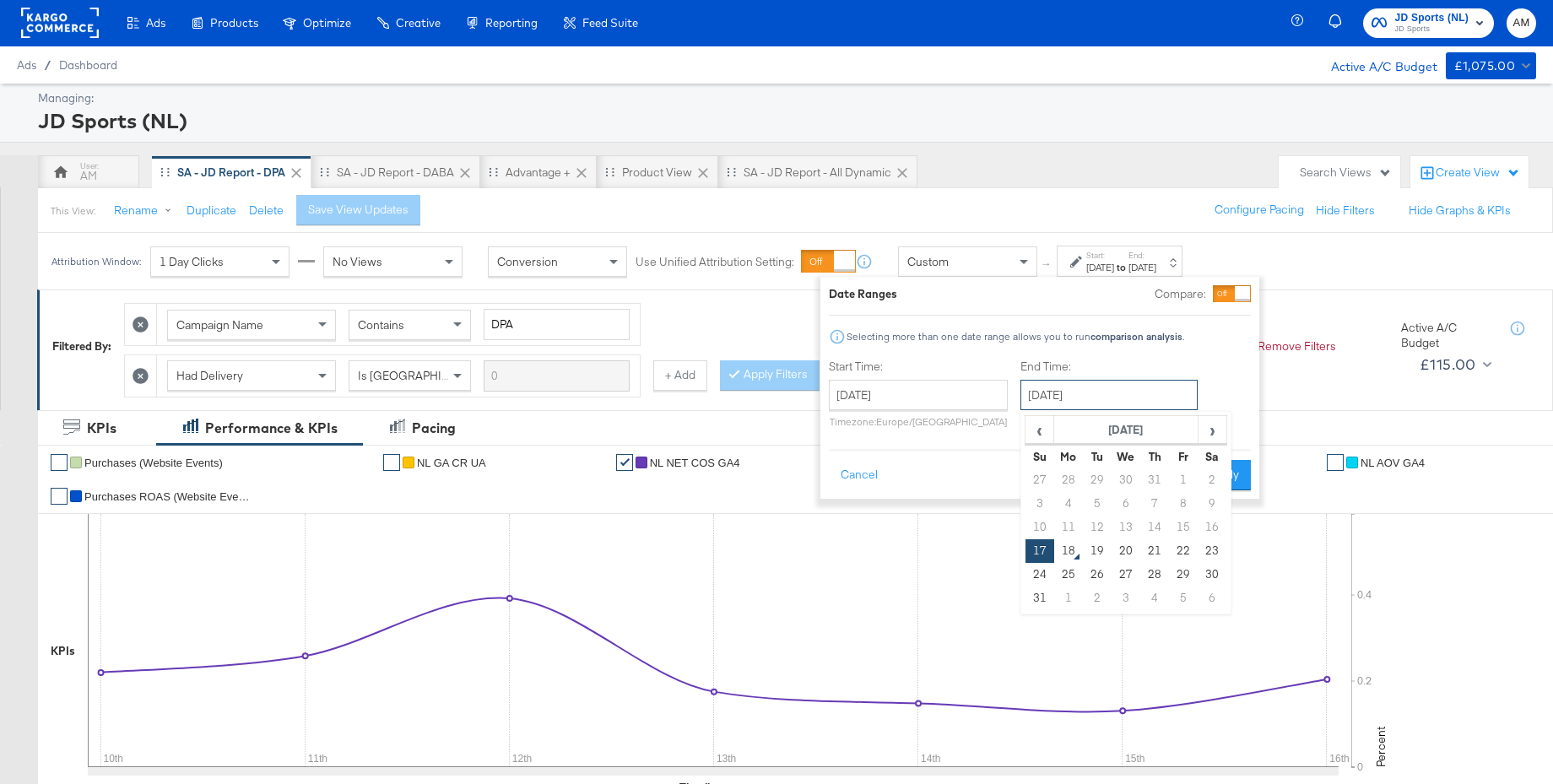
click at [1077, 380] on input "August 17th 2025" at bounding box center [1109, 395] width 178 height 30
drag, startPoint x: 1212, startPoint y: 549, endPoint x: 1212, endPoint y: 535, distance: 14.0
click at [1211, 545] on td "23" at bounding box center [1211, 550] width 28 height 24
type input "August 23rd 2025"
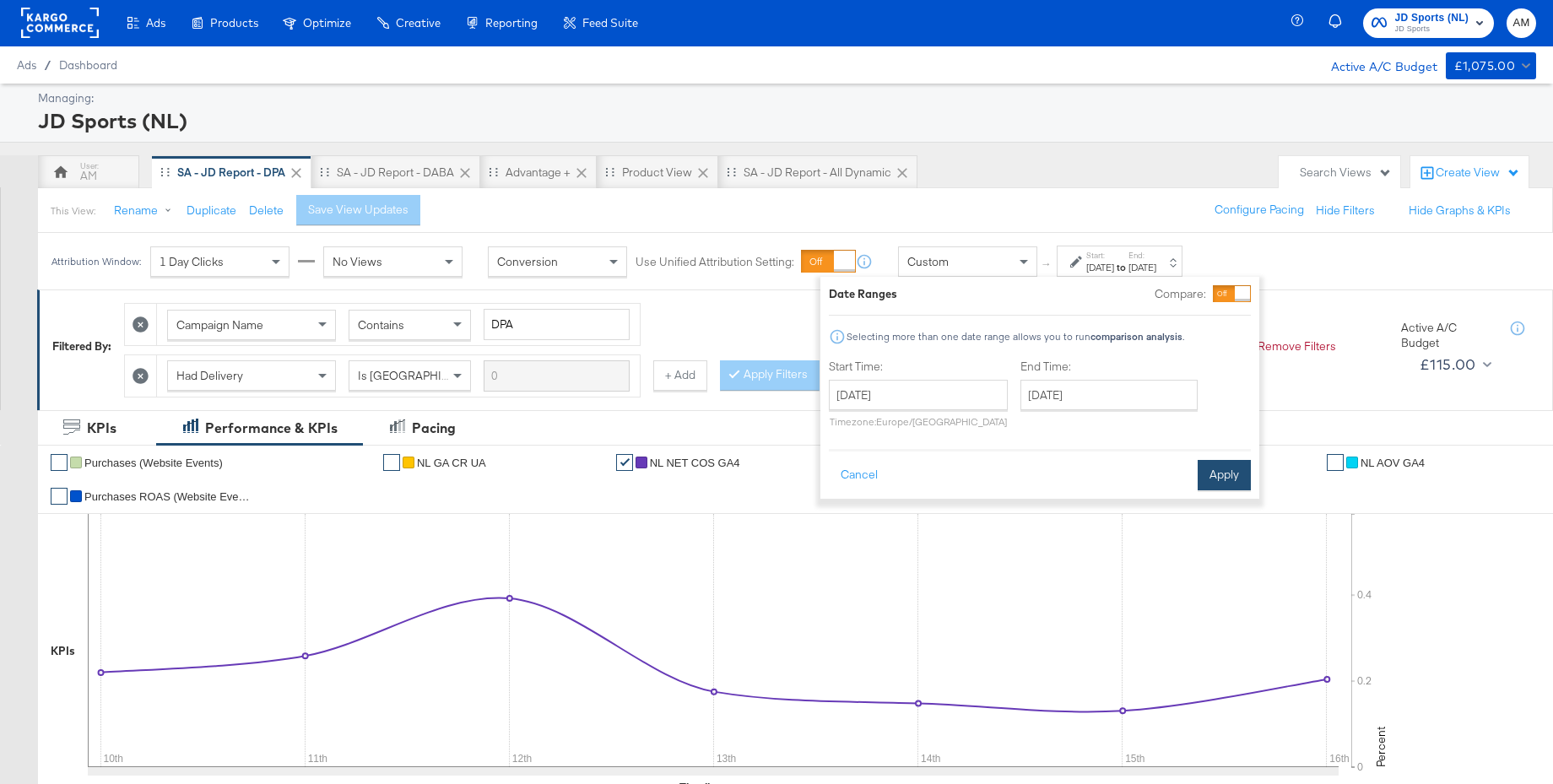
click at [1214, 478] on button "Apply" at bounding box center [1224, 475] width 53 height 30
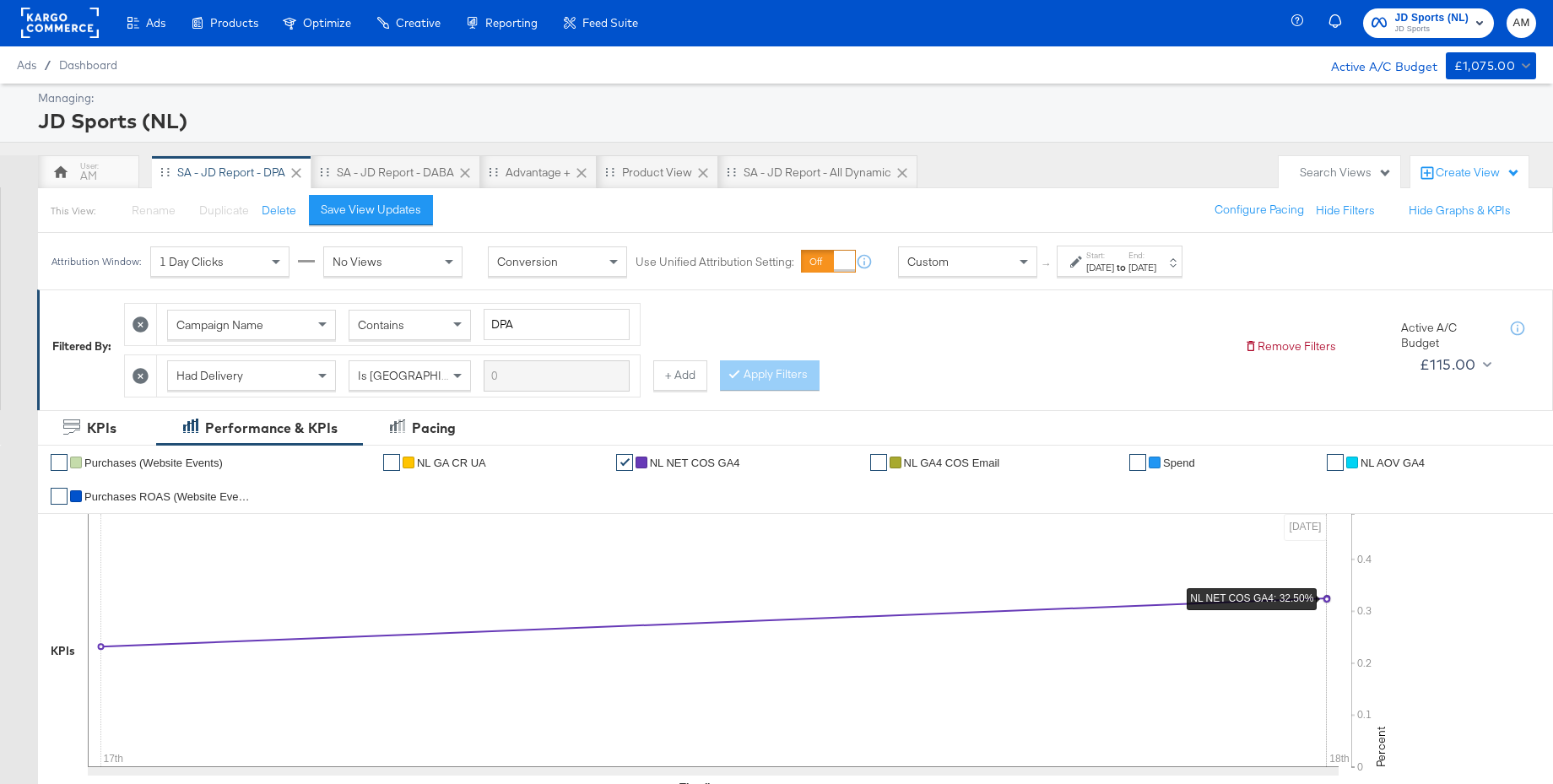
scroll to position [4, 0]
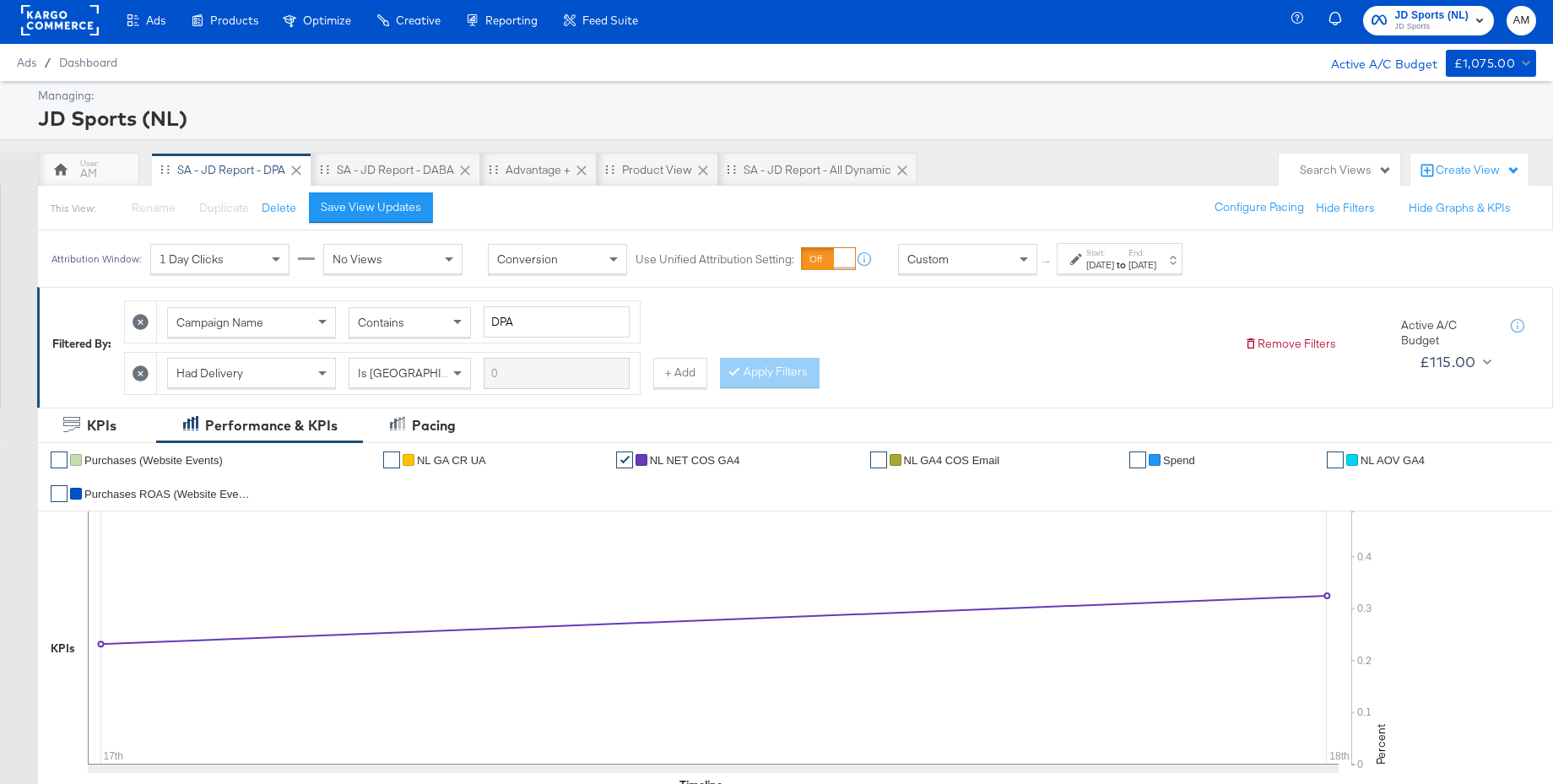
click at [408, 214] on button "Save View Updates" at bounding box center [371, 208] width 124 height 30
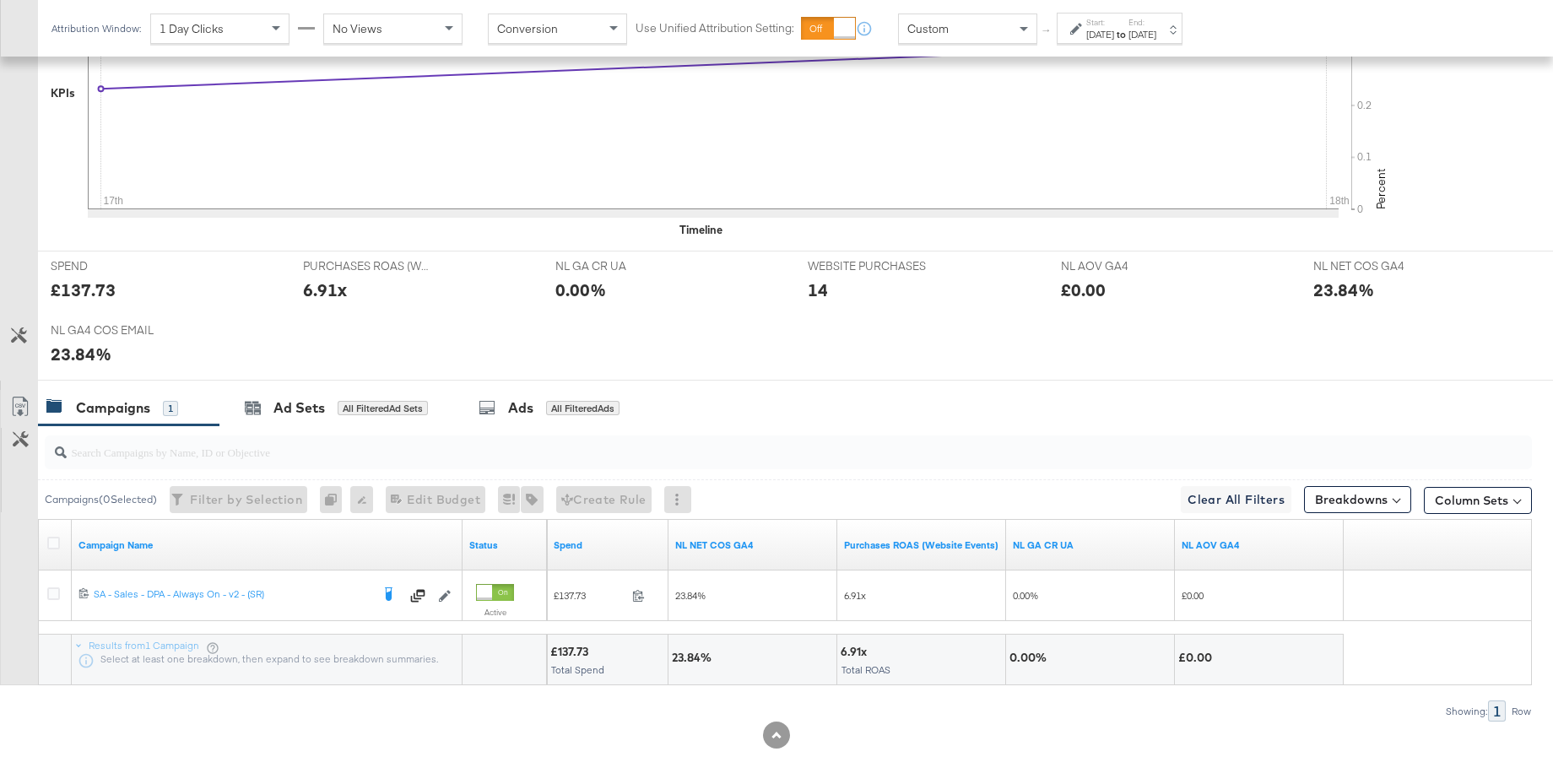
scroll to position [559, 0]
click at [52, 542] on icon at bounding box center [53, 542] width 12 height 12
click at [0, 0] on input "checkbox" at bounding box center [0, 0] width 0 height 0
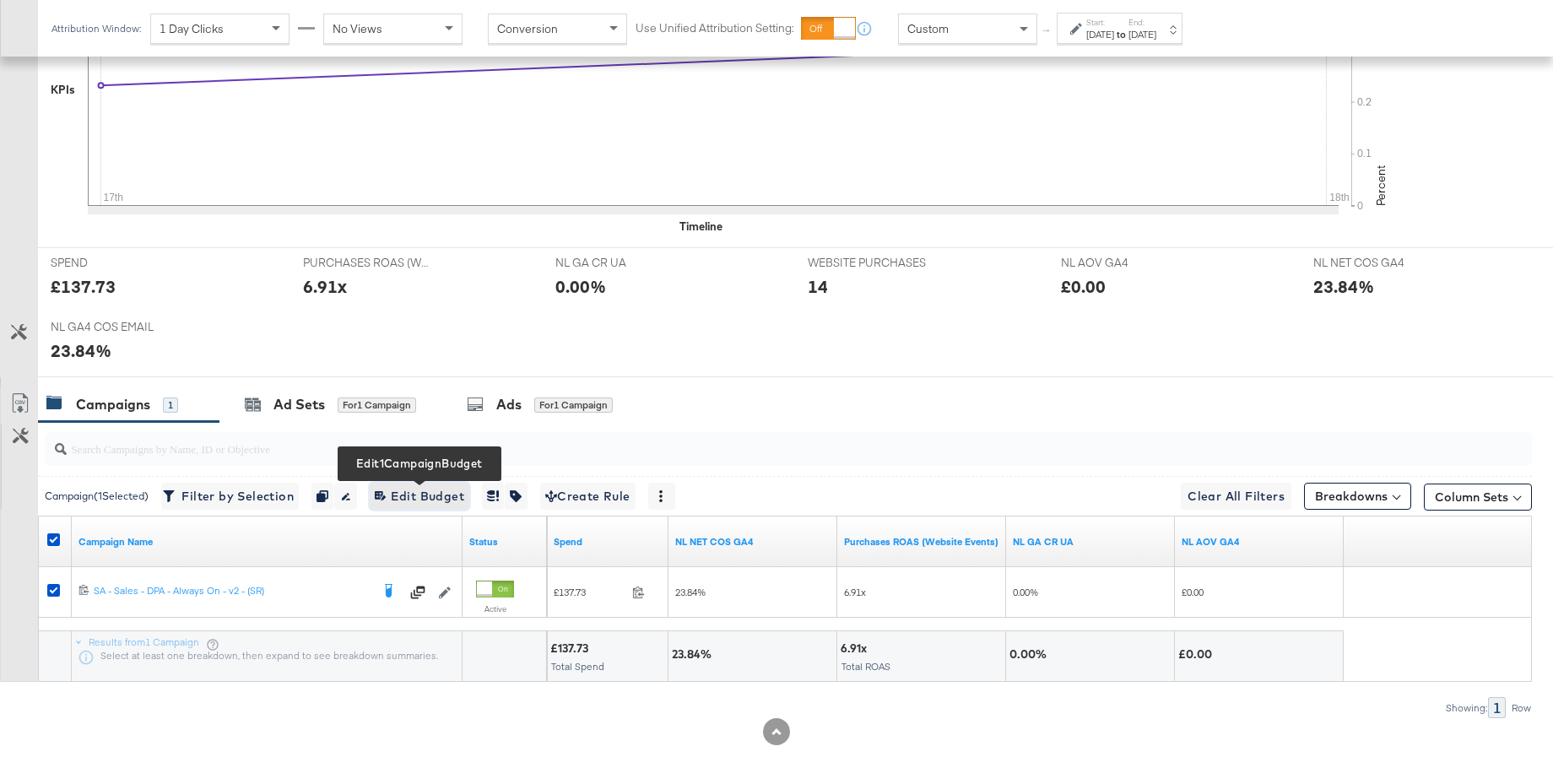
click at [421, 491] on span "Edit 1 Campaign Budget Edit Budget" at bounding box center [419, 496] width 90 height 21
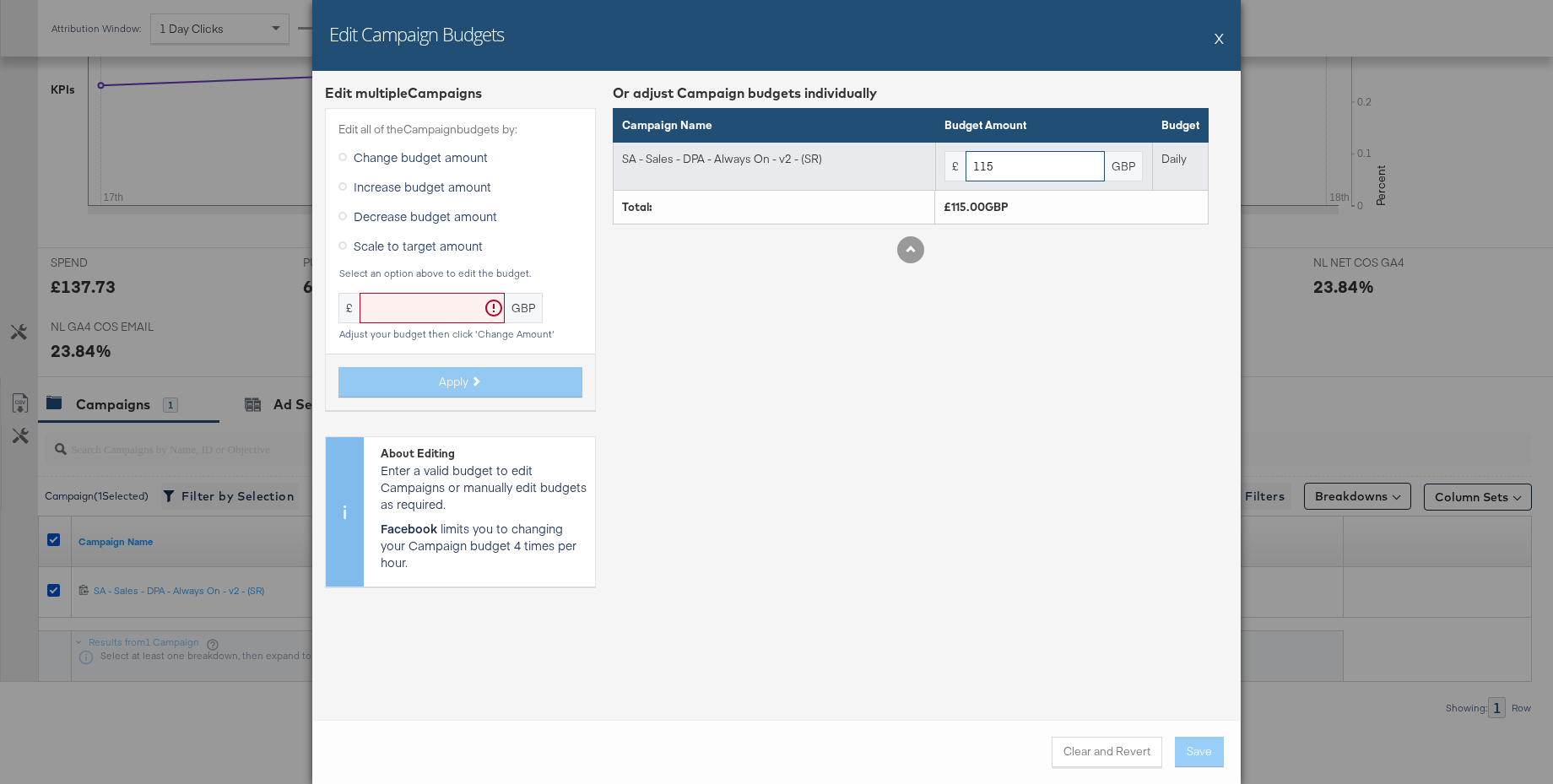
drag, startPoint x: 968, startPoint y: 170, endPoint x: 939, endPoint y: 170, distance: 29.0
click at [939, 170] on td "£ 115 GBP" at bounding box center [1044, 166] width 217 height 49
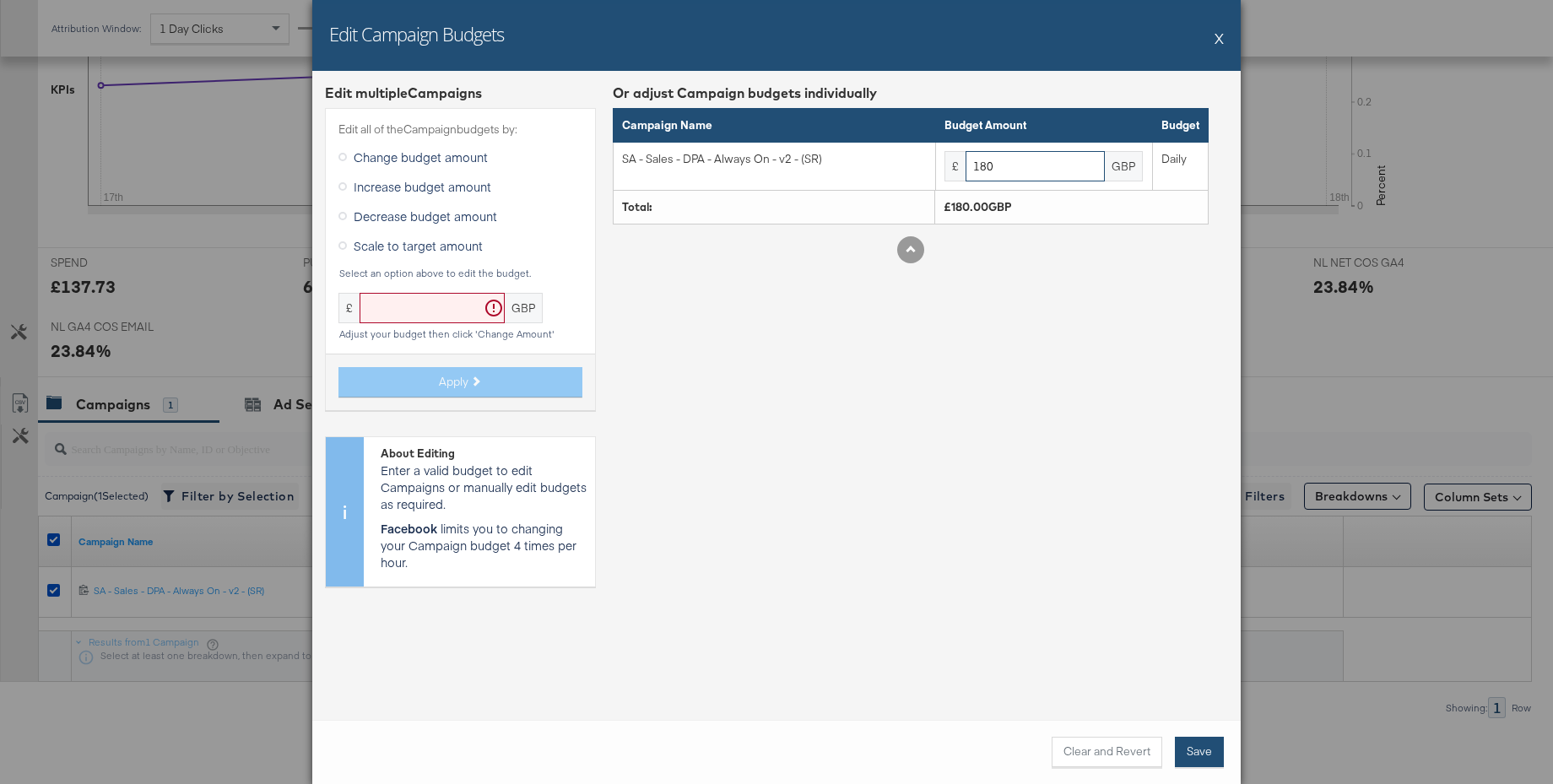
type input "180"
click at [1192, 756] on button "Save" at bounding box center [1199, 752] width 49 height 30
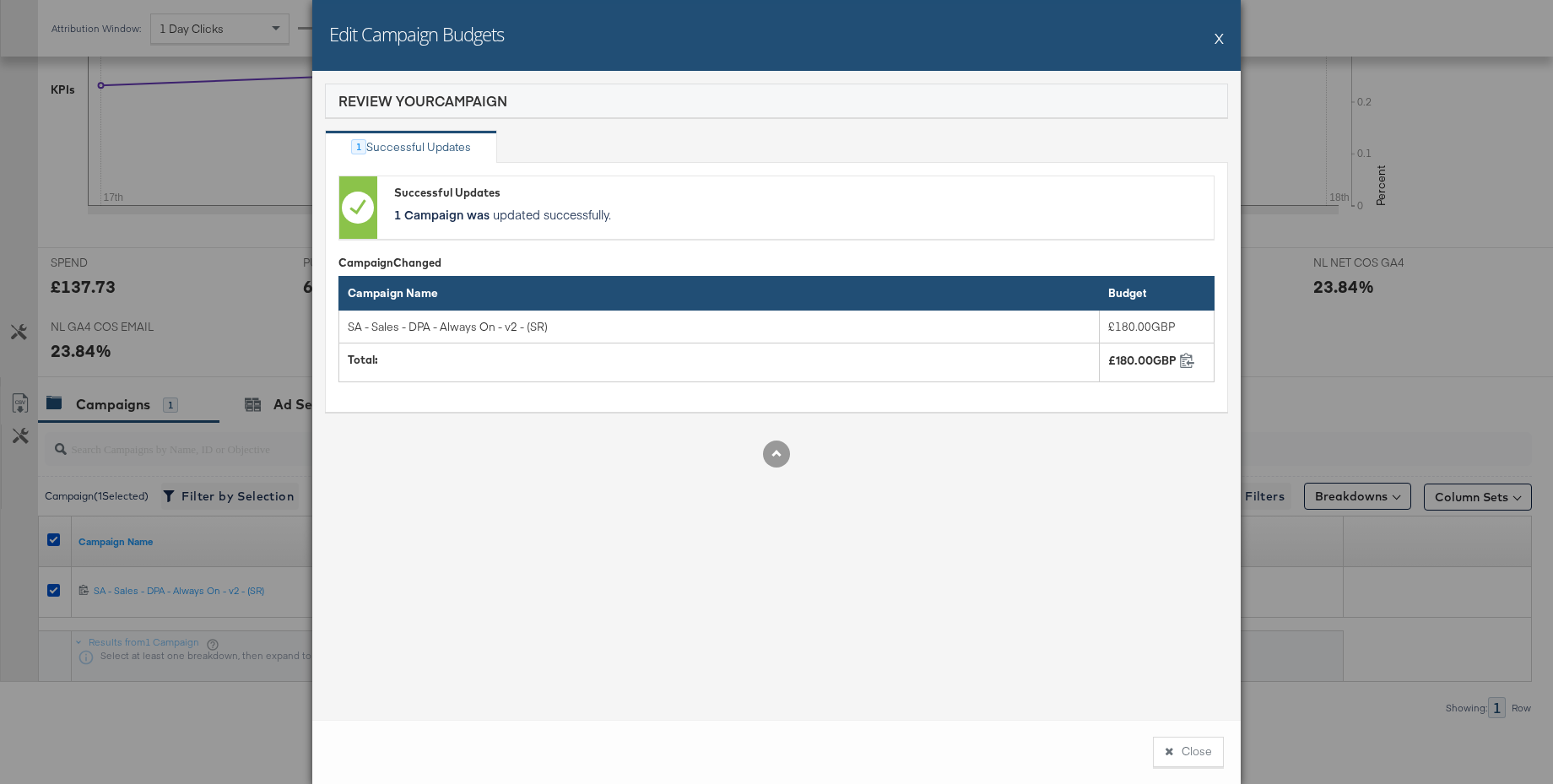
click at [1192, 756] on button "Close" at bounding box center [1188, 752] width 71 height 30
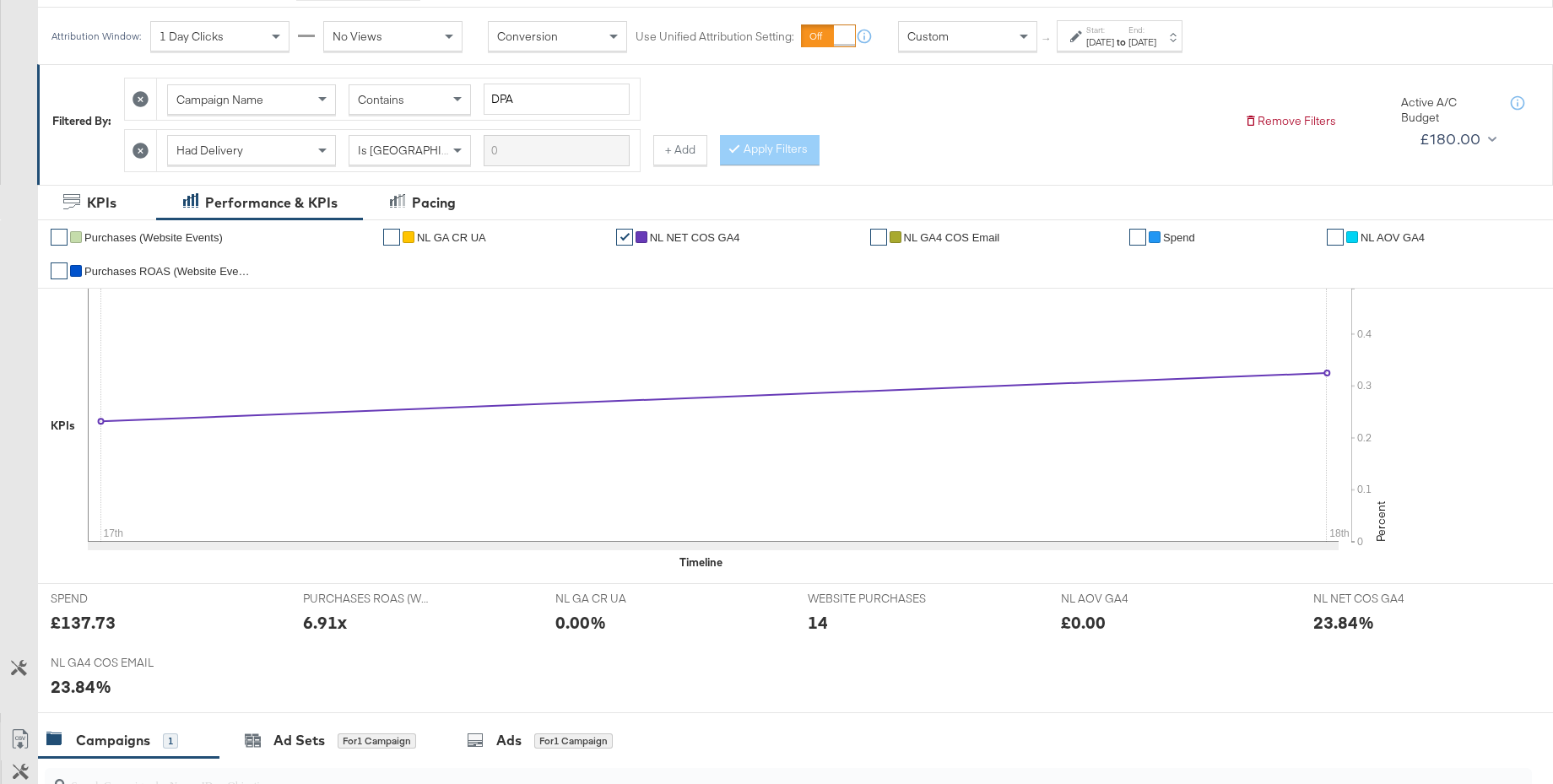
scroll to position [0, 0]
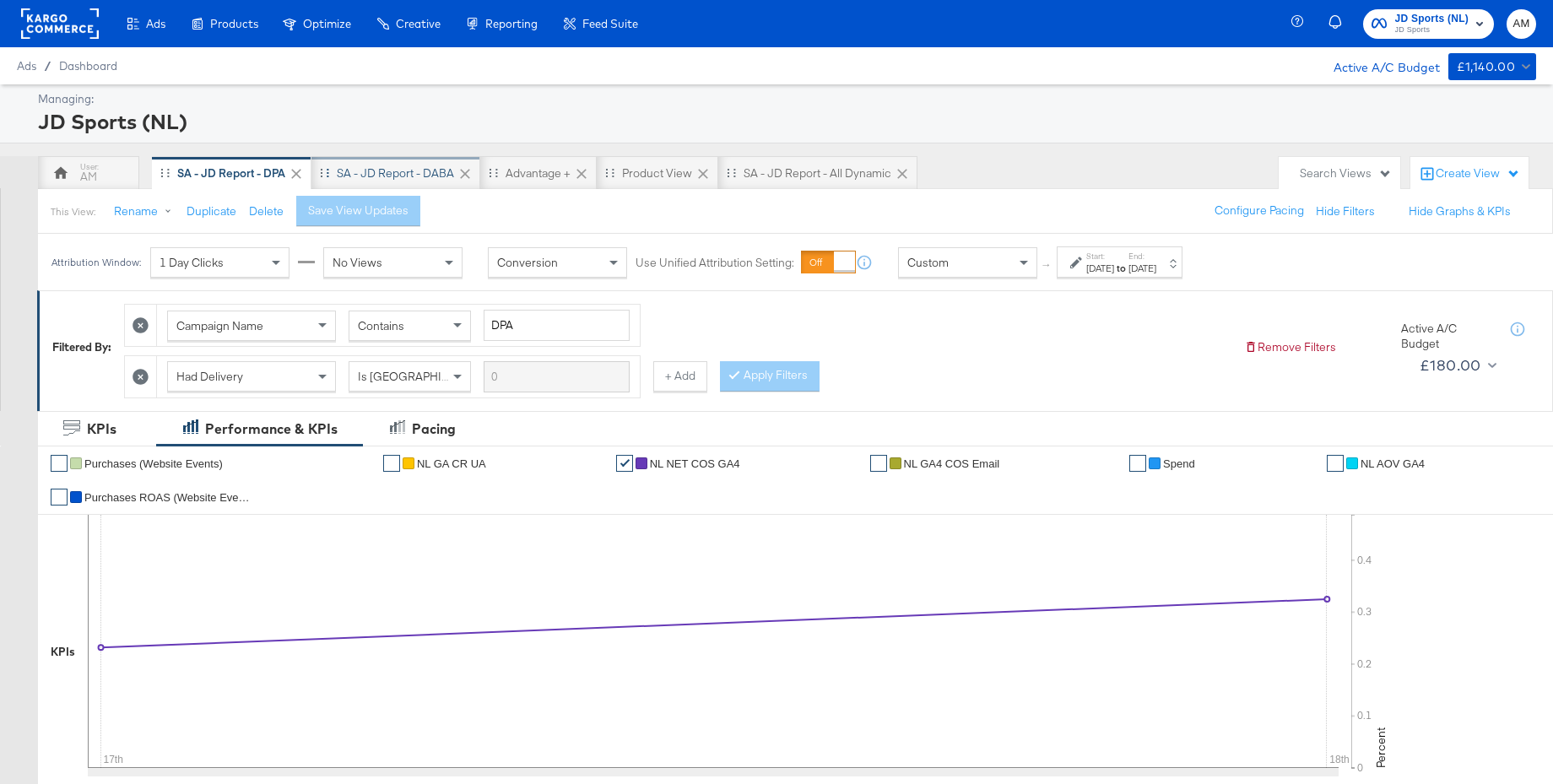
click at [385, 172] on div "SA - JD Report - DABA" at bounding box center [395, 173] width 117 height 16
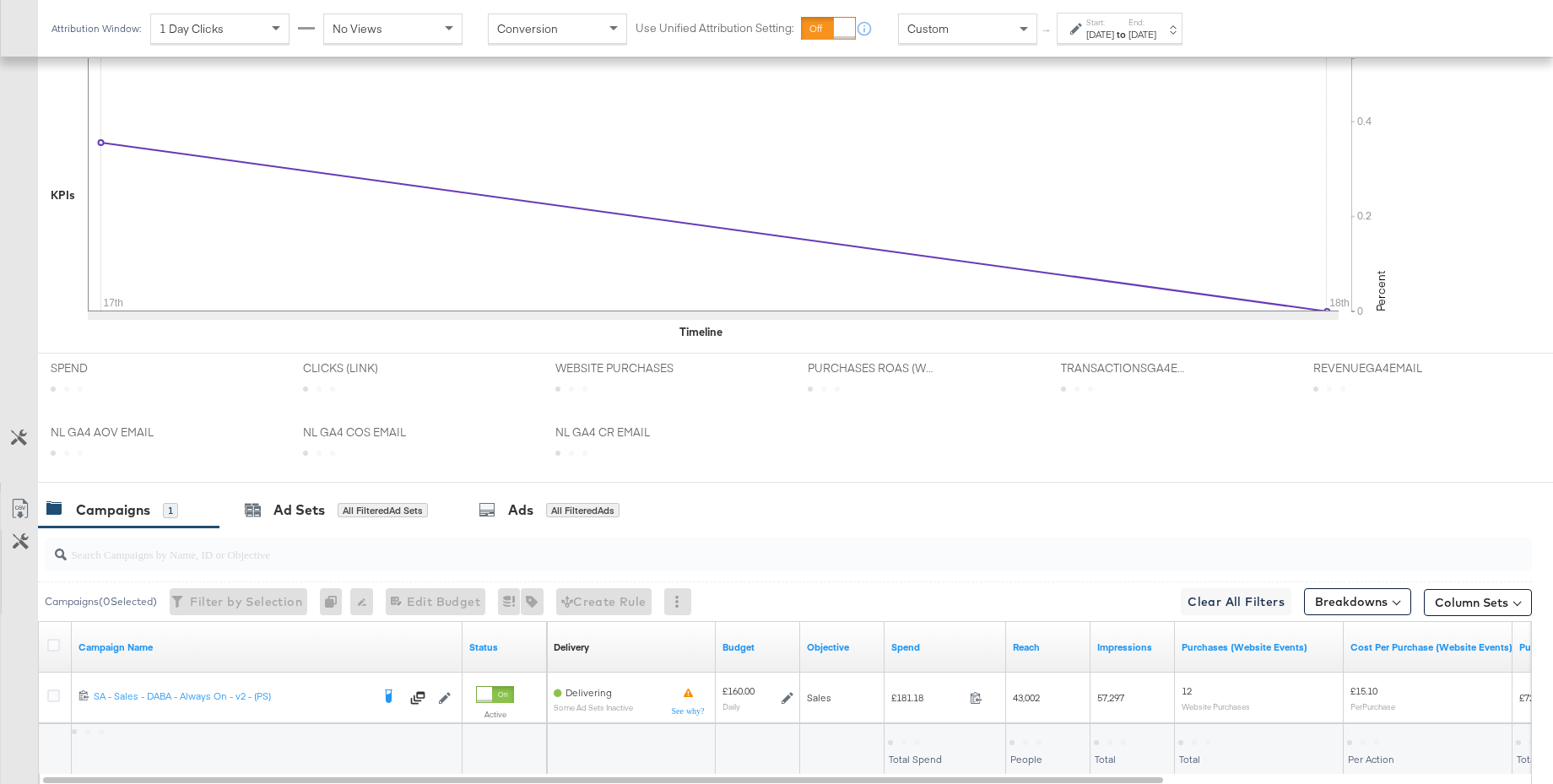
scroll to position [570, 0]
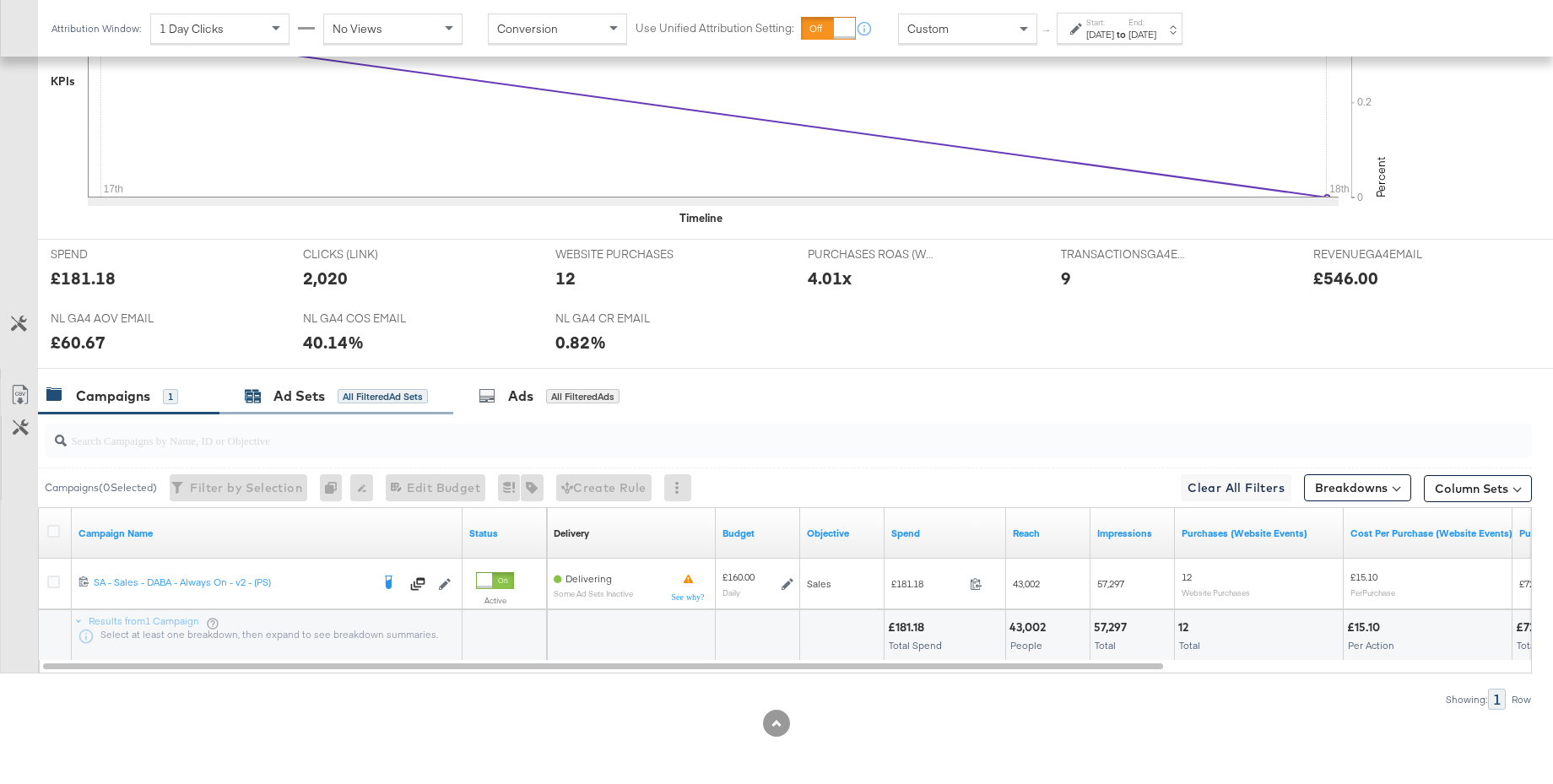
click at [292, 392] on div "Ad Sets" at bounding box center [299, 396] width 52 height 20
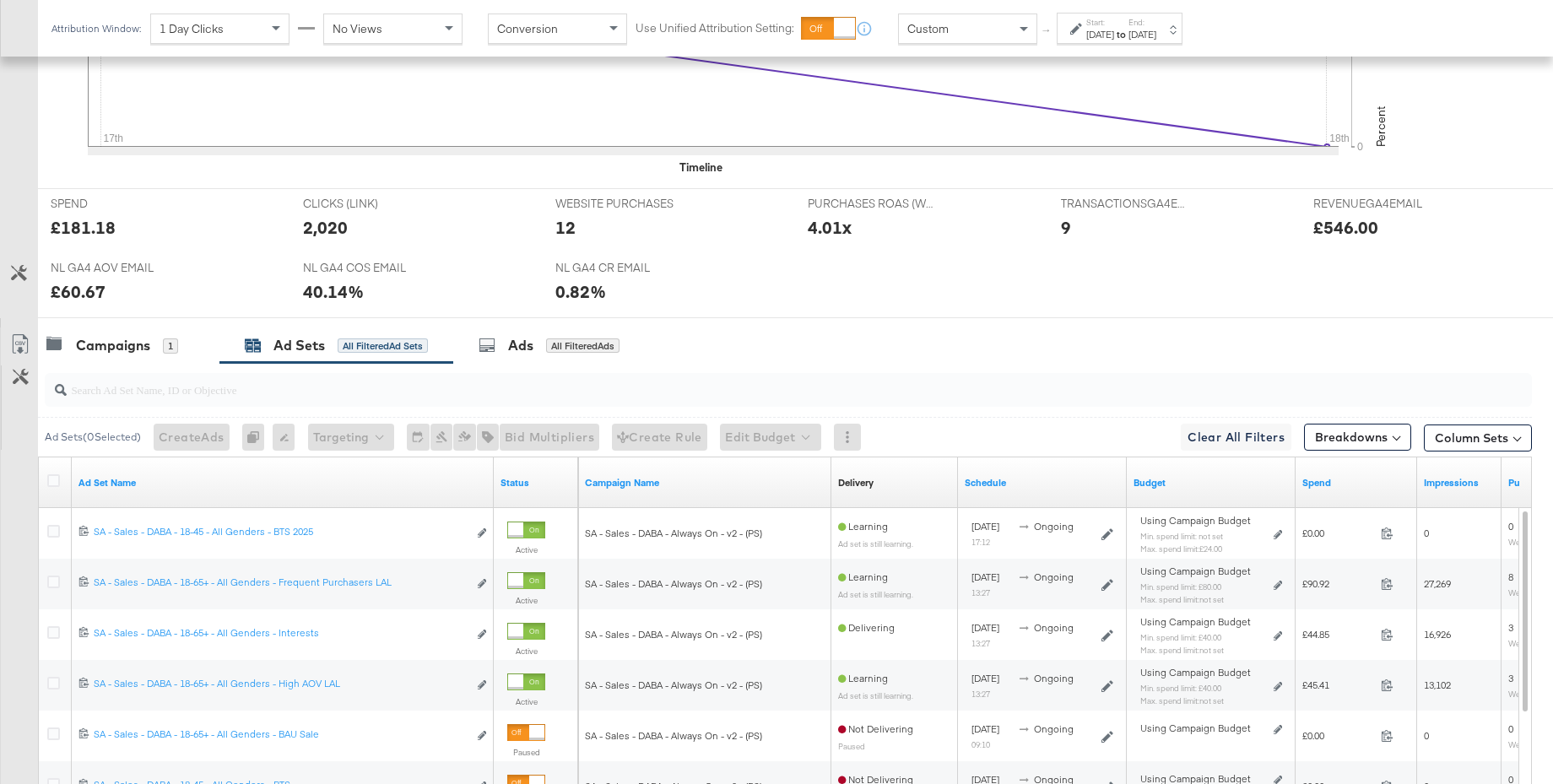
scroll to position [850, 0]
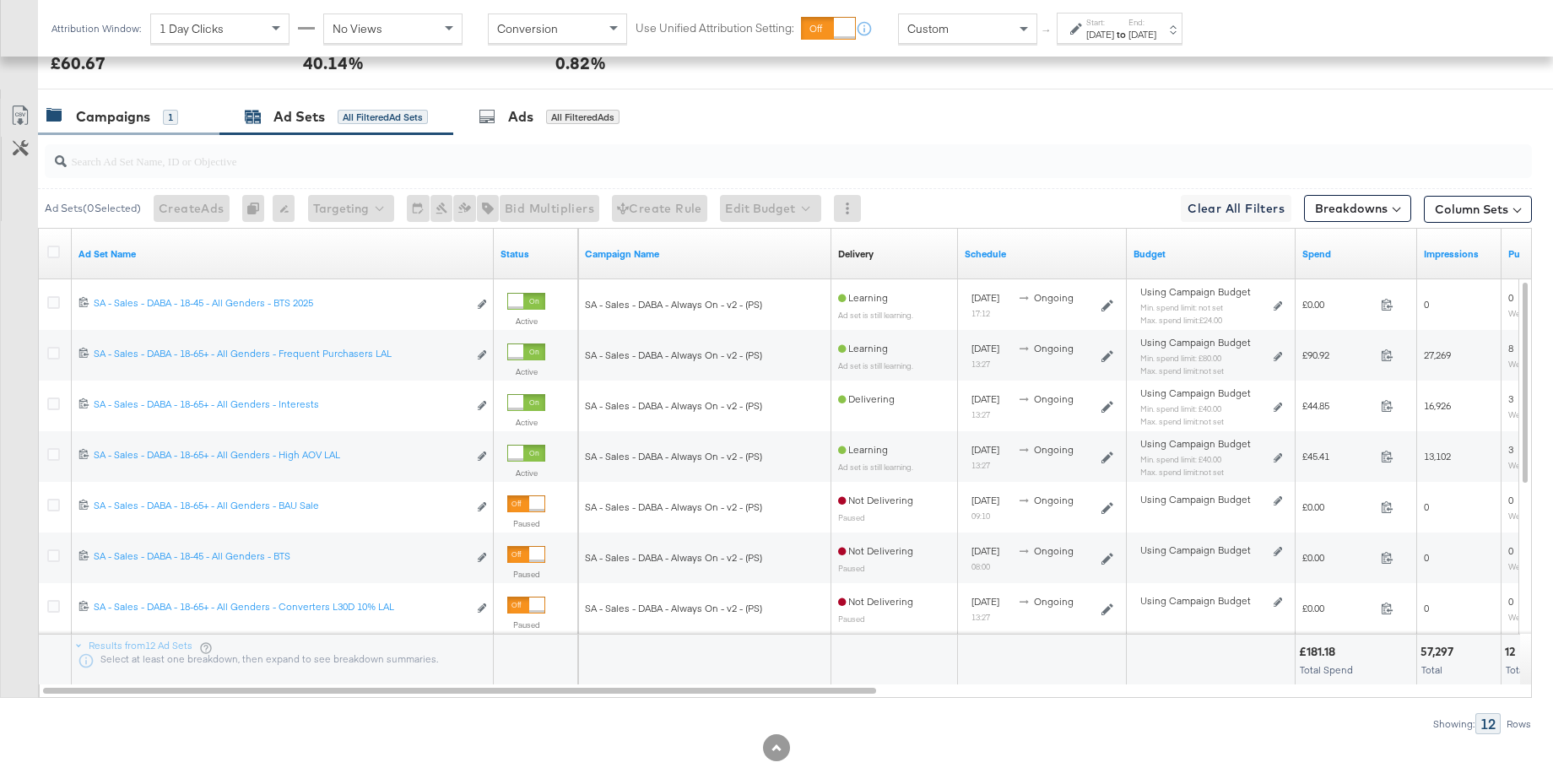
click at [130, 118] on div "Campaigns" at bounding box center [114, 117] width 75 height 20
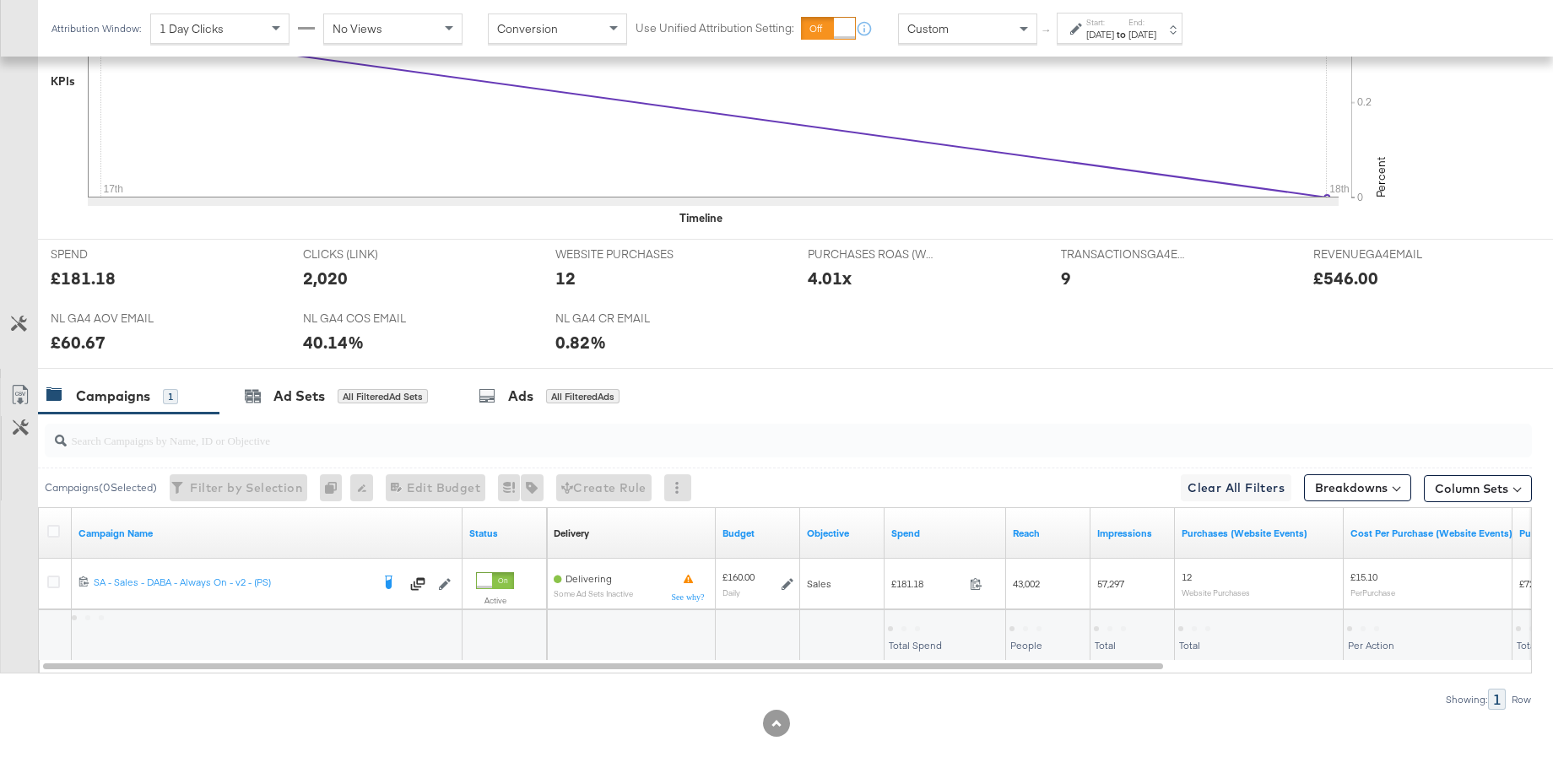
scroll to position [570, 0]
click at [297, 390] on div "Ad Sets" at bounding box center [299, 396] width 52 height 20
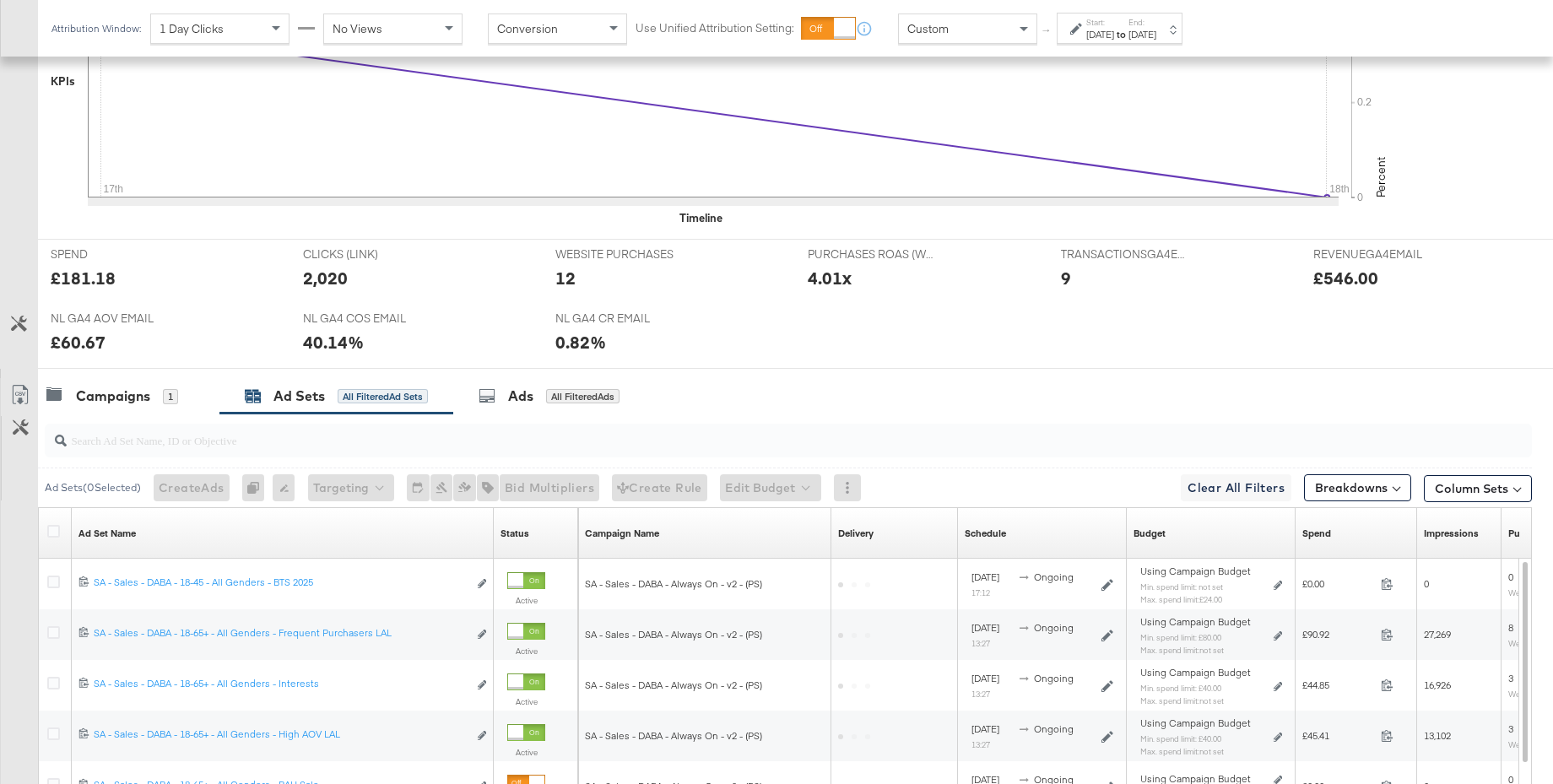
scroll to position [850, 0]
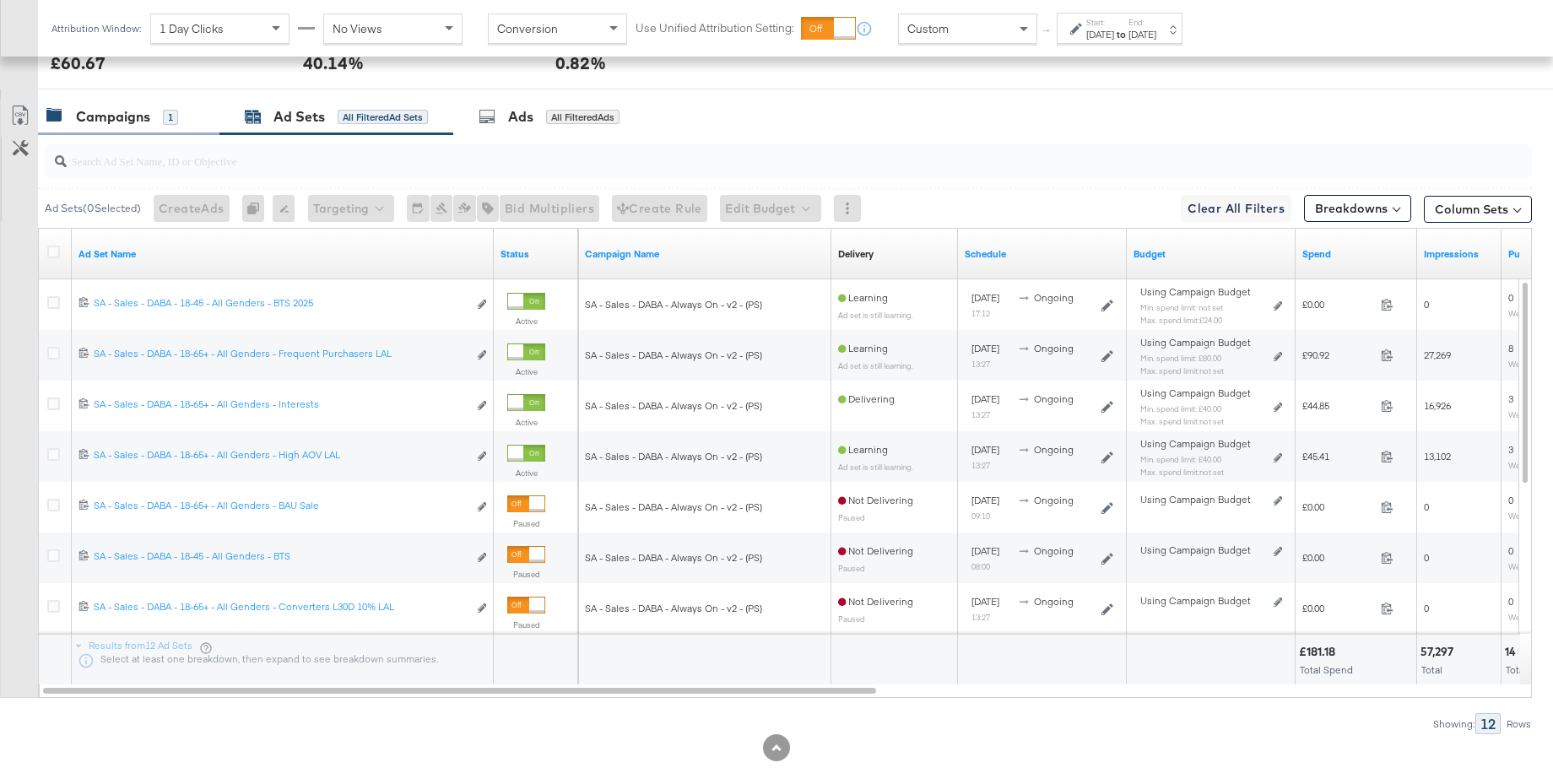
click at [91, 120] on div "Campaigns" at bounding box center [114, 117] width 75 height 20
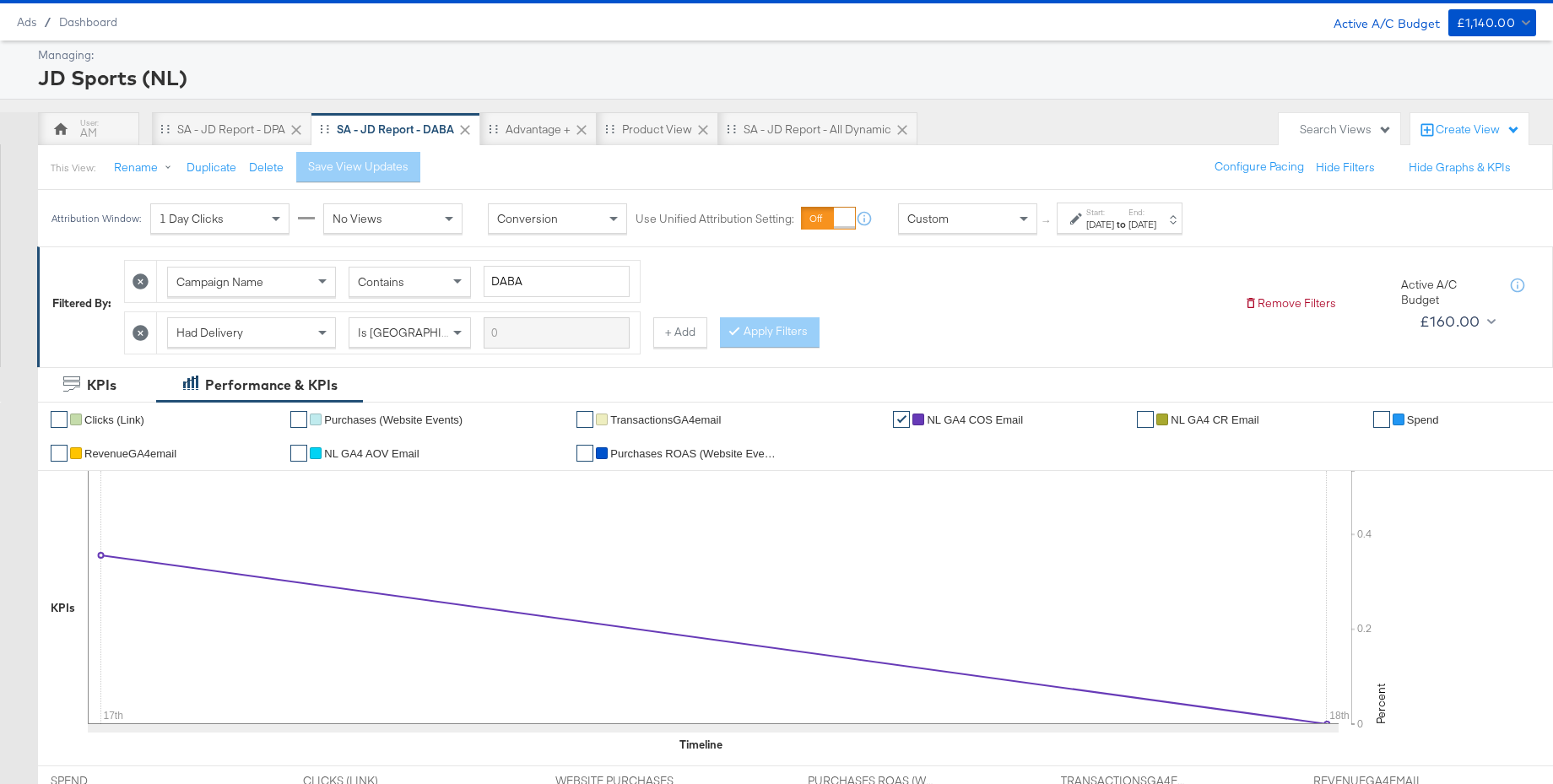
scroll to position [165, 0]
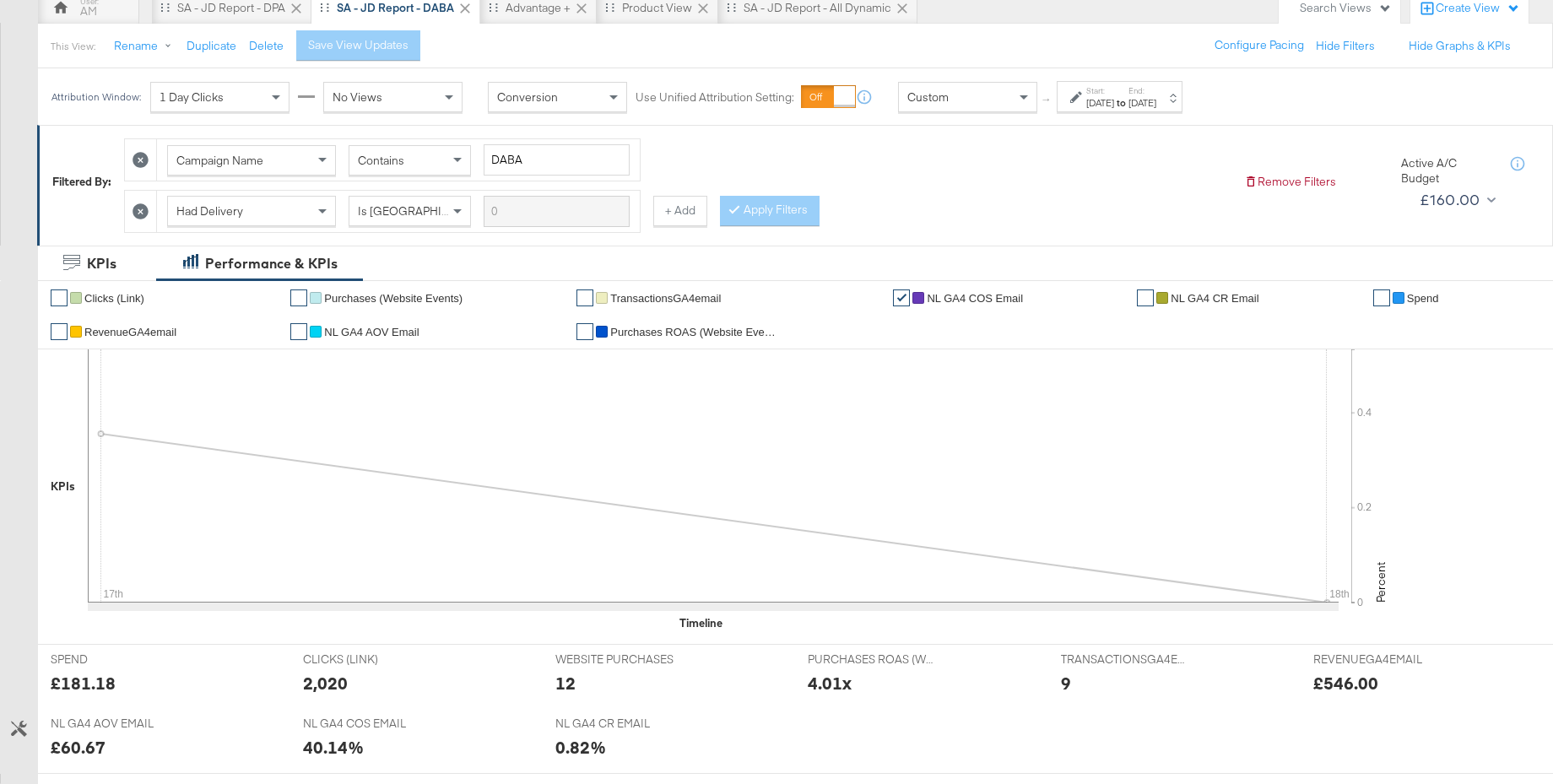
click at [1410, 298] on span "Spend" at bounding box center [1422, 298] width 32 height 12
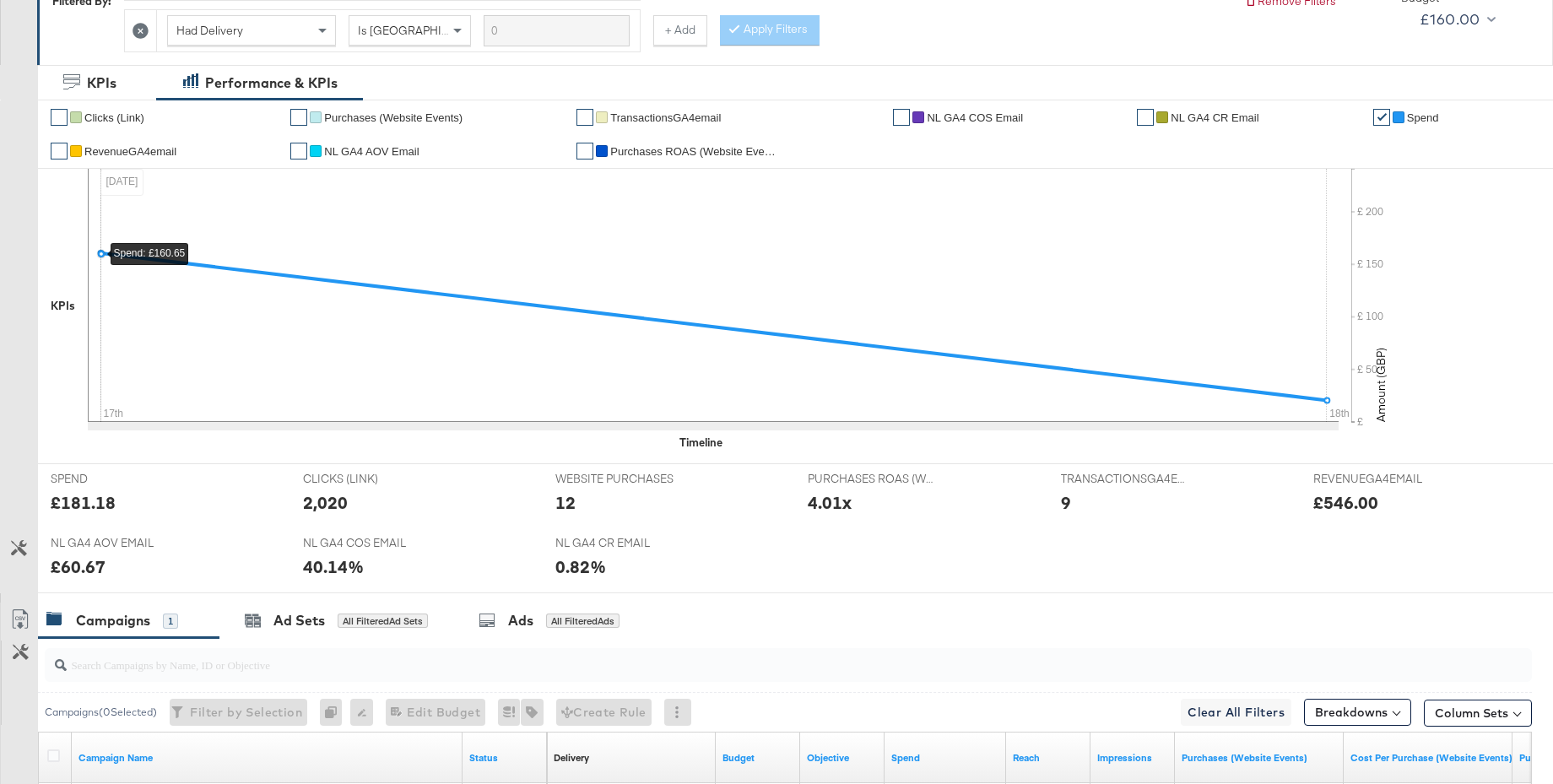
scroll to position [570, 0]
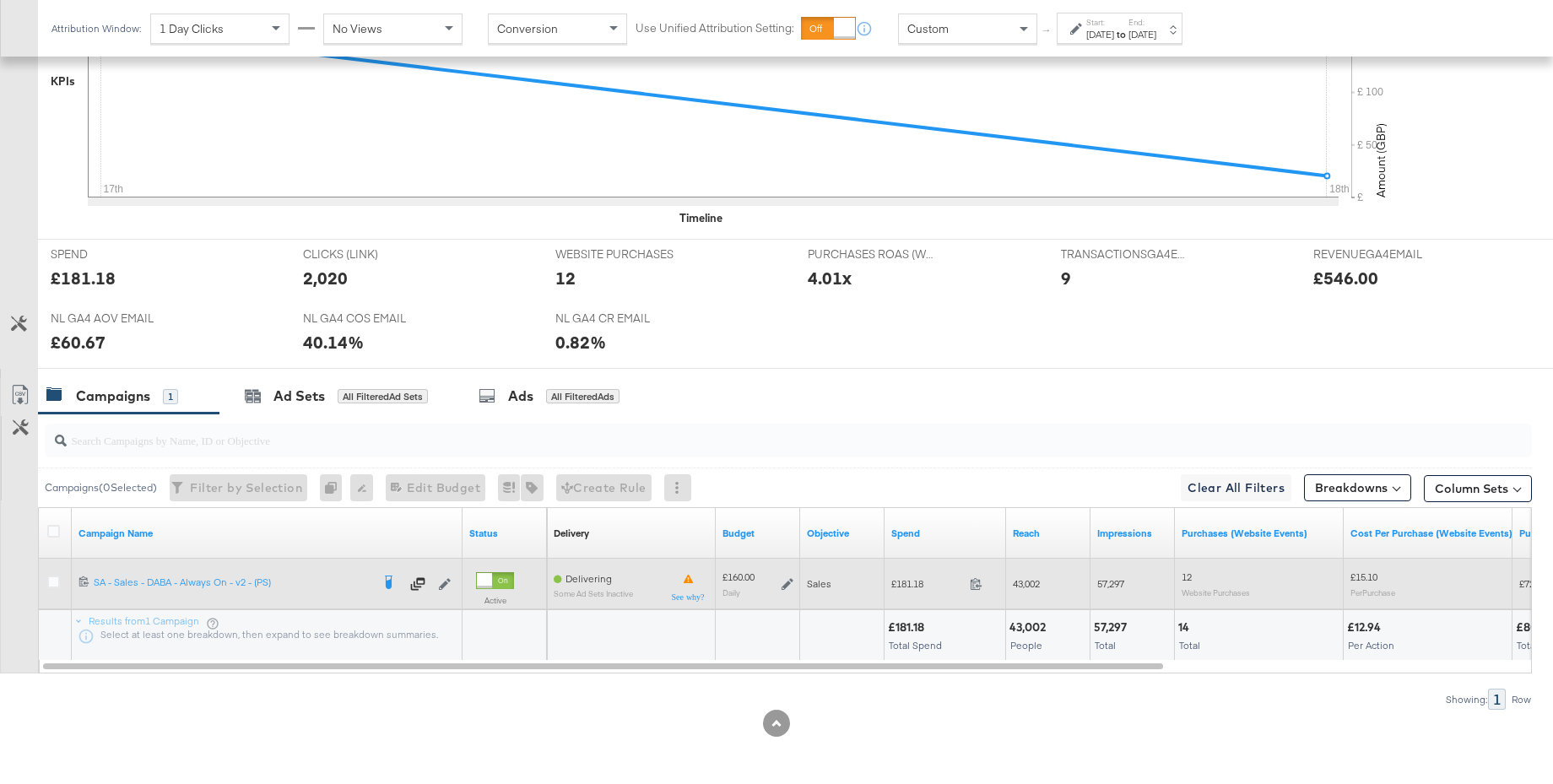
click at [788, 582] on icon at bounding box center [787, 583] width 12 height 12
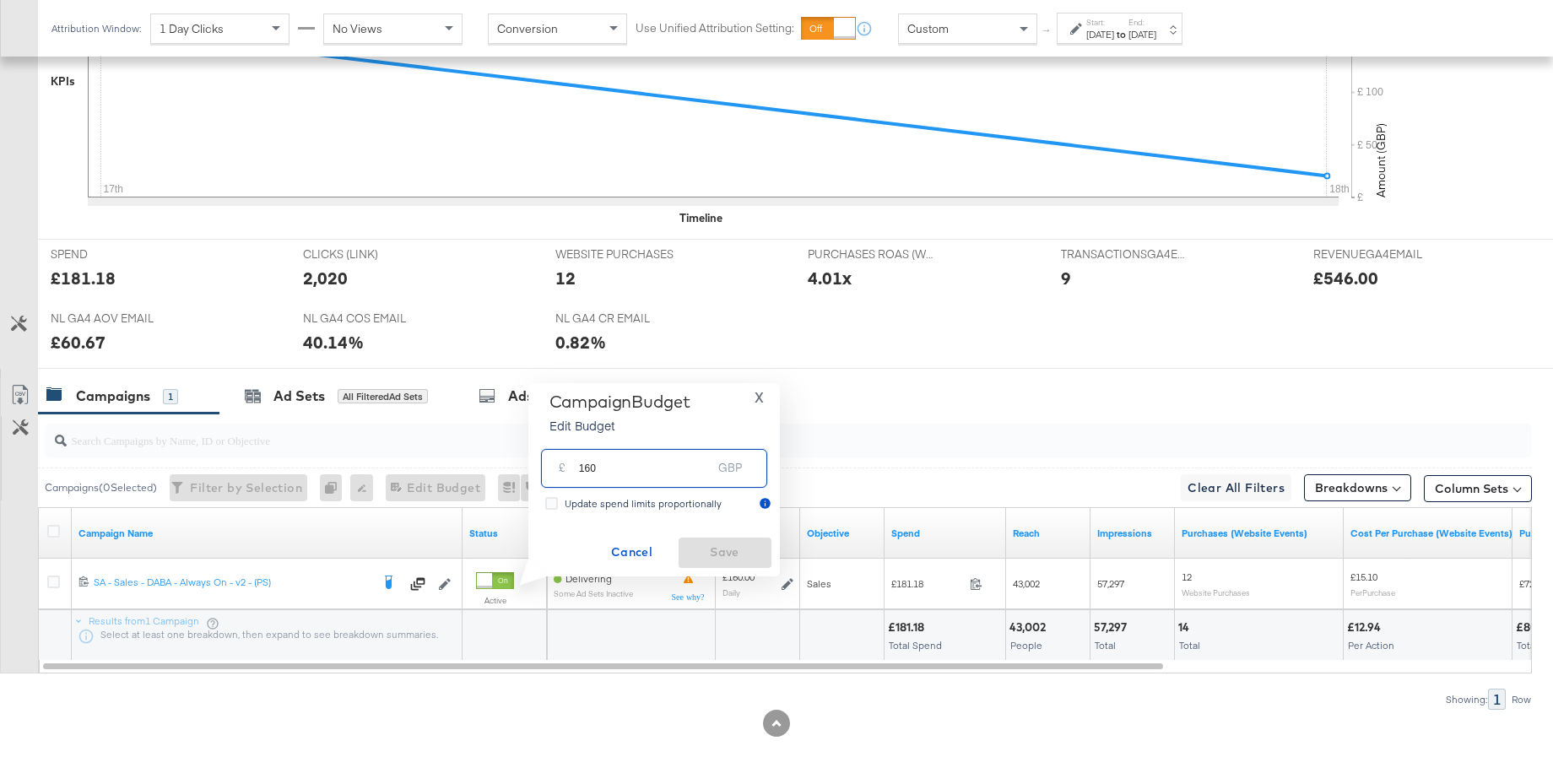
drag, startPoint x: 610, startPoint y: 466, endPoint x: 518, endPoint y: 466, distance: 92.0
click at [518, 466] on div "Campaign Budget Edit Budget X £ 160 GBP Update spend limits proportionally Canc…" at bounding box center [647, 479] width 264 height 194
type input "200"
click at [708, 544] on span "Save" at bounding box center [725, 552] width 79 height 21
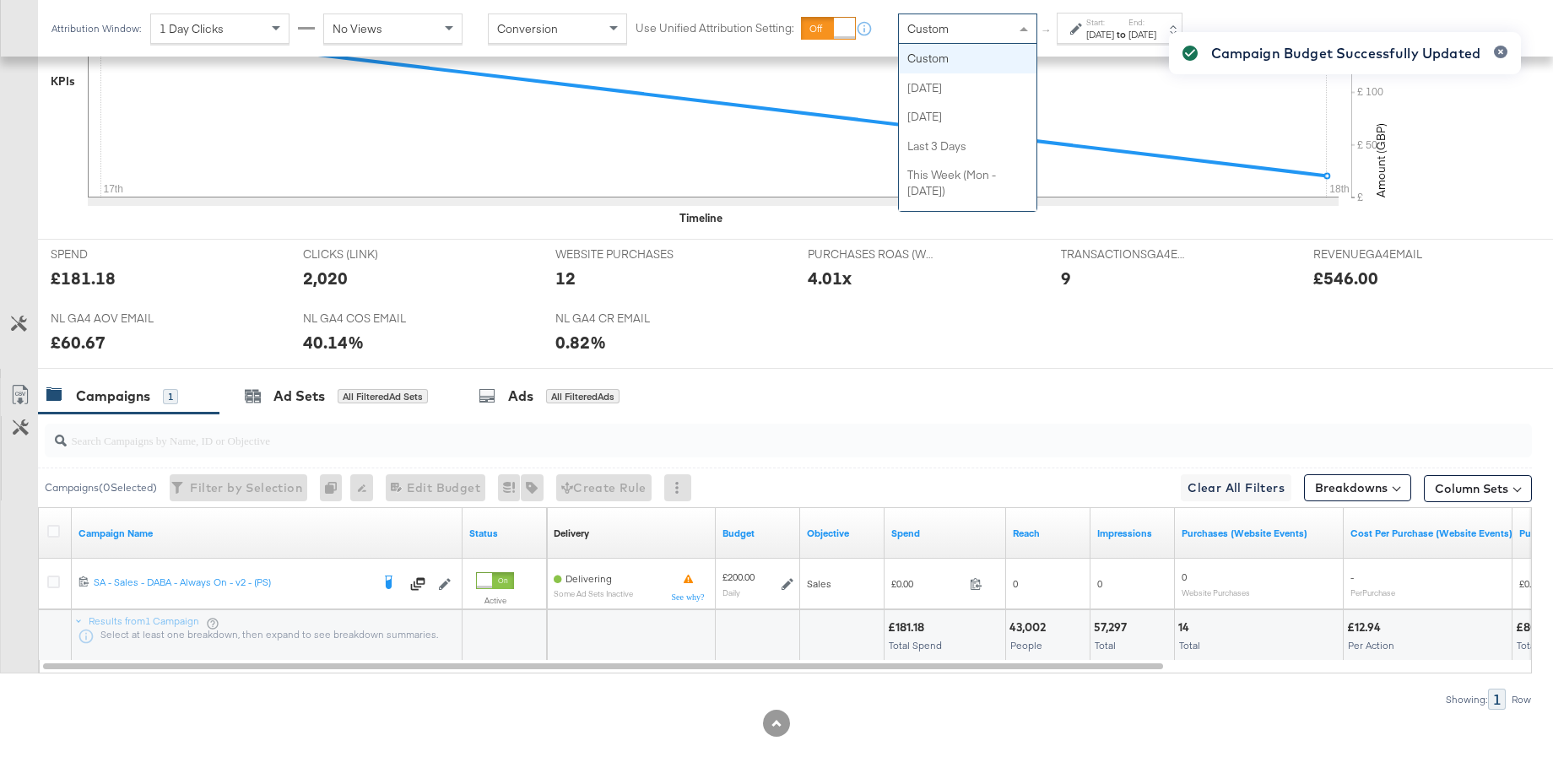
click at [962, 27] on div "Custom" at bounding box center [967, 28] width 138 height 28
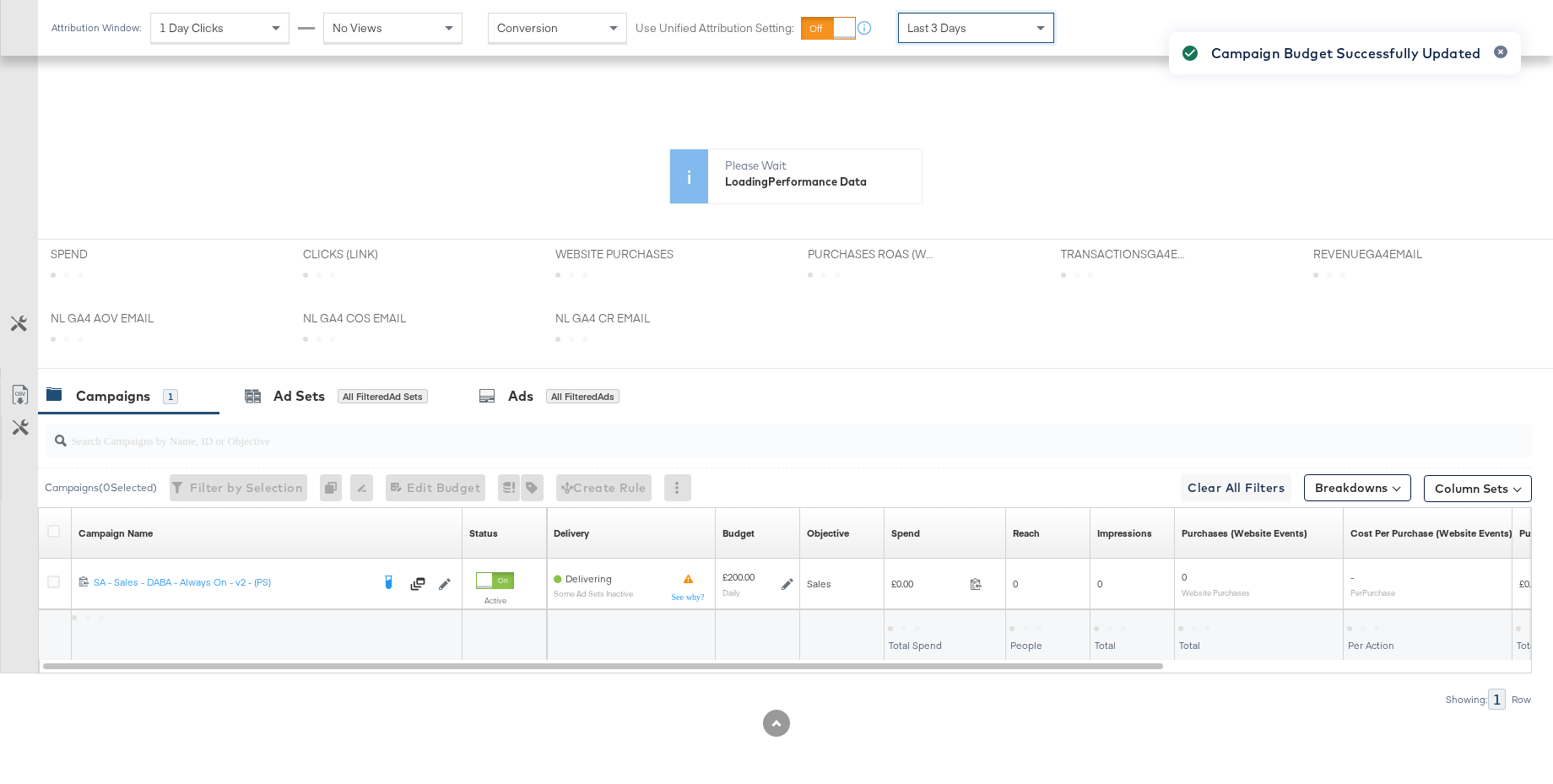
scroll to position [405, 0]
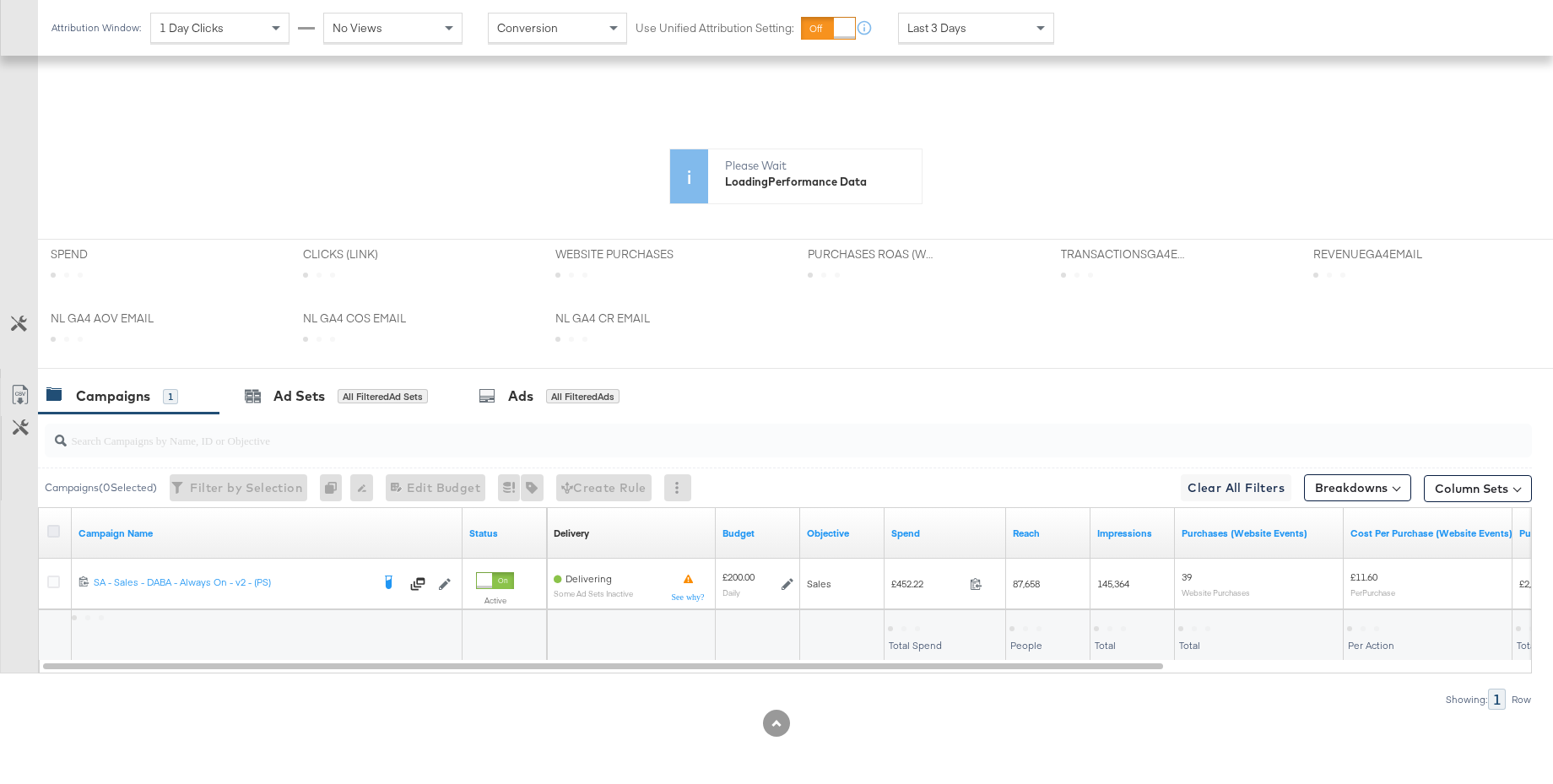
click at [47, 535] on icon at bounding box center [53, 531] width 12 height 12
click at [0, 0] on input "checkbox" at bounding box center [0, 0] width 0 height 0
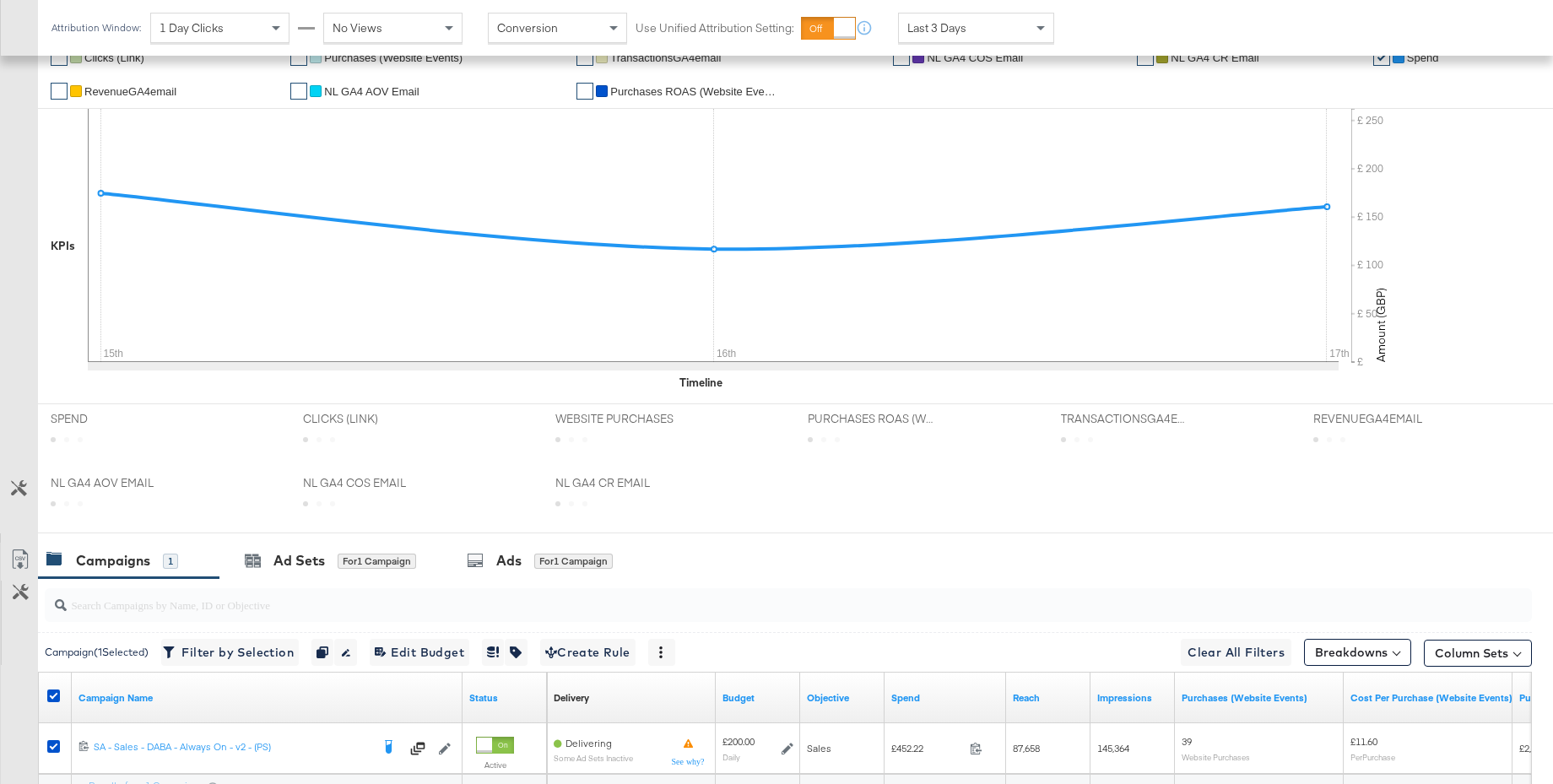
click at [278, 405] on div "SPEND SPEND" at bounding box center [164, 436] width 252 height 64
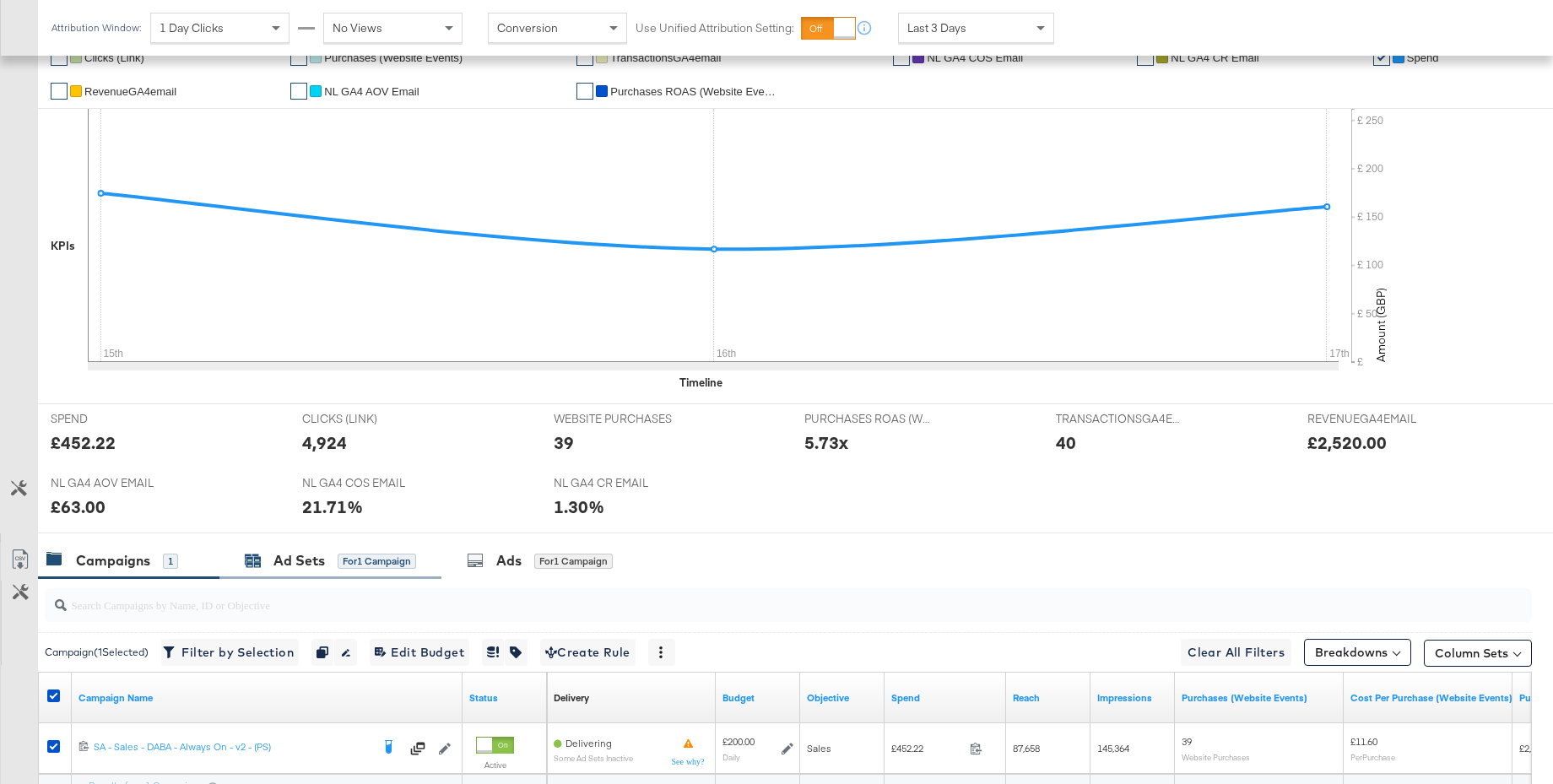
click at [281, 569] on div "Ad Sets" at bounding box center [299, 561] width 52 height 20
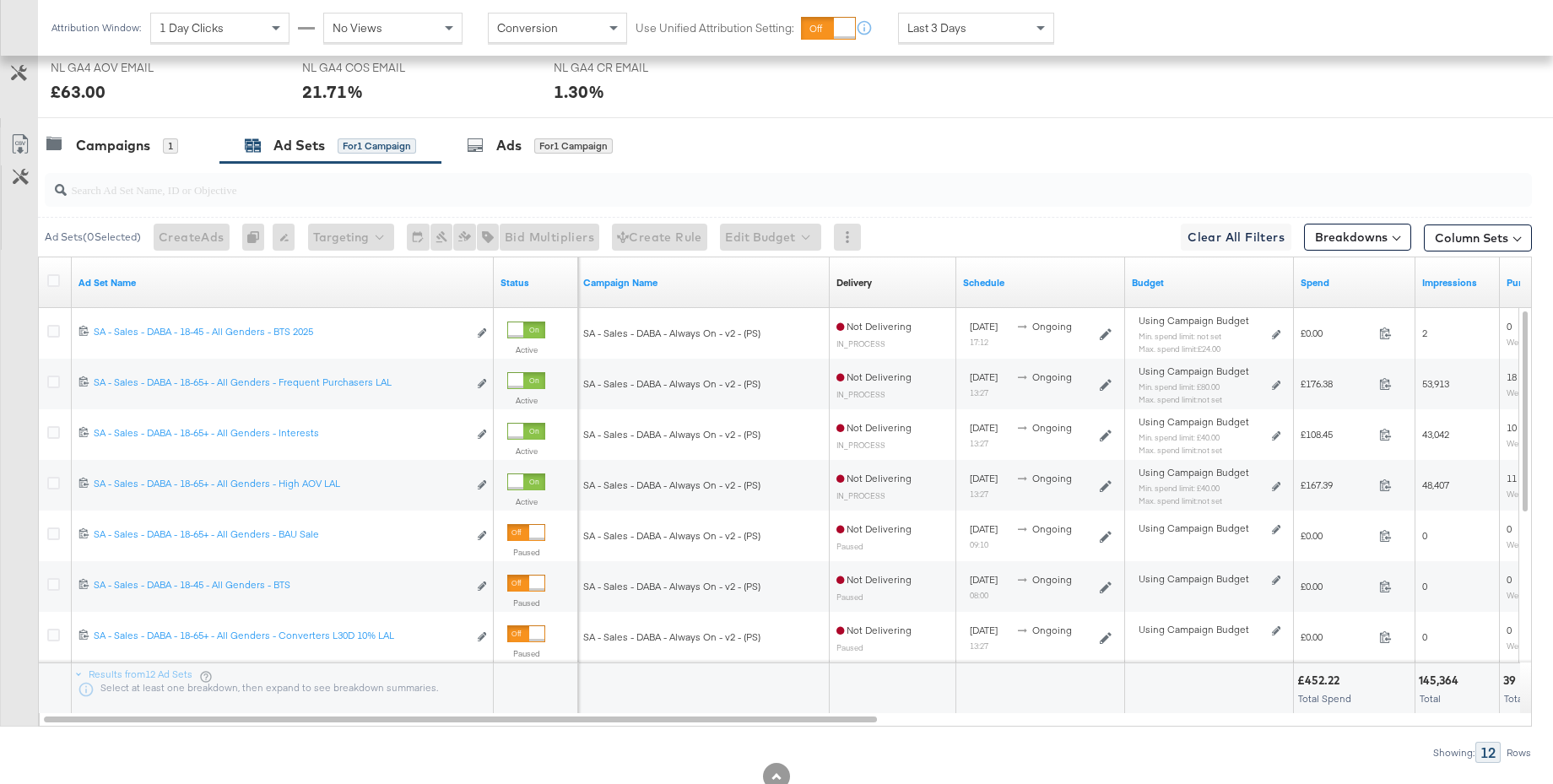
scroll to position [834, 0]
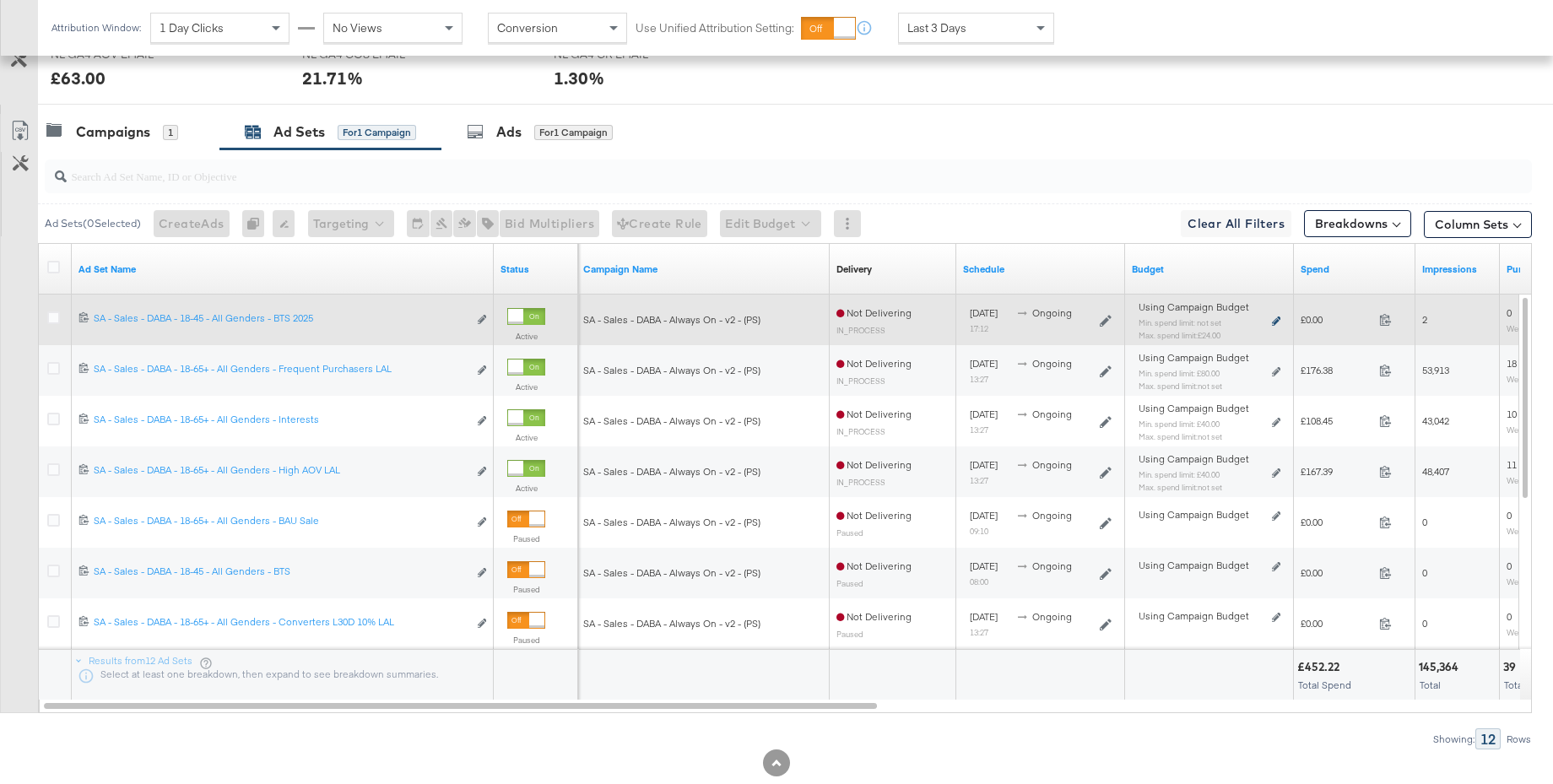
click at [1275, 319] on icon at bounding box center [1276, 321] width 9 height 9
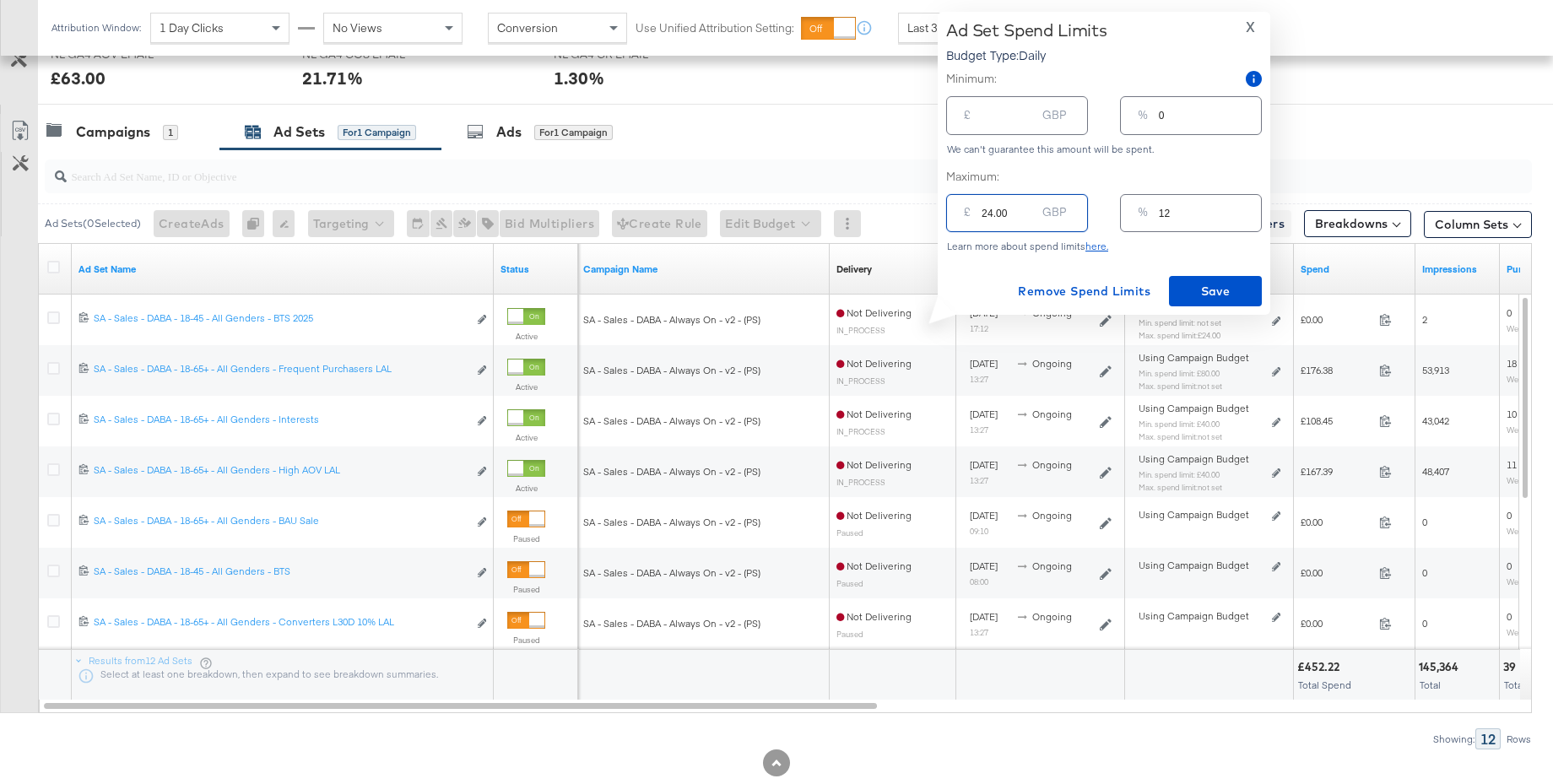
drag, startPoint x: 1005, startPoint y: 213, endPoint x: 946, endPoint y: 213, distance: 59.0
click at [946, 213] on div "£ 24.00 GBP" at bounding box center [1017, 213] width 142 height 38
type input "5"
type input "3"
type input "50"
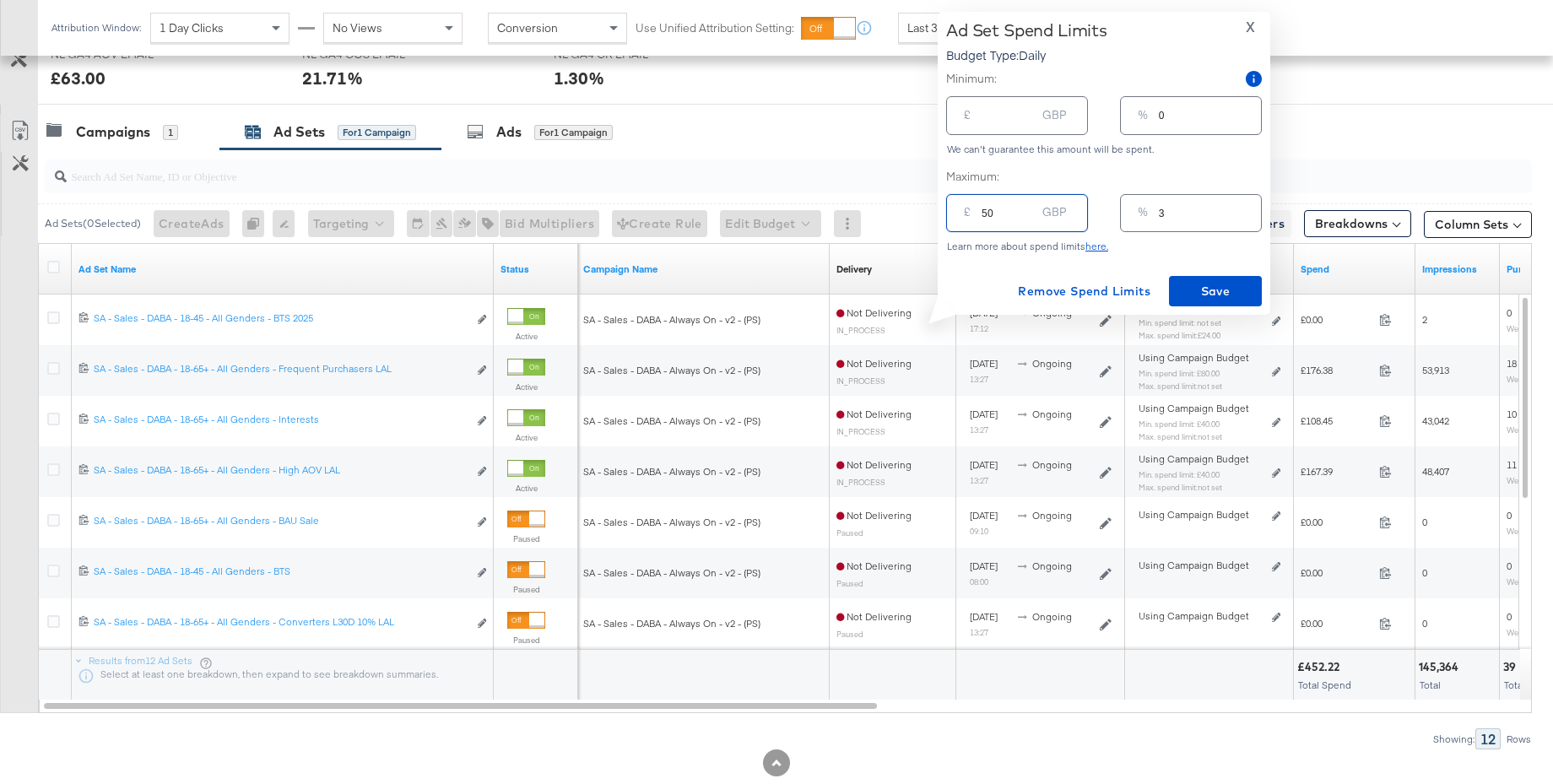
type input "25"
type input "50"
type input "50.00"
click at [993, 122] on input "number" at bounding box center [1008, 108] width 54 height 36
type input "2"
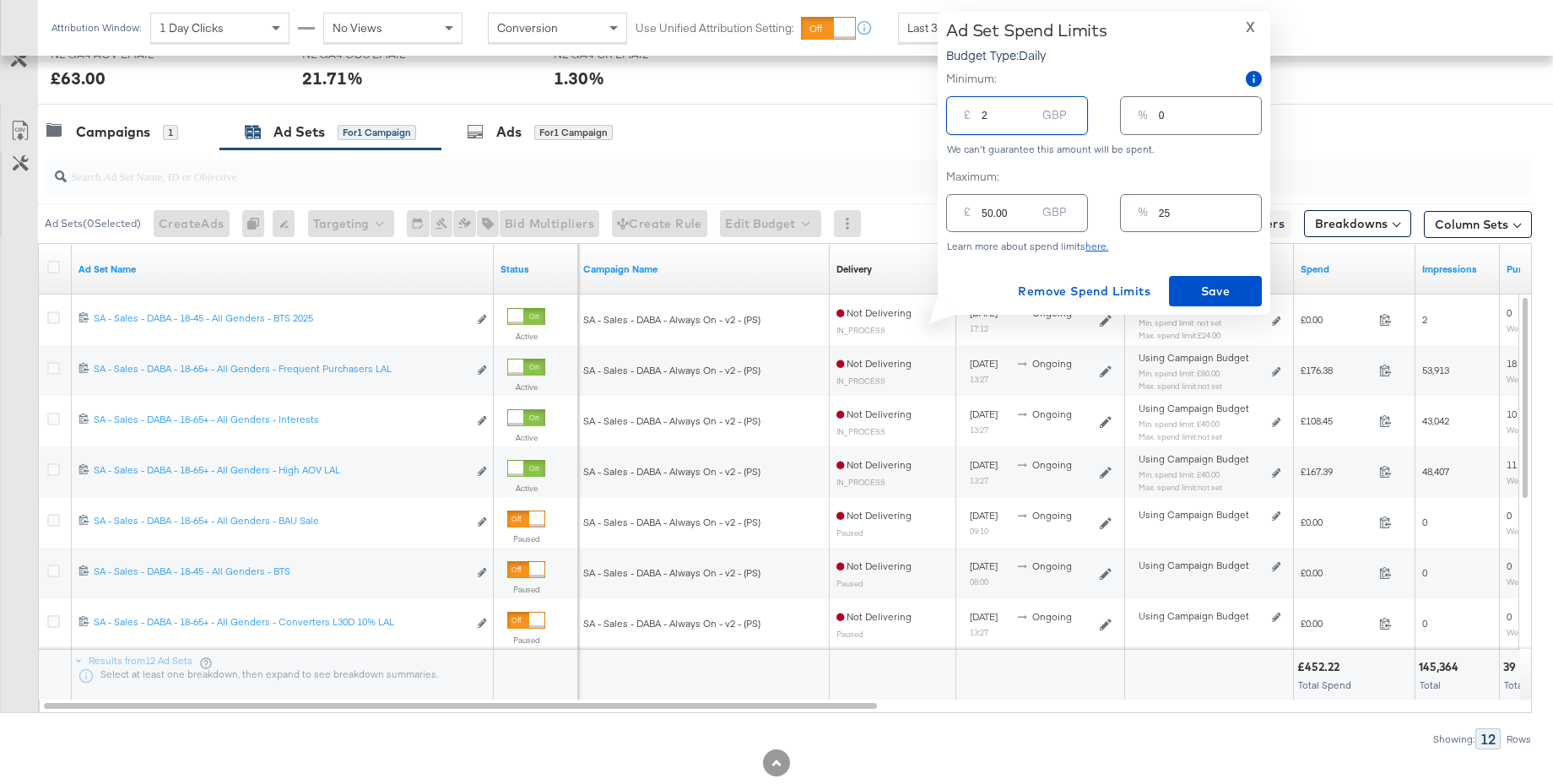
type input "1"
type input "25"
type input "13"
type input "25.00"
drag, startPoint x: 1191, startPoint y: 289, endPoint x: 1010, endPoint y: 239, distance: 187.8
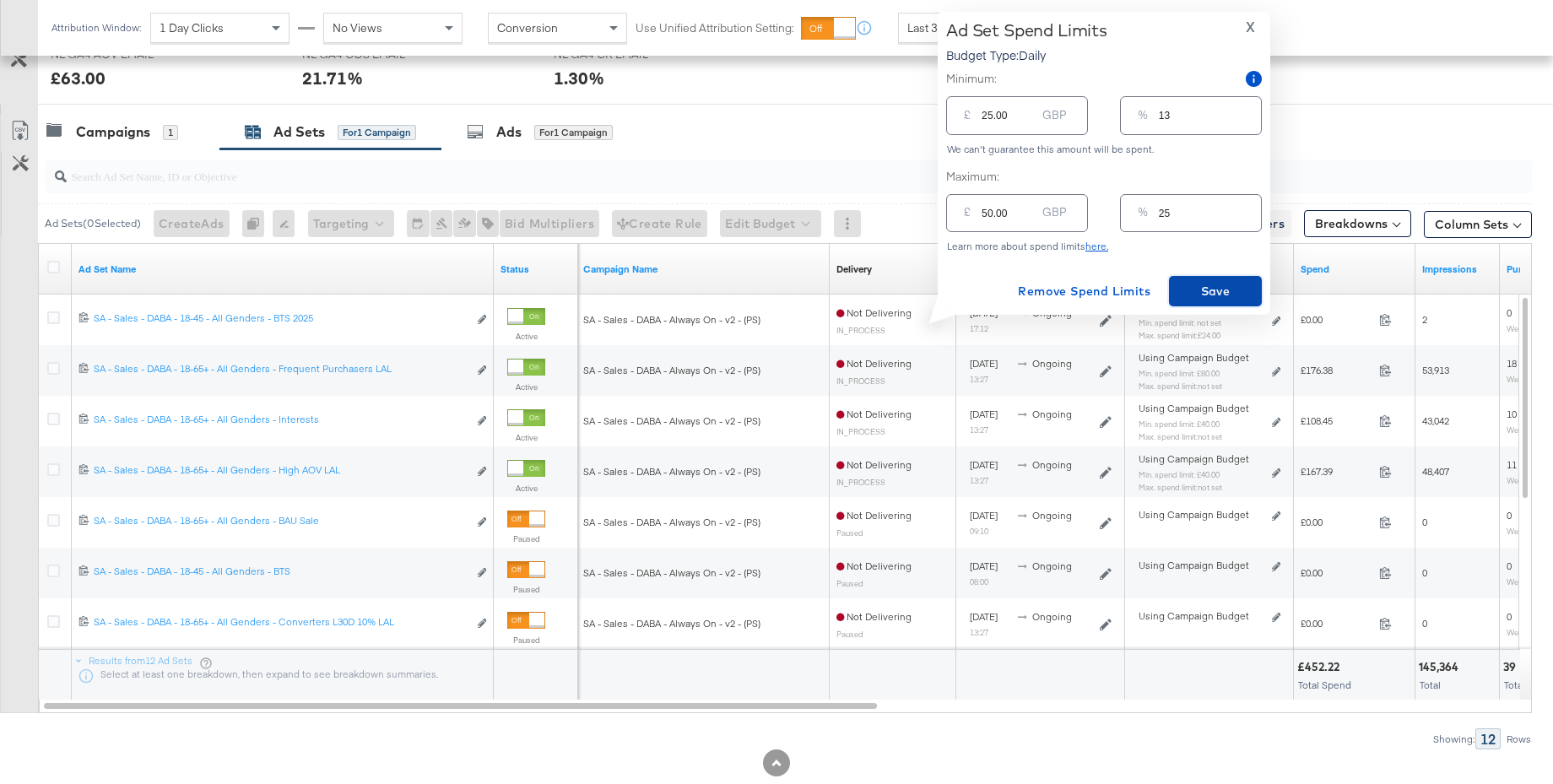
click at [1191, 289] on span "Save" at bounding box center [1215, 291] width 79 height 21
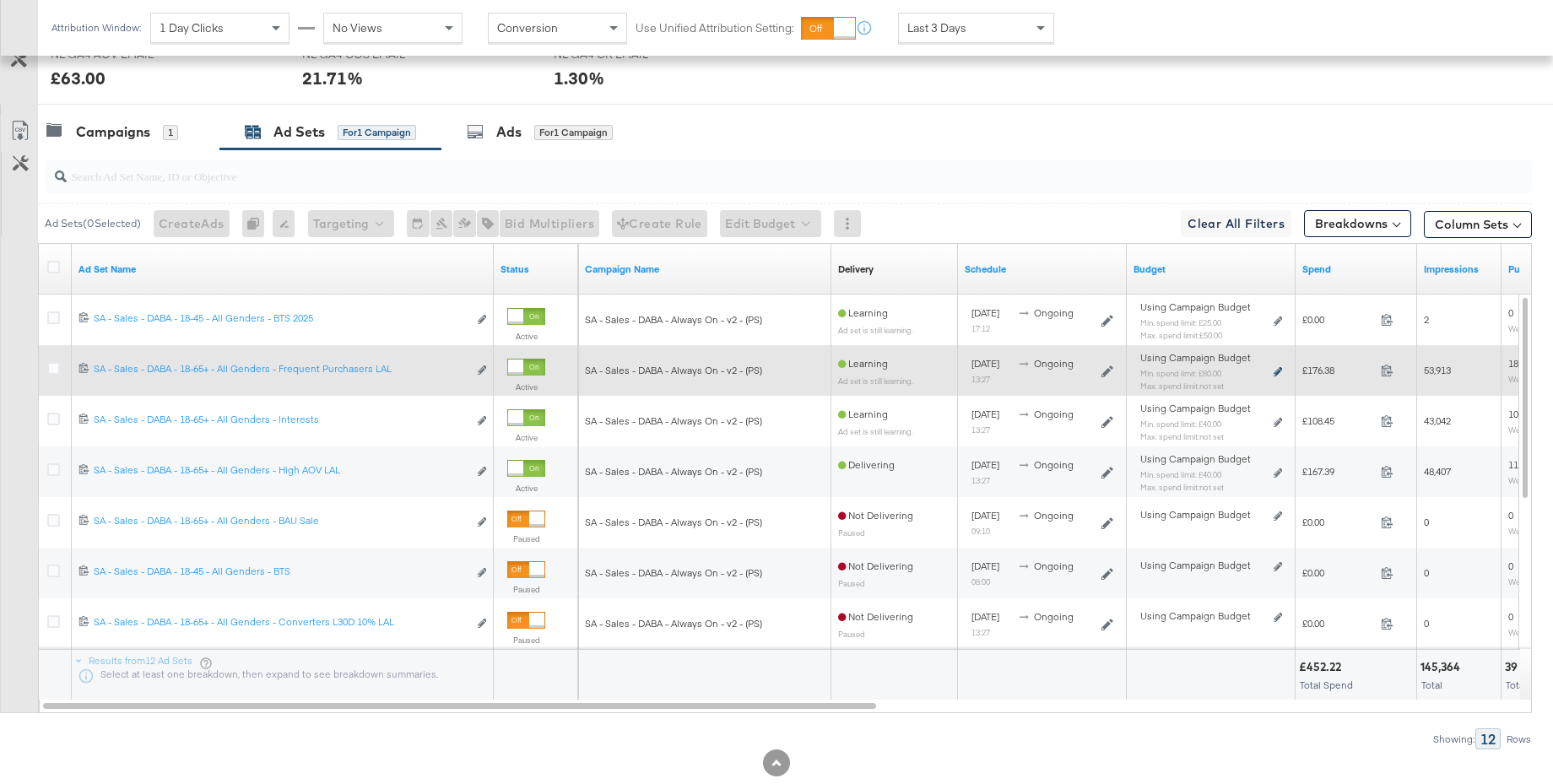
click at [1277, 372] on icon at bounding box center [1278, 371] width 9 height 9
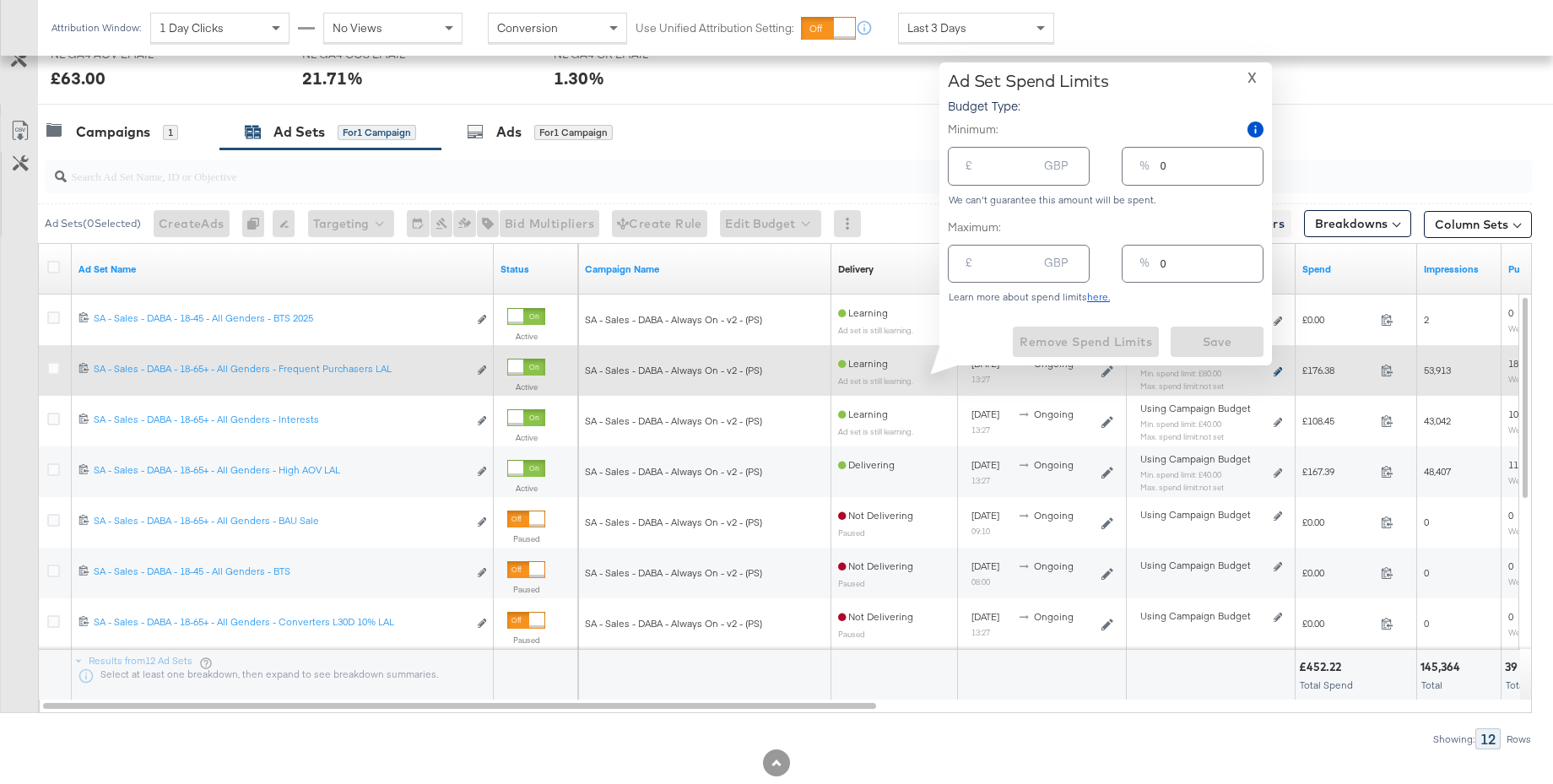
type input "80.00"
type input "40"
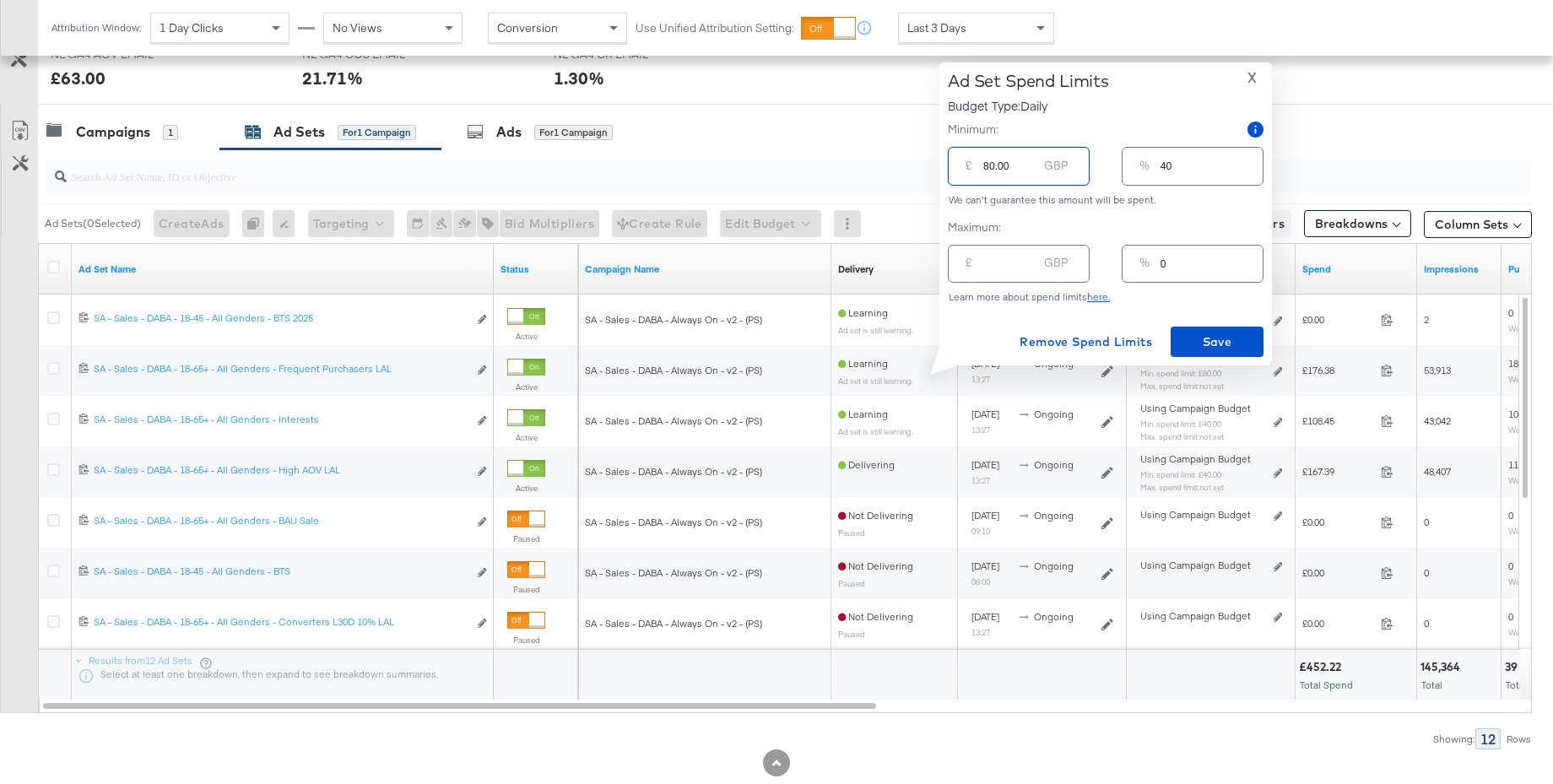
drag, startPoint x: 1004, startPoint y: 170, endPoint x: 942, endPoint y: 170, distance: 62.0
click at [942, 170] on div "Ad Set Spend Limits Budget Type: Daily X Minimum: £ 80.00 GBP % 40 We can't gua…" at bounding box center [1105, 213] width 332 height 303
type input "6"
type input "3"
type input "60"
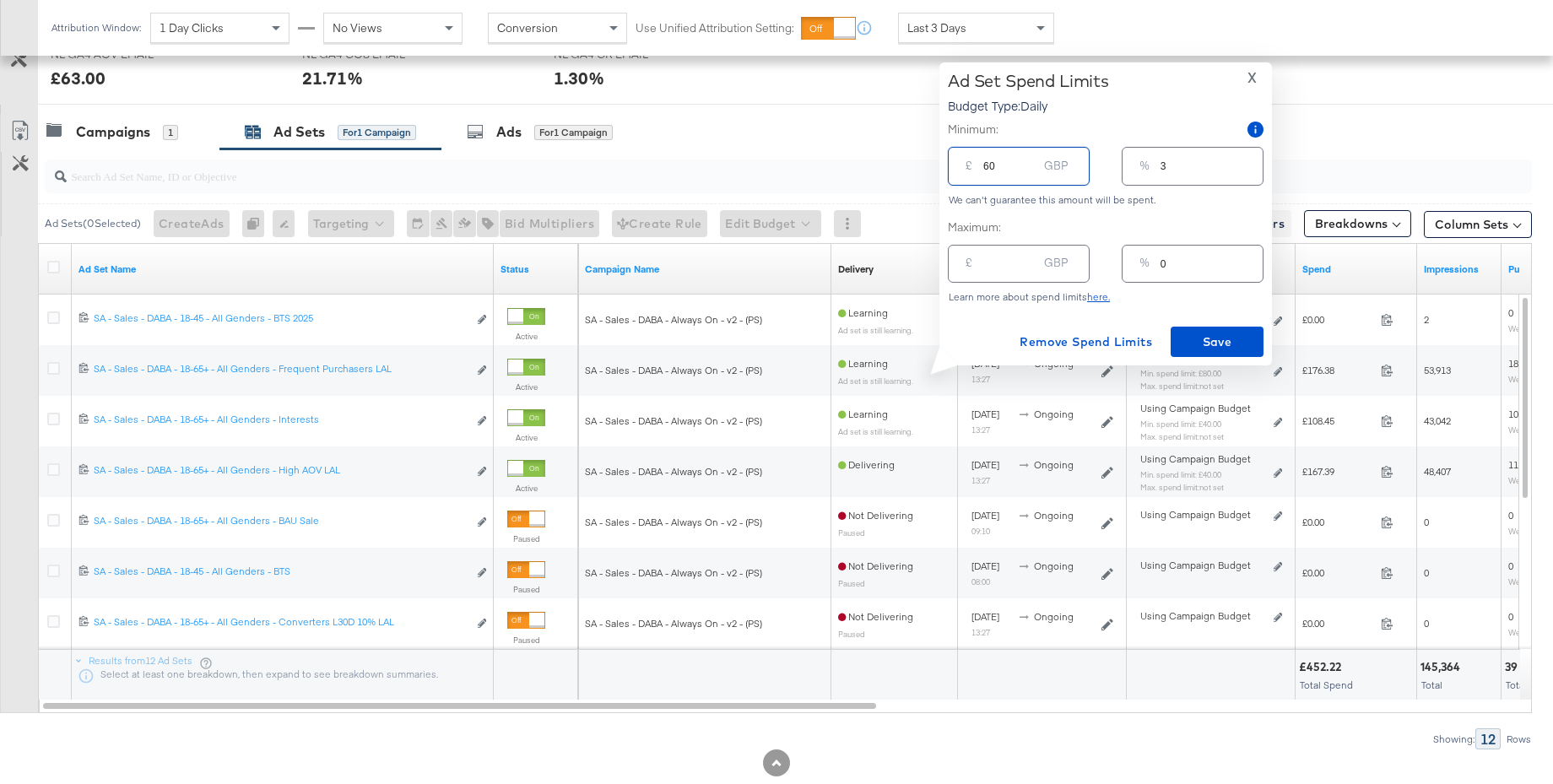
type input "30"
type input "60.00"
click at [1206, 348] on span "Save" at bounding box center [1216, 342] width 79 height 21
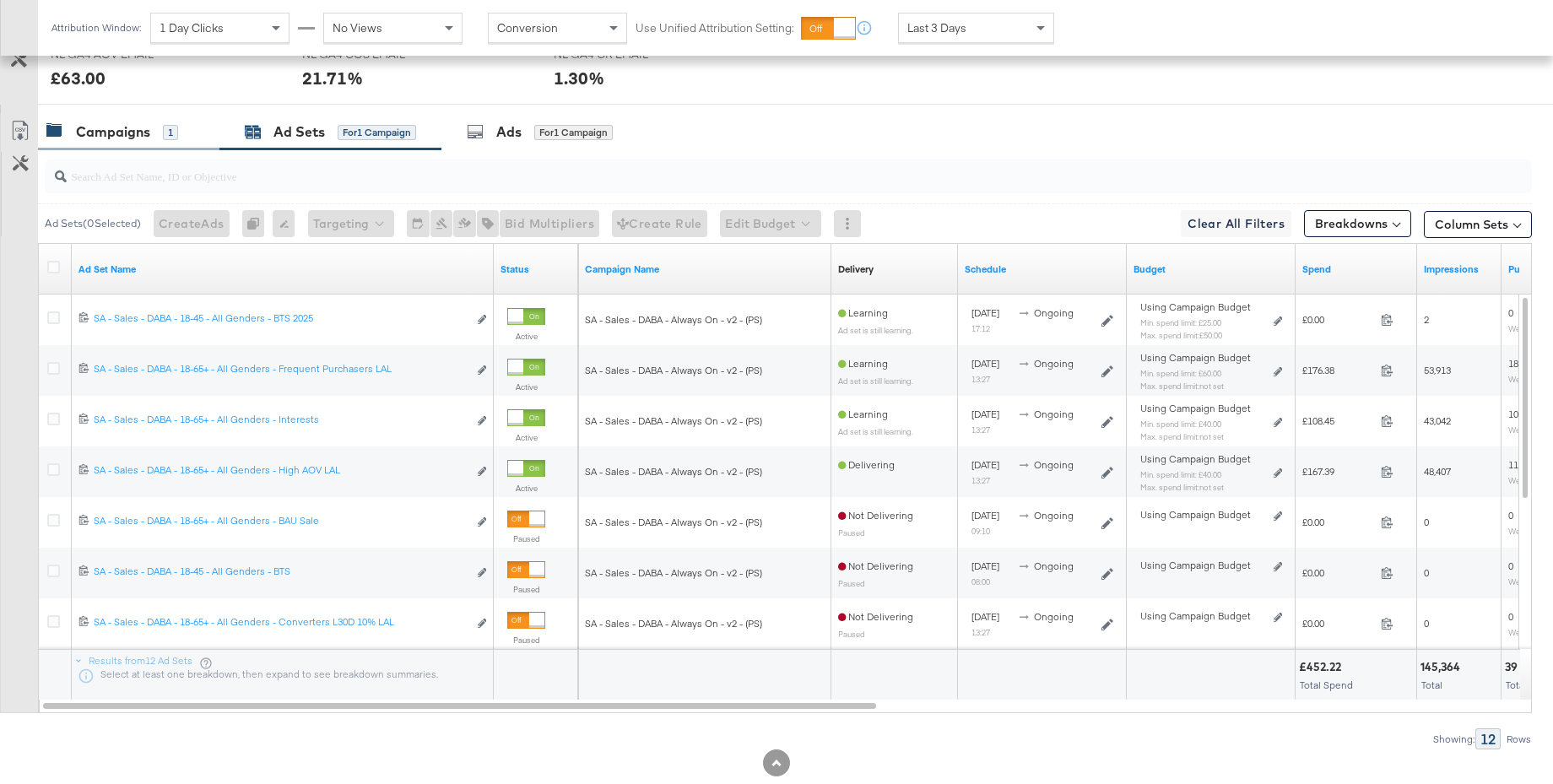
click at [99, 131] on div "Campaigns" at bounding box center [114, 132] width 75 height 20
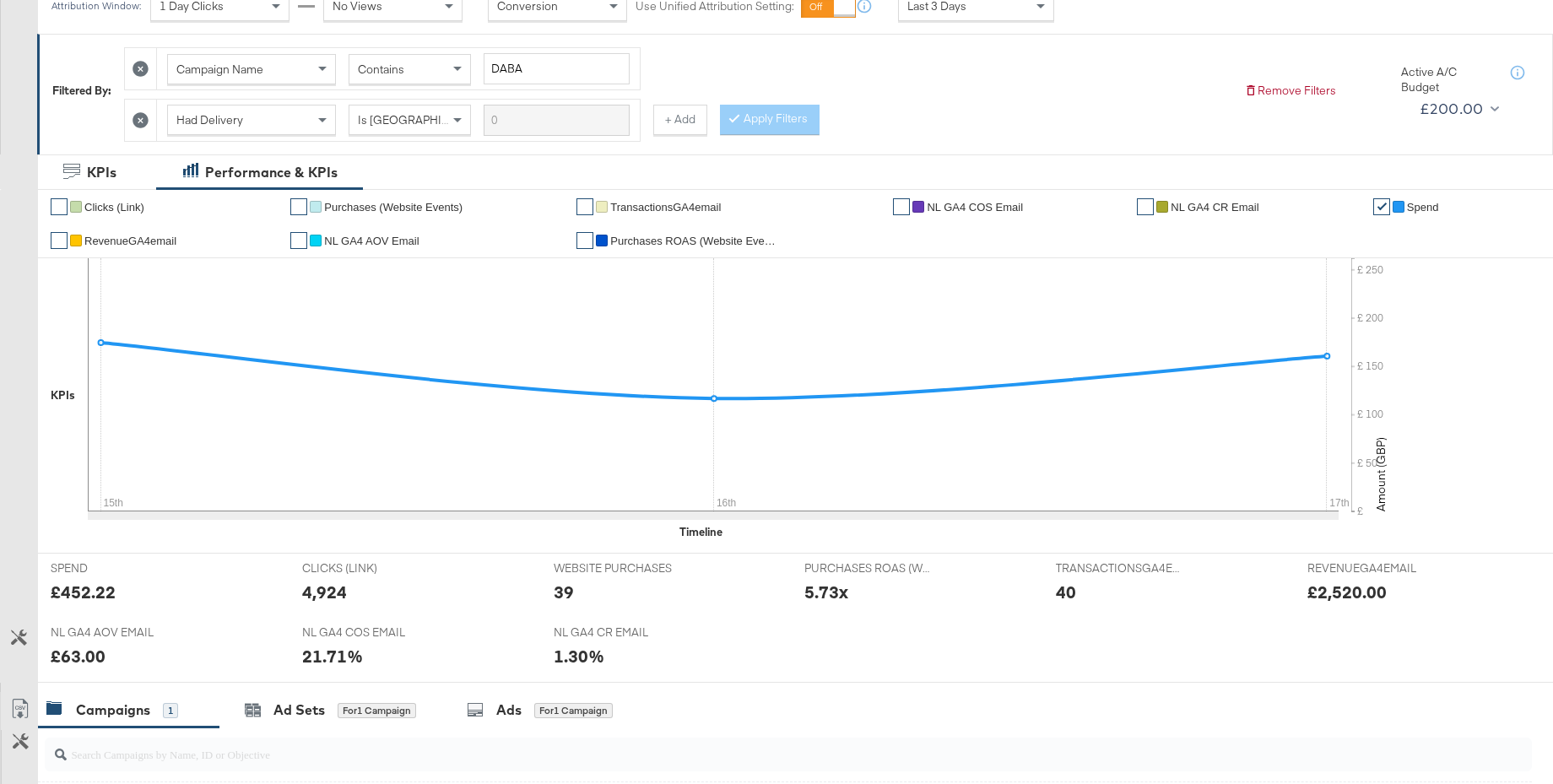
scroll to position [0, 0]
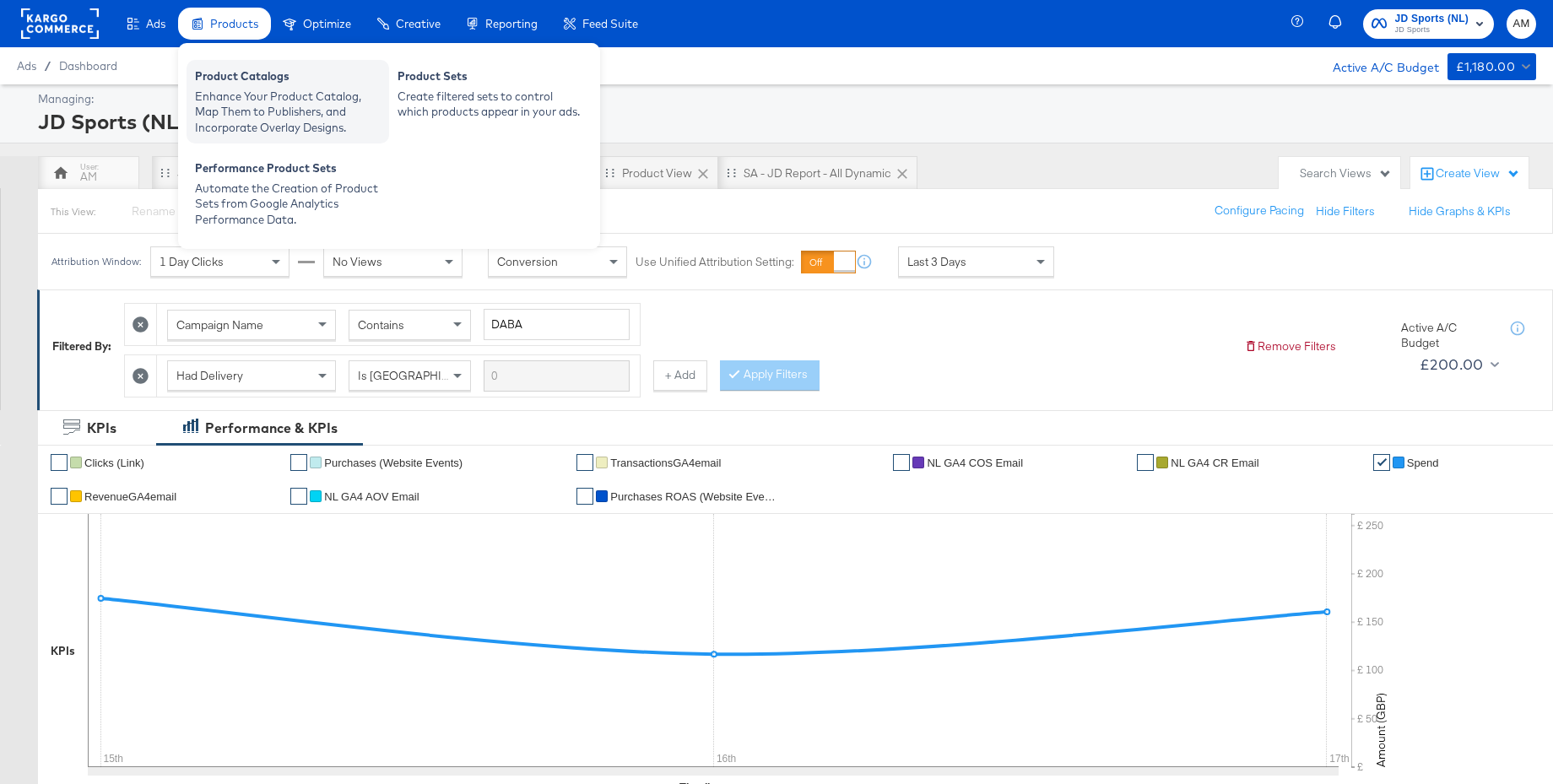
click at [249, 99] on div "Enhance Your Product Catalog, Map Them to Publishers, and Incorporate Overlay D…" at bounding box center [288, 112] width 186 height 47
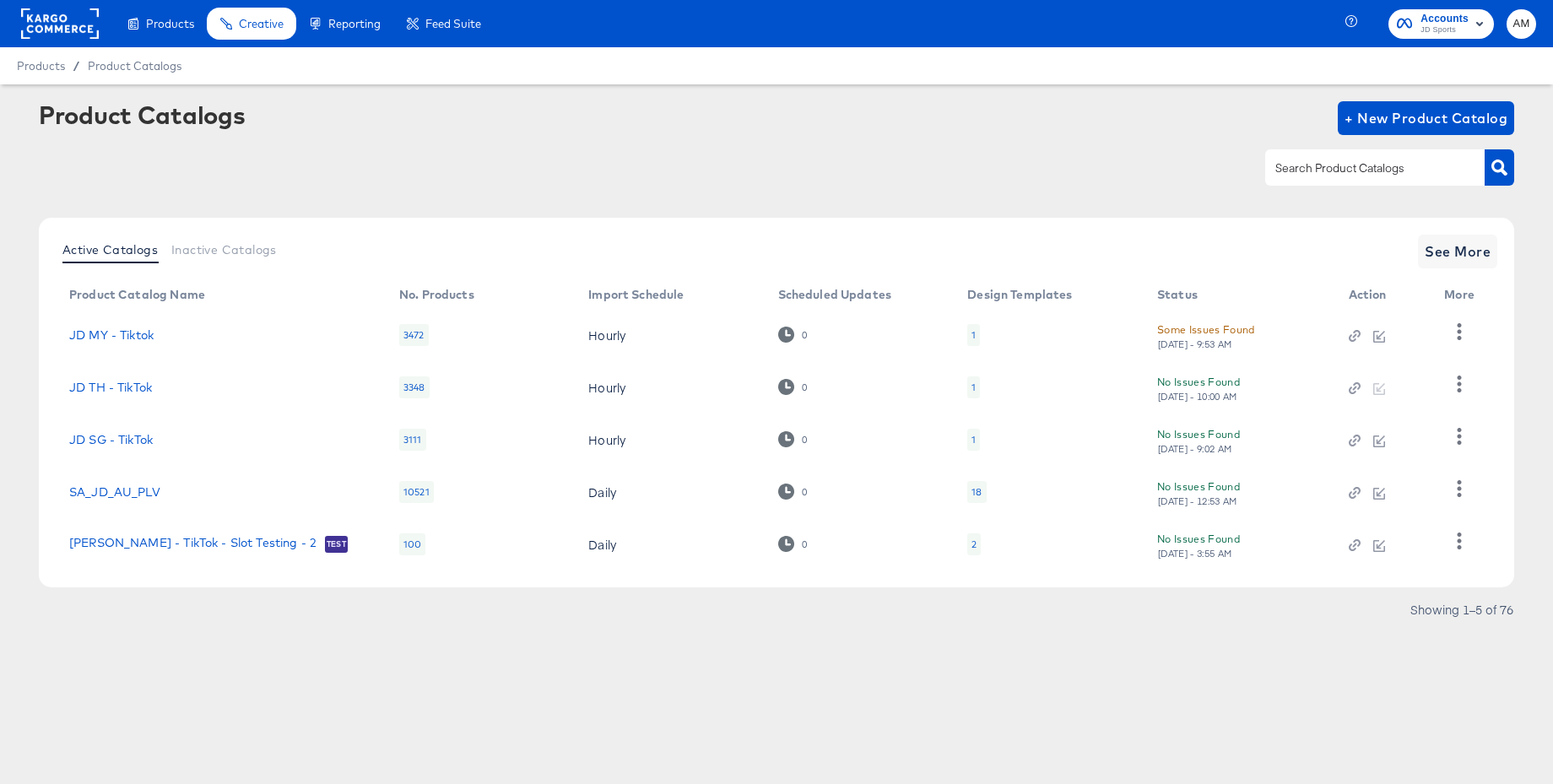
click at [1289, 171] on input "text" at bounding box center [1361, 169] width 179 height 20
type input "nl"
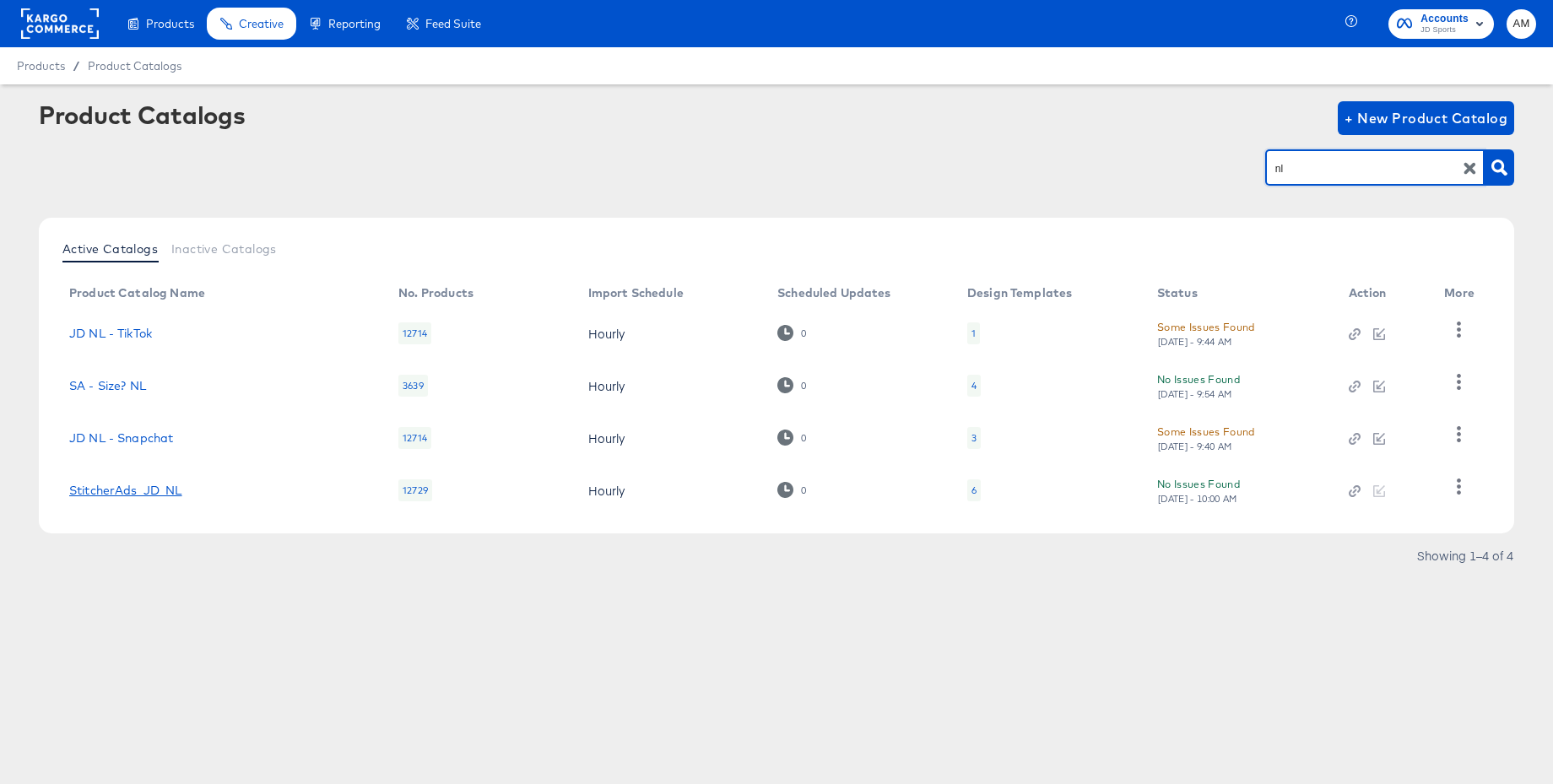
click at [158, 494] on link "StitcherAds_JD_NL" at bounding box center [125, 490] width 113 height 13
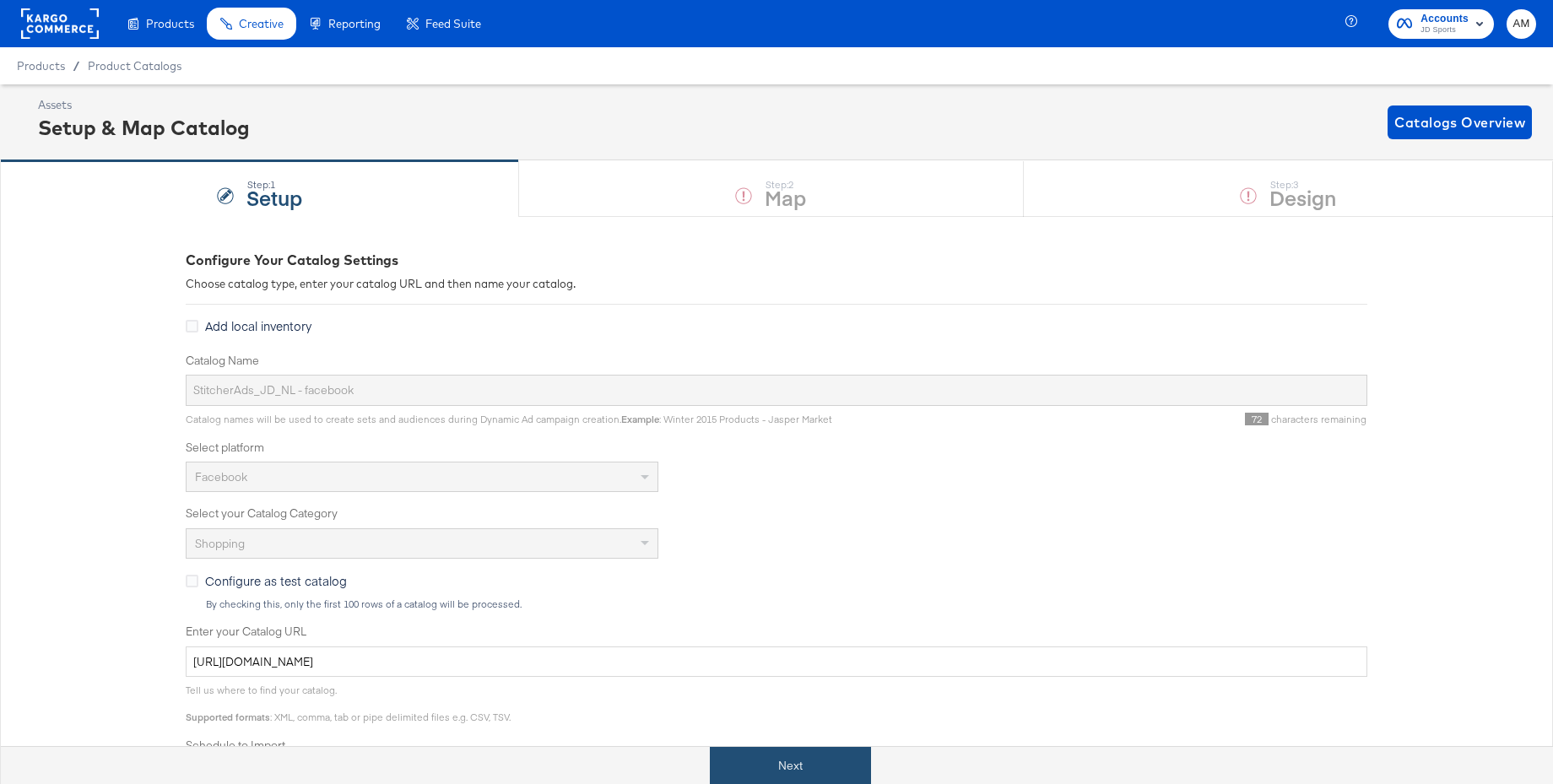
click at [786, 759] on button "Next" at bounding box center [790, 765] width 162 height 38
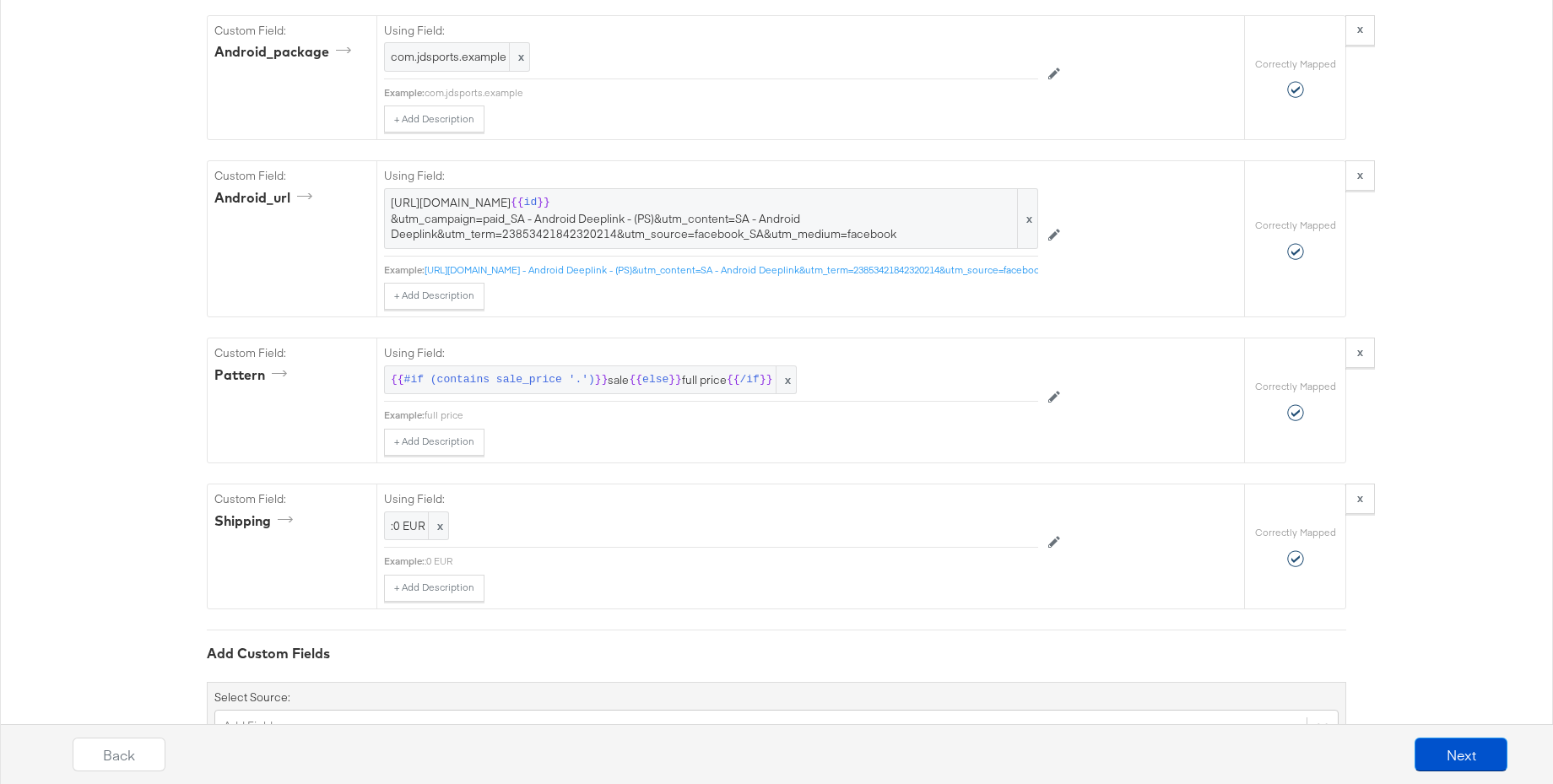
scroll to position [3972, 0]
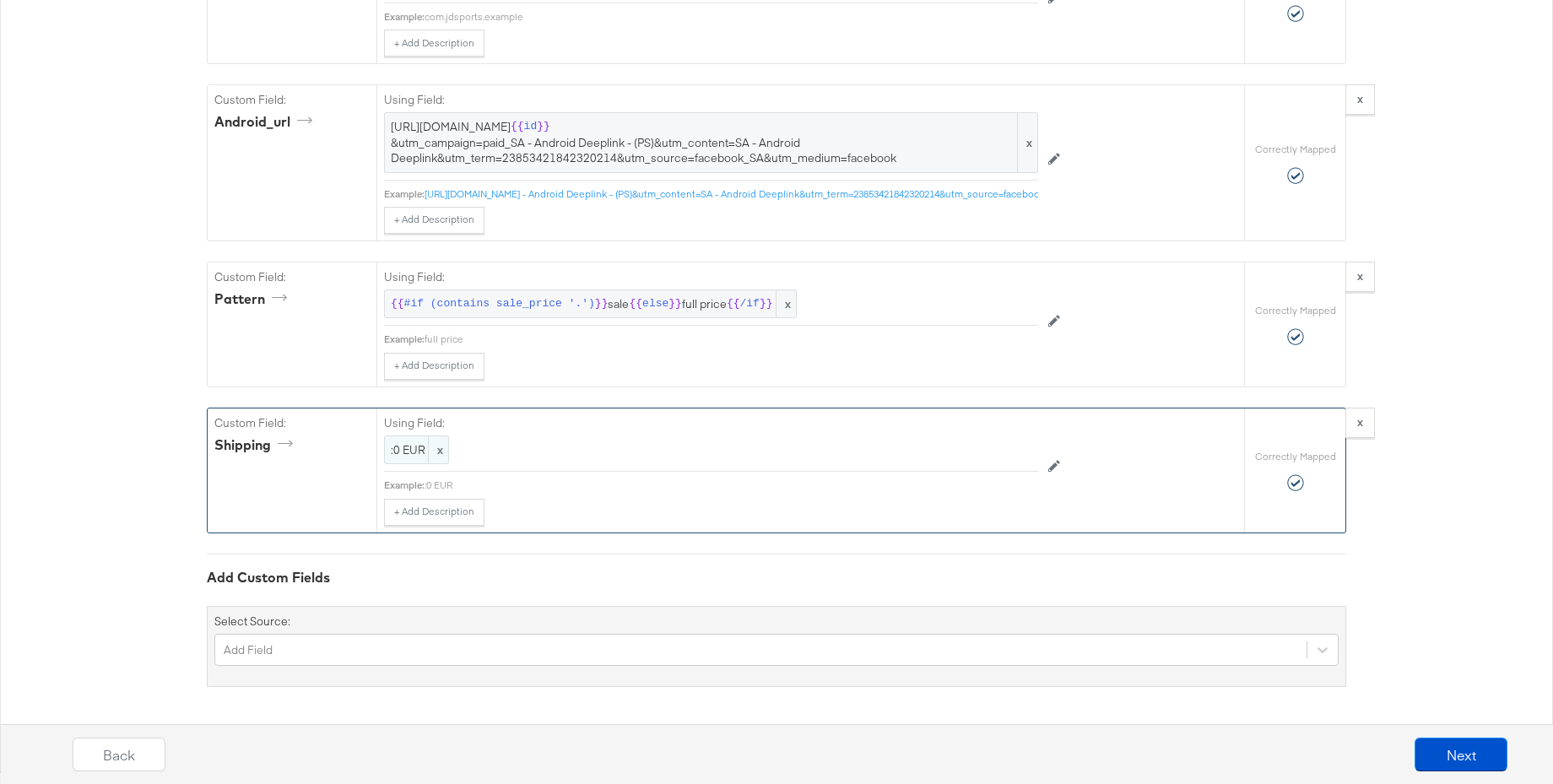
click at [409, 445] on span ":0 EUR" at bounding box center [416, 450] width 52 height 16
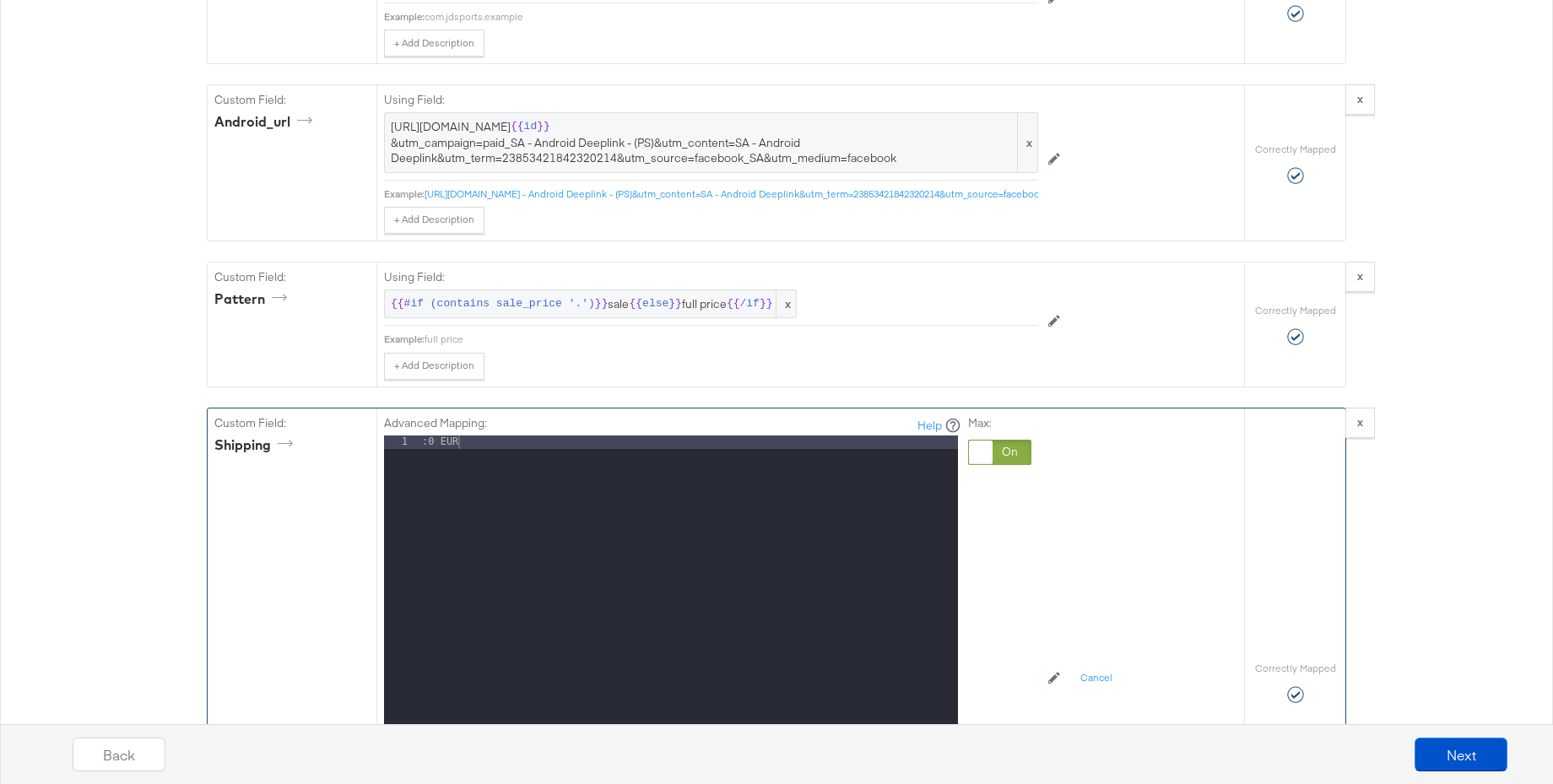
click at [1024, 456] on div at bounding box center [999, 452] width 63 height 26
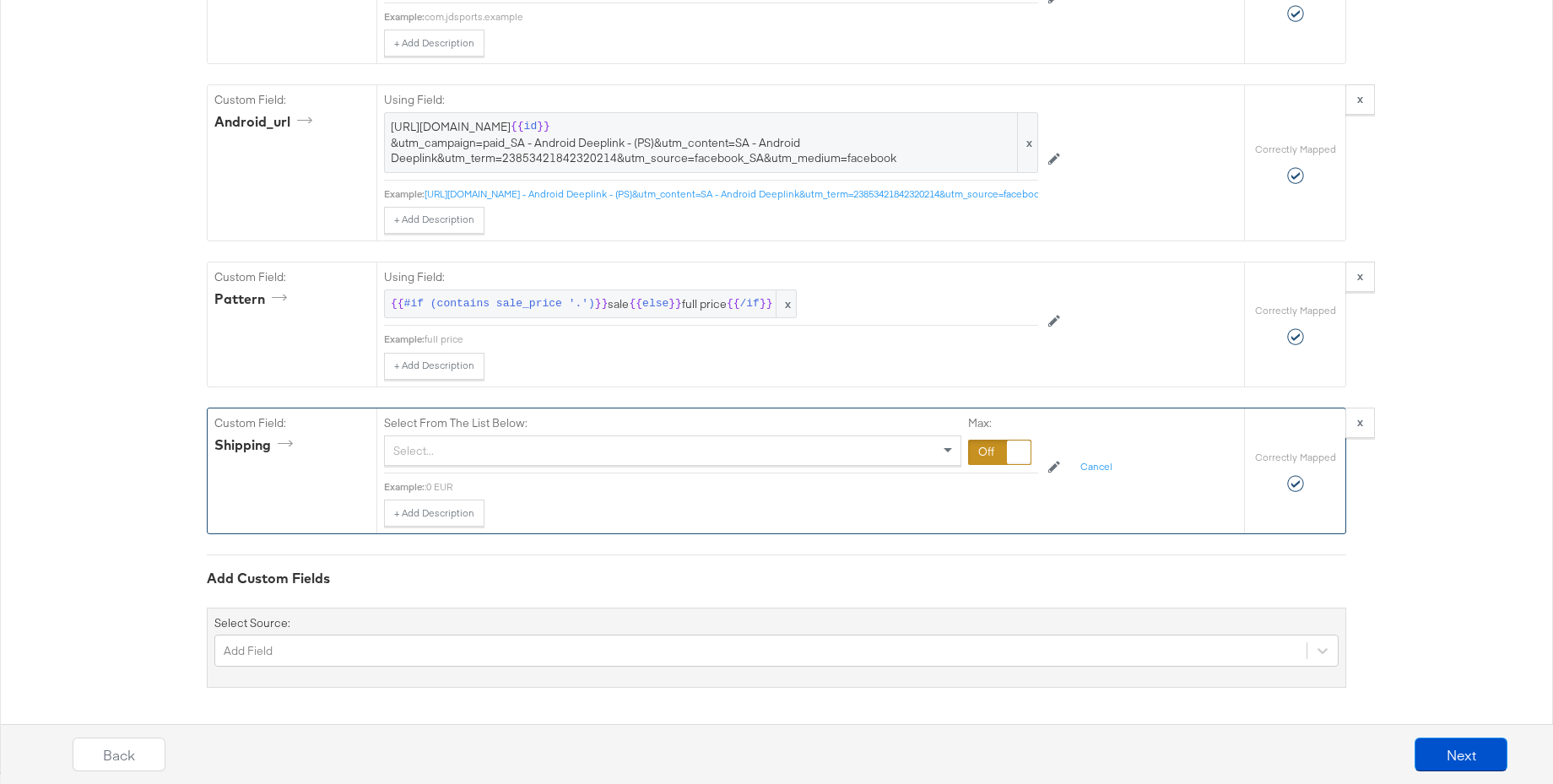
click at [621, 460] on div "Select..." at bounding box center [672, 450] width 575 height 28
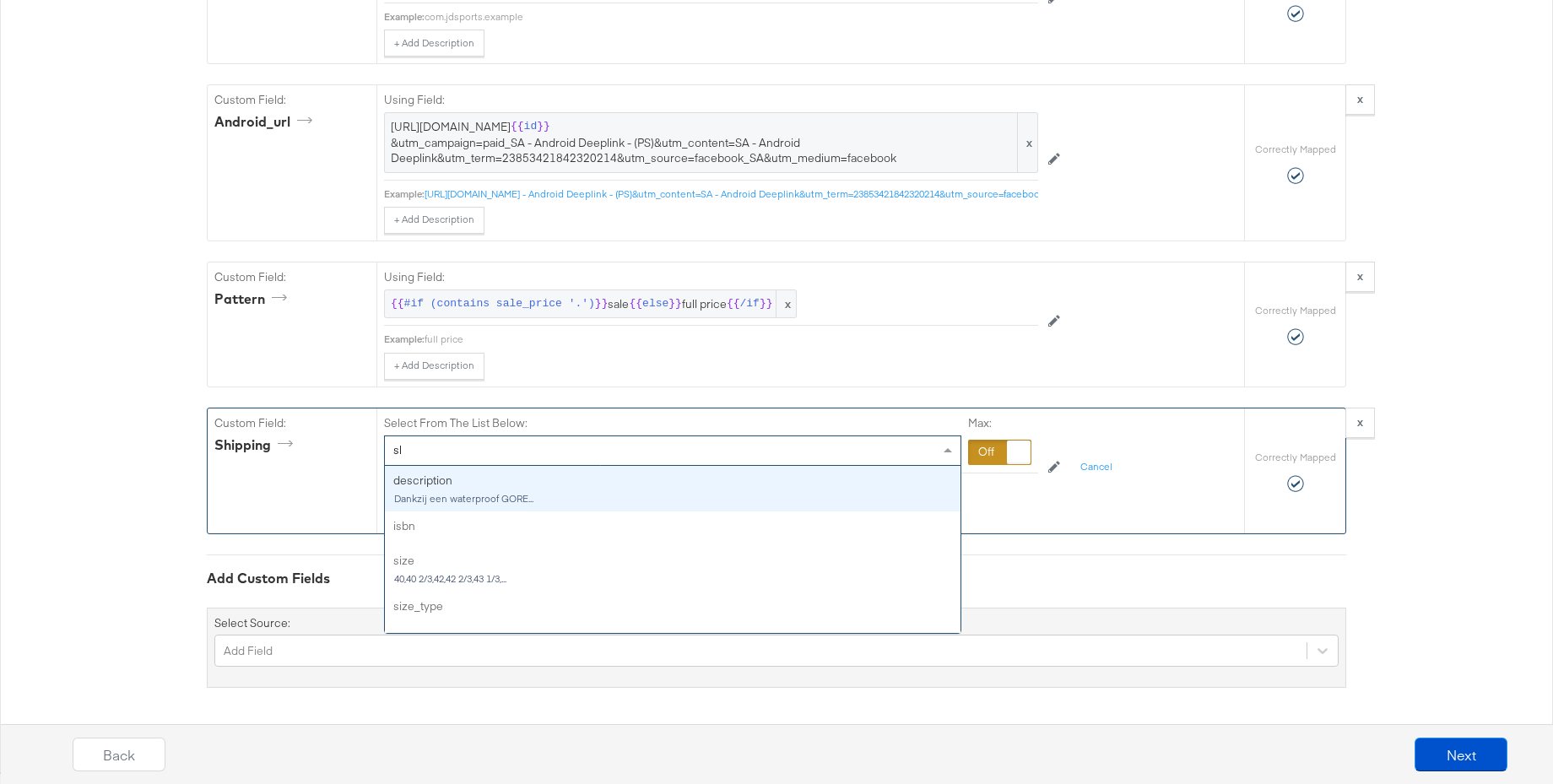
type input "shi"
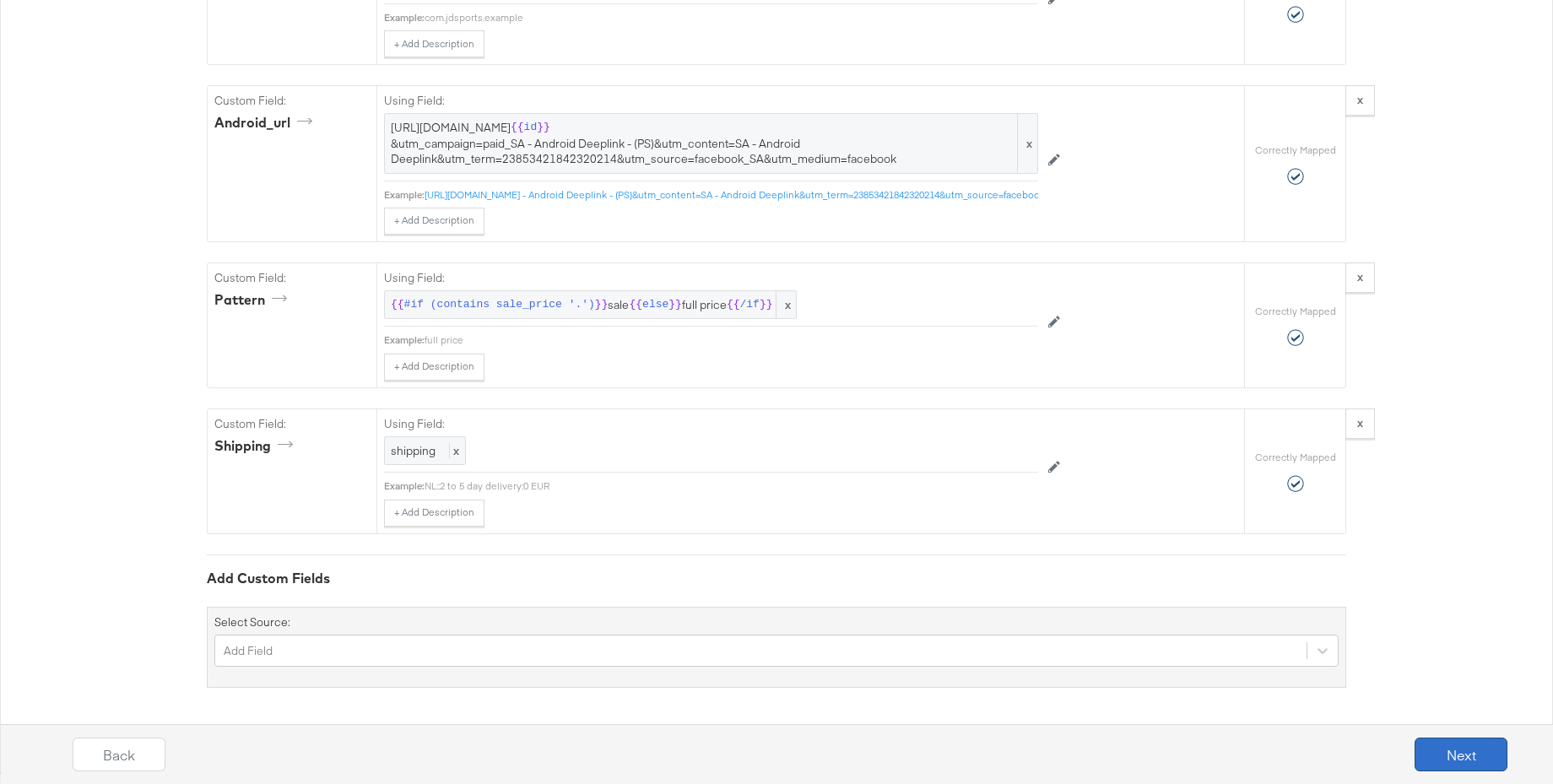
click at [1449, 752] on button "Next" at bounding box center [1461, 755] width 93 height 34
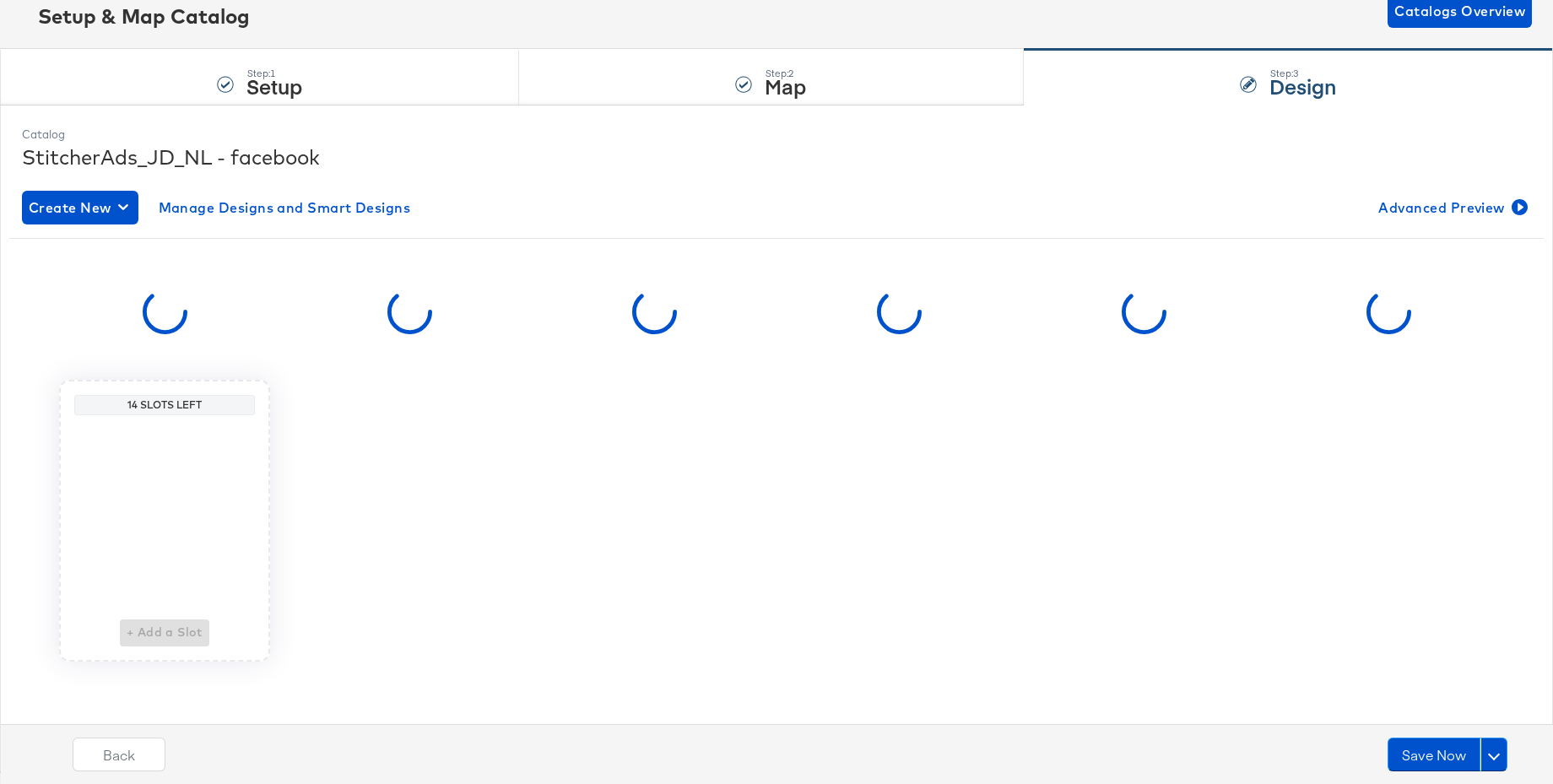
scroll to position [0, 0]
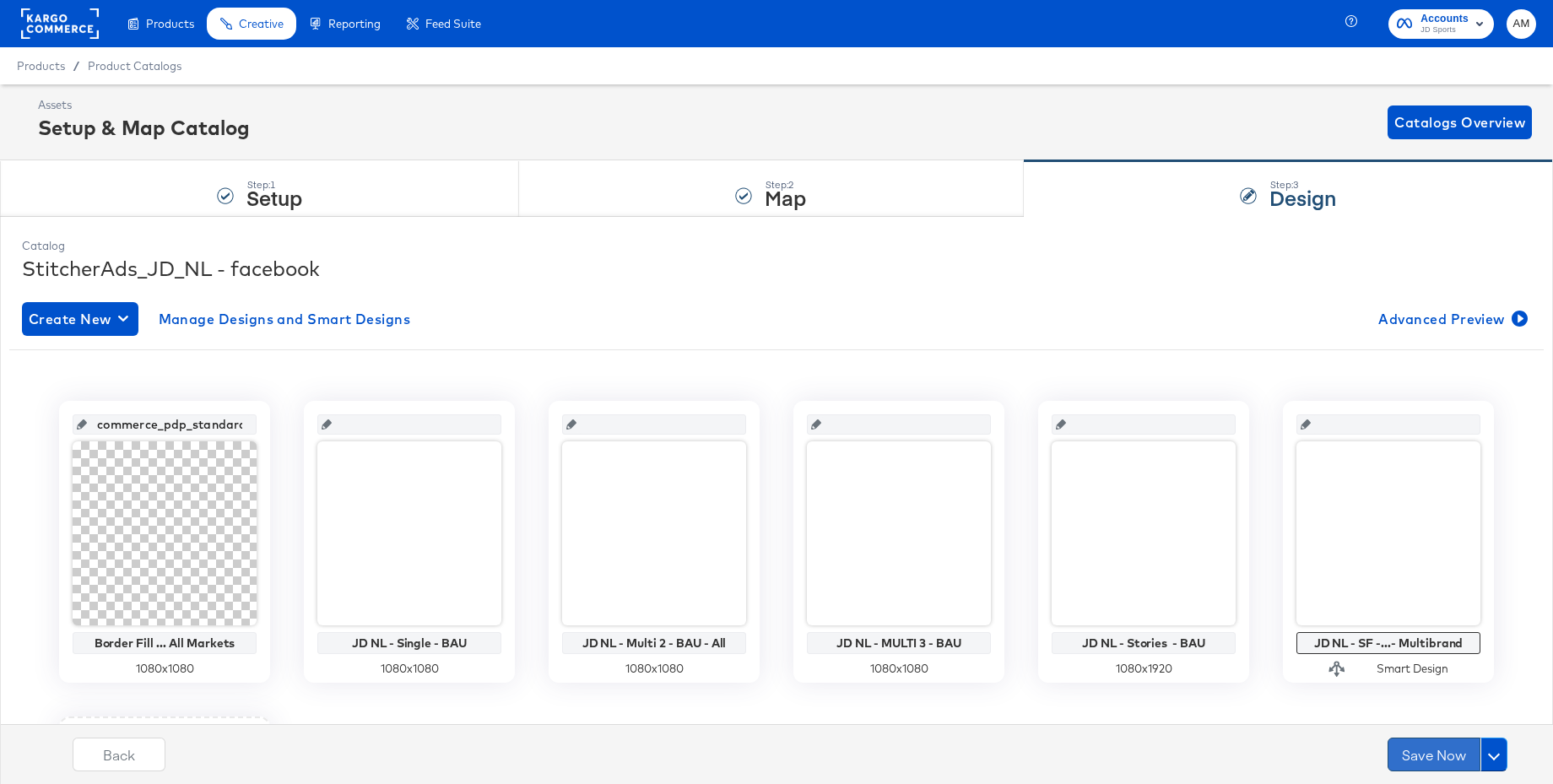
click at [1430, 751] on button "Save Now" at bounding box center [1433, 755] width 93 height 34
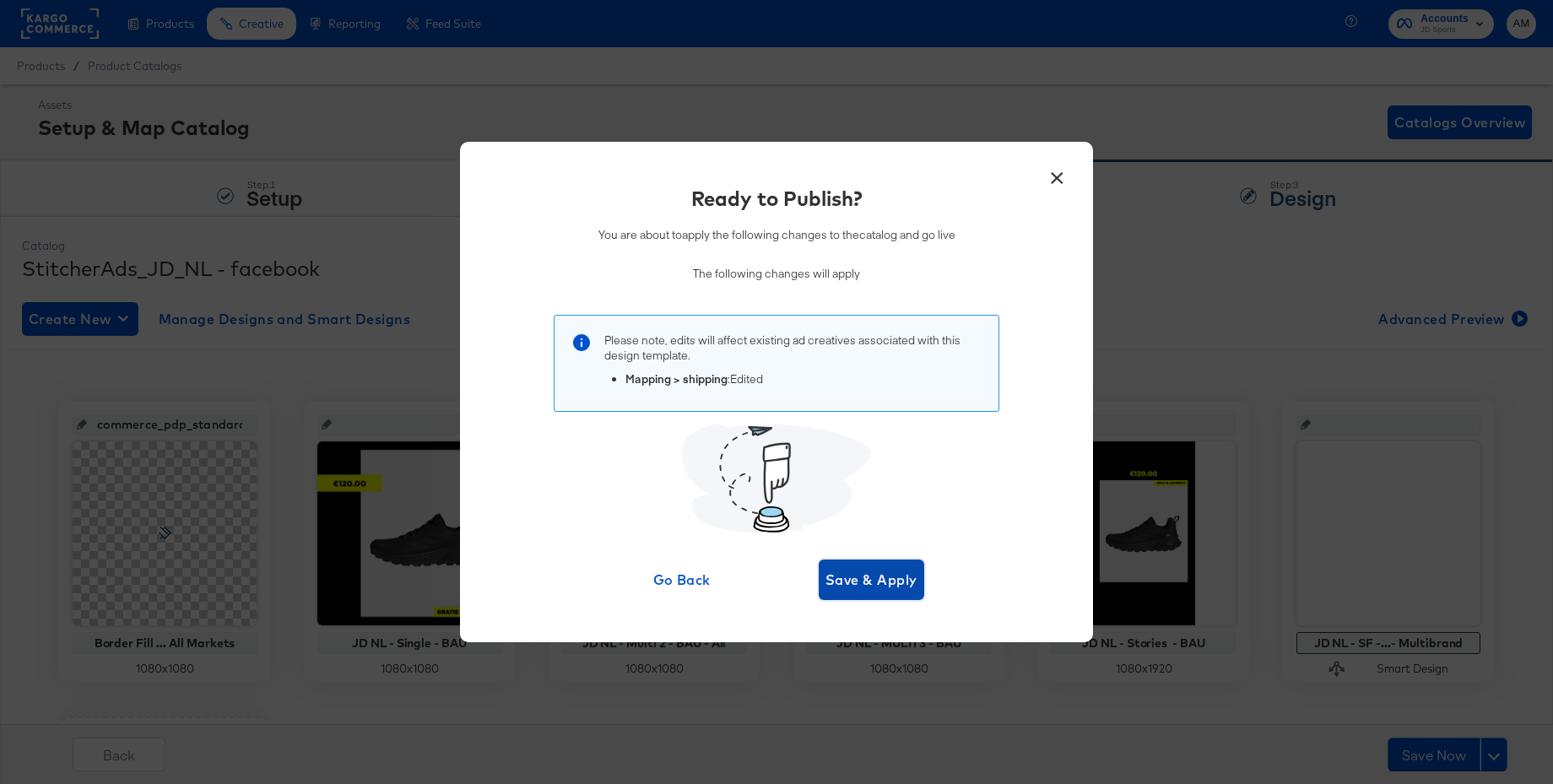
click at [859, 578] on span "Save & Apply" at bounding box center [871, 580] width 92 height 24
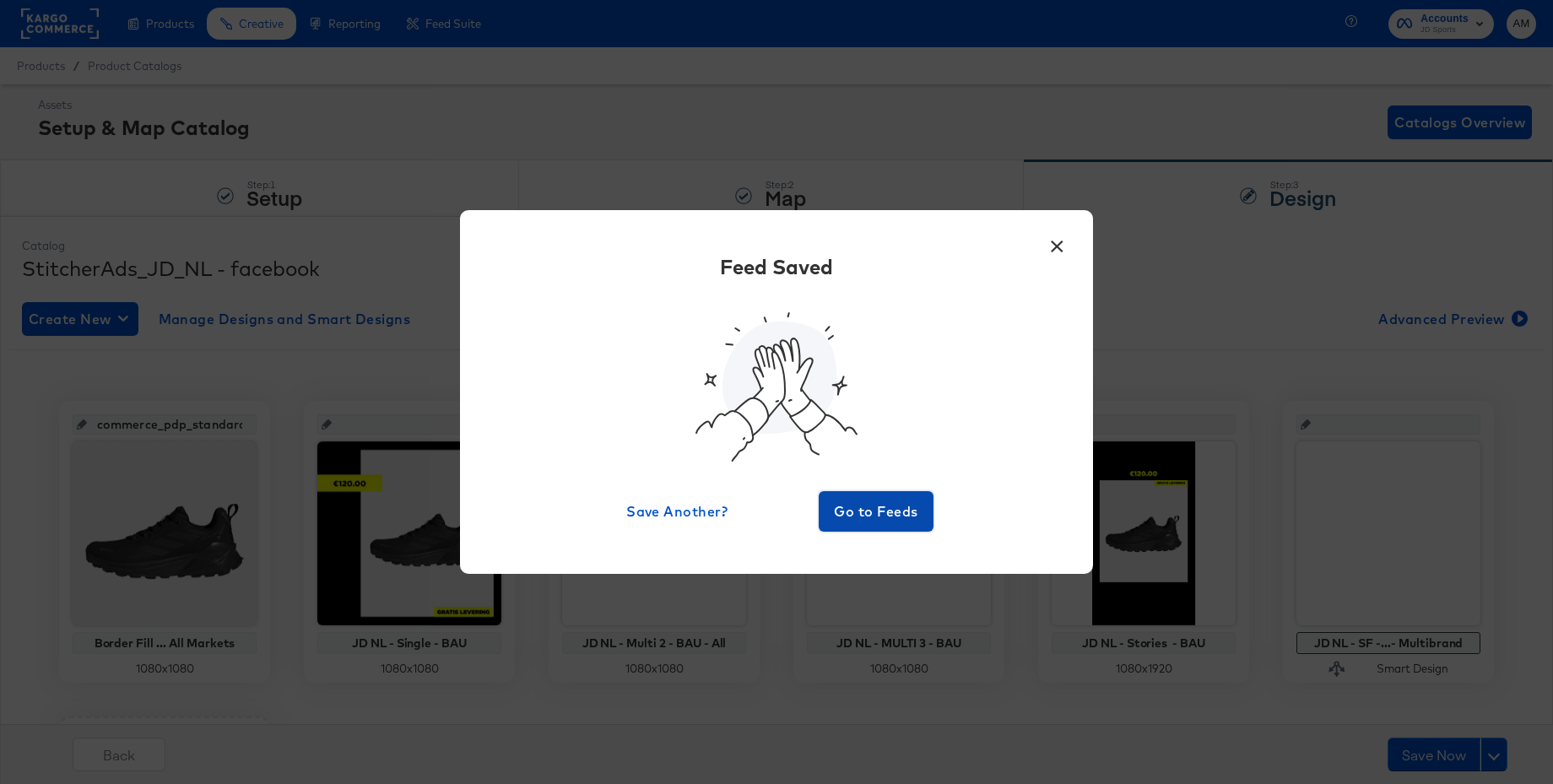
click at [877, 502] on span "Go to Feeds" at bounding box center [876, 511] width 101 height 24
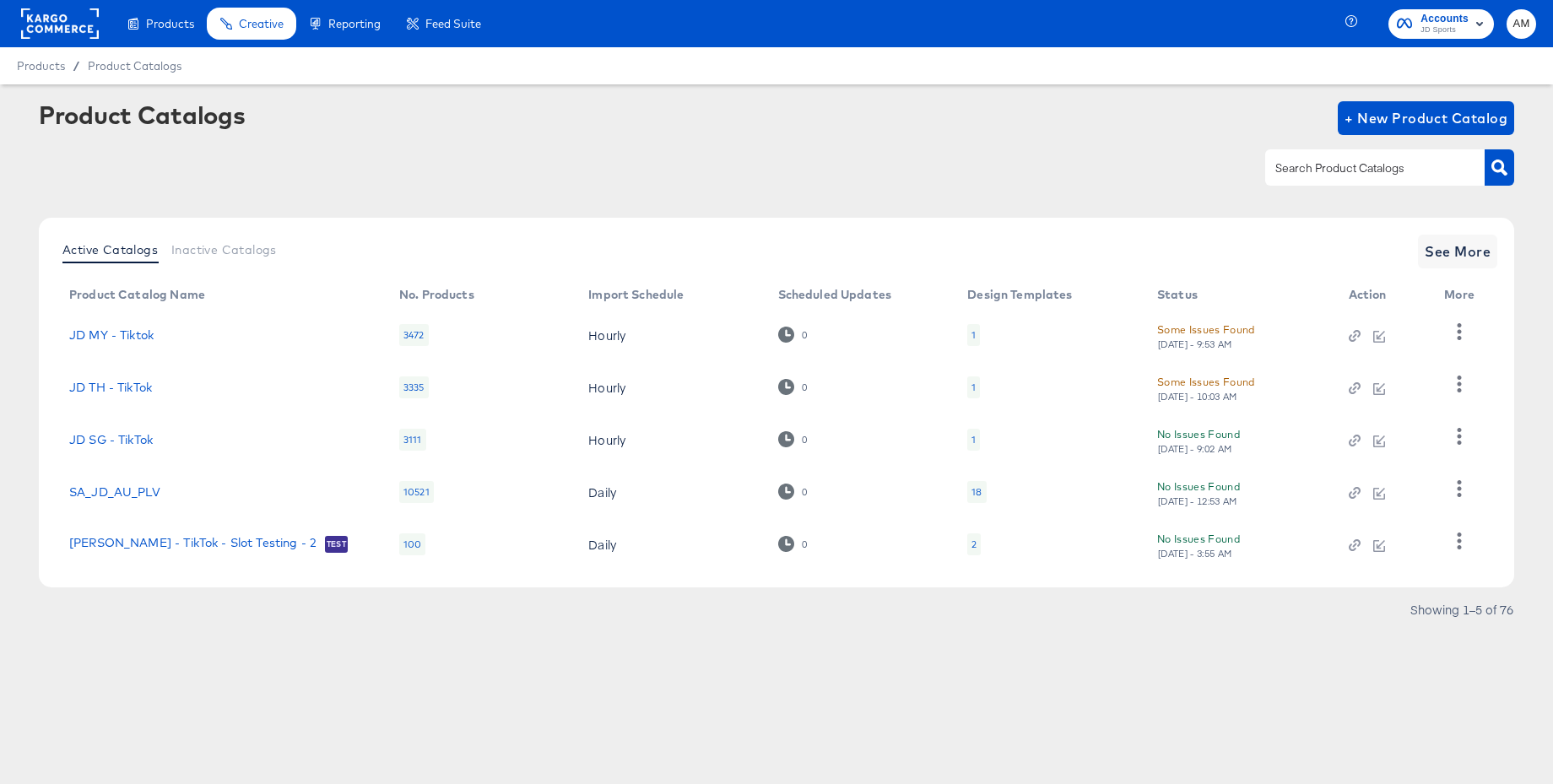
click at [1317, 163] on input "text" at bounding box center [1361, 169] width 179 height 20
type input "nl"
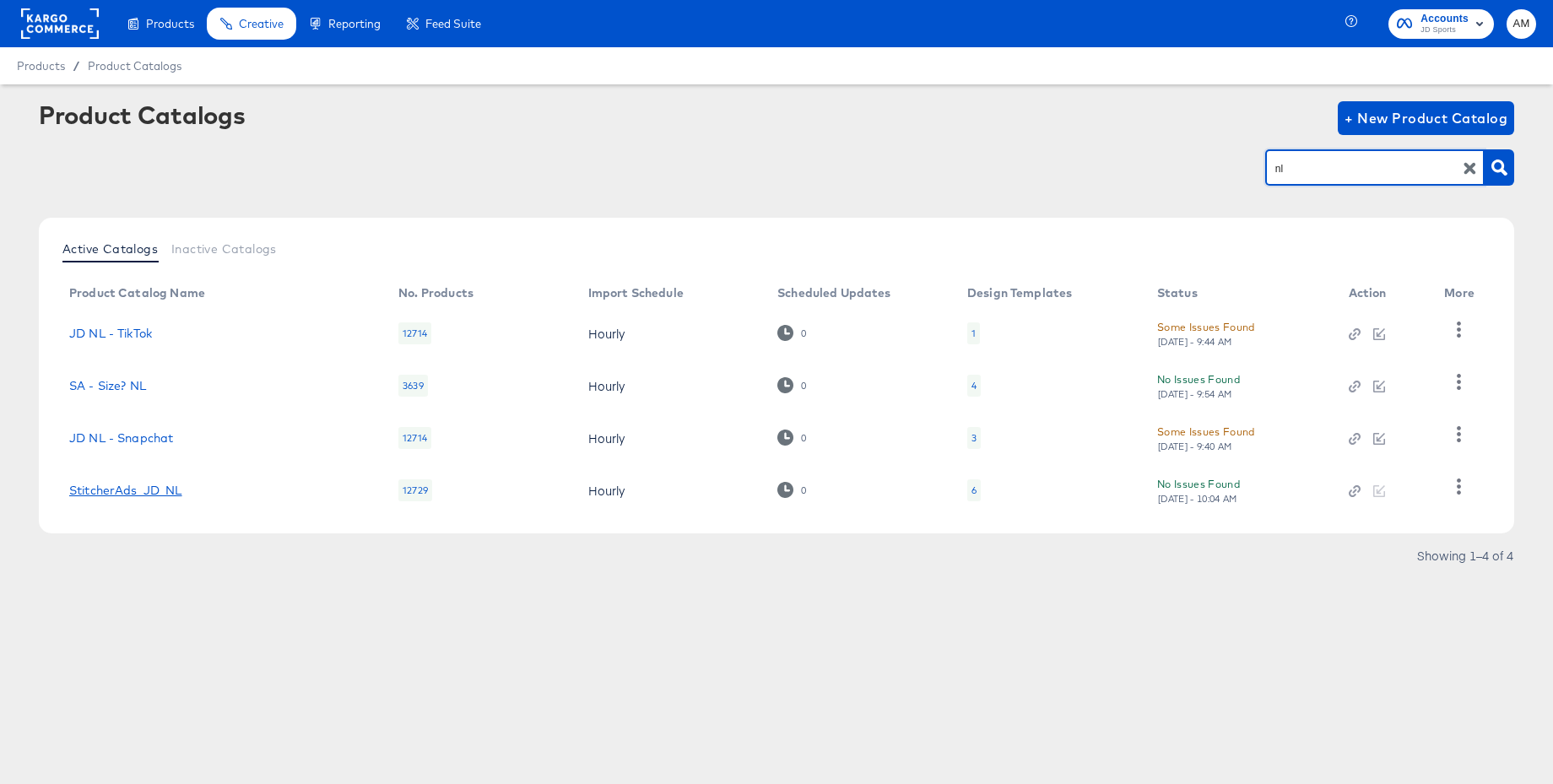
click at [153, 487] on link "StitcherAds_JD_NL" at bounding box center [125, 490] width 113 height 13
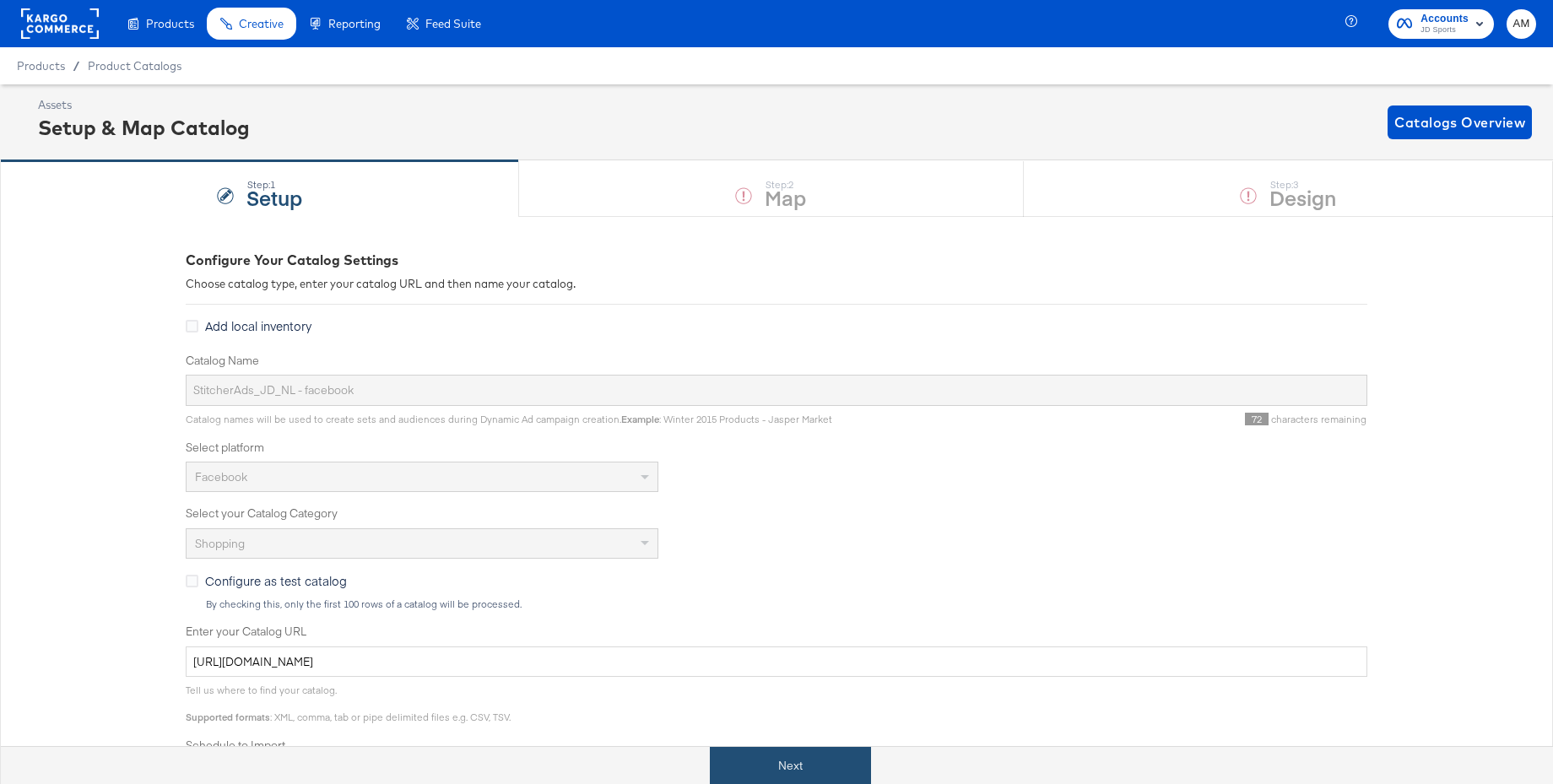
click at [783, 766] on button "Next" at bounding box center [790, 765] width 162 height 38
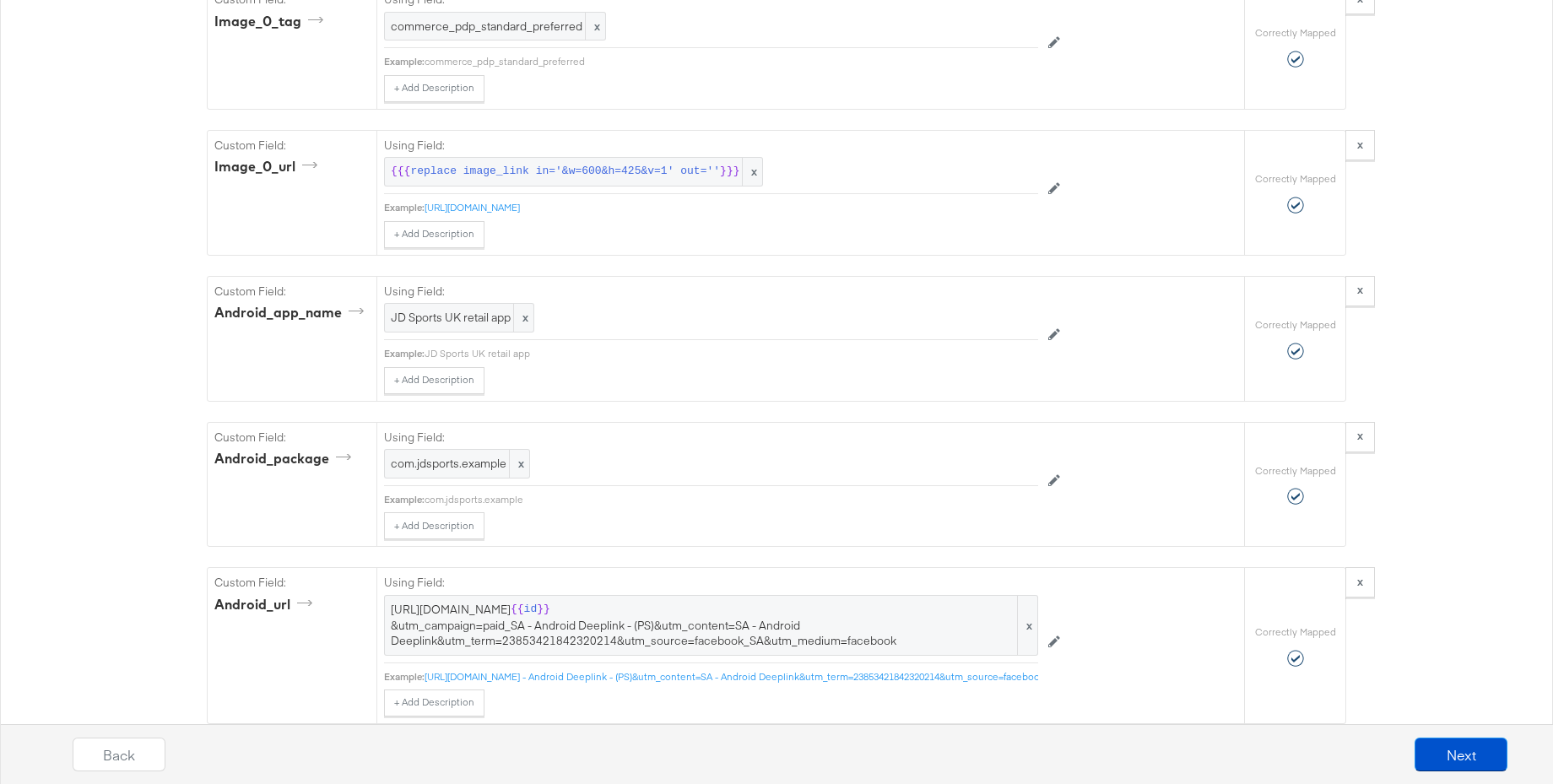
scroll to position [3972, 0]
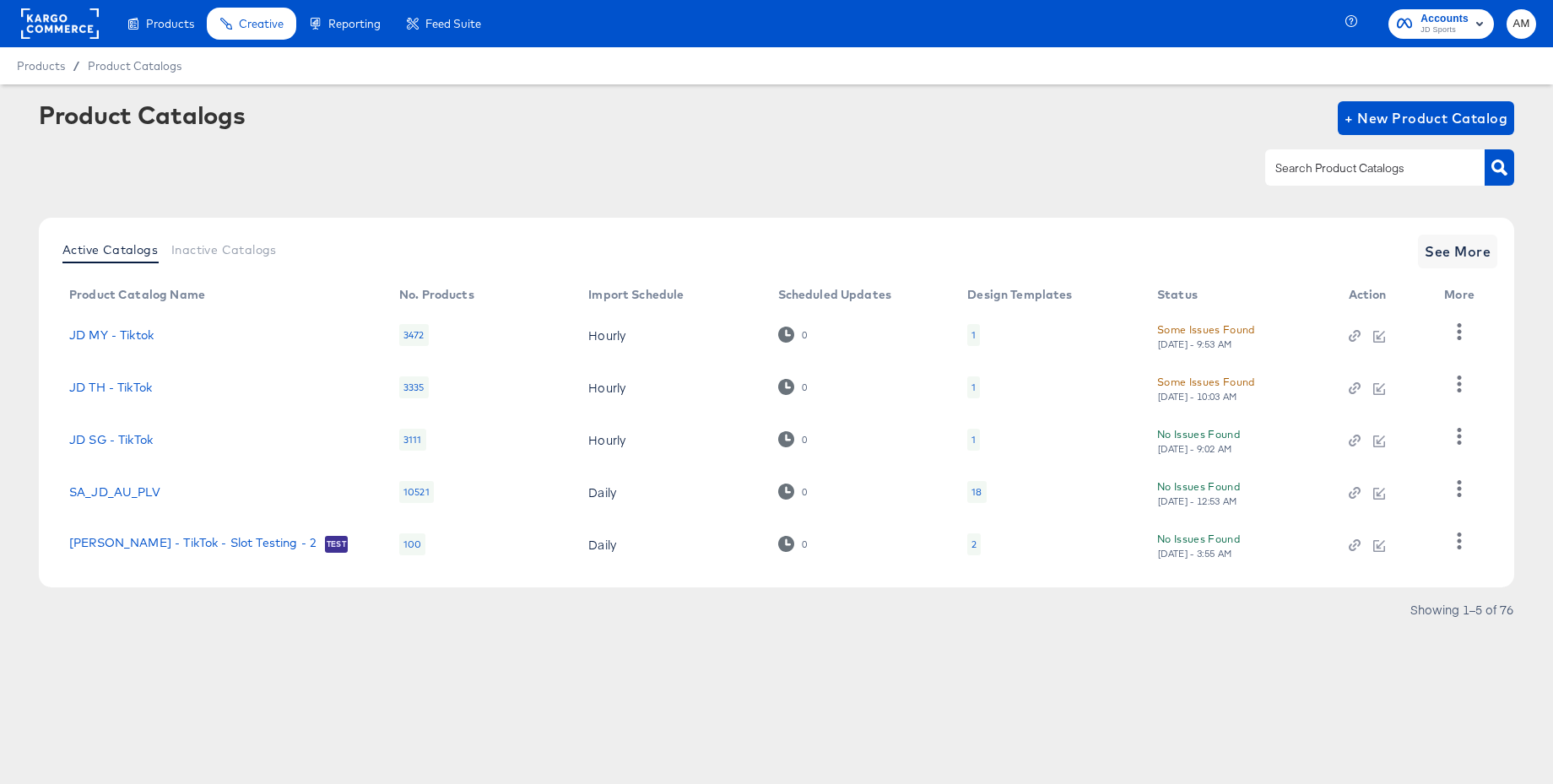
click at [1305, 170] on input "text" at bounding box center [1361, 169] width 179 height 20
type input "de - m"
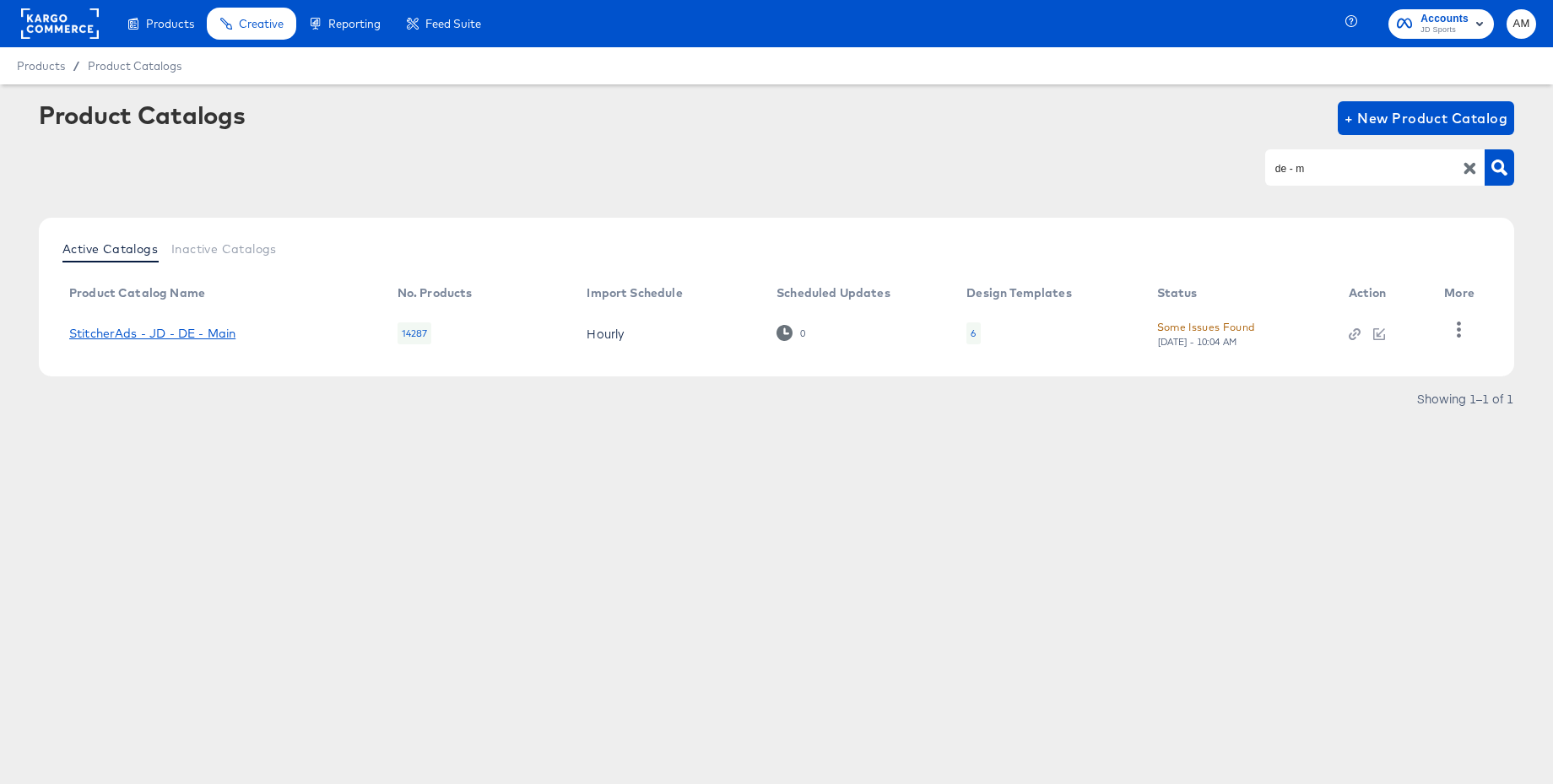
click at [171, 331] on link "StitcherAds - JD - DE - Main" at bounding box center [152, 333] width 166 height 13
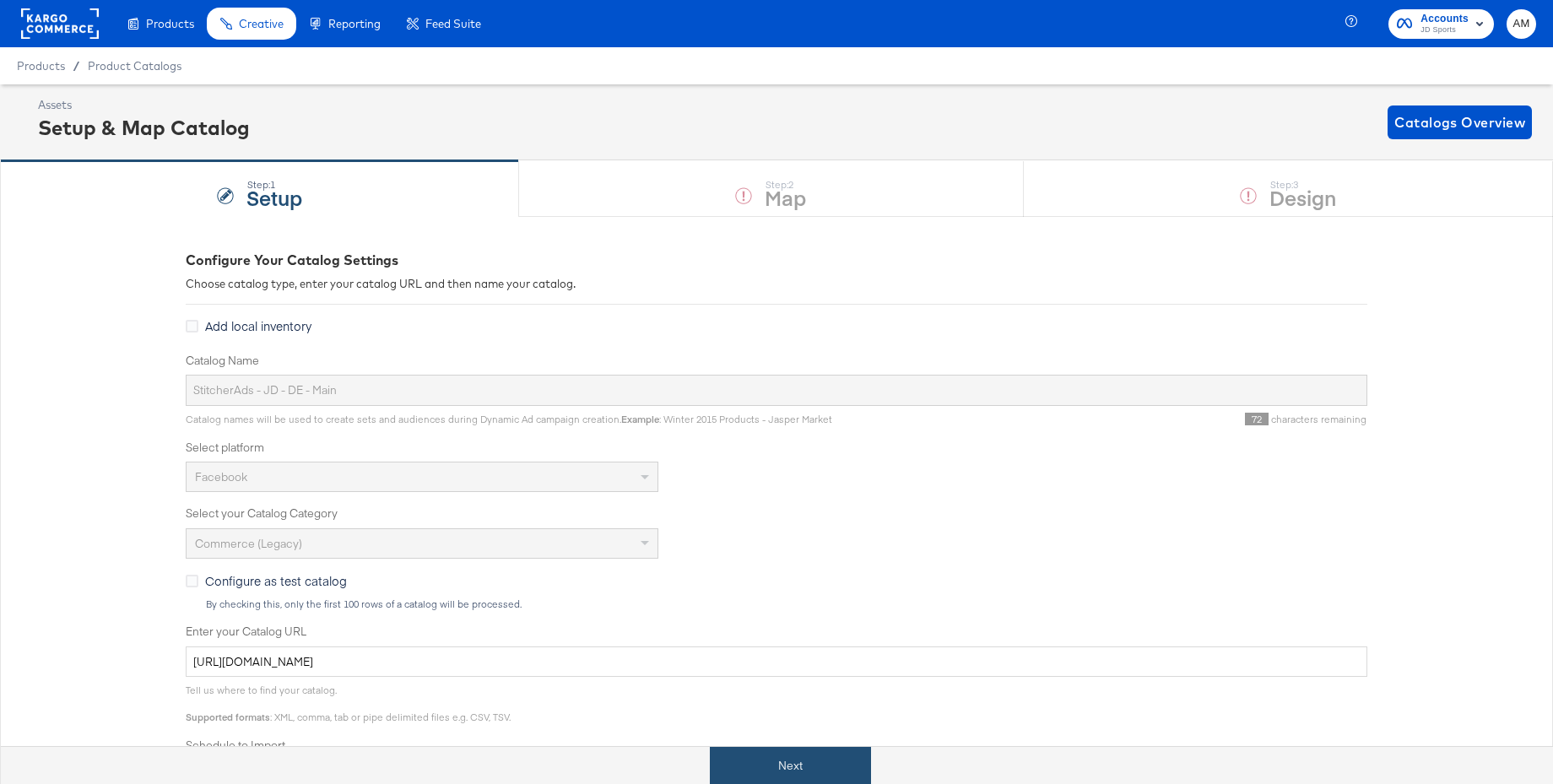
click at [790, 761] on button "Next" at bounding box center [790, 765] width 162 height 38
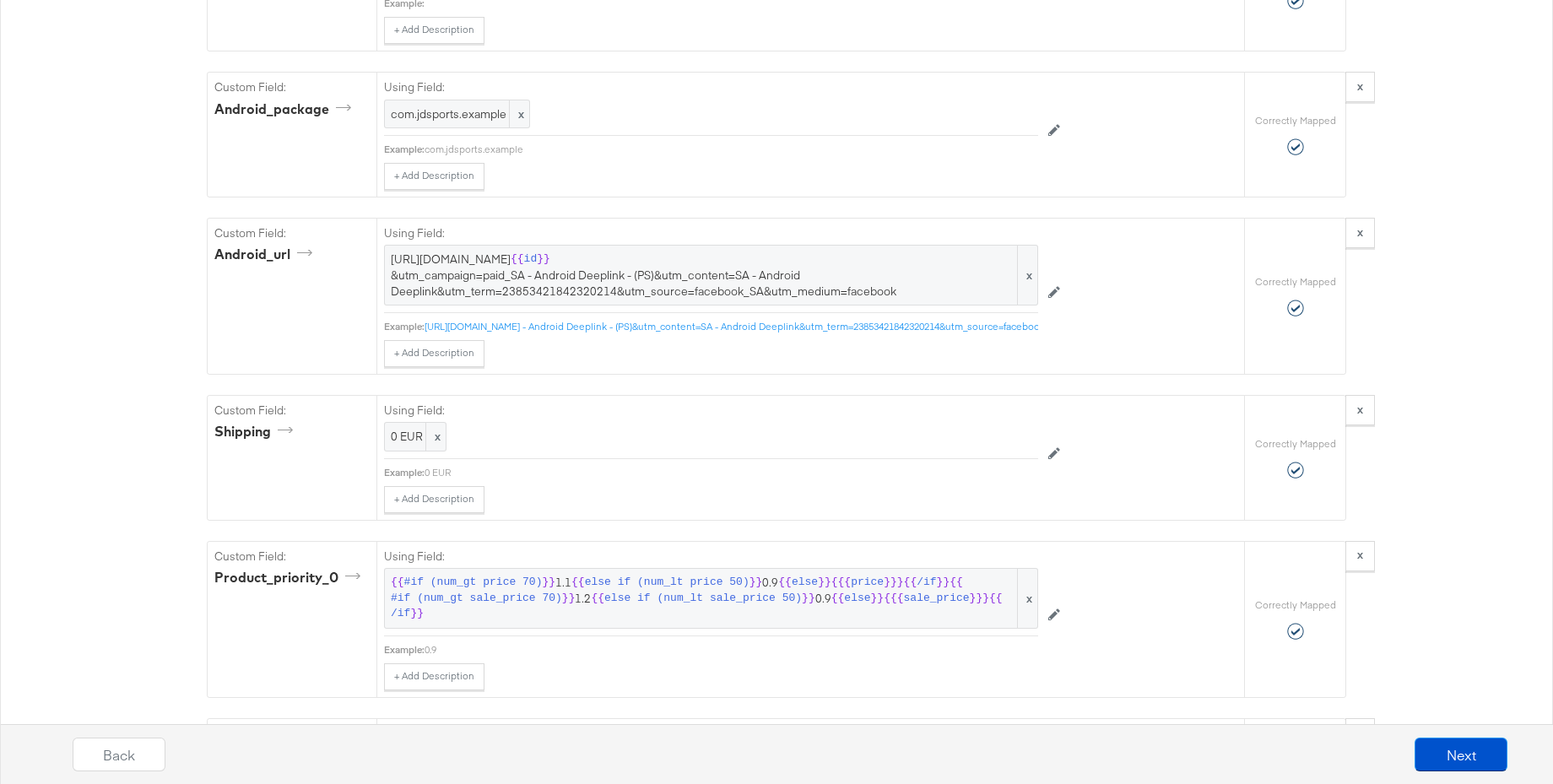
scroll to position [3543, 0]
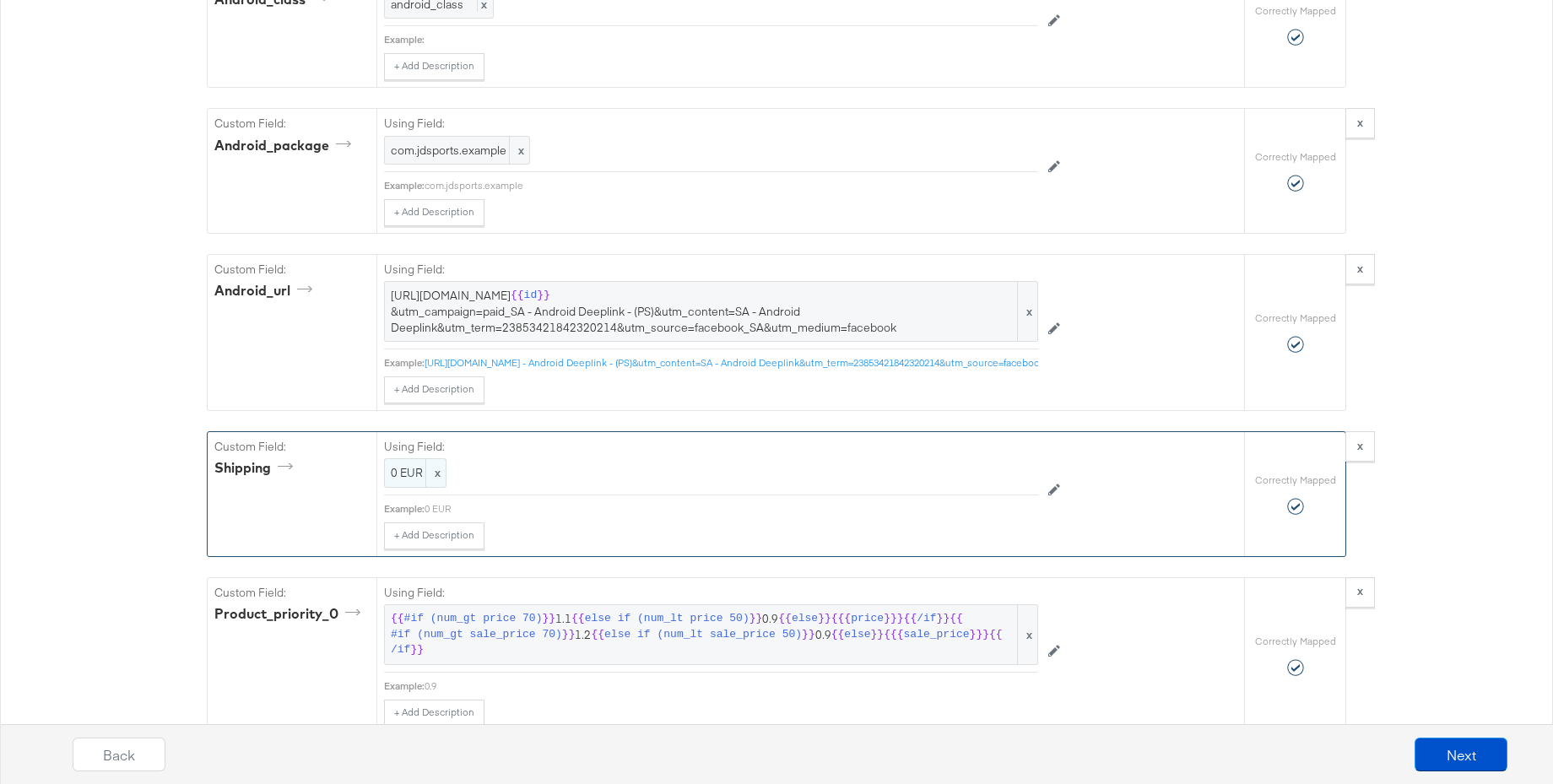
click at [434, 471] on span "x" at bounding box center [435, 472] width 20 height 28
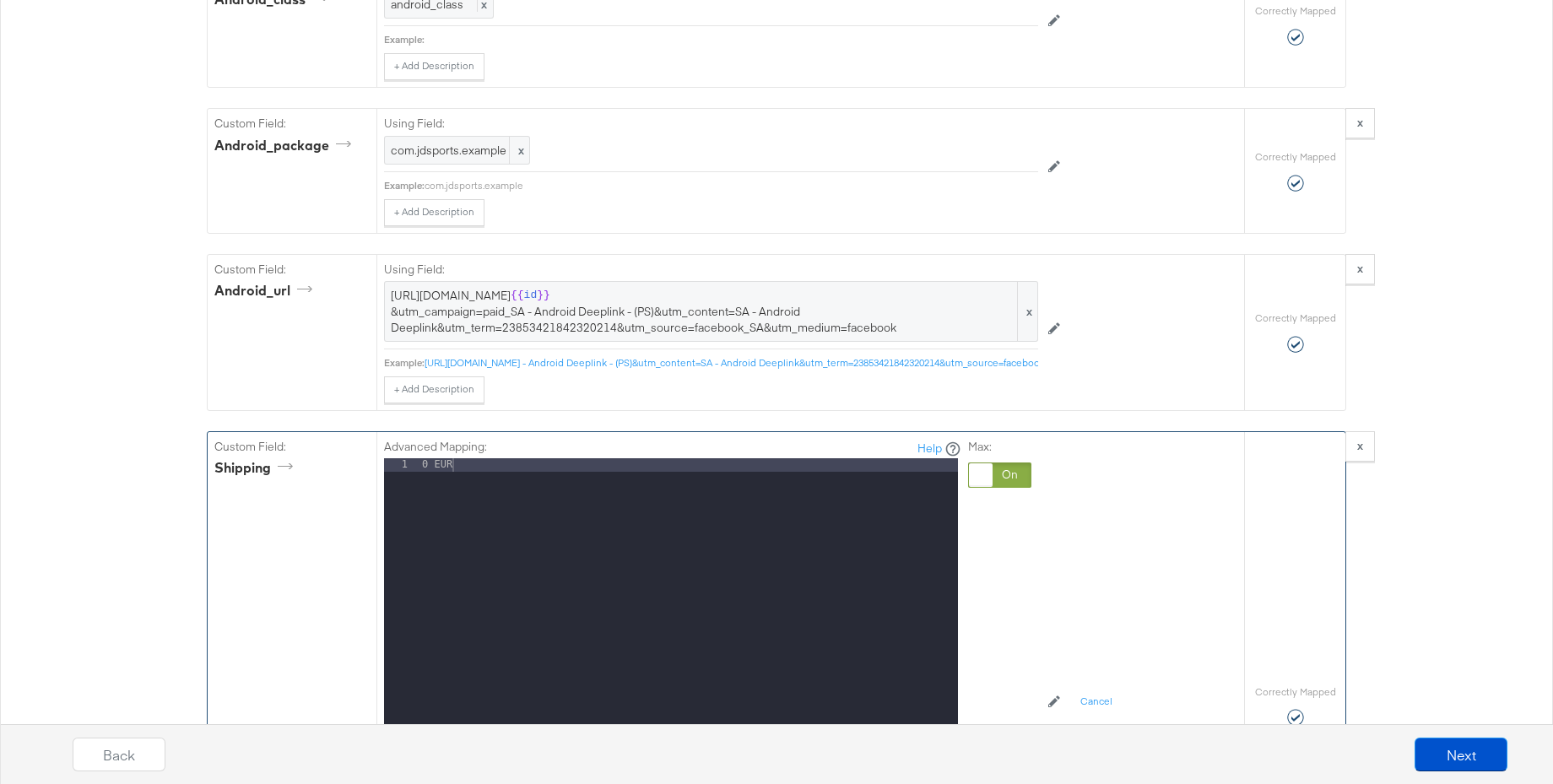
click at [1026, 477] on div at bounding box center [999, 475] width 63 height 26
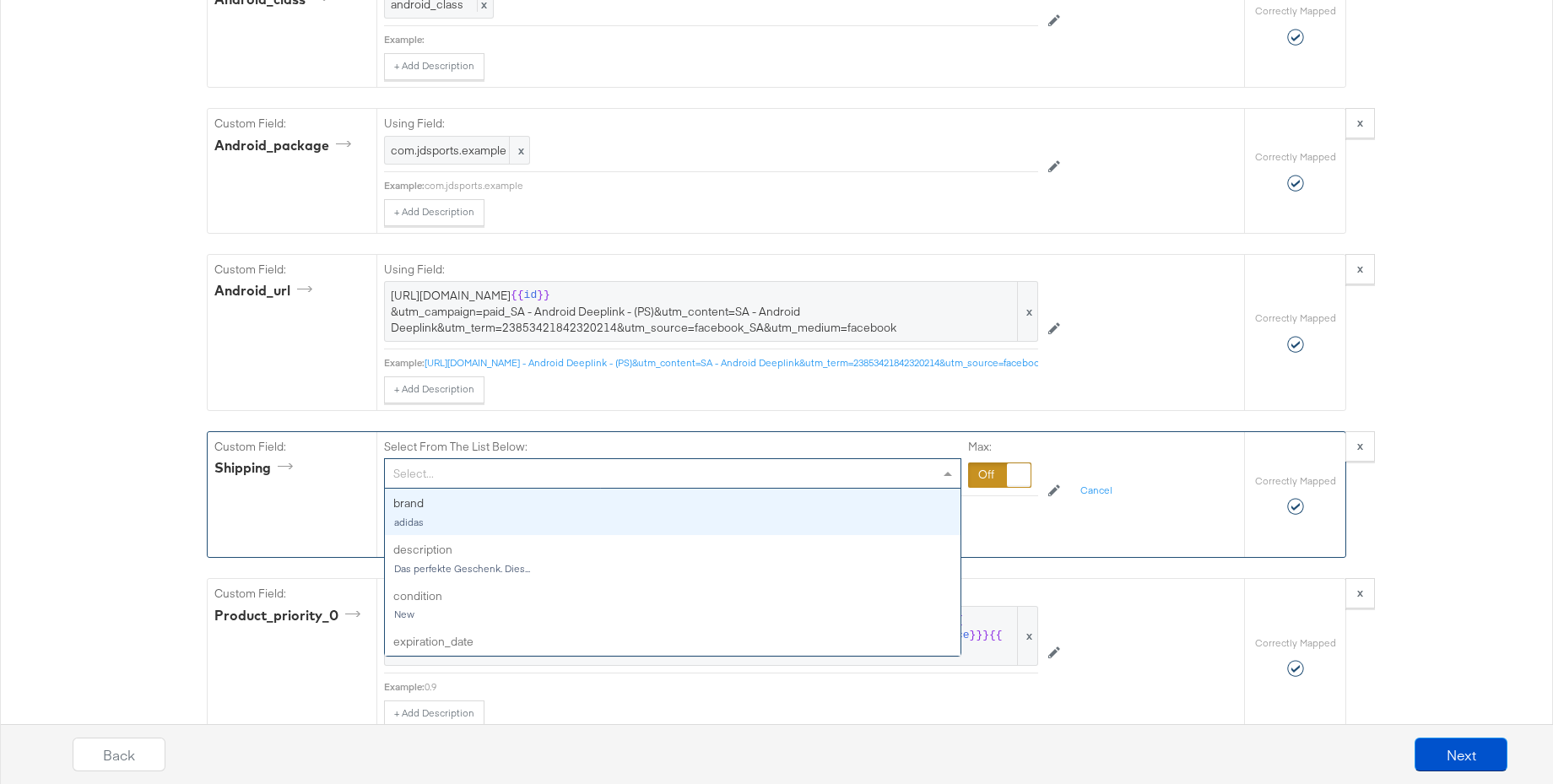
click at [554, 477] on div "Select..." at bounding box center [672, 473] width 575 height 28
type input "sh"
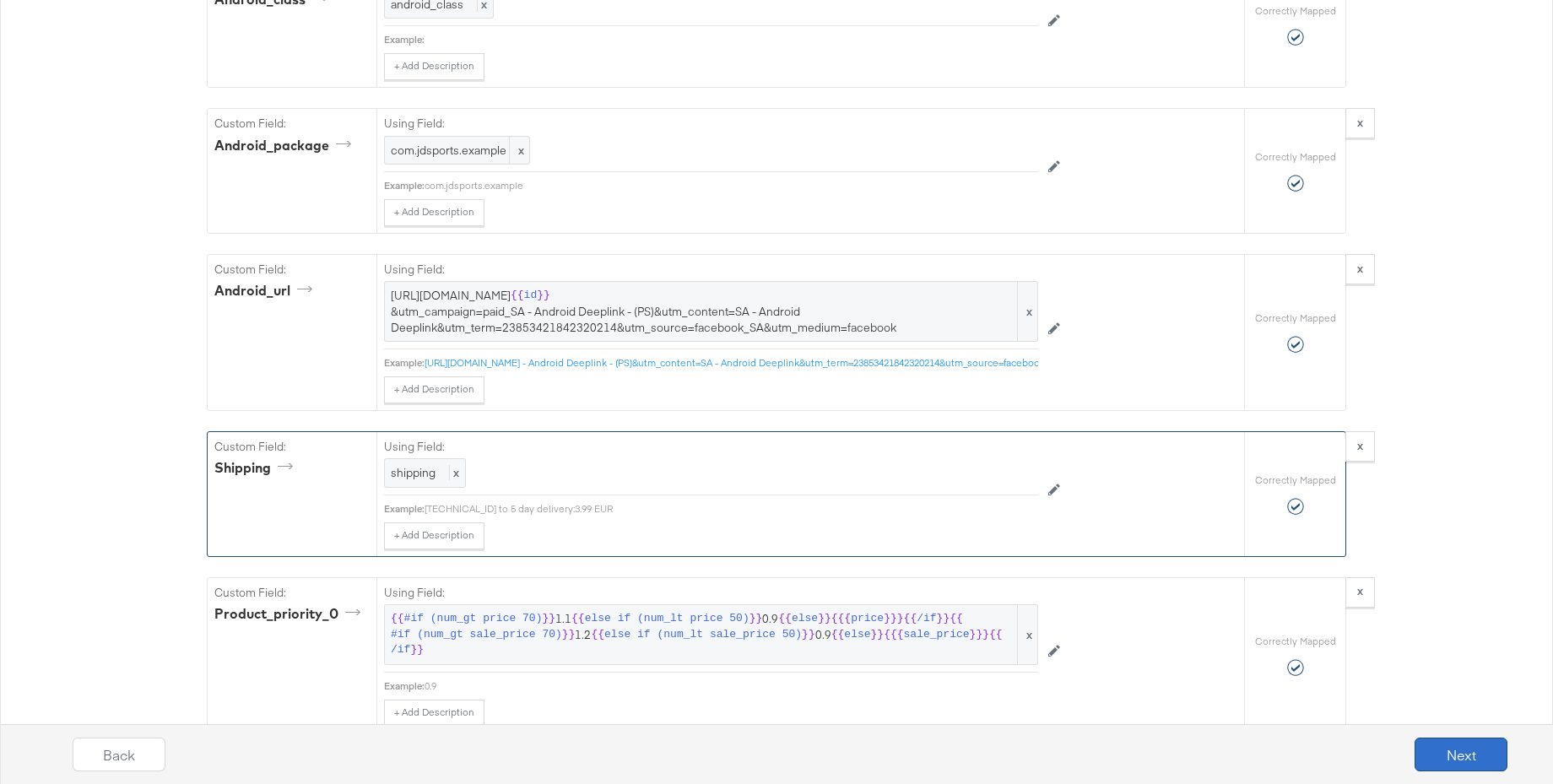
click at [1448, 750] on button "Next" at bounding box center [1461, 755] width 93 height 34
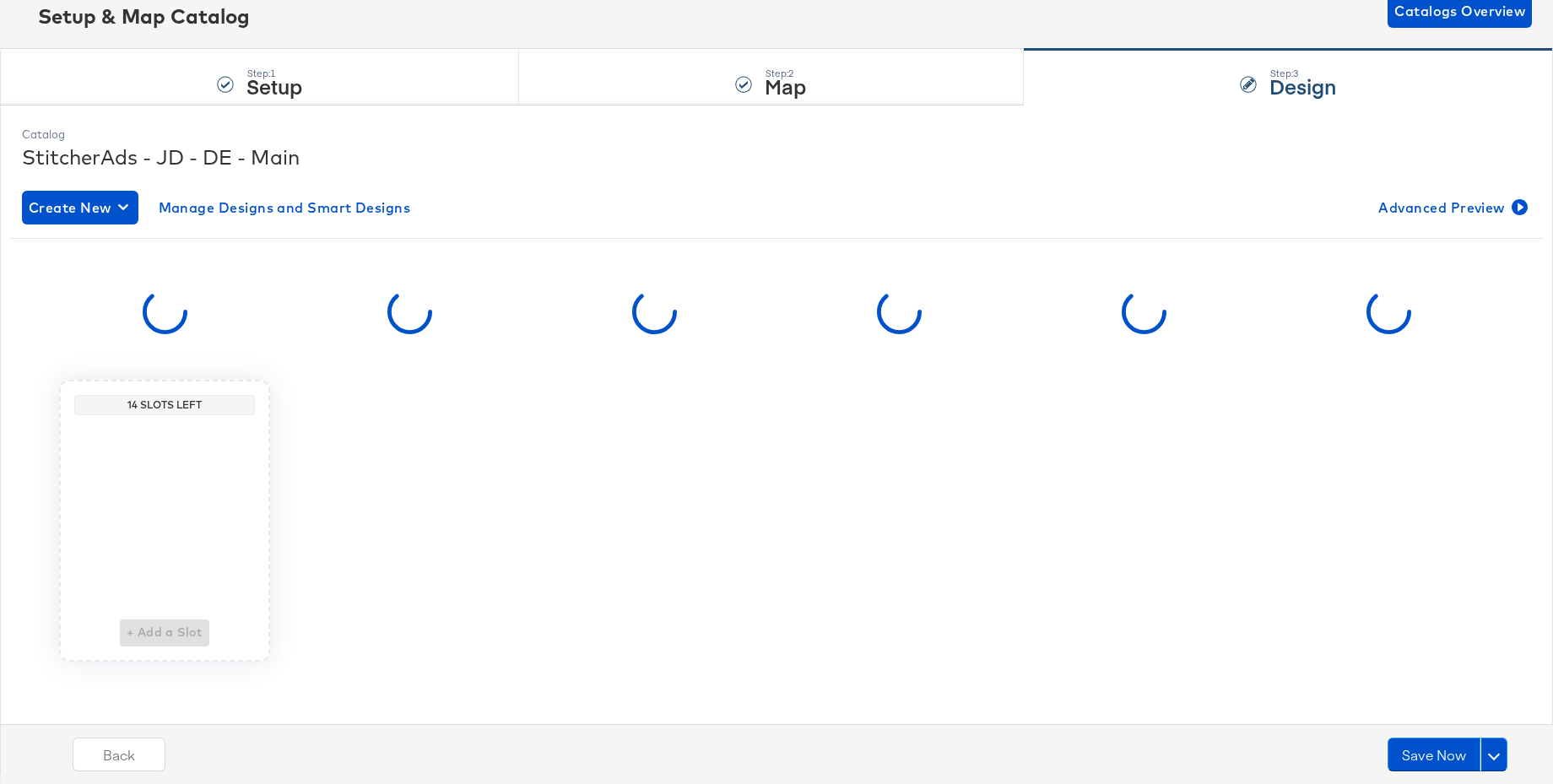
scroll to position [0, 0]
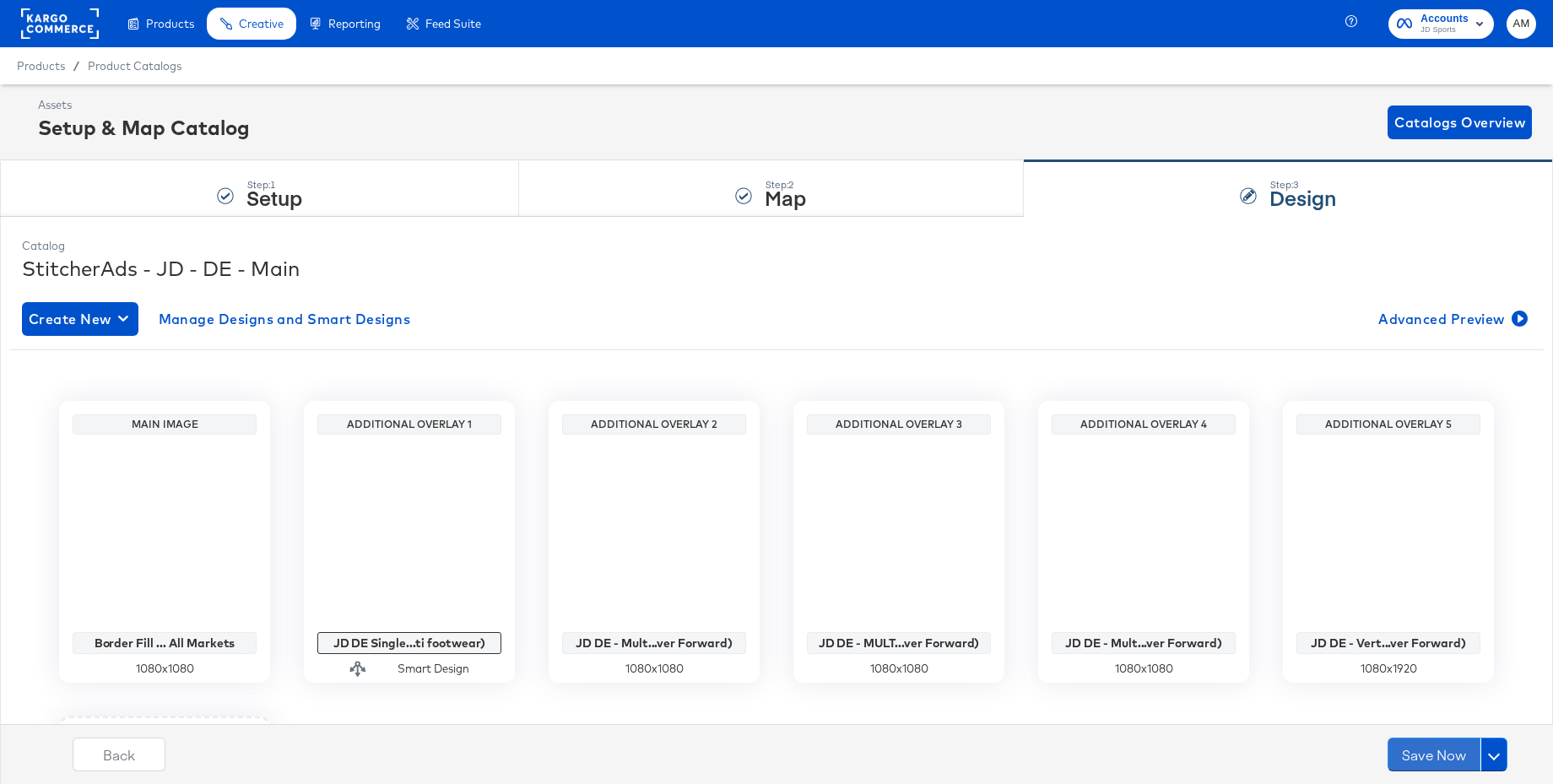
click at [1448, 750] on button "Save Now" at bounding box center [1433, 755] width 93 height 34
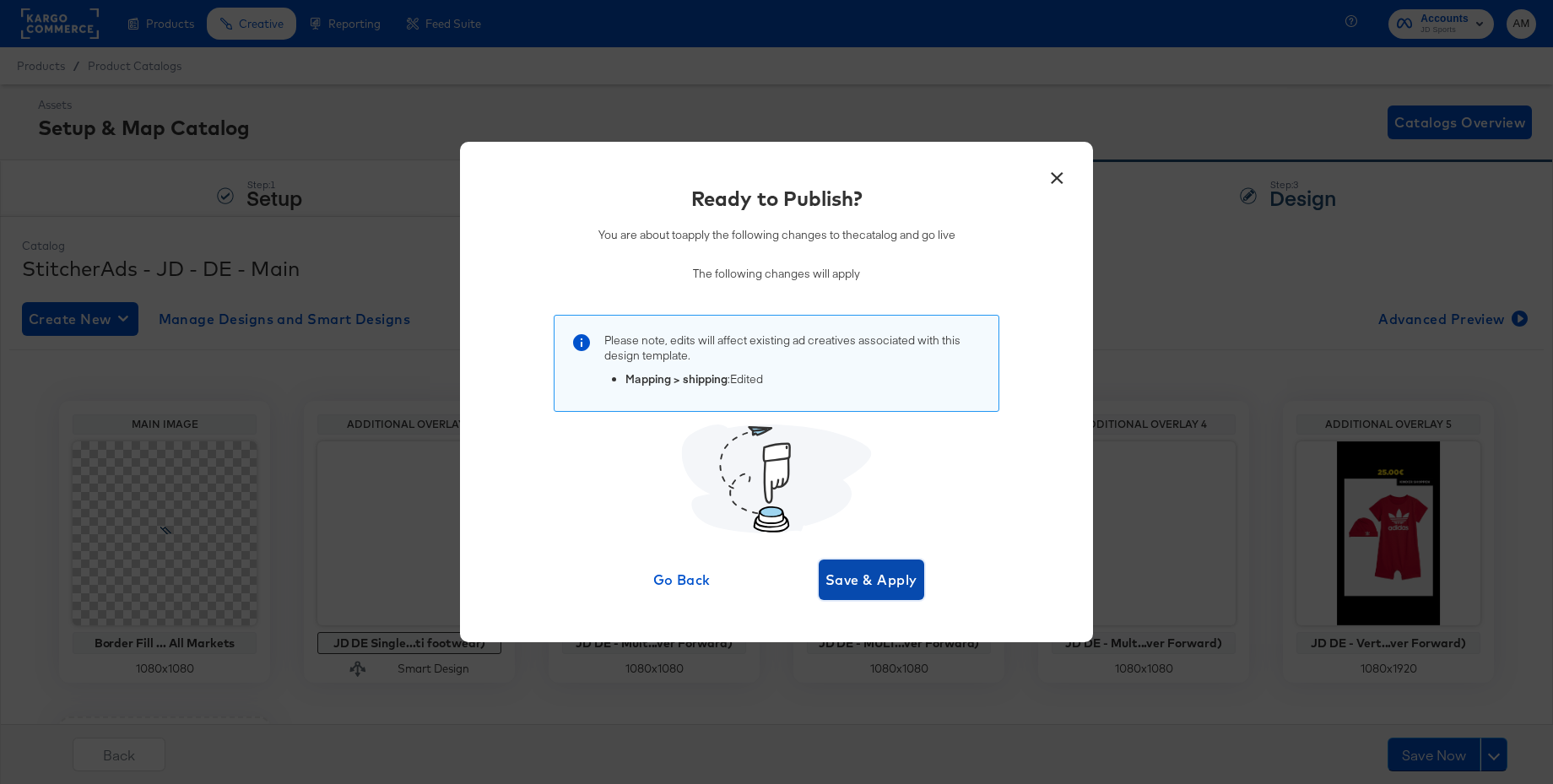
click at [897, 581] on span "Save & Apply" at bounding box center [871, 580] width 92 height 24
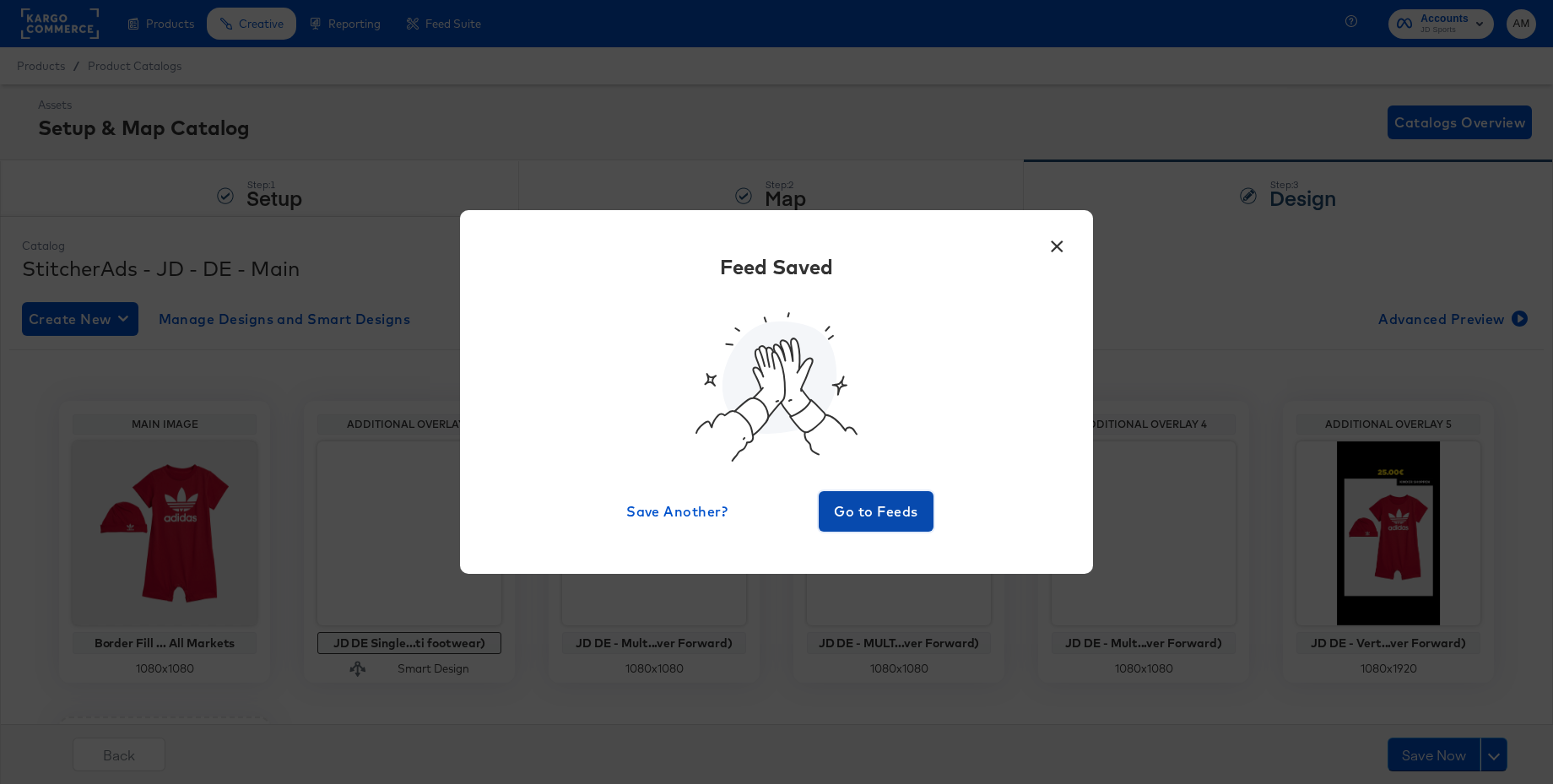
scroll to position [1, 0]
click at [860, 511] on span "Go to Feeds" at bounding box center [876, 511] width 101 height 24
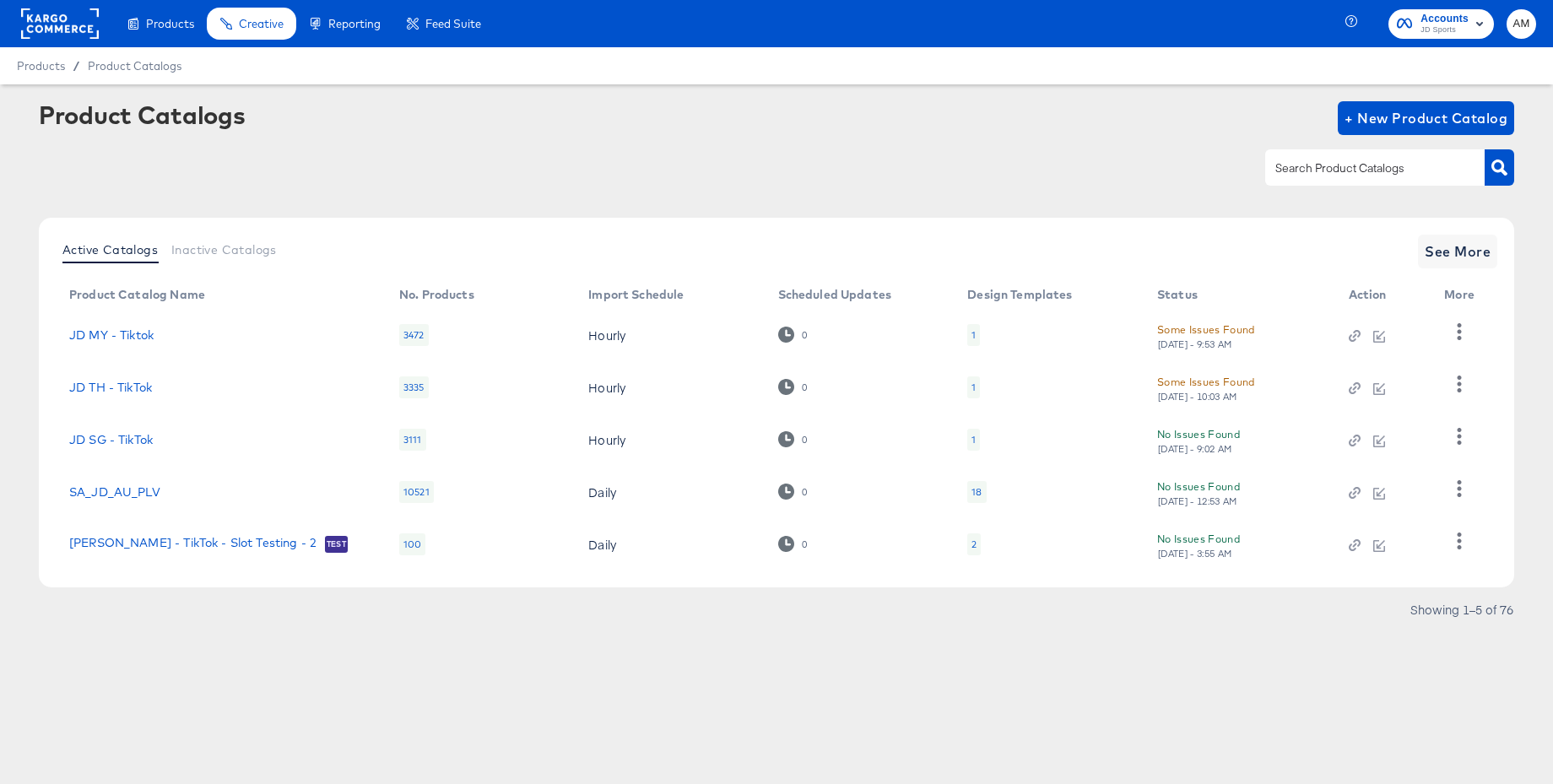
click at [60, 30] on rect at bounding box center [59, 24] width 77 height 30
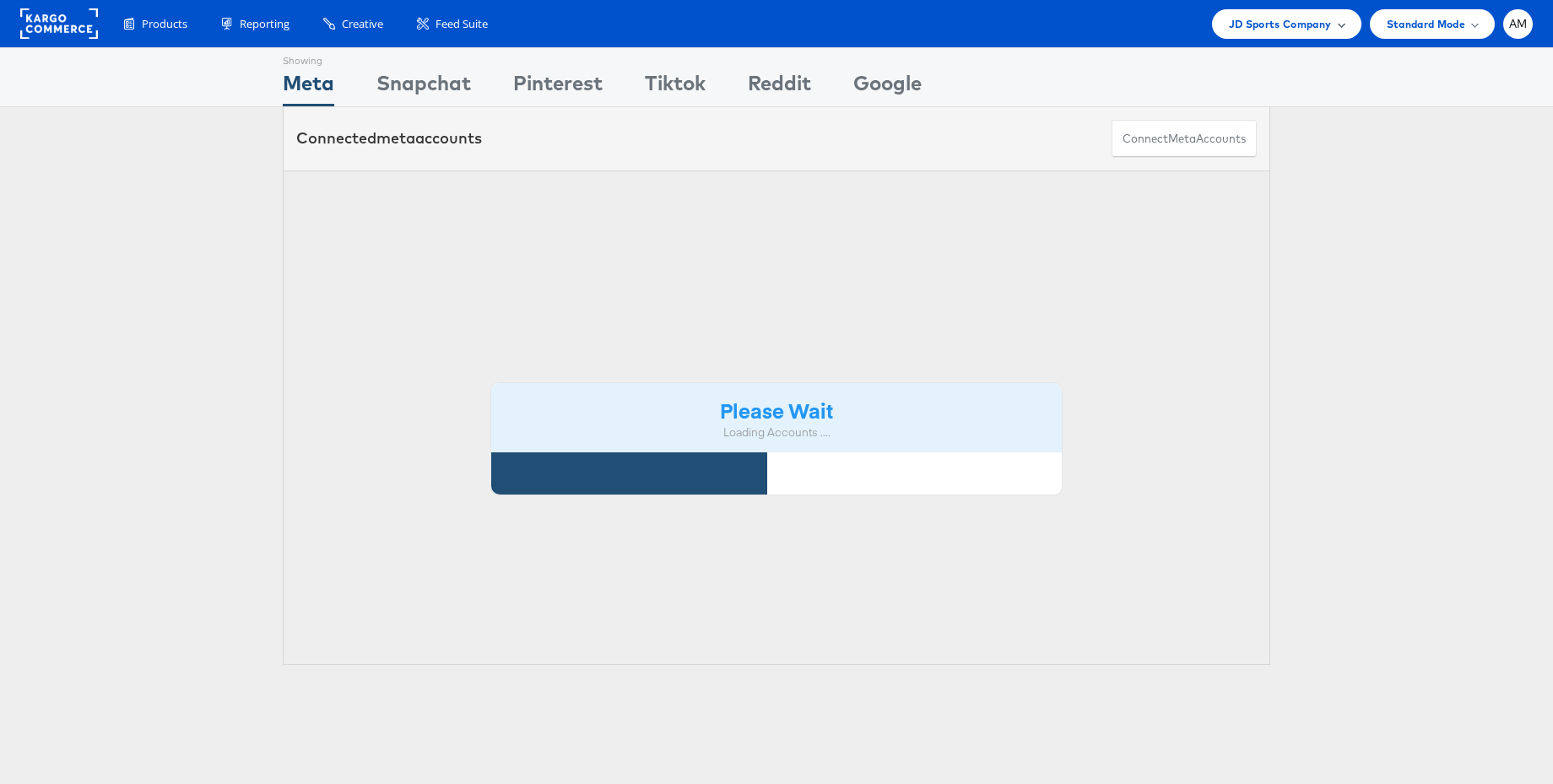
click at [1278, 20] on span "JD Sports Company" at bounding box center [1280, 24] width 103 height 18
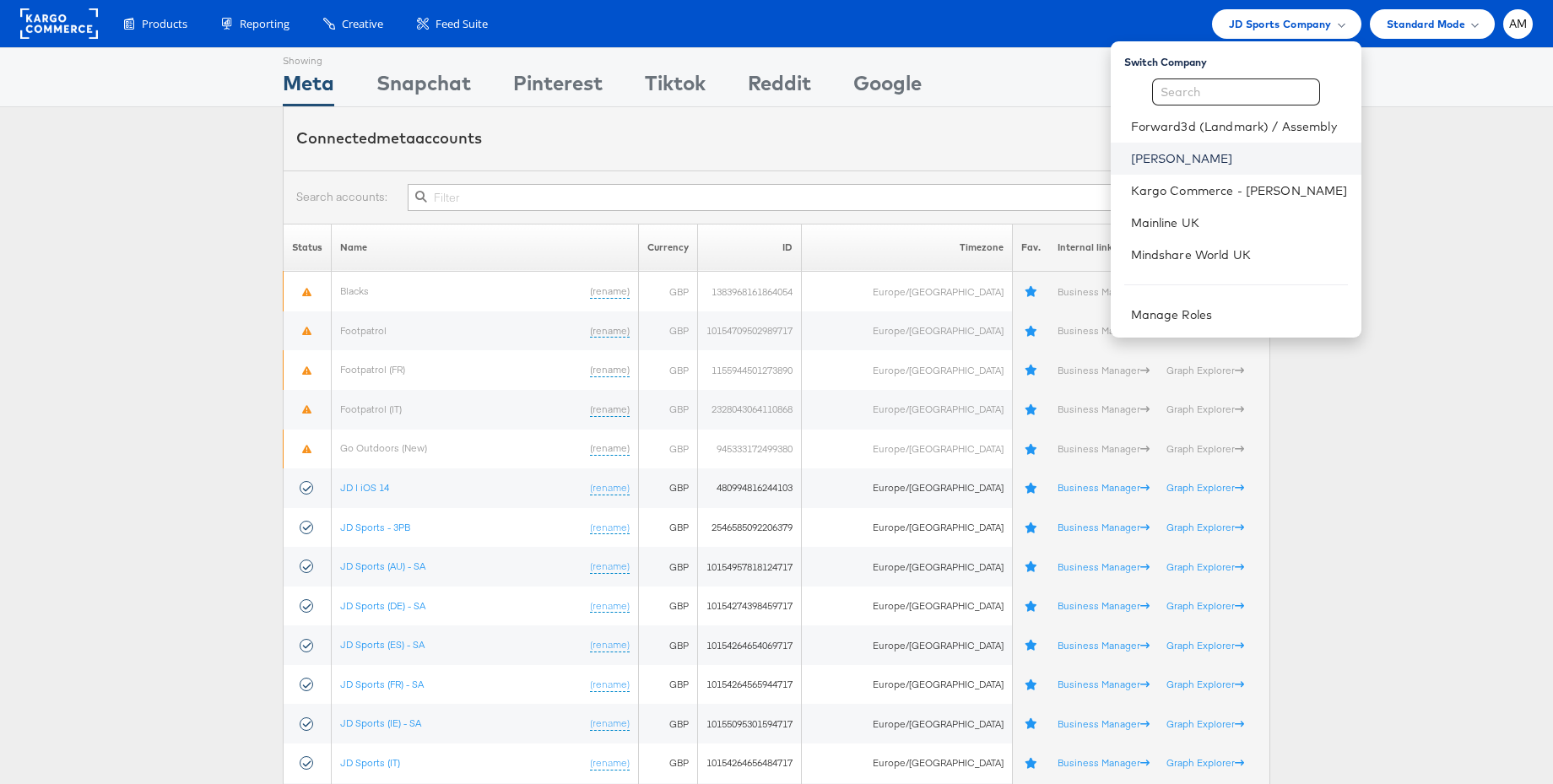
click at [1173, 162] on link "[PERSON_NAME]" at bounding box center [1239, 158] width 217 height 17
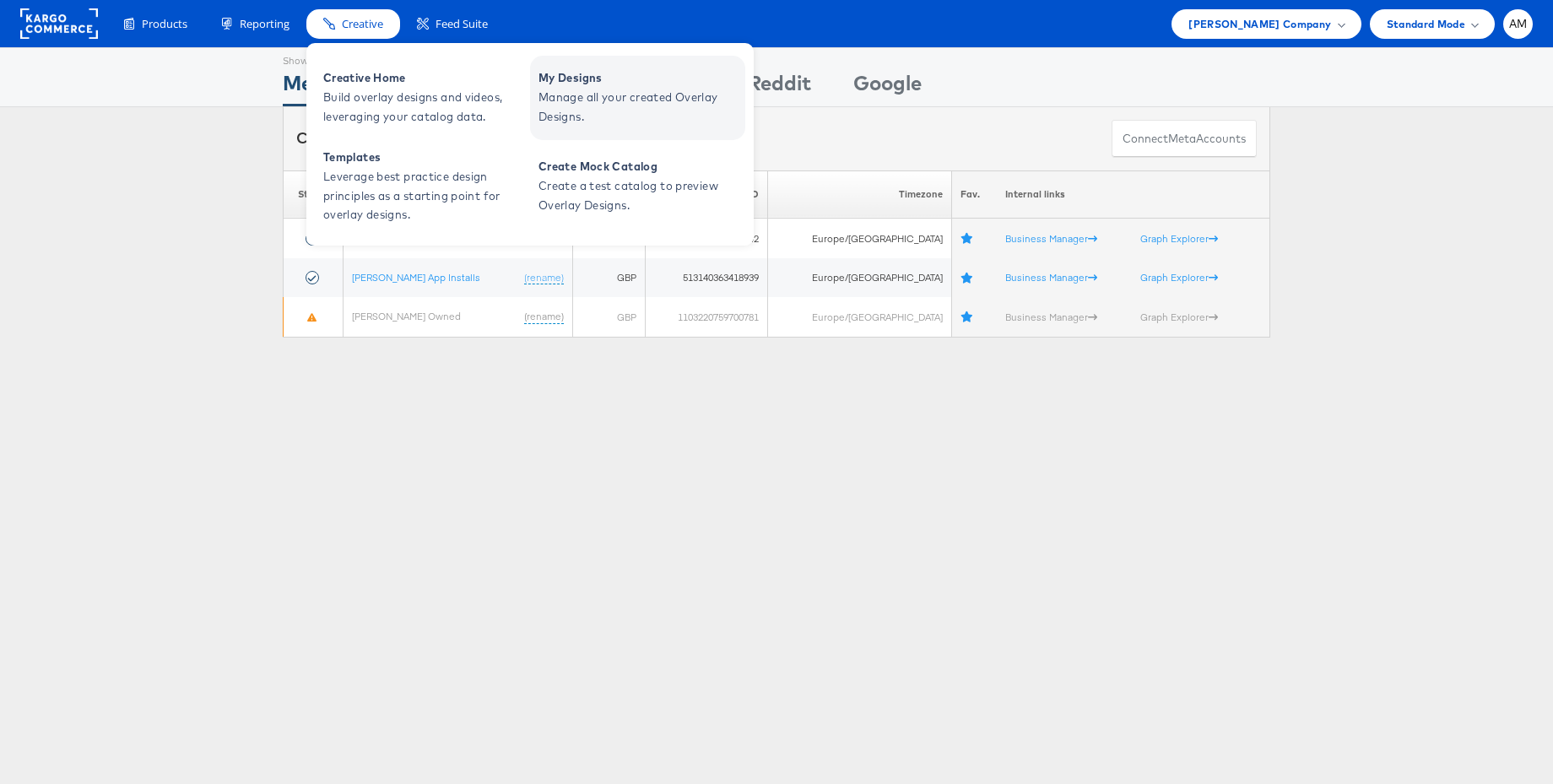
click at [574, 99] on span "Manage all your created Overlay Designs." at bounding box center [639, 107] width 202 height 39
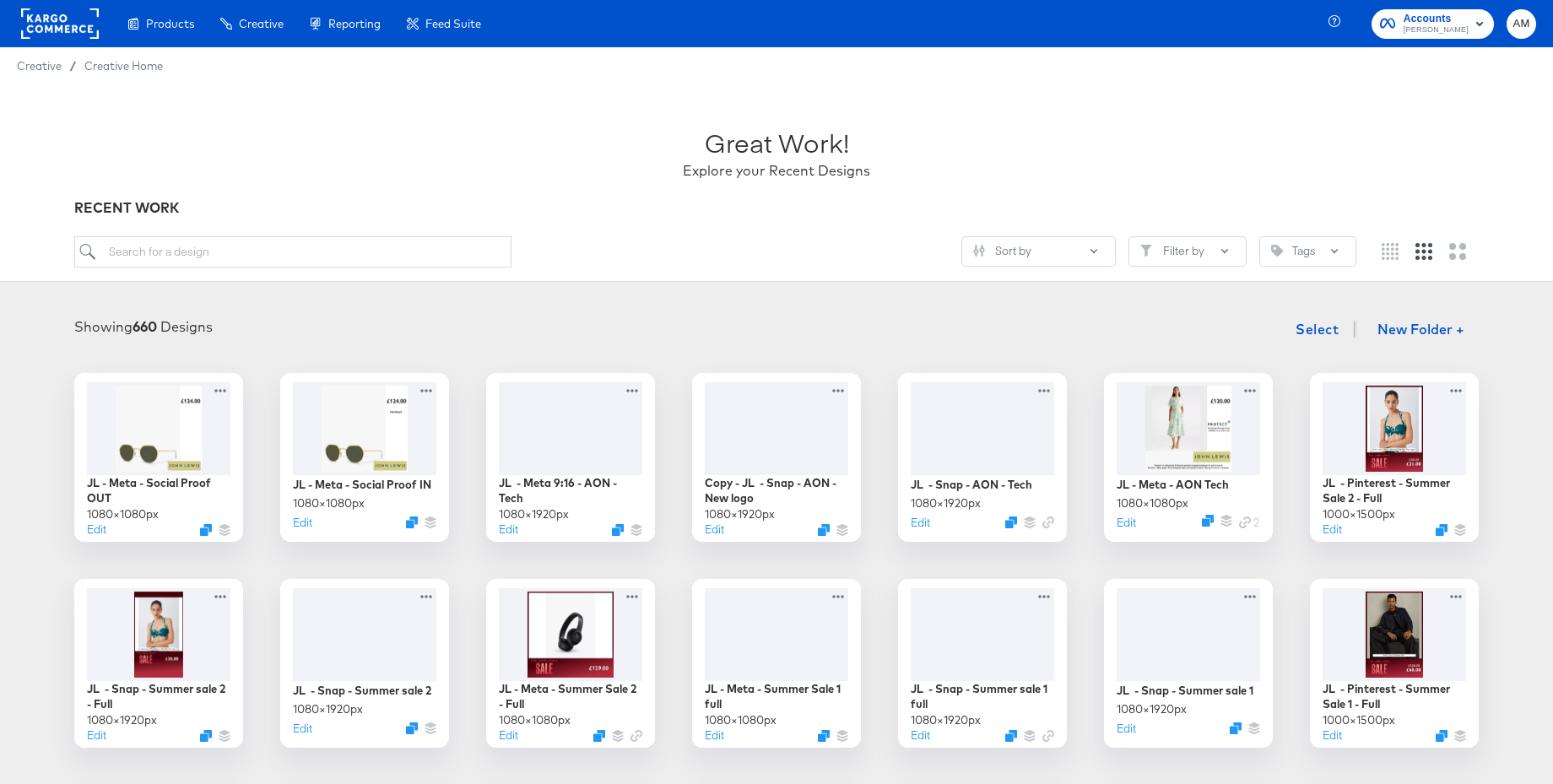
click at [56, 28] on rect at bounding box center [59, 24] width 77 height 30
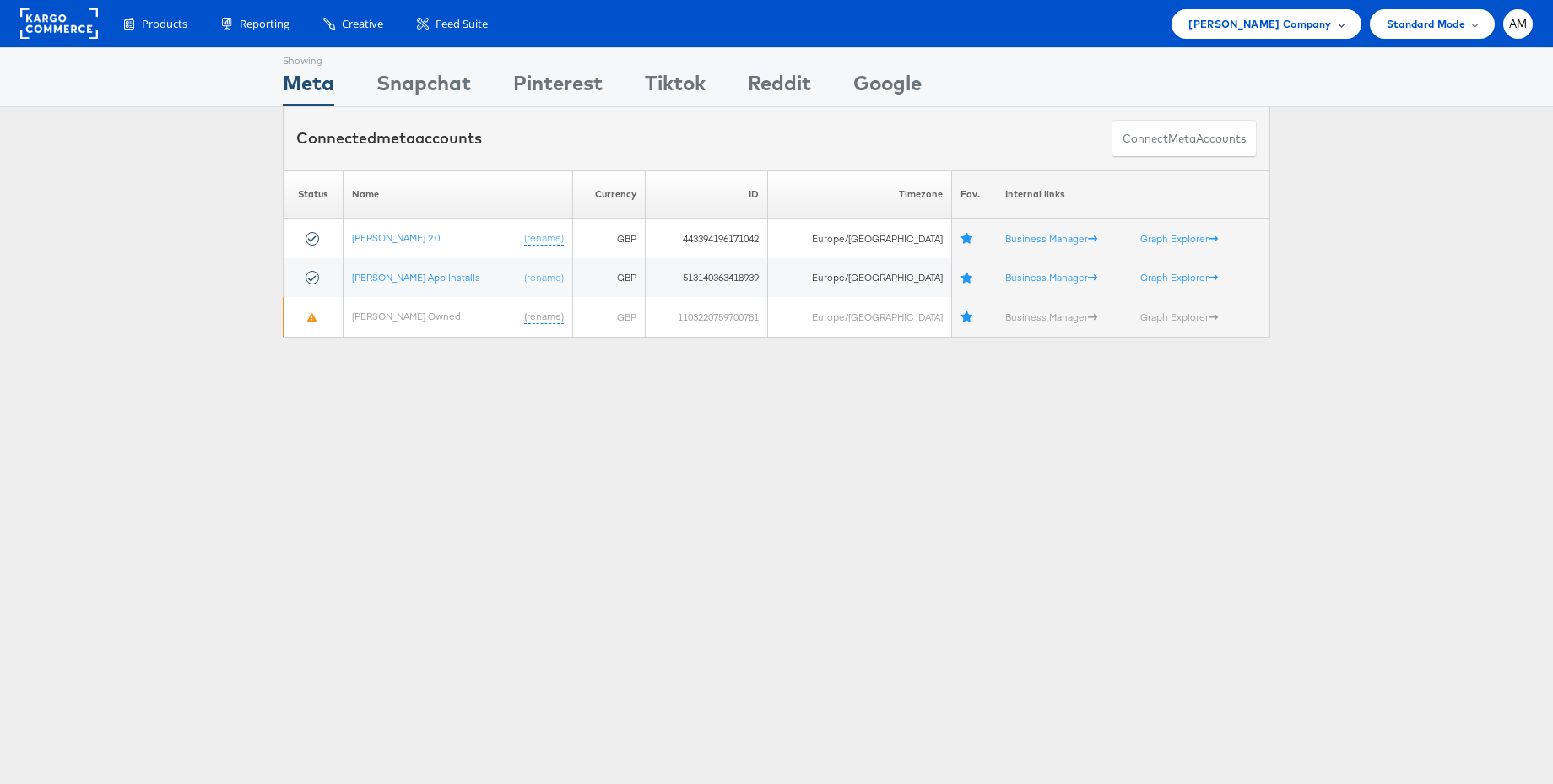
click at [1292, 28] on span "[PERSON_NAME] Company" at bounding box center [1259, 24] width 143 height 18
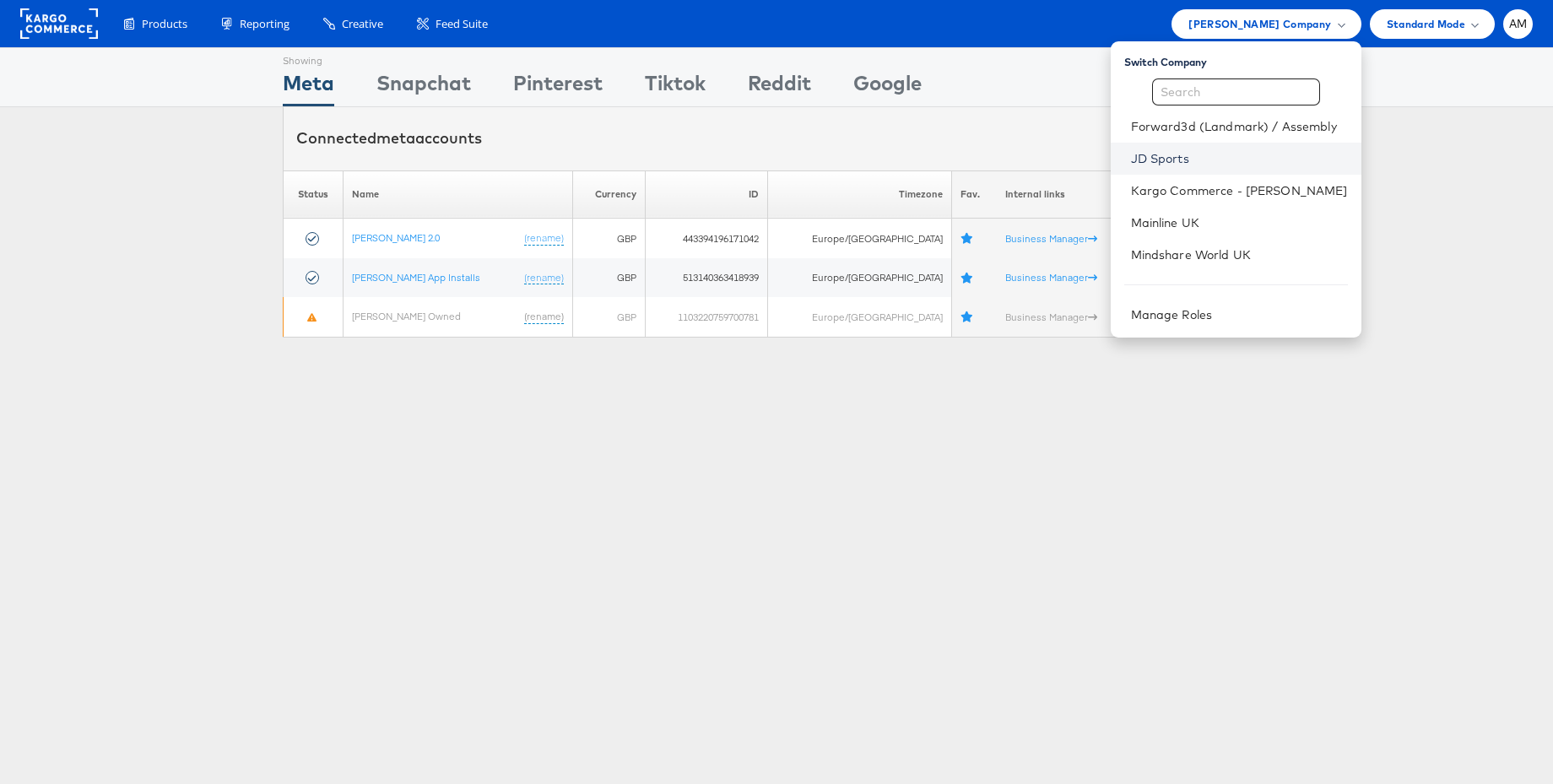
drag, startPoint x: 1170, startPoint y: 154, endPoint x: 1159, endPoint y: 152, distance: 11.2
click at [1170, 154] on link "JD Sports" at bounding box center [1239, 158] width 217 height 17
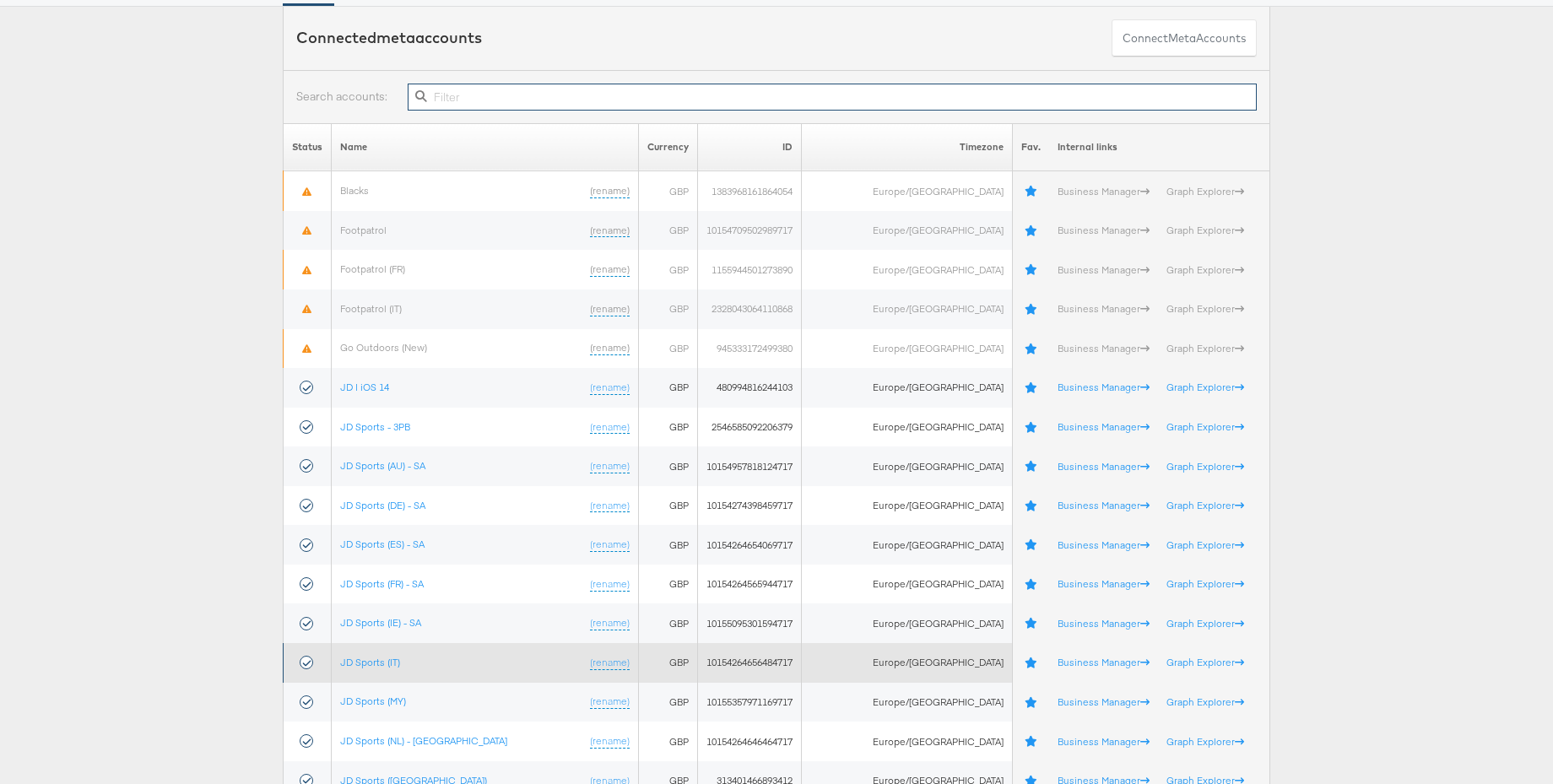
scroll to position [108, 0]
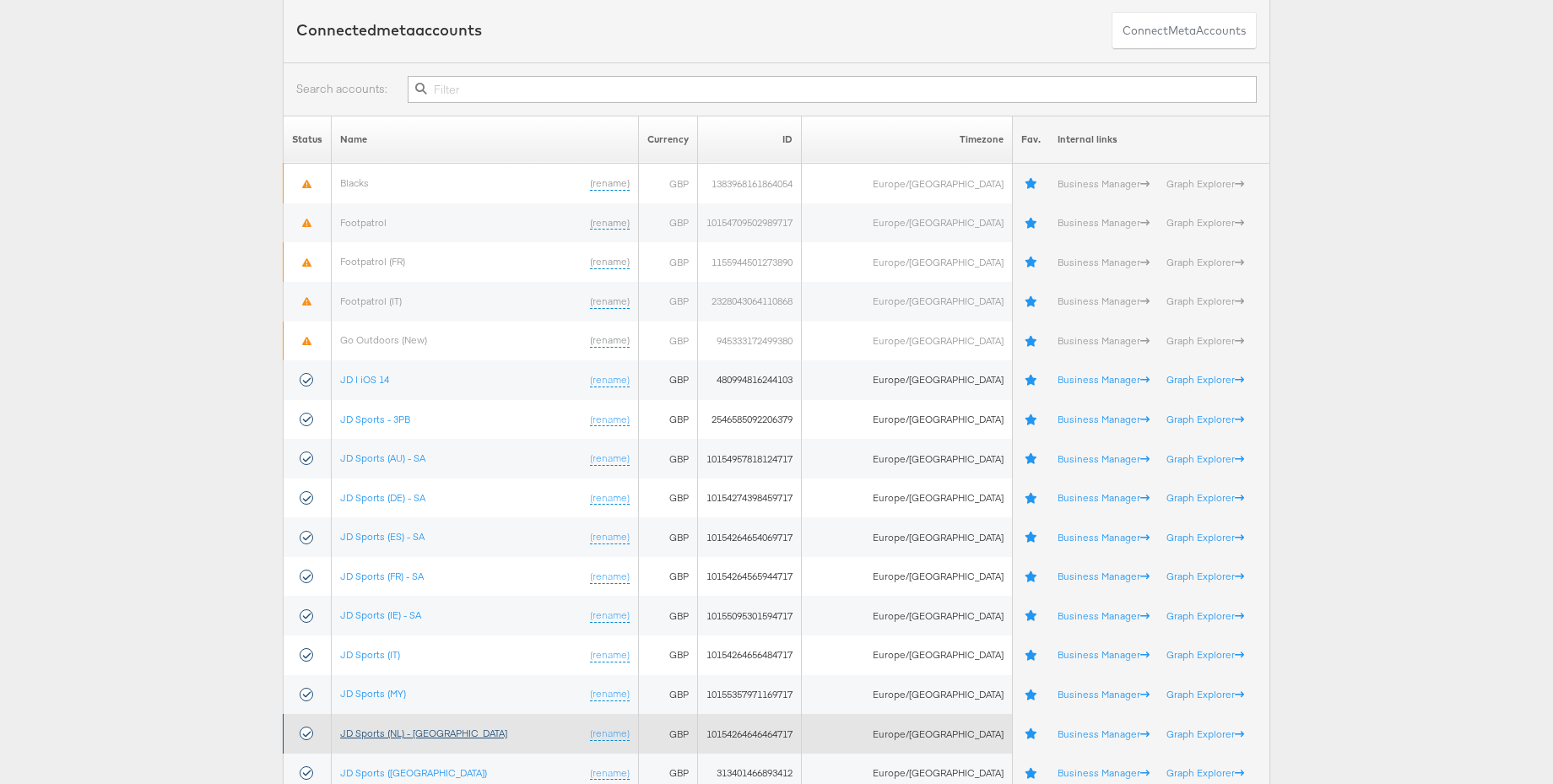
click at [383, 733] on link "JD Sports (NL) - [GEOGRAPHIC_DATA]" at bounding box center [424, 733] width 167 height 12
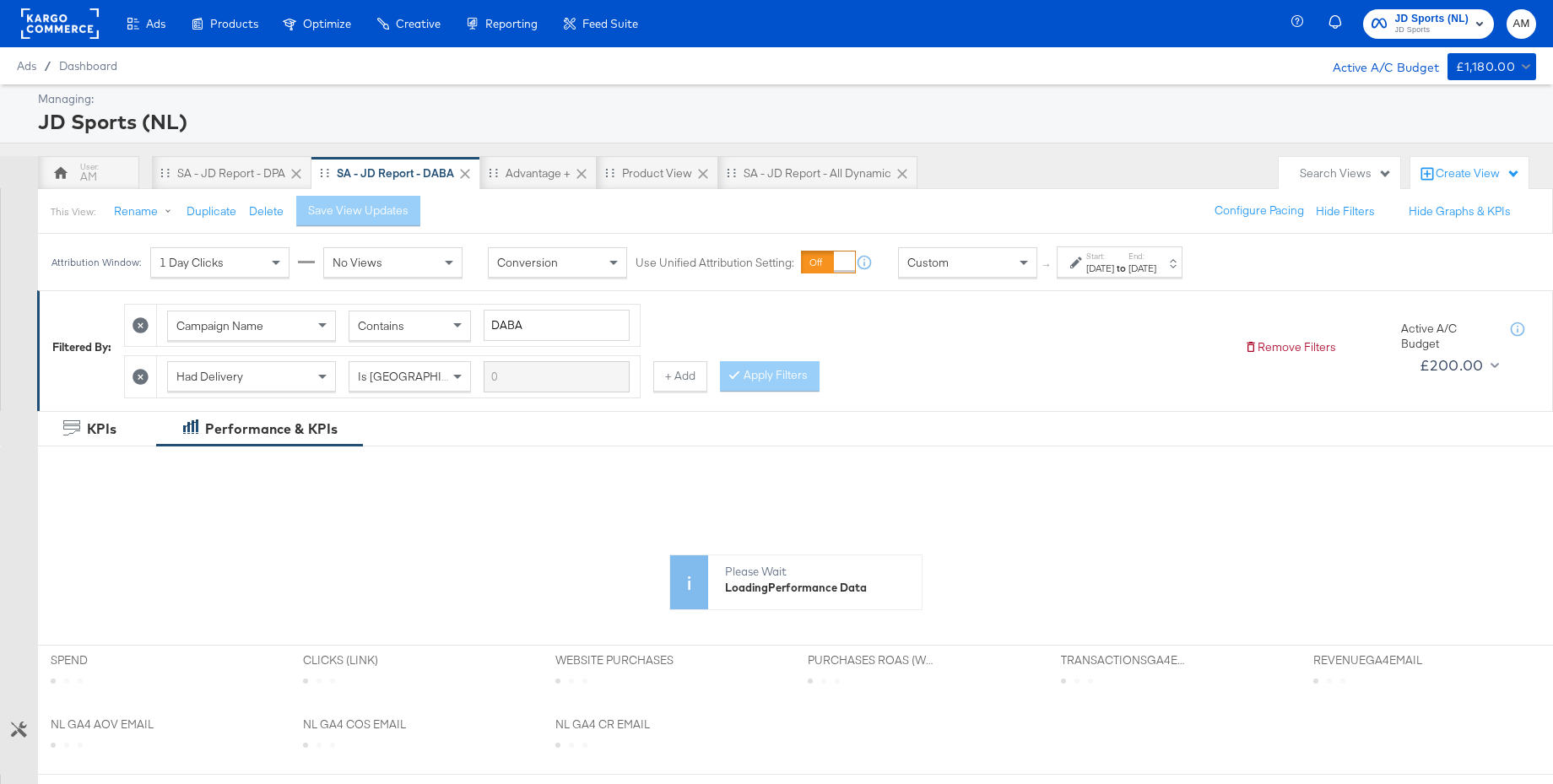
click at [988, 269] on div "Custom" at bounding box center [967, 262] width 138 height 28
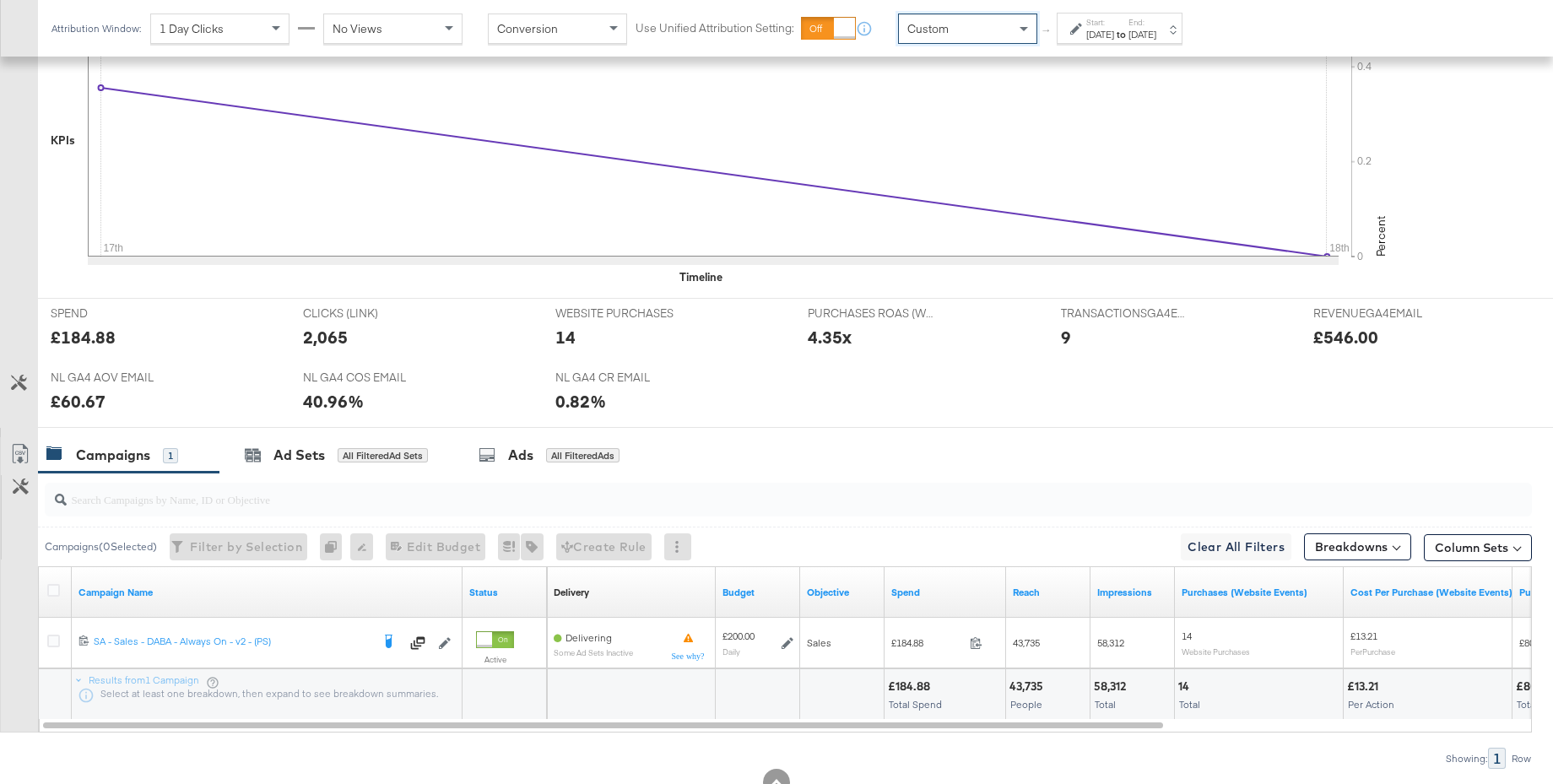
scroll to position [570, 0]
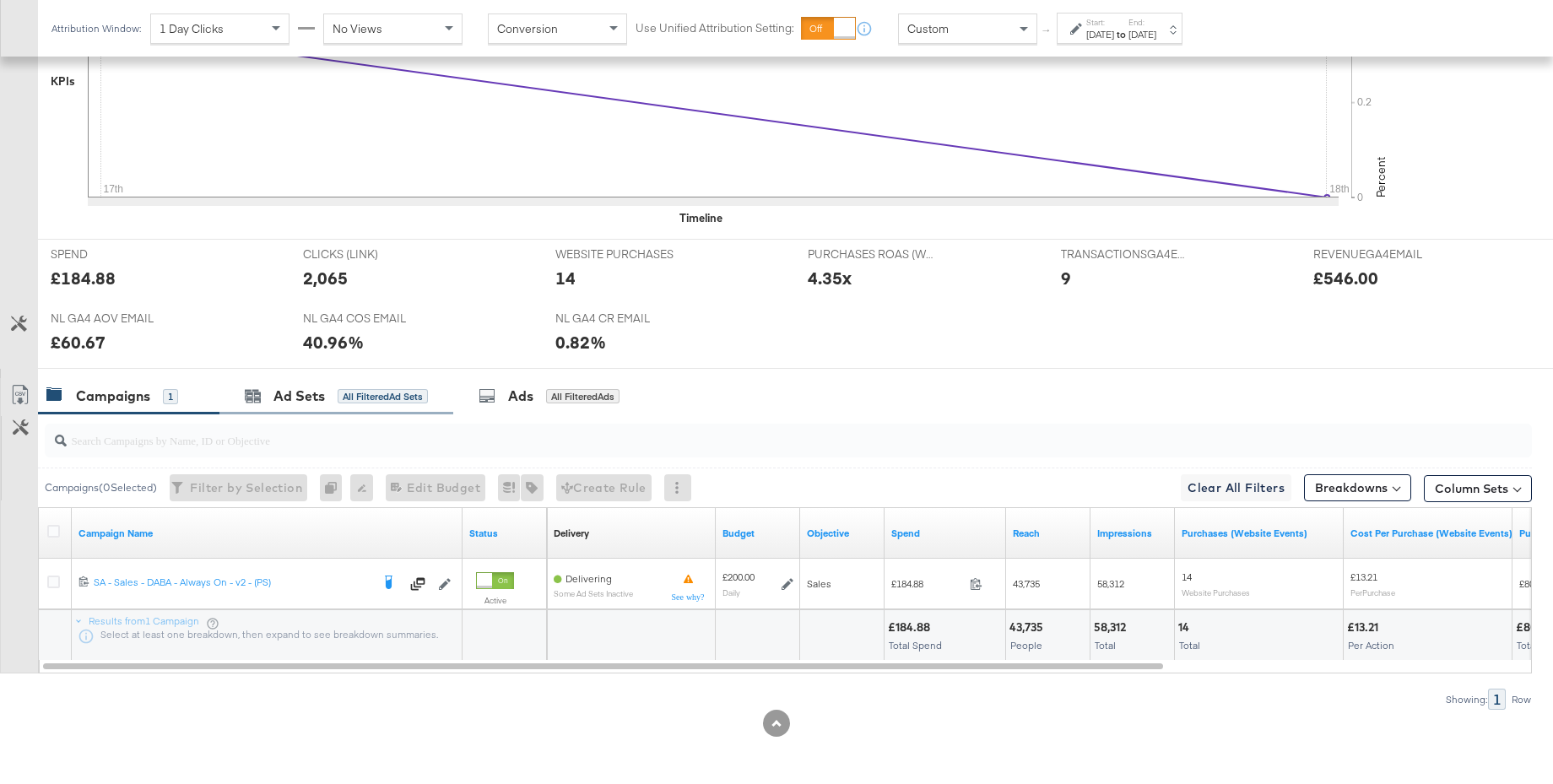
click at [298, 407] on div "Ad Sets All Filtered Ad Sets" at bounding box center [336, 396] width 234 height 36
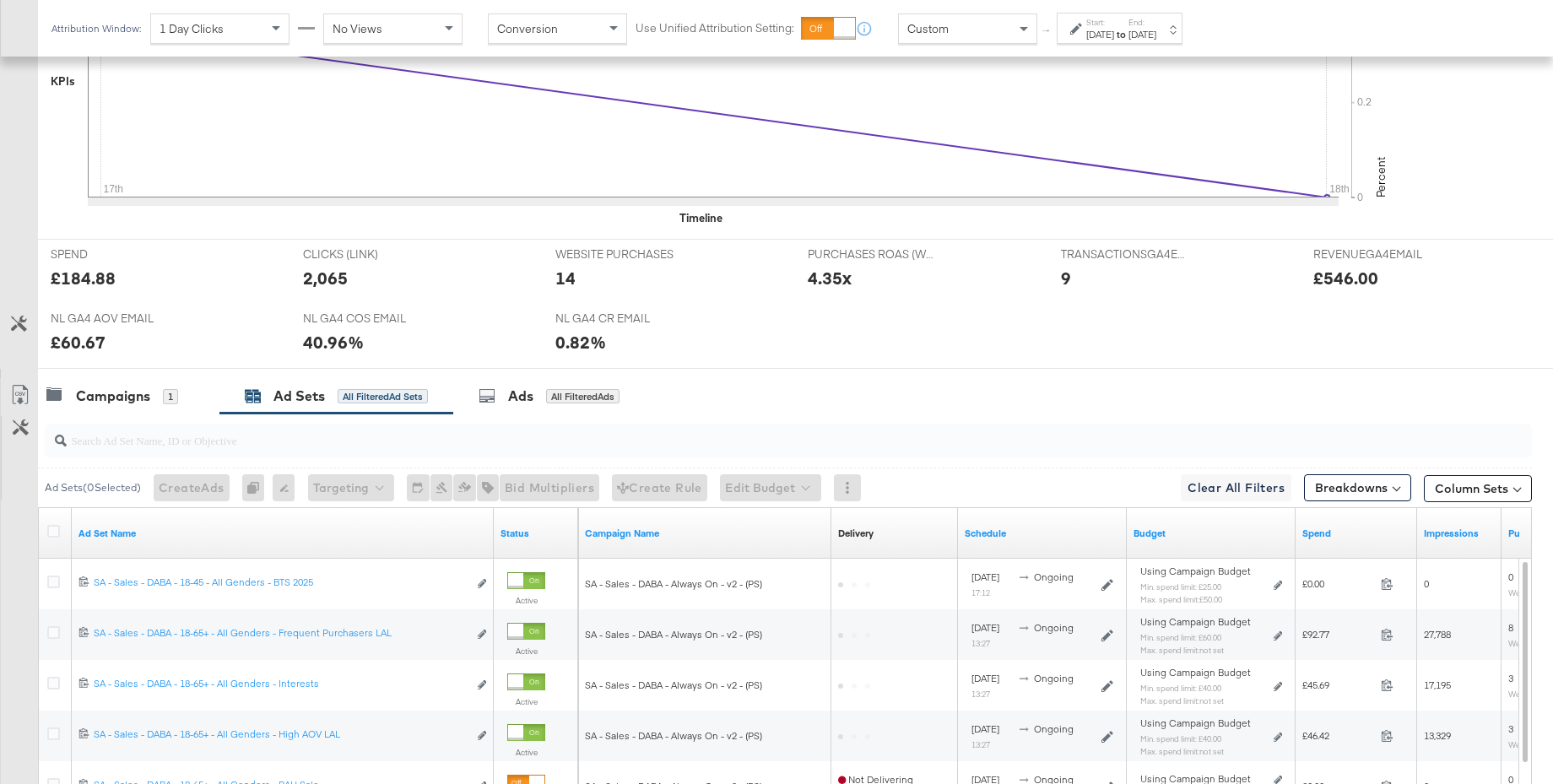
click at [1113, 35] on div "[DATE]" at bounding box center [1099, 34] width 28 height 13
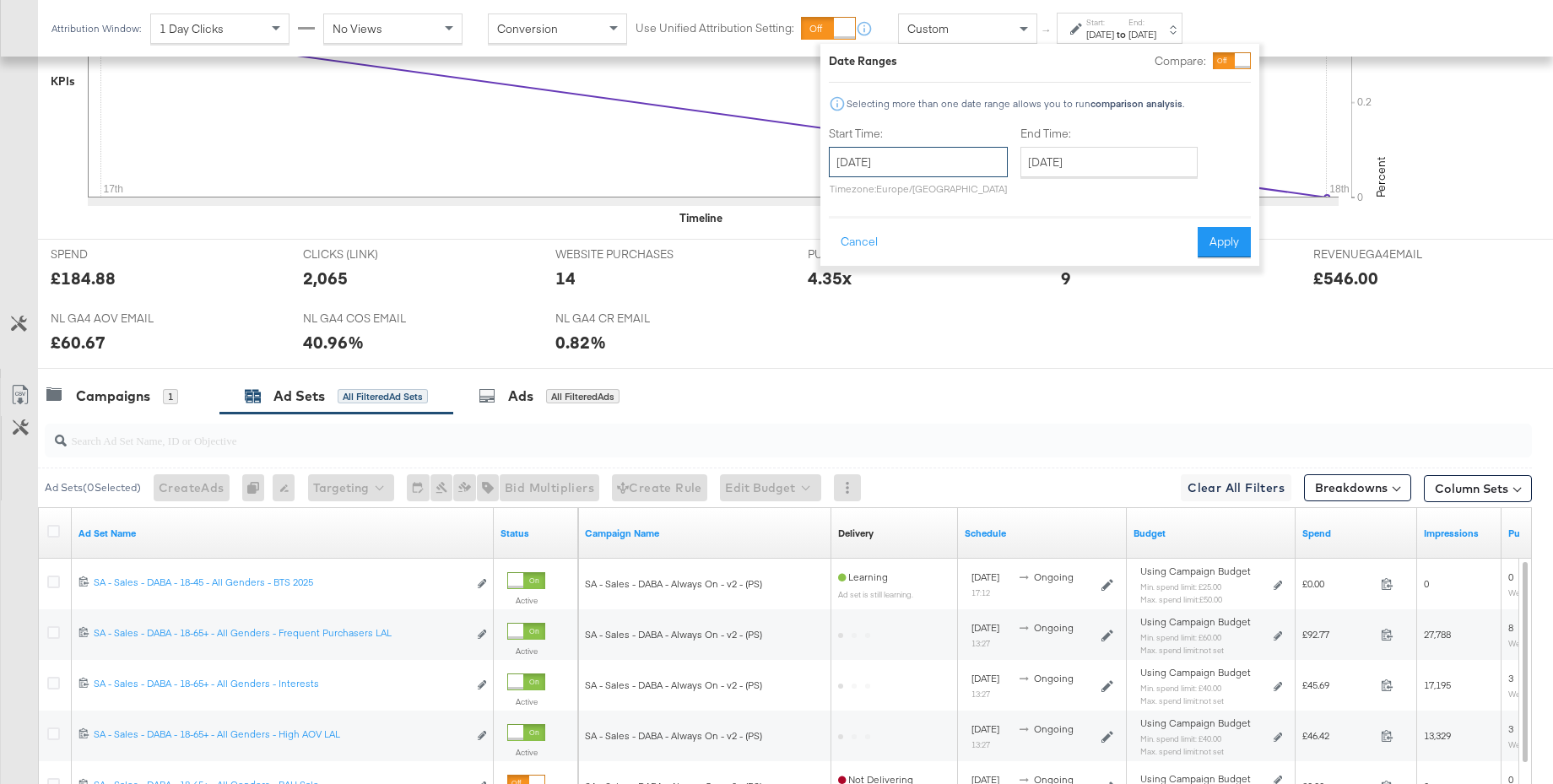
click at [881, 175] on input "August 17th 2025" at bounding box center [917, 162] width 178 height 30
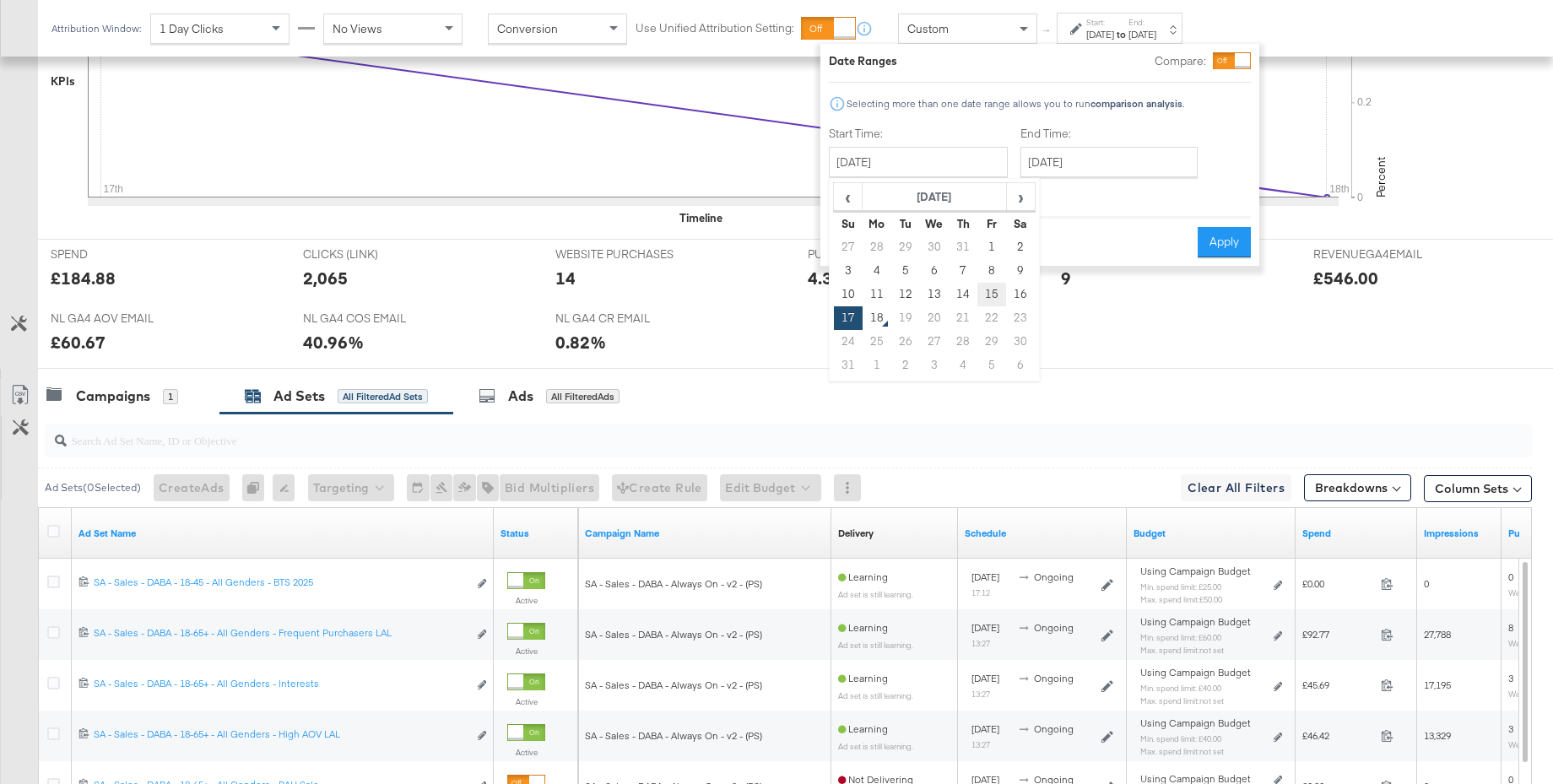
drag, startPoint x: 992, startPoint y: 292, endPoint x: 1093, endPoint y: 271, distance: 103.2
click at [993, 292] on td "15" at bounding box center [991, 294] width 28 height 24
type input "August 15th 2025"
click at [1219, 242] on button "Apply" at bounding box center [1224, 242] width 53 height 30
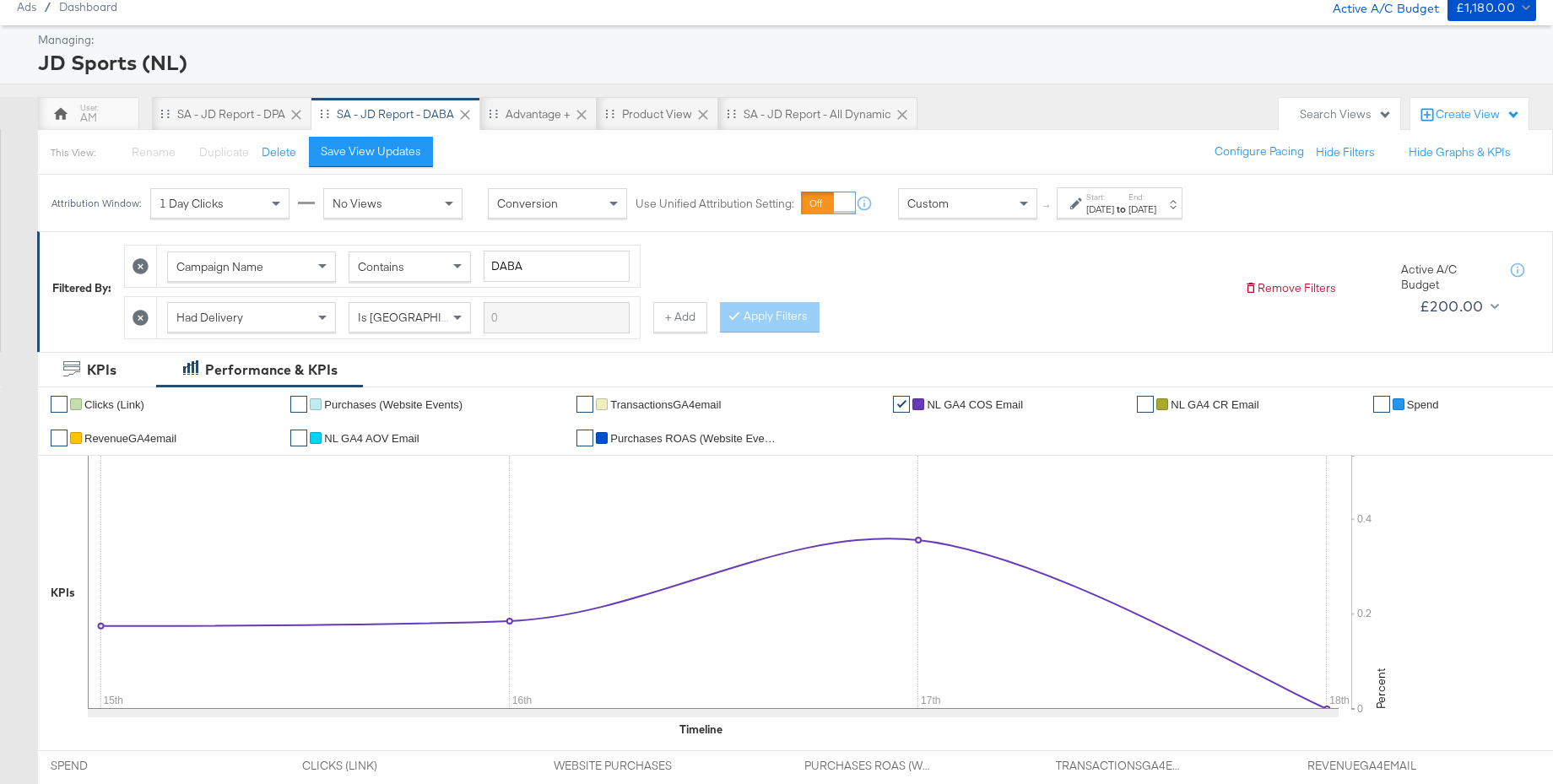
scroll to position [0, 0]
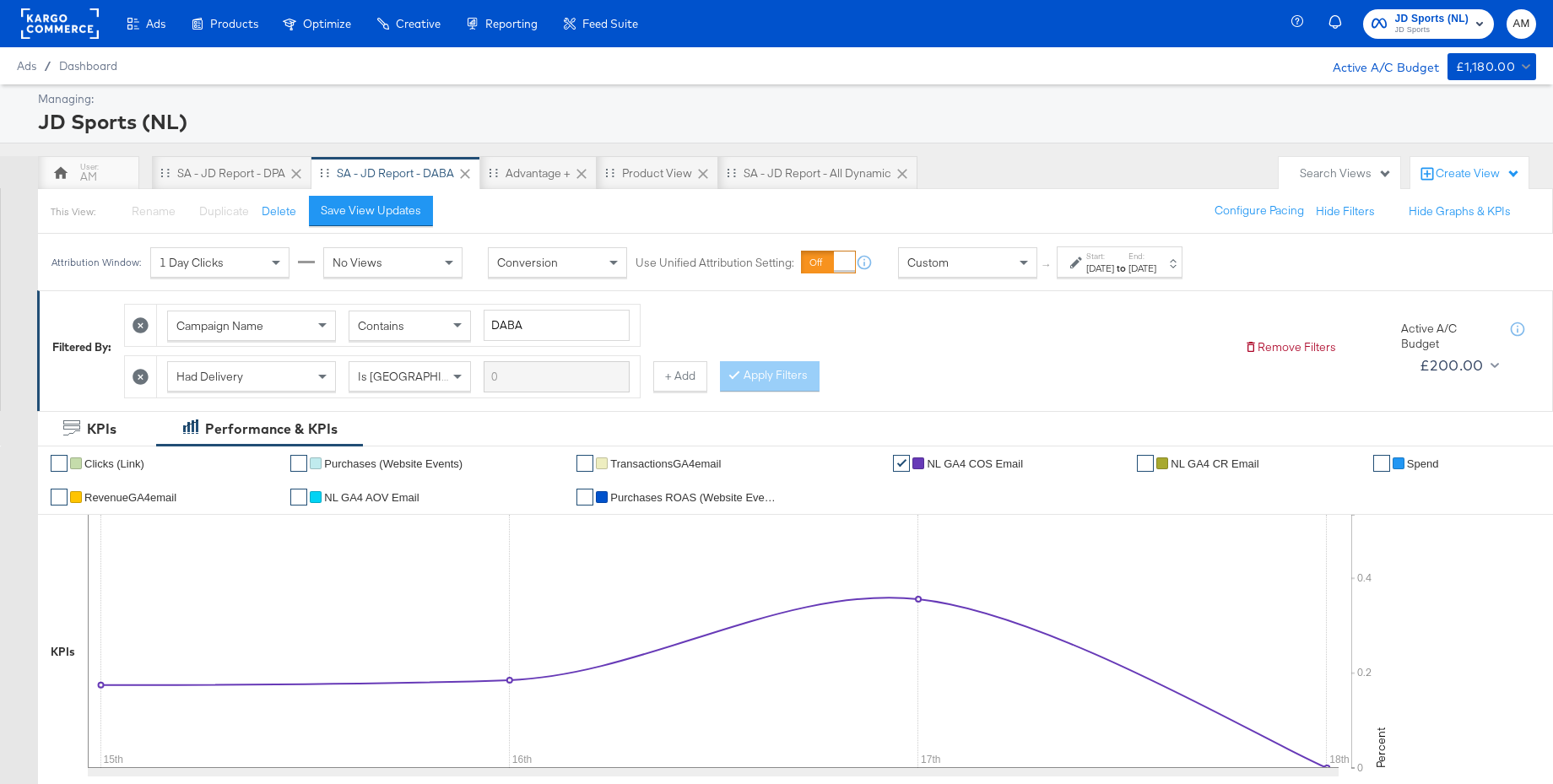
click at [1414, 27] on span "JD Sports" at bounding box center [1432, 30] width 75 height 13
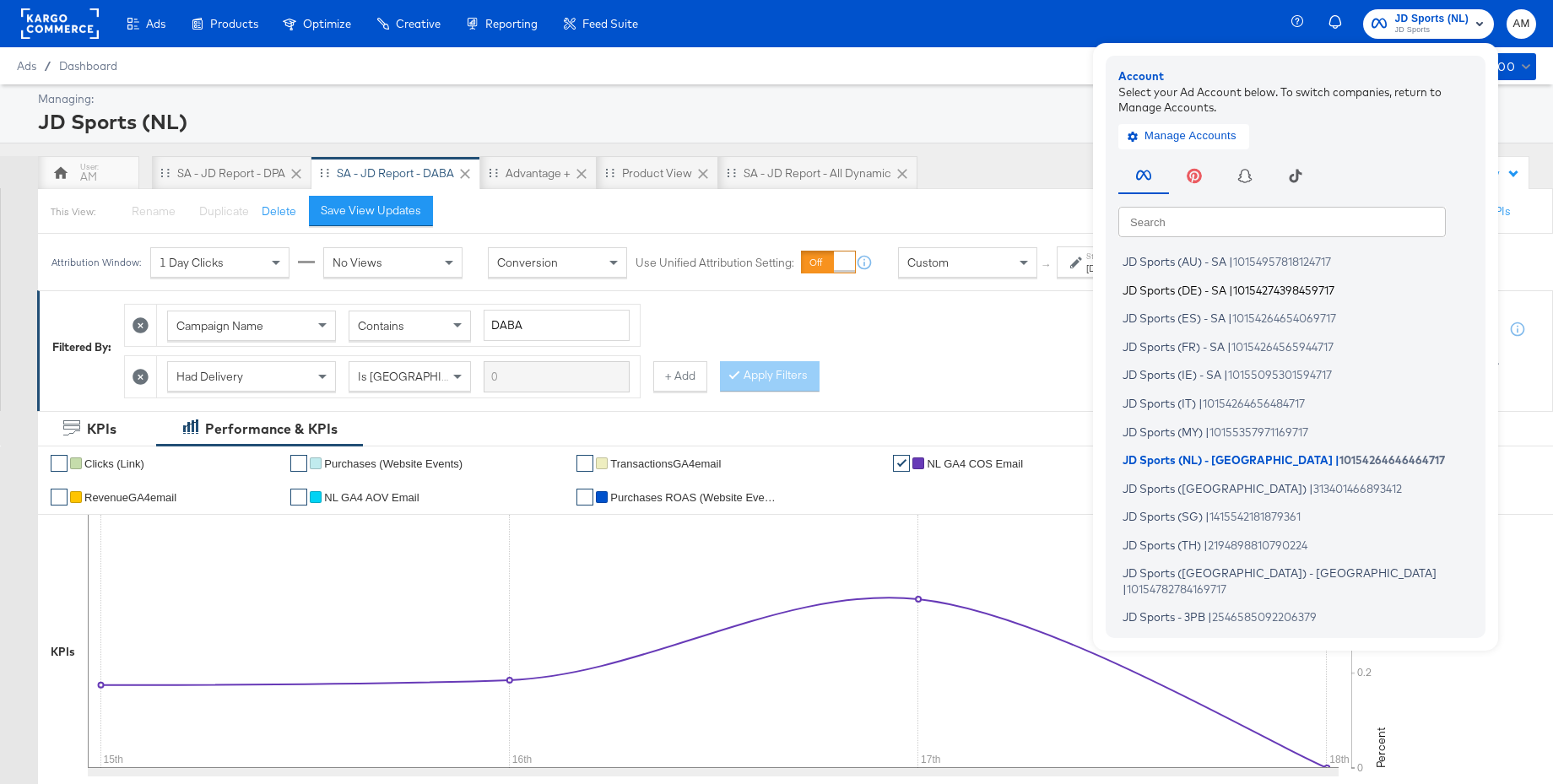
click at [1200, 293] on span "JD Sports (DE) - SA" at bounding box center [1174, 289] width 104 height 13
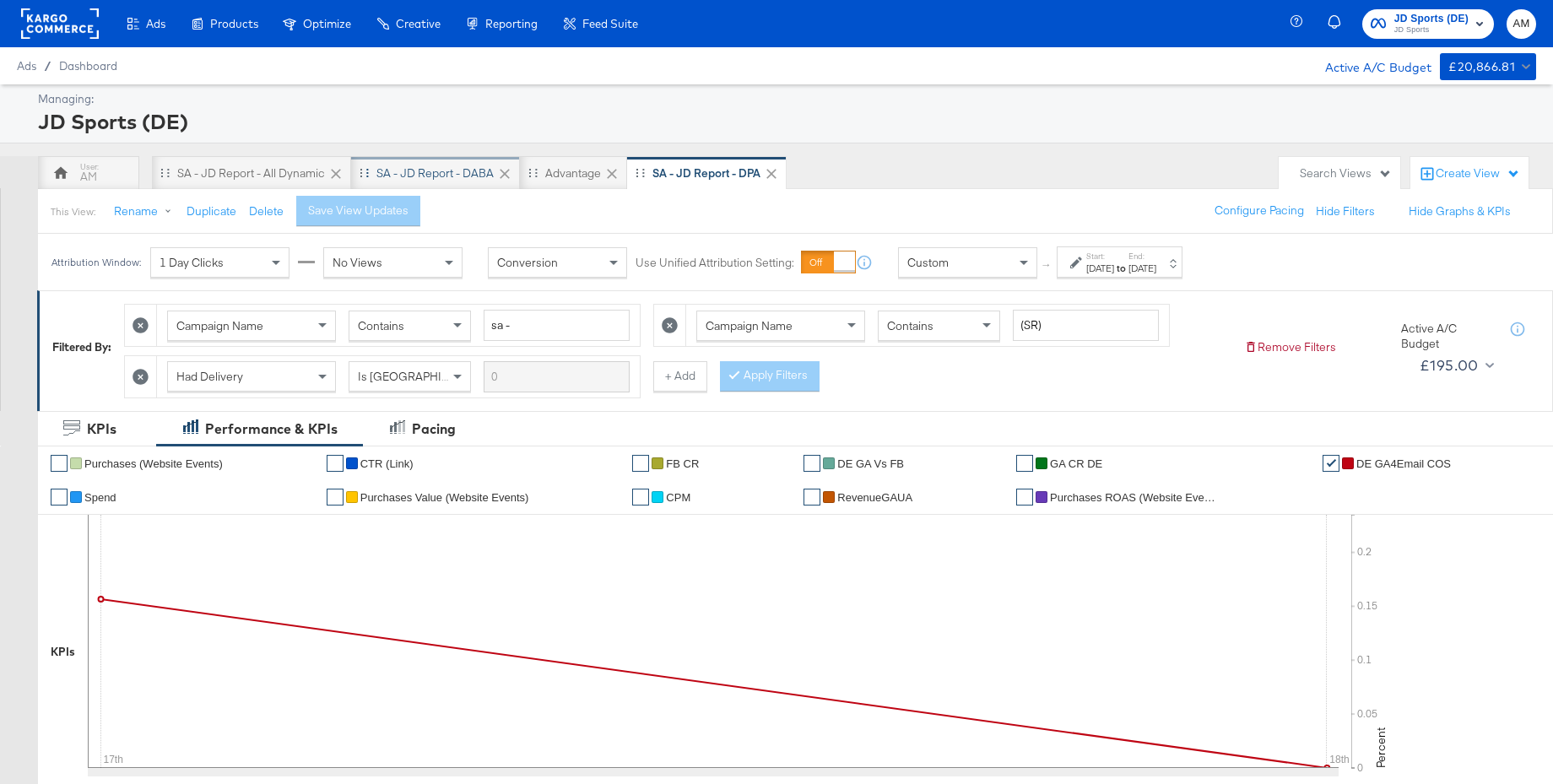
click at [463, 176] on div "SA - JD Report - DABA" at bounding box center [435, 173] width 117 height 16
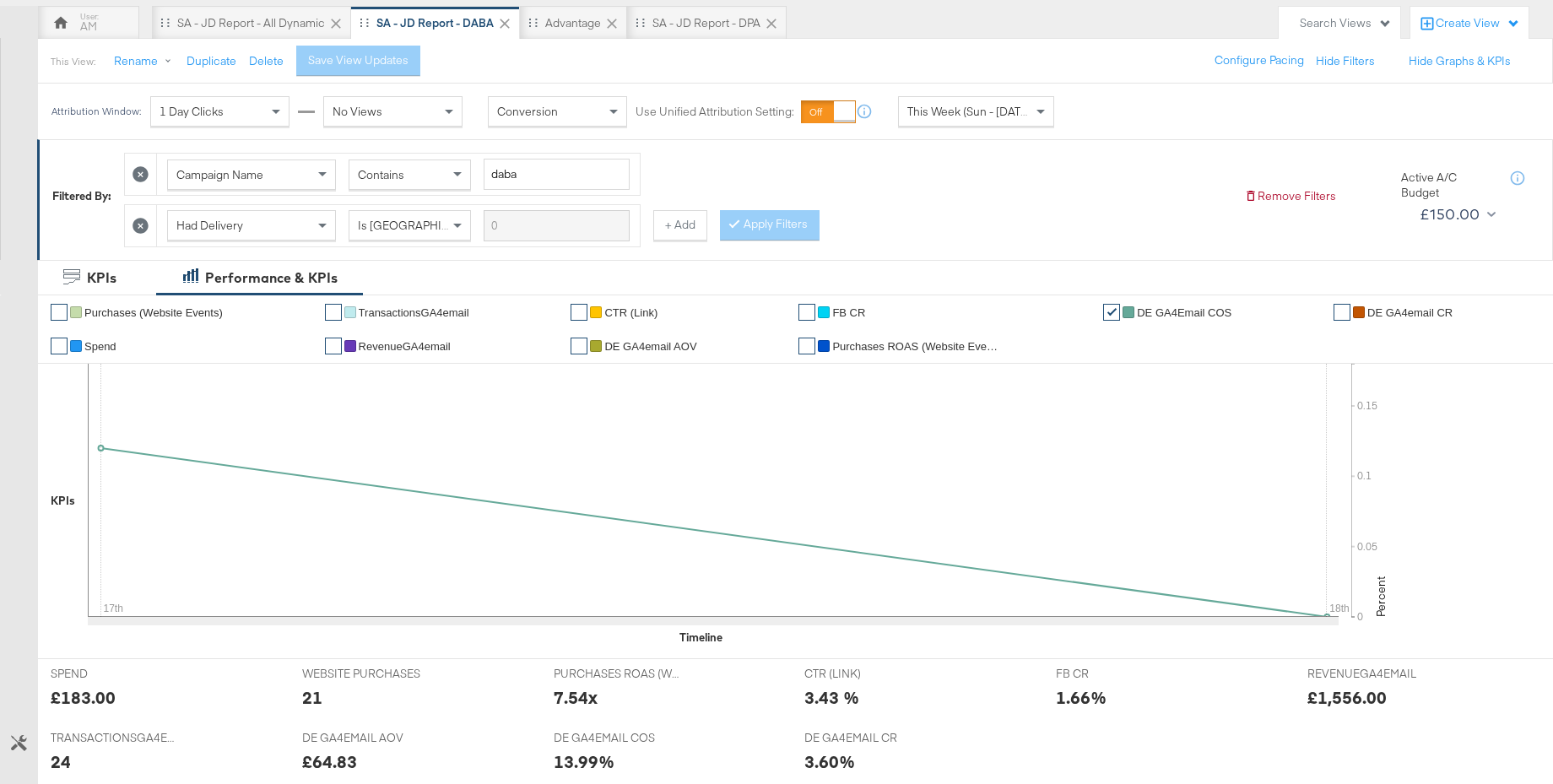
scroll to position [284, 0]
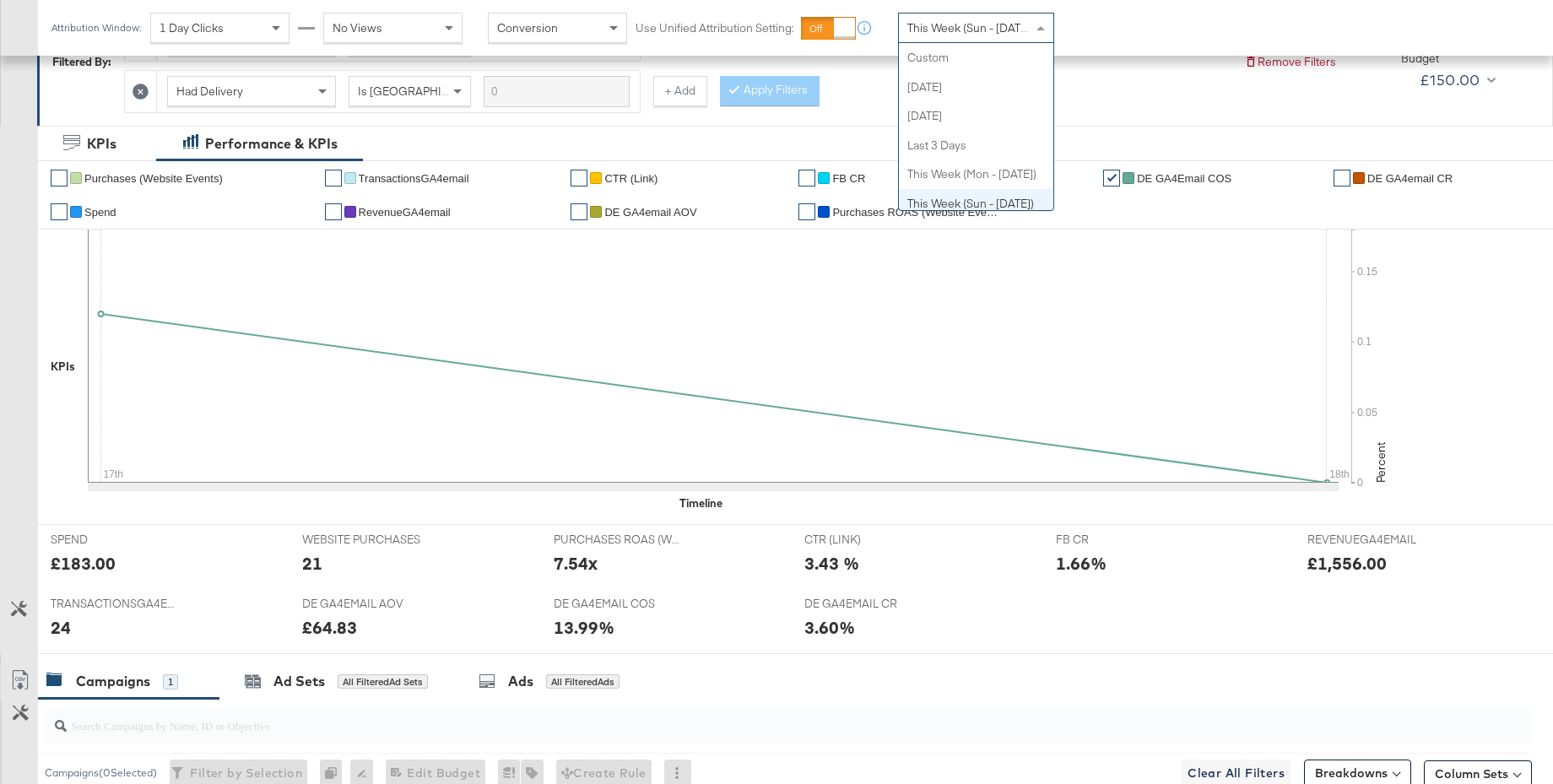
click at [956, 28] on span "This Week (Sun - [DATE])" at bounding box center [971, 28] width 127 height 15
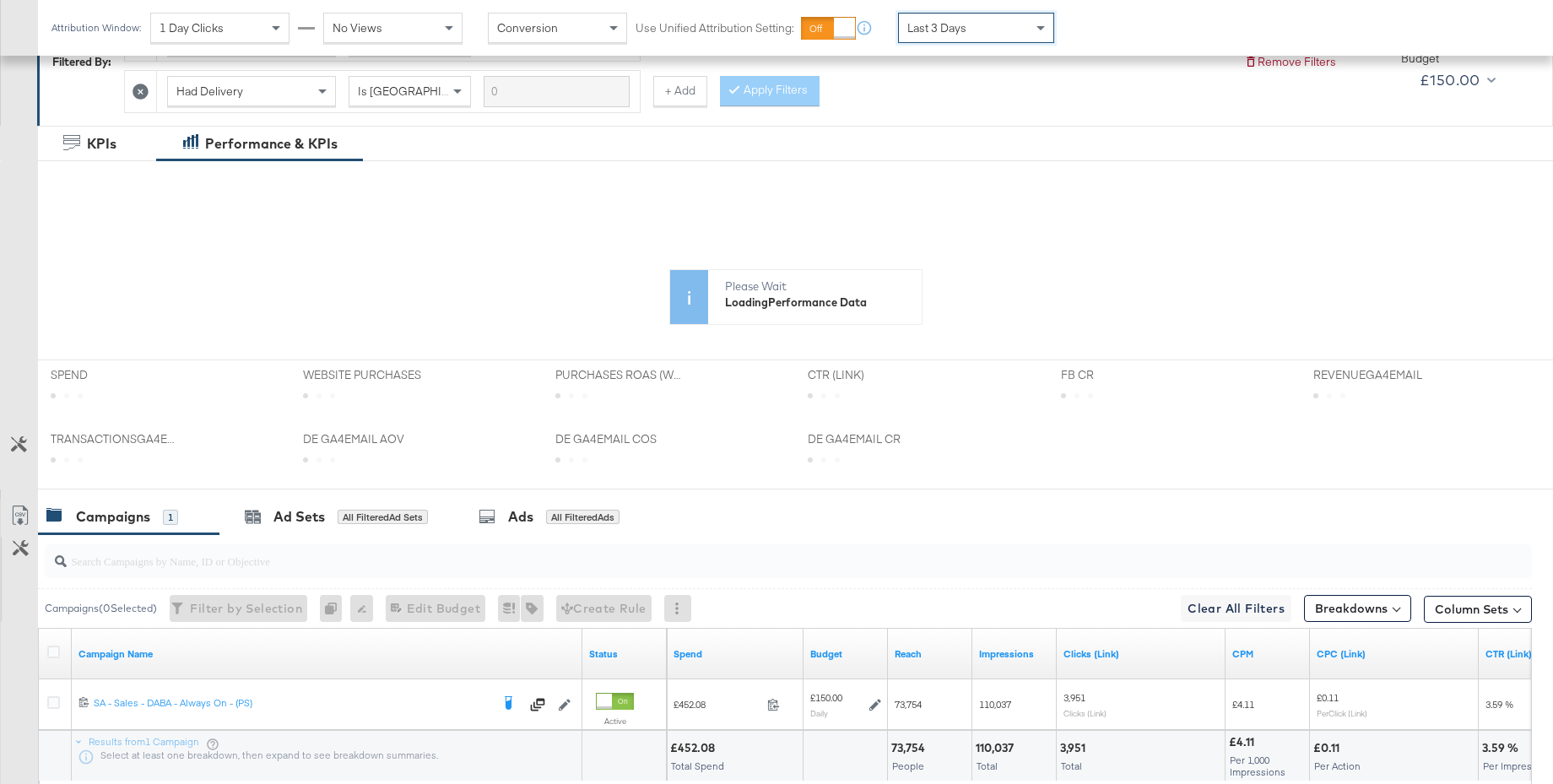
click at [49, 658] on div at bounding box center [56, 653] width 18 height 17
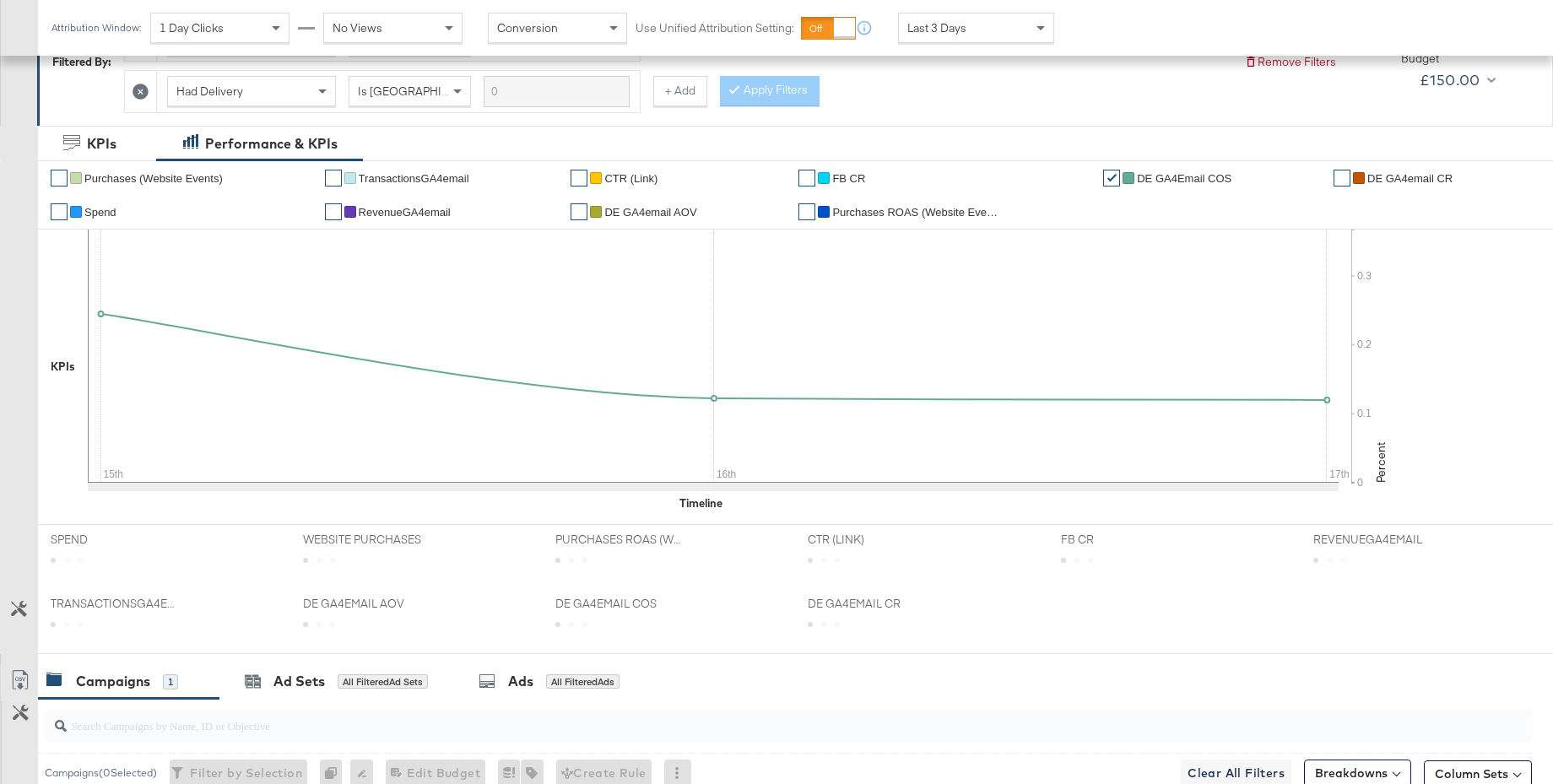
click at [53, 653] on div "SPEND SPEND WEBSITE PURCHASES WEBSITE PURCHASES PURCHASES ROAS (WEBSITE EVENTS)…" at bounding box center [796, 589] width 1515 height 130
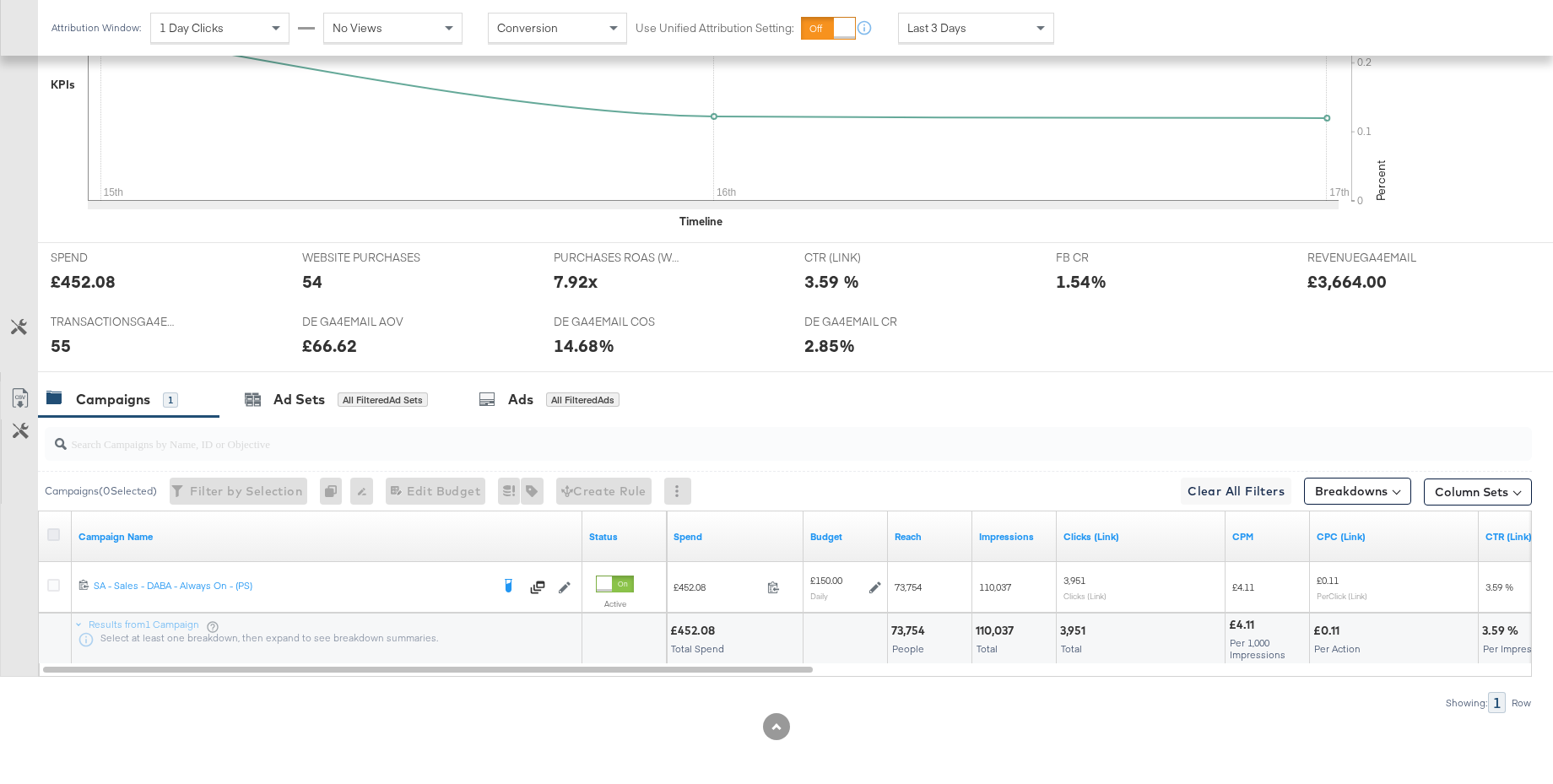
click at [56, 535] on icon at bounding box center [53, 535] width 12 height 12
click at [0, 0] on input "checkbox" at bounding box center [0, 0] width 0 height 0
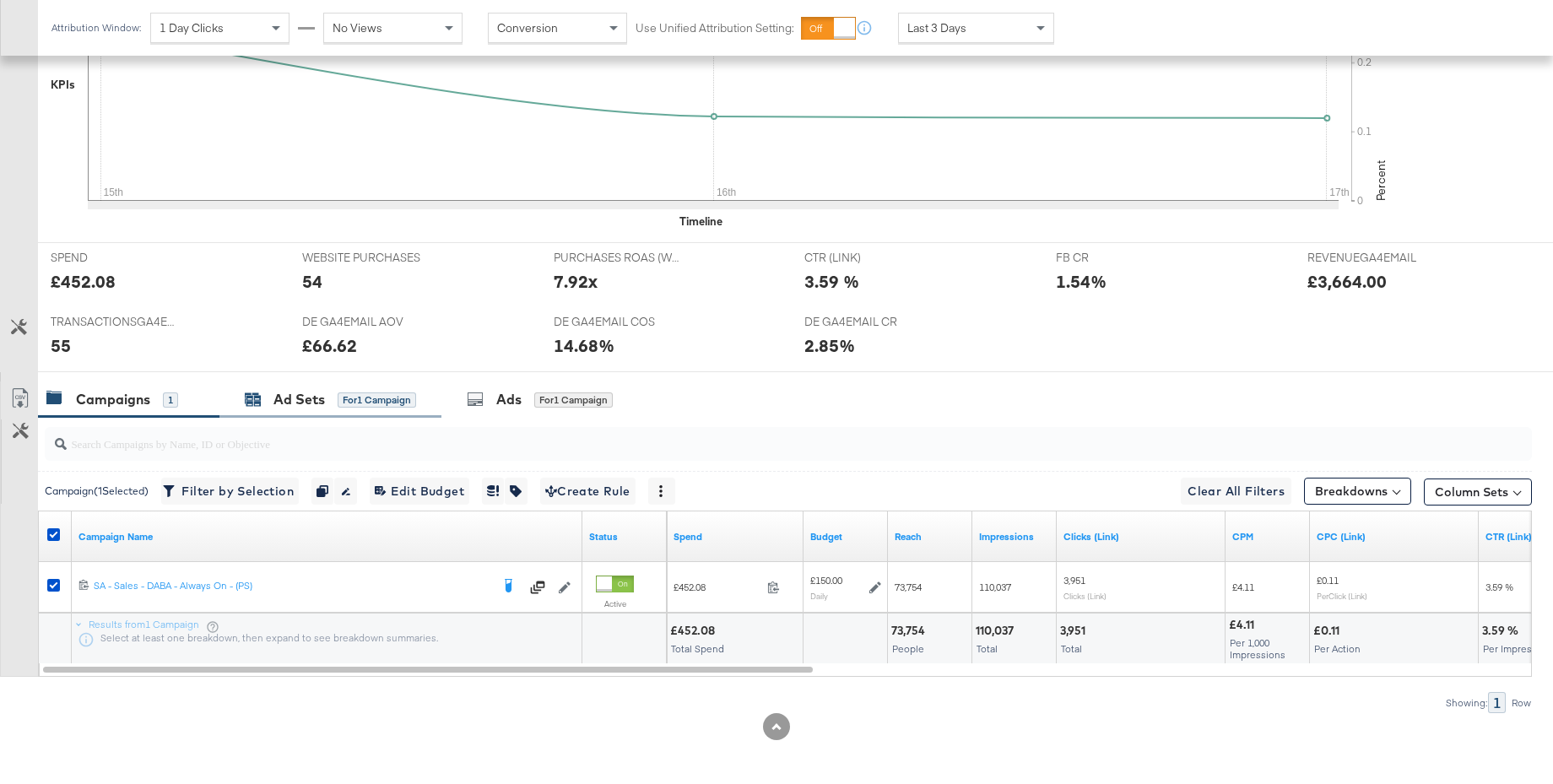
click at [297, 399] on div "Ad Sets" at bounding box center [299, 400] width 52 height 20
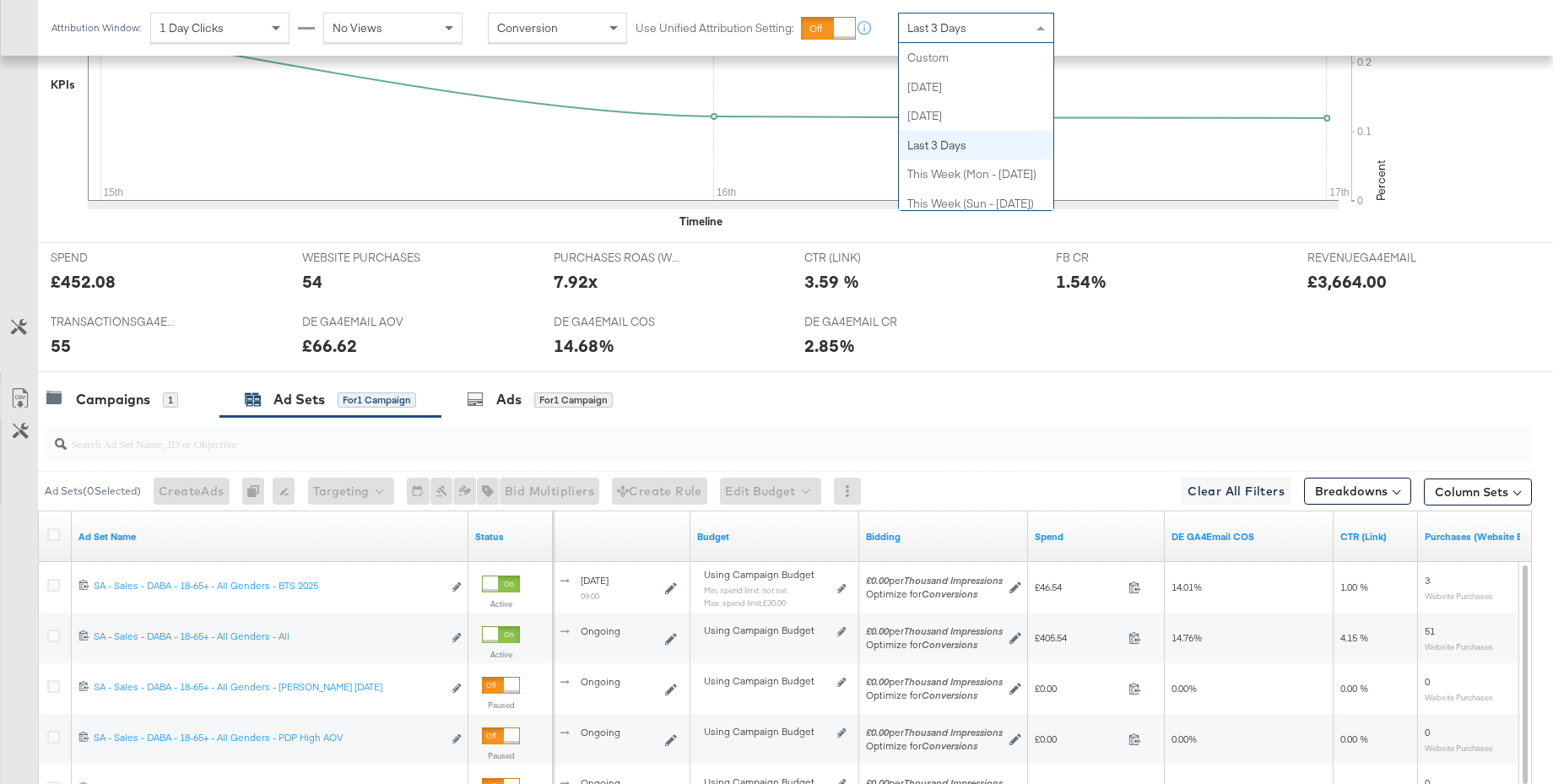
click at [953, 30] on span "Last 3 Days" at bounding box center [937, 28] width 59 height 15
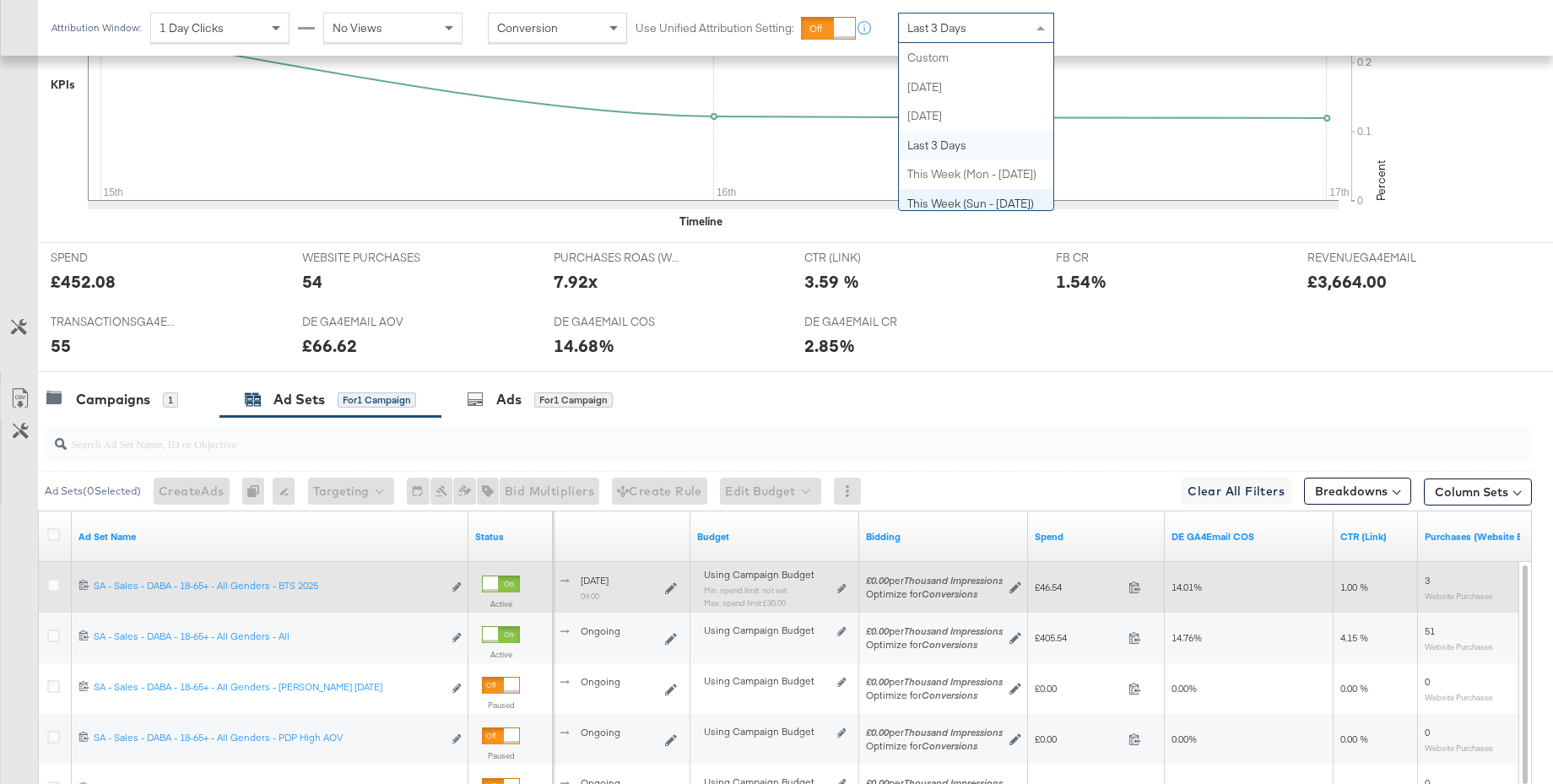
click at [1090, 606] on div "£46.54 46.54" at bounding box center [1096, 587] width 137 height 51
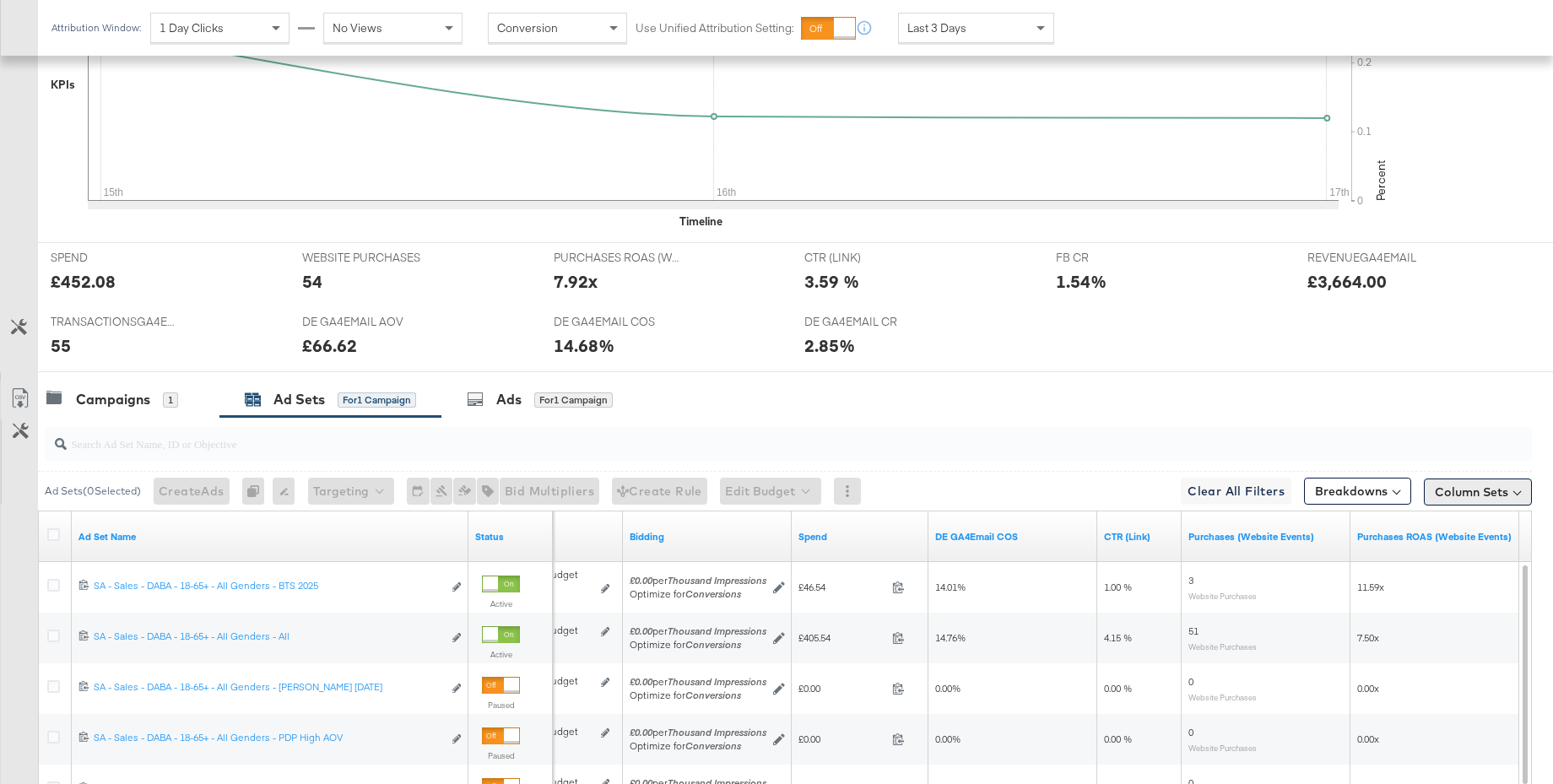
click at [1456, 496] on button "Column Sets" at bounding box center [1478, 492] width 108 height 27
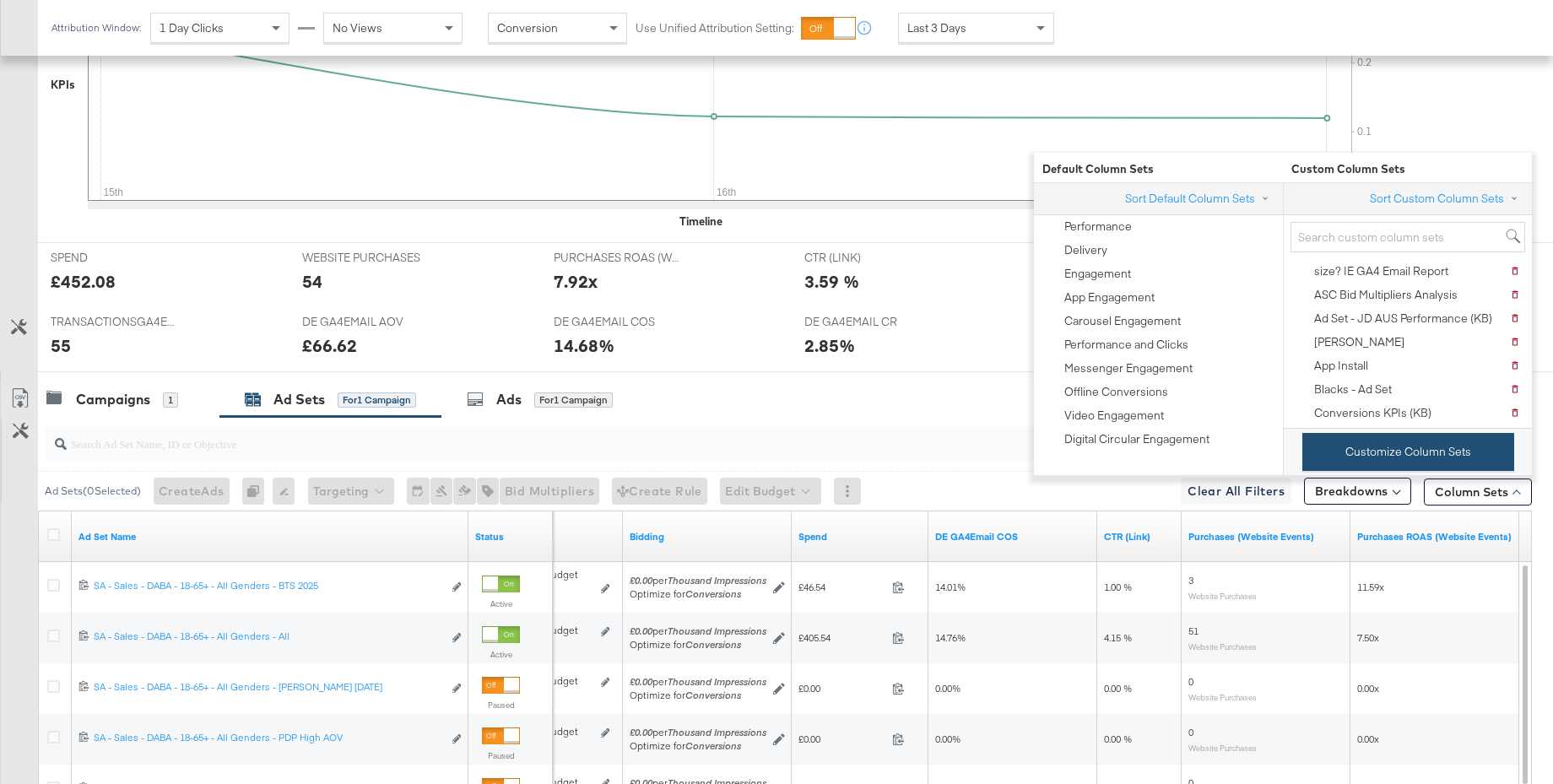
click at [1367, 451] on button "Customize Column Sets" at bounding box center [1407, 451] width 212 height 38
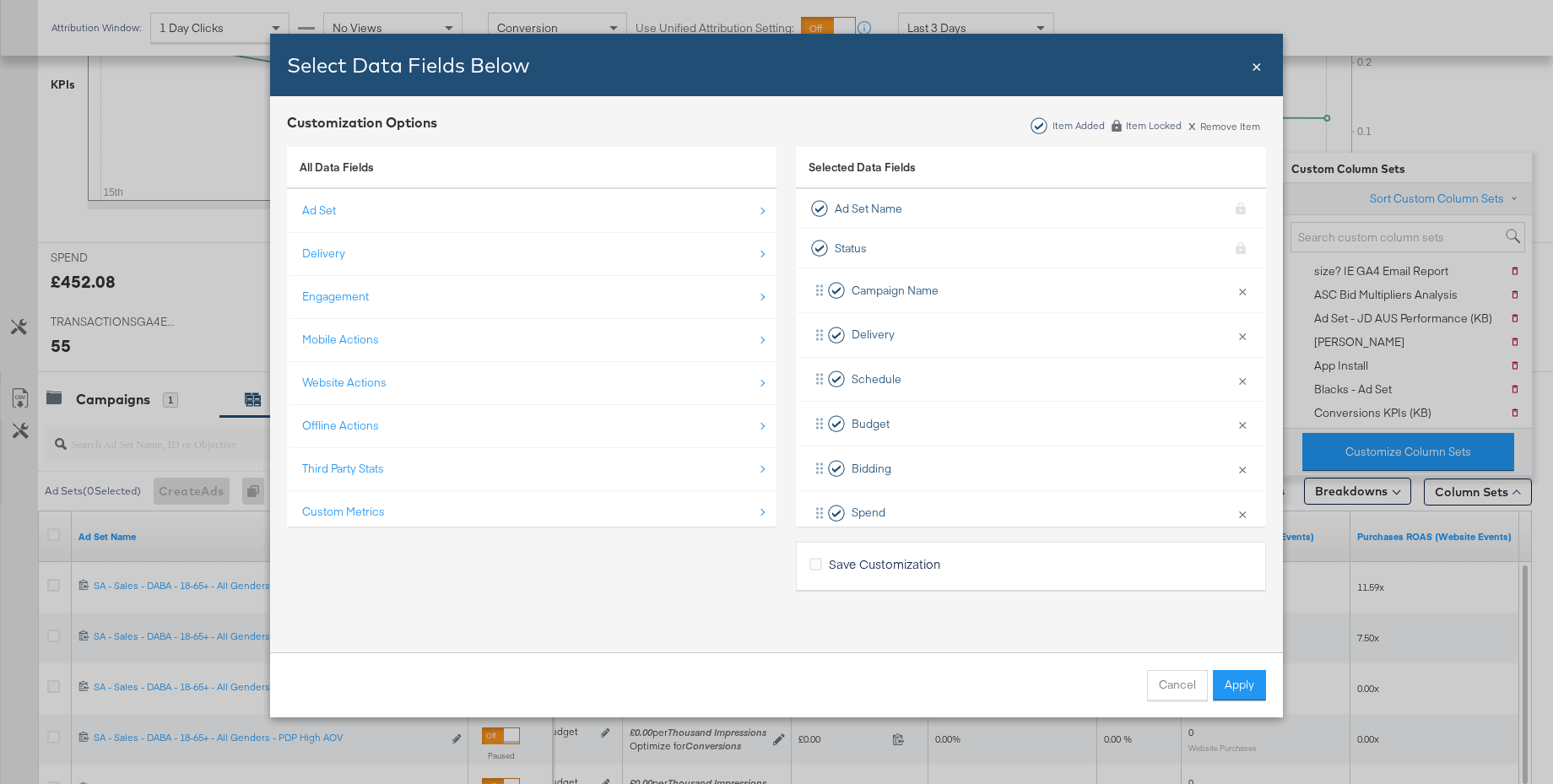
click at [384, 463] on div "Third Party Stats" at bounding box center [533, 468] width 462 height 35
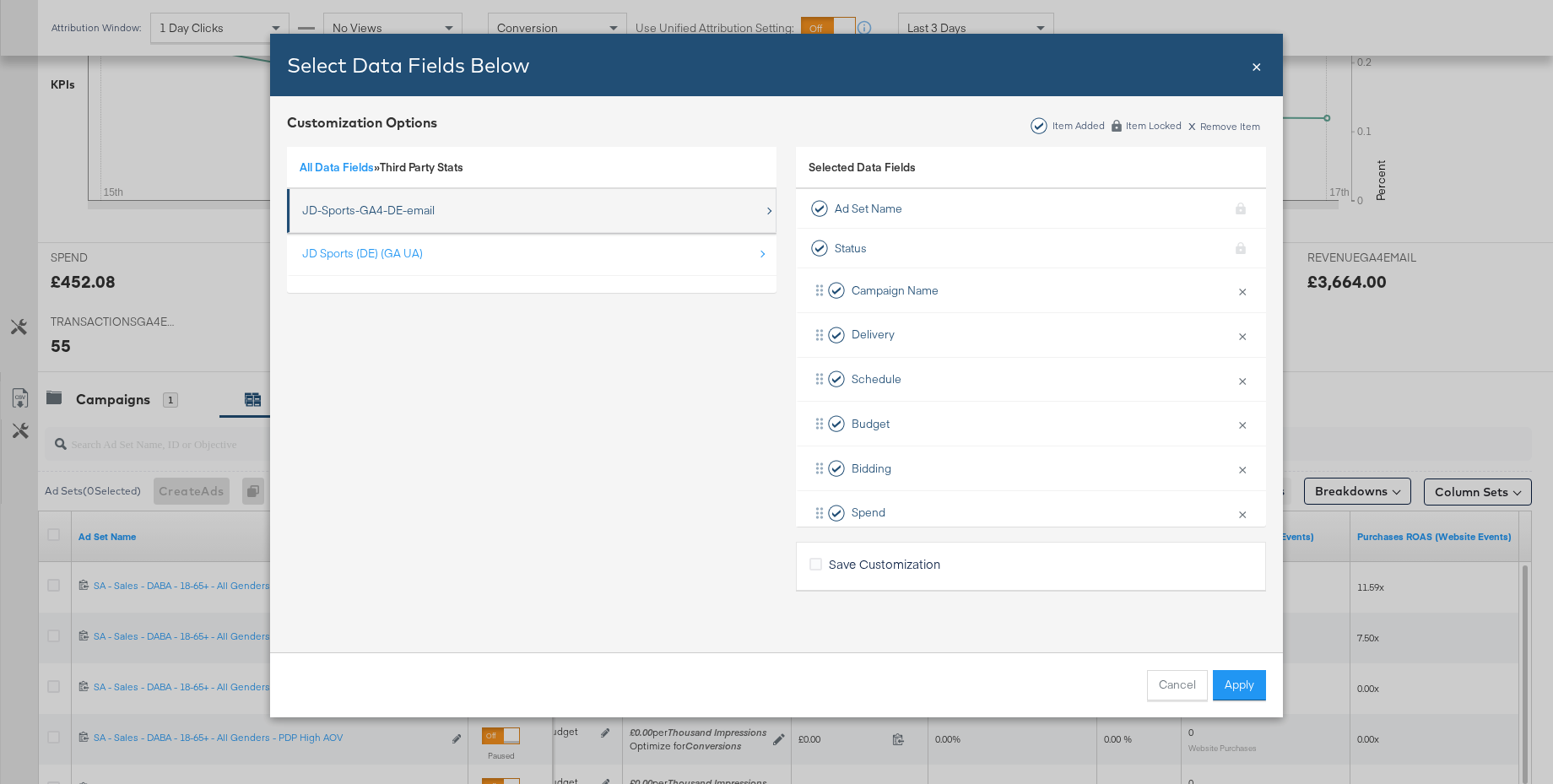
click at [361, 210] on div "JD-Sports-GA4-DE-email" at bounding box center [368, 210] width 132 height 16
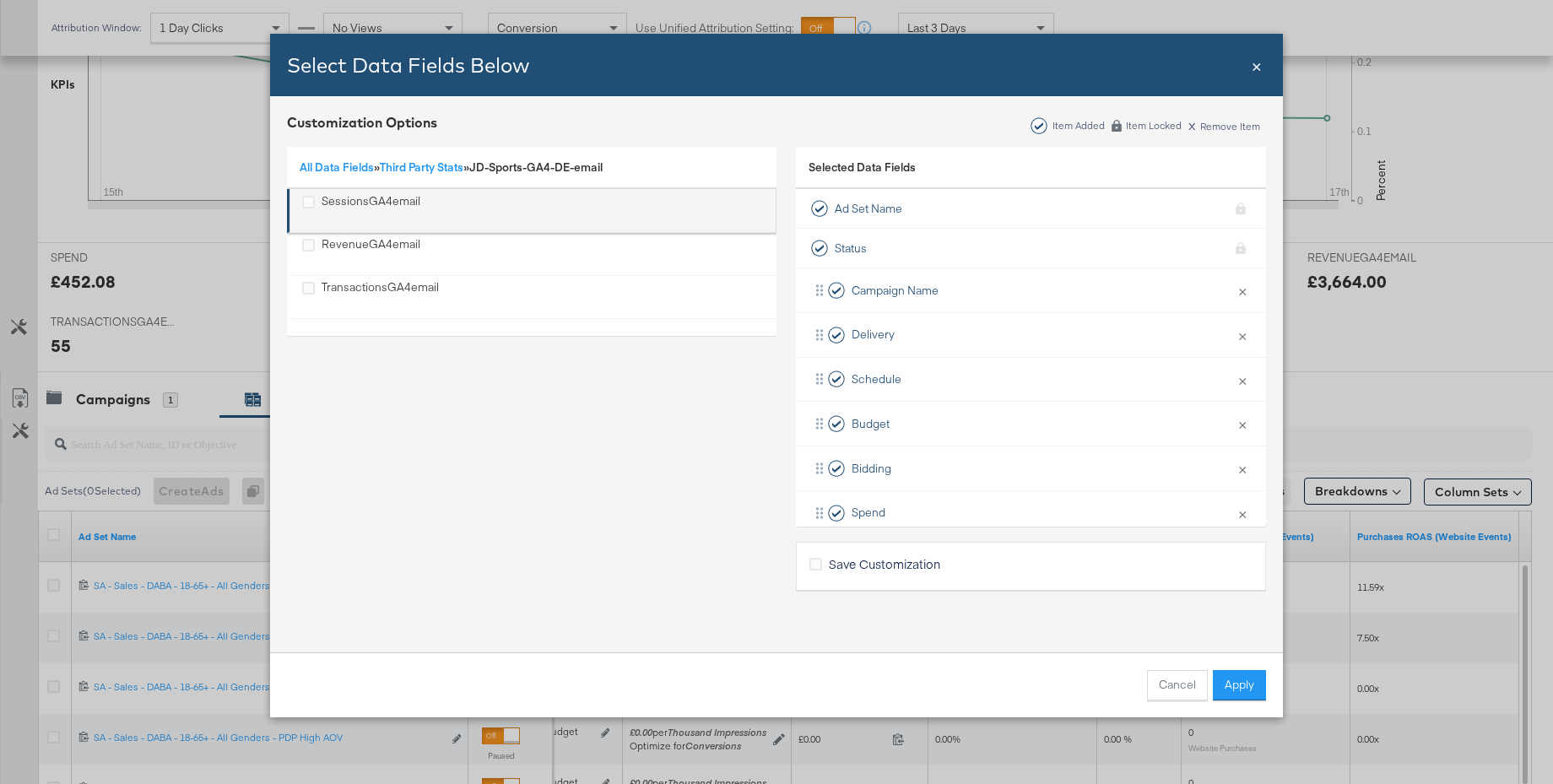
click at [361, 201] on div "SessionsGA4email" at bounding box center [370, 210] width 99 height 35
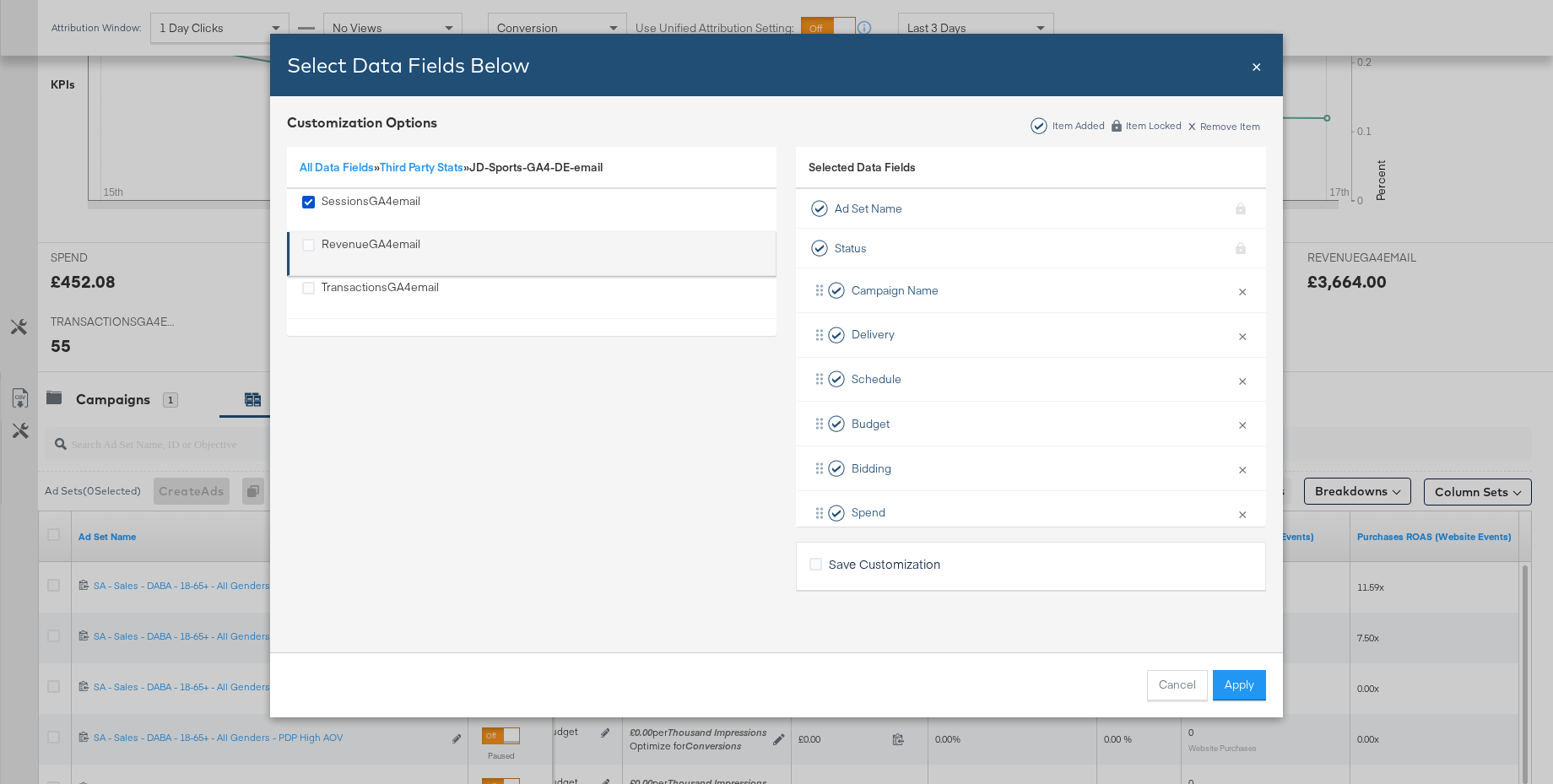
drag, startPoint x: 361, startPoint y: 240, endPoint x: 364, endPoint y: 263, distance: 23.2
click at [361, 240] on div "RevenueGA4email" at bounding box center [370, 253] width 99 height 35
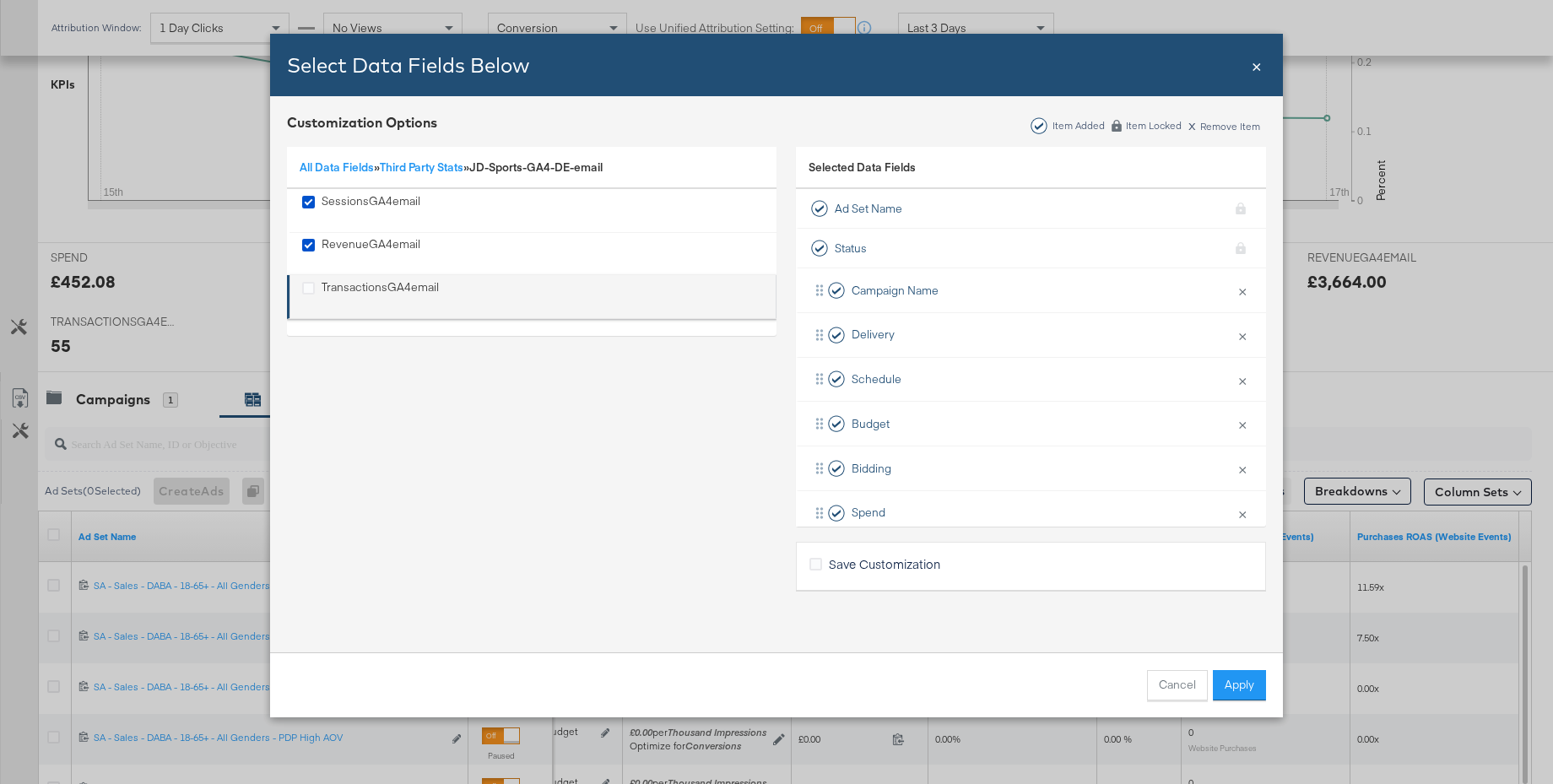
click at [363, 290] on div "TransactionsGA4email" at bounding box center [380, 297] width 117 height 35
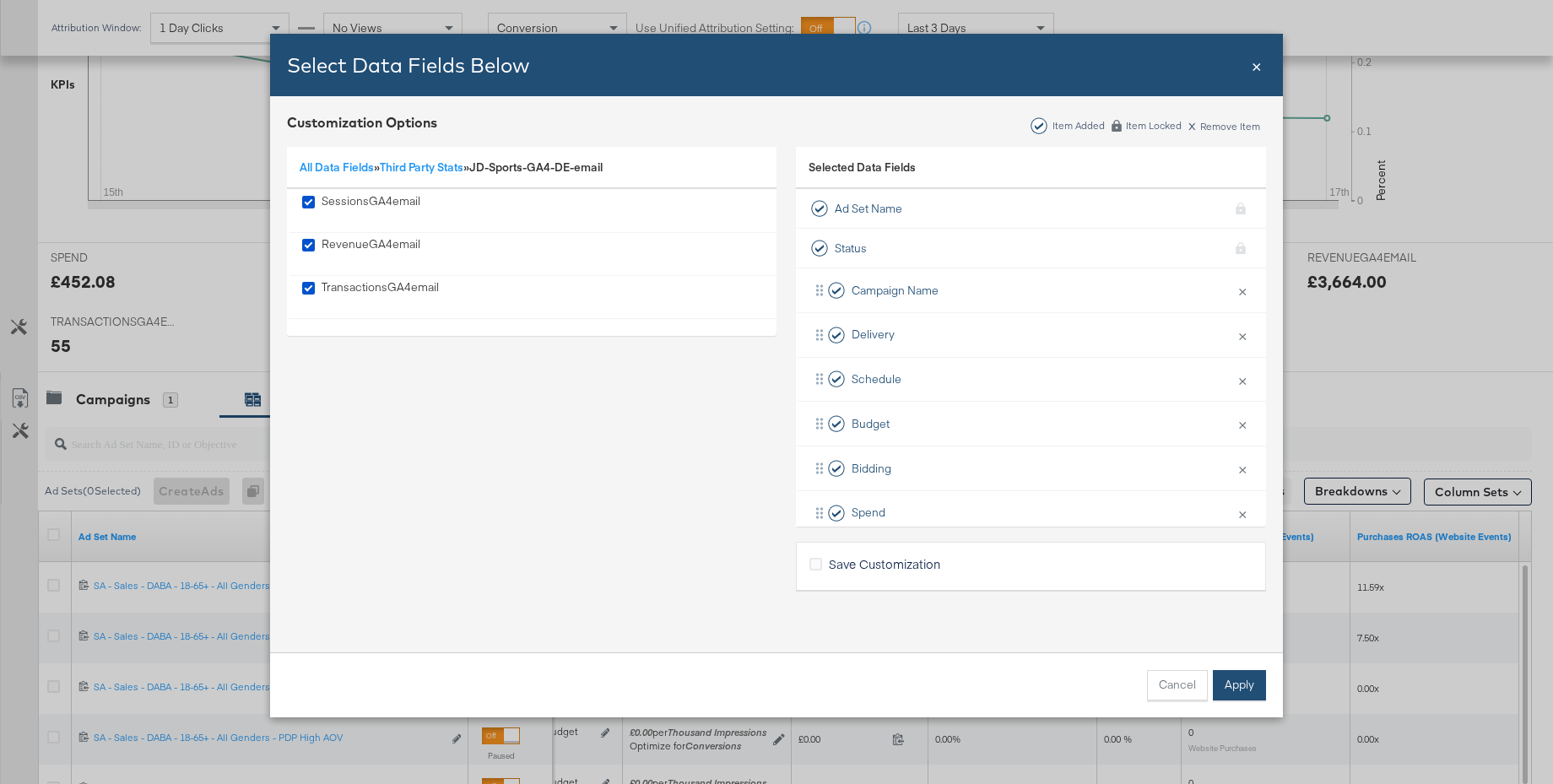
click at [1248, 681] on button "Apply" at bounding box center [1240, 685] width 53 height 30
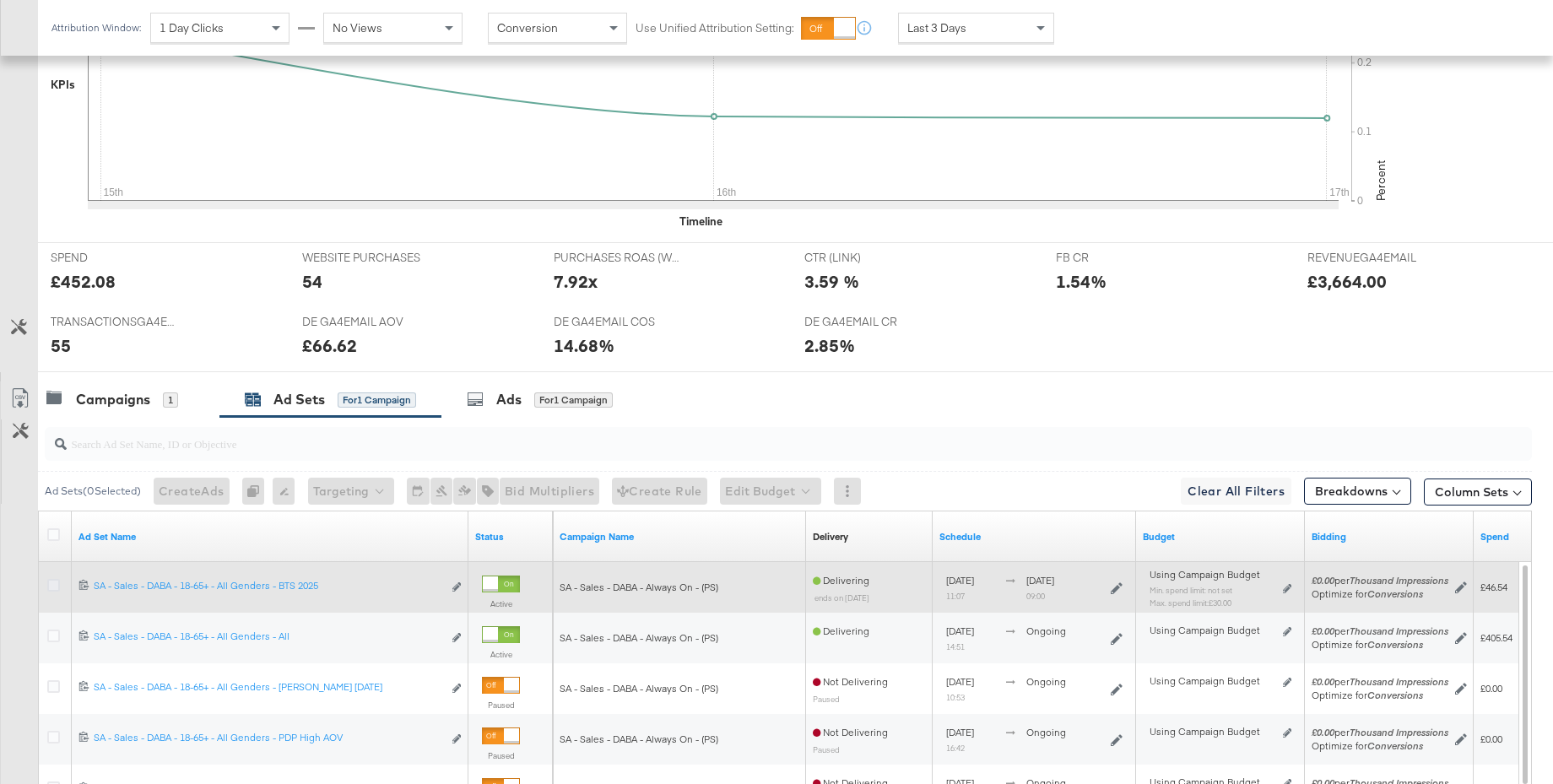
click at [51, 586] on icon at bounding box center [53, 585] width 12 height 12
click at [0, 0] on input "checkbox" at bounding box center [0, 0] width 0 height 0
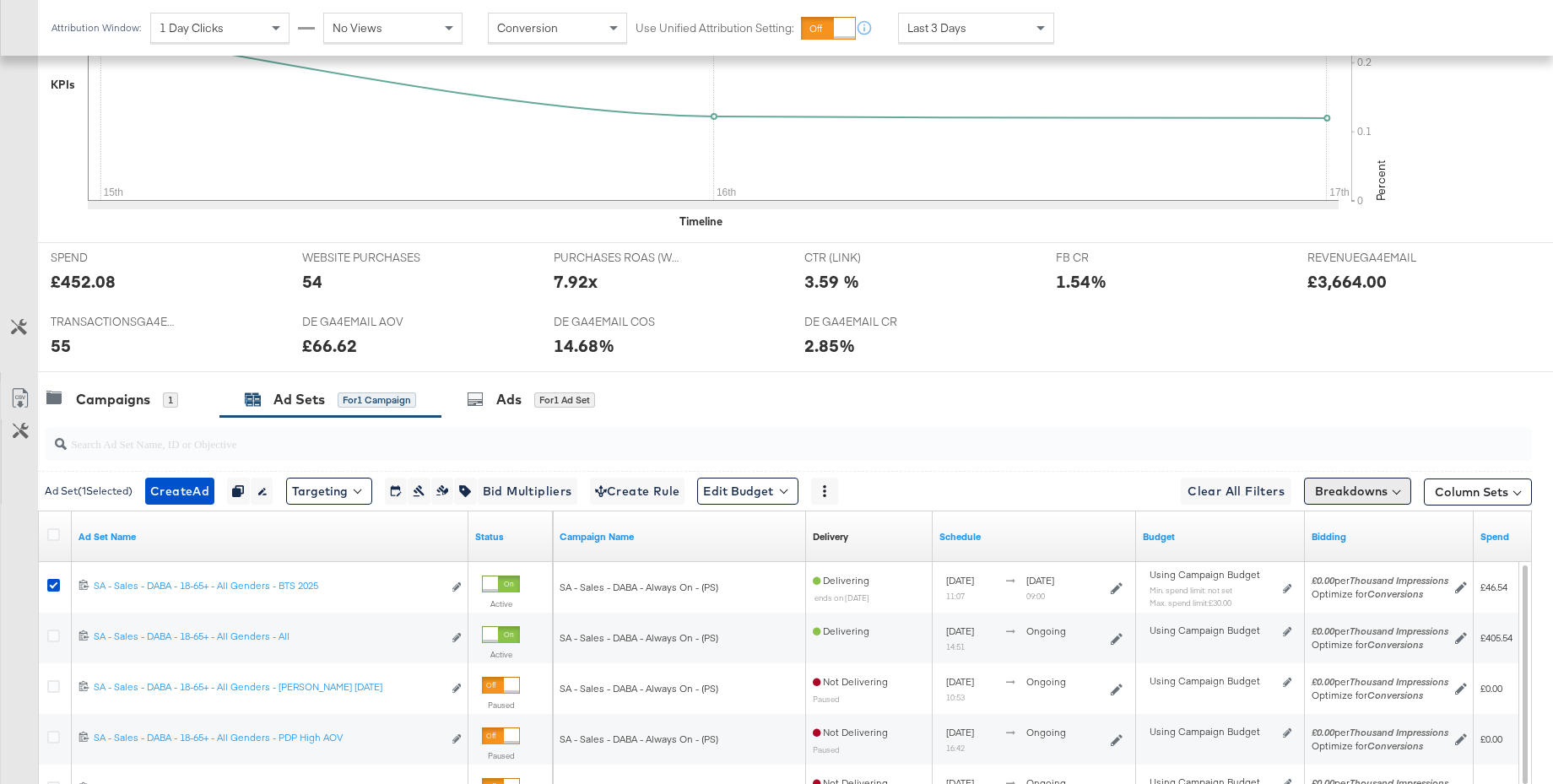
click at [1337, 489] on button "Breakdowns" at bounding box center [1357, 491] width 107 height 27
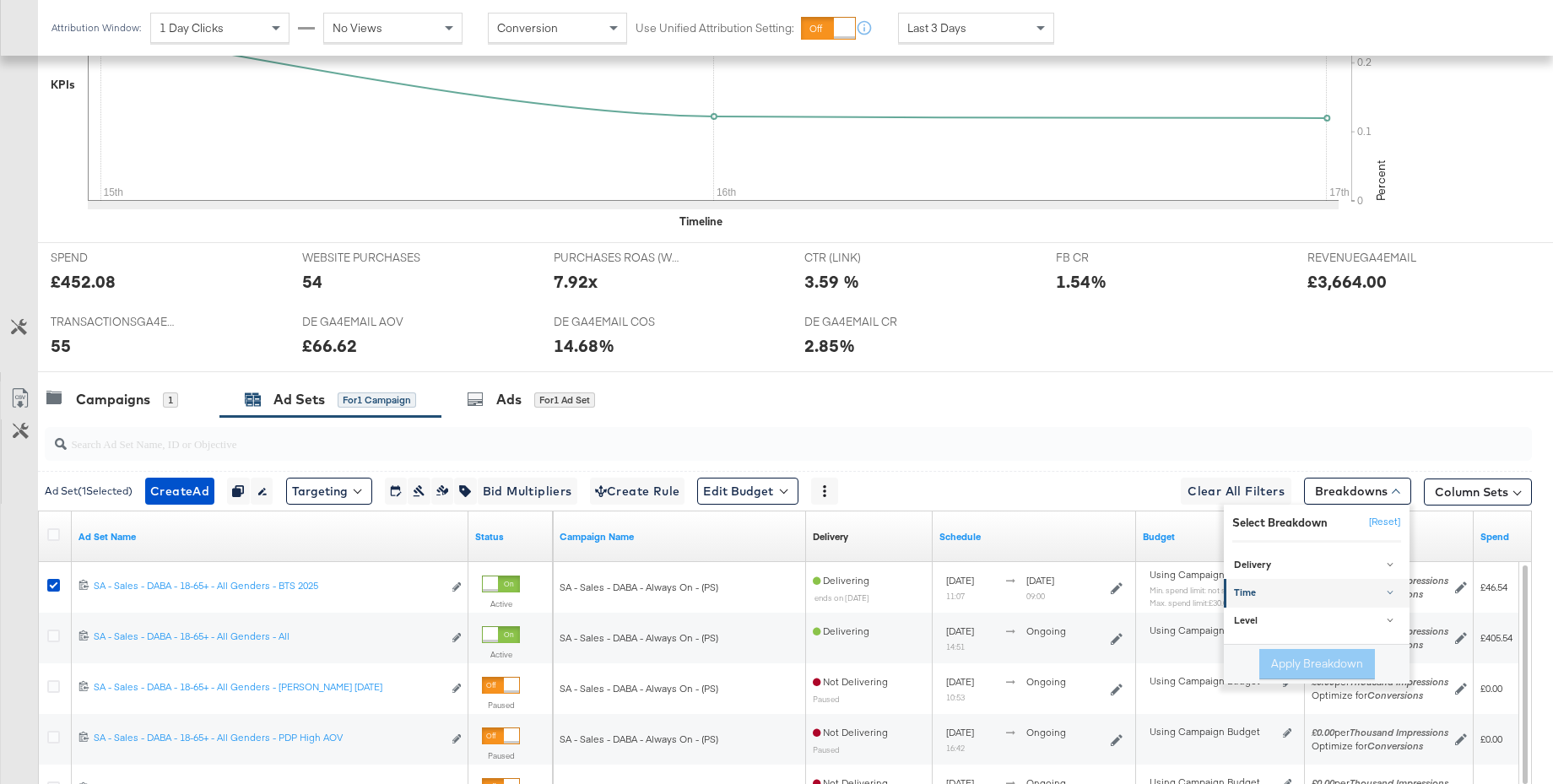
click at [1276, 585] on link "Time" at bounding box center [1316, 593] width 186 height 28
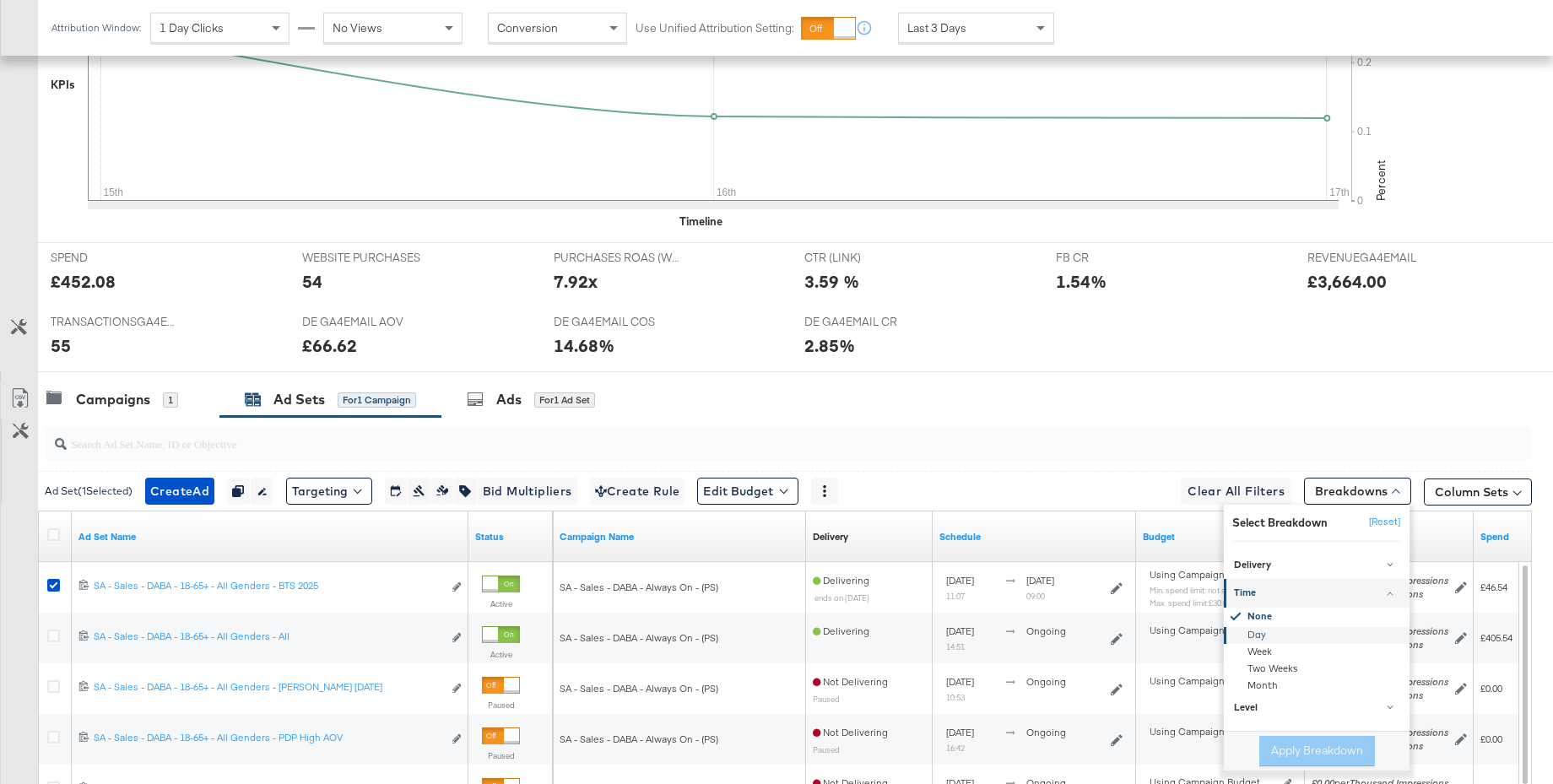
click at [1267, 637] on div "Day" at bounding box center [1318, 635] width 183 height 17
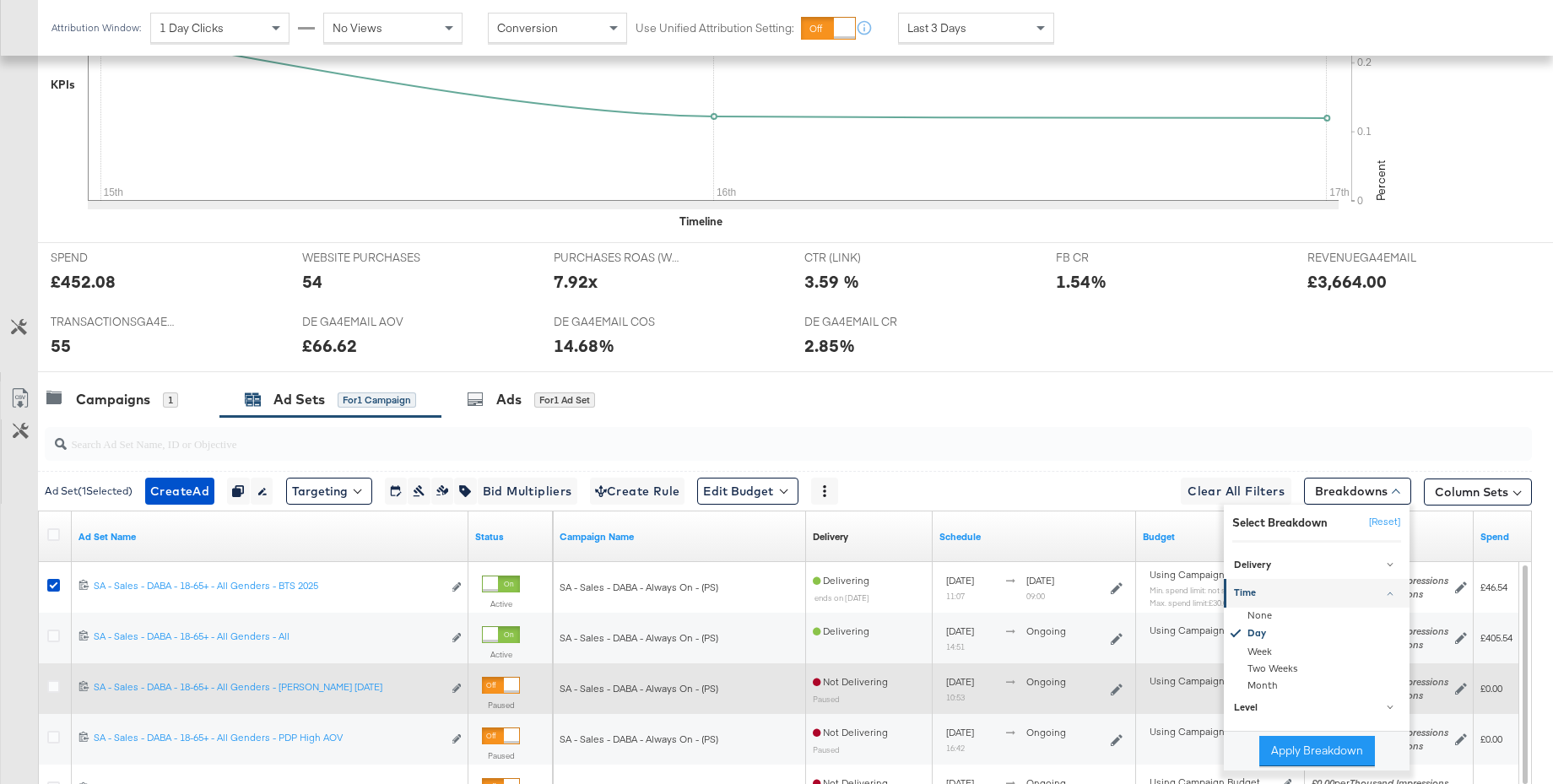
drag, startPoint x: 1311, startPoint y: 743, endPoint x: 1280, endPoint y: 703, distance: 50.6
click at [1311, 743] on button "Apply Breakdown" at bounding box center [1317, 751] width 115 height 30
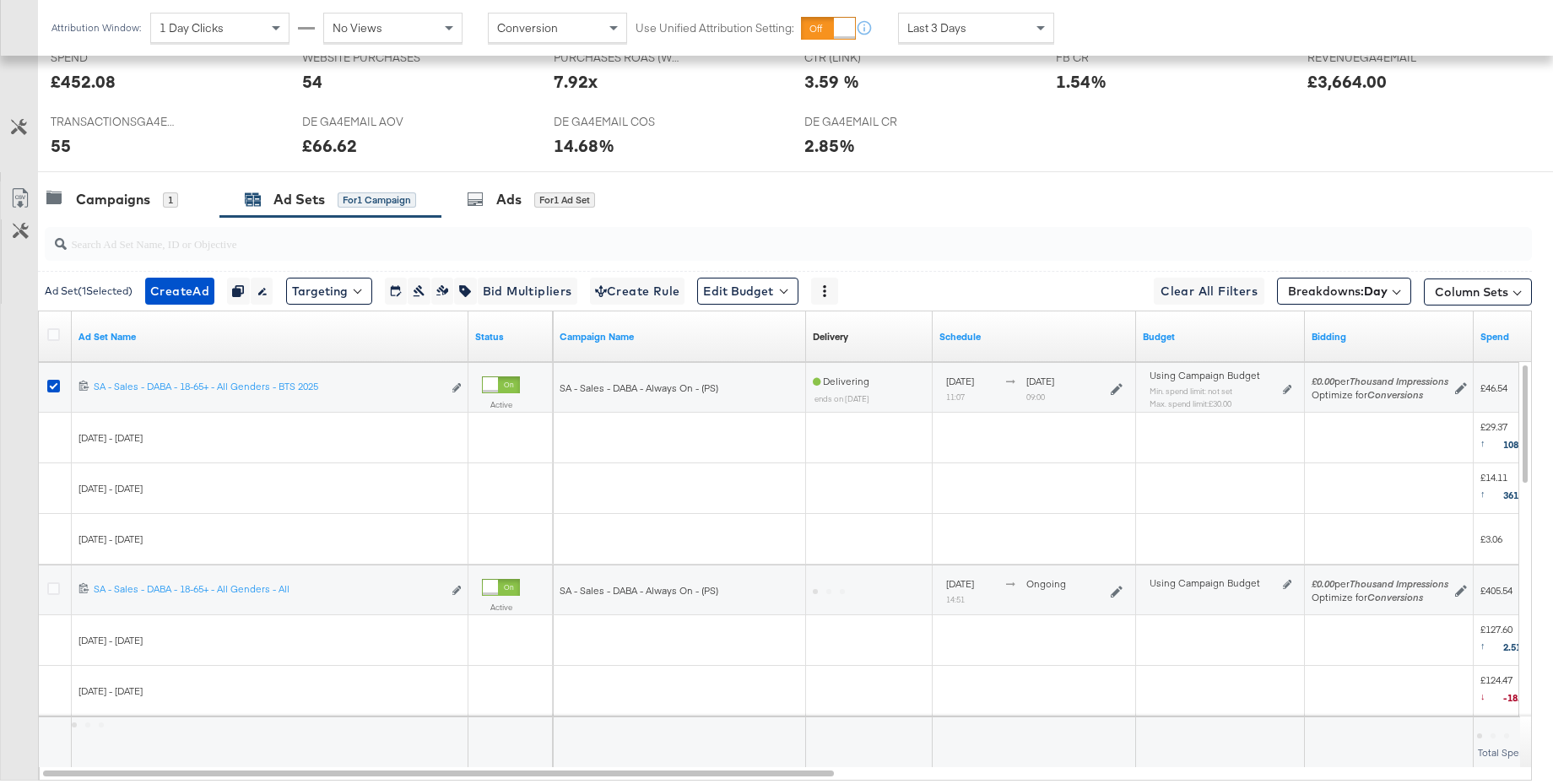
scroll to position [874, 0]
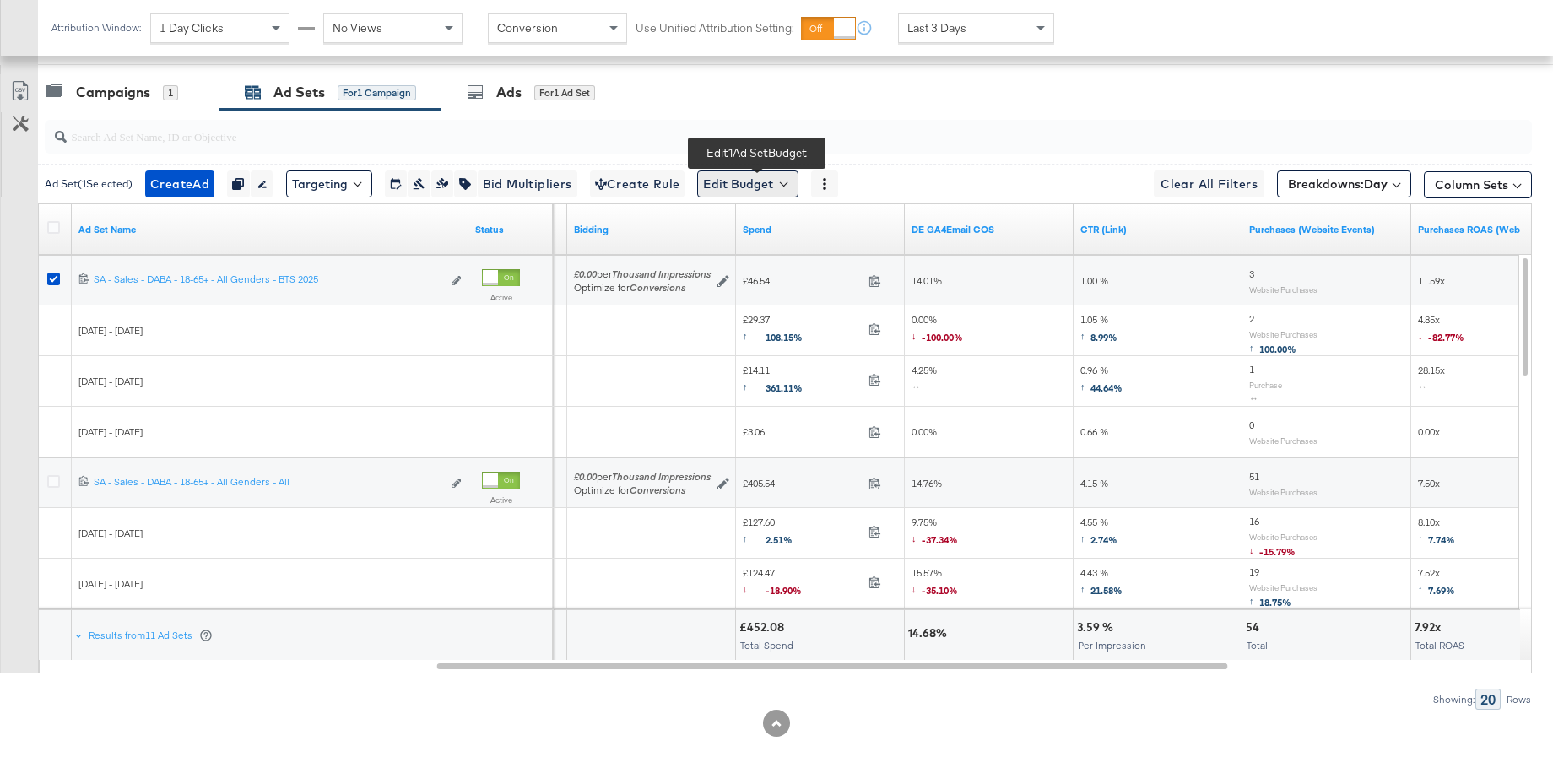
click at [747, 184] on button "Edit Budget" at bounding box center [748, 184] width 101 height 27
click at [647, 121] on input "search" at bounding box center [731, 129] width 1329 height 33
click at [1335, 188] on span "Breakdowns: Day" at bounding box center [1337, 184] width 99 height 17
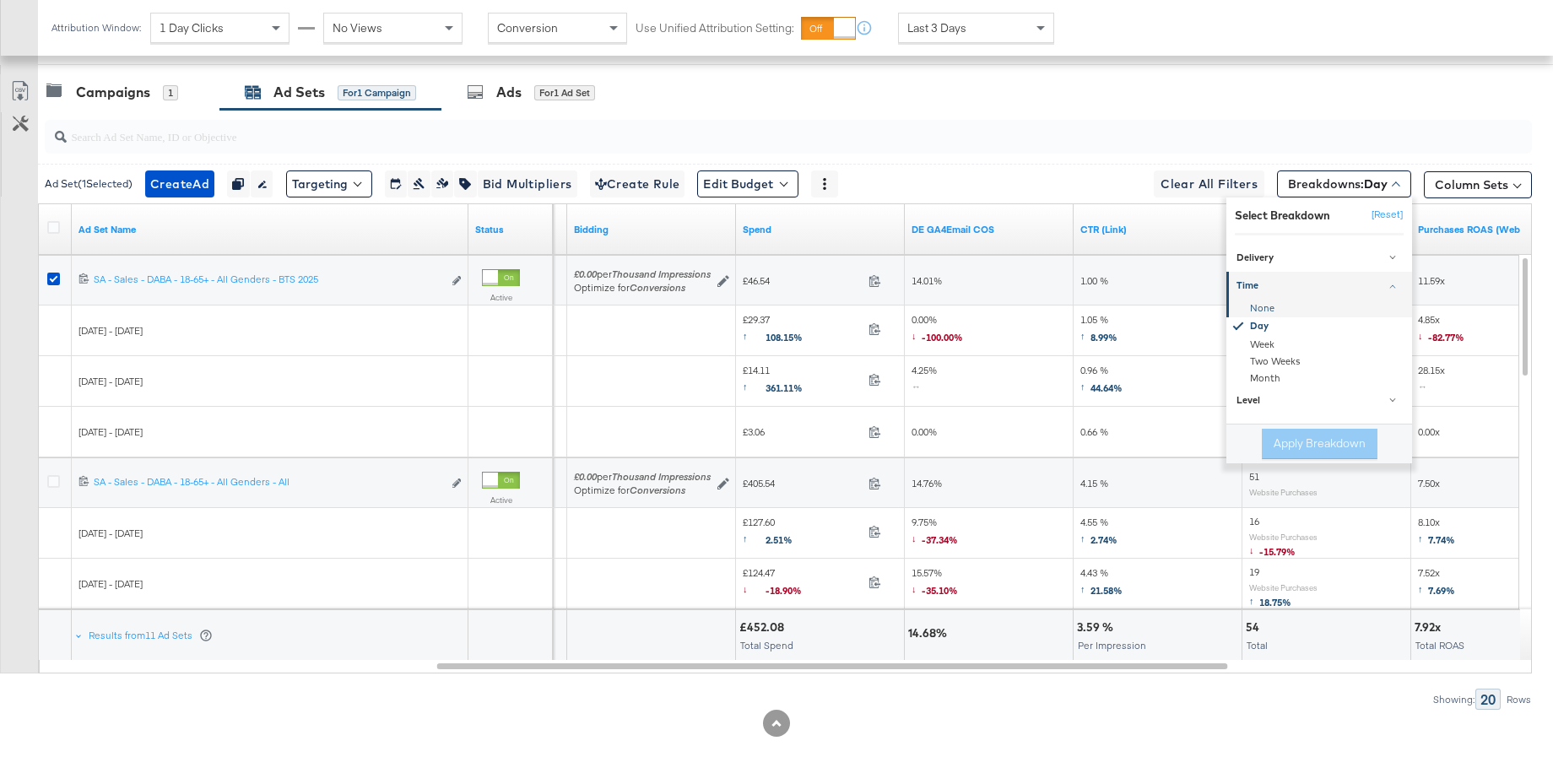
click at [1263, 313] on div "None" at bounding box center [1320, 308] width 183 height 17
click at [1302, 437] on button "Apply Breakdown" at bounding box center [1319, 444] width 115 height 30
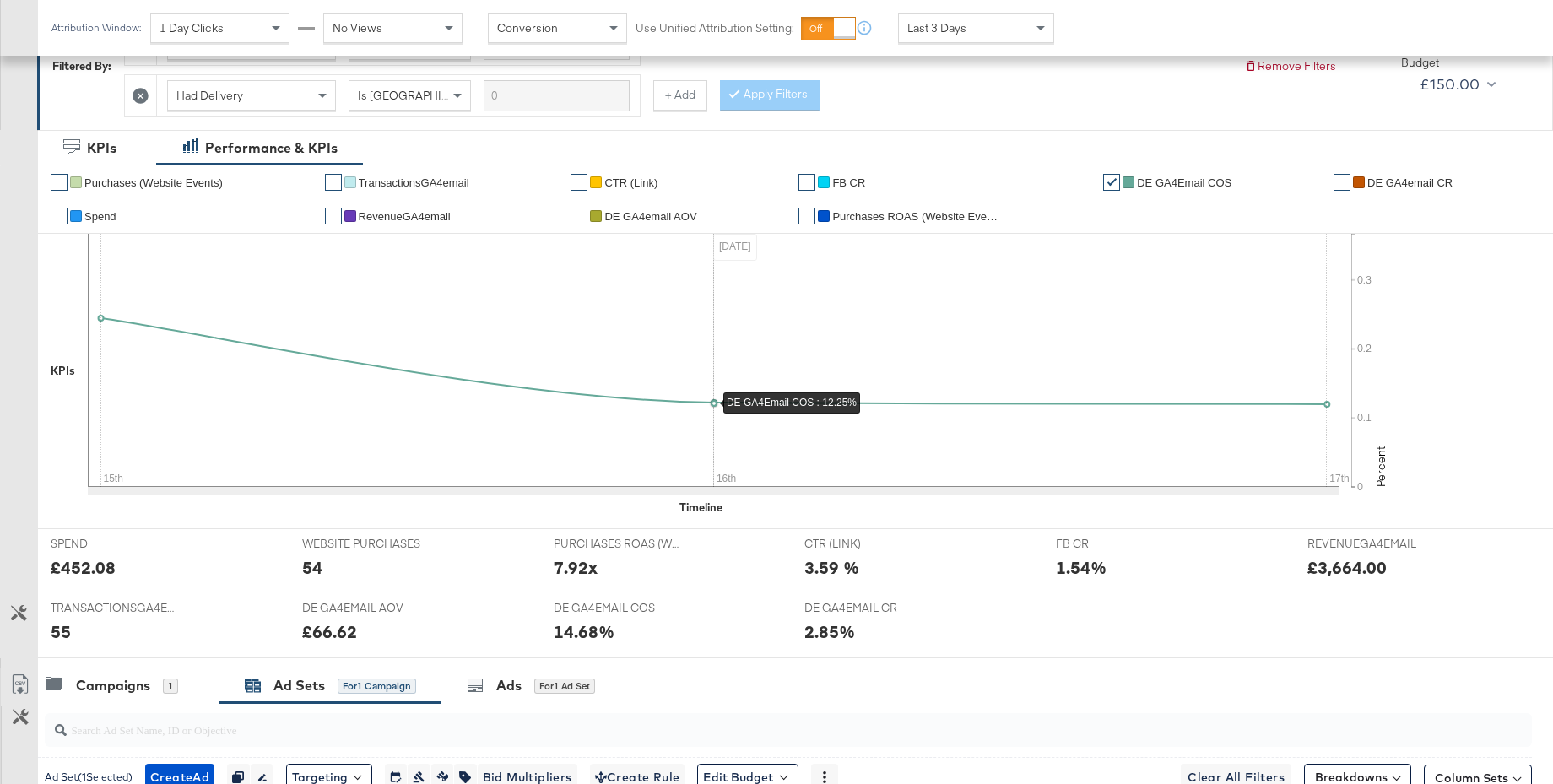
scroll to position [239, 0]
